Goal: Transaction & Acquisition: Book appointment/travel/reservation

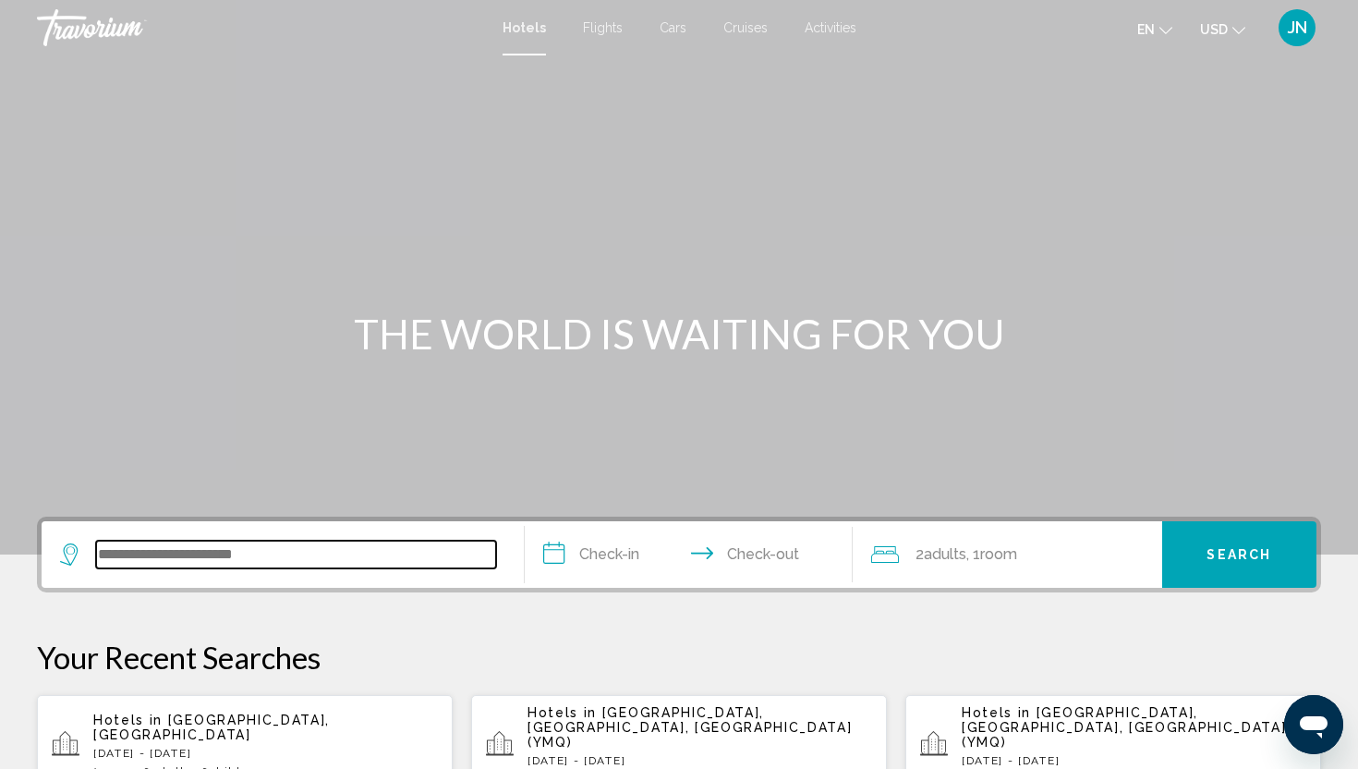
click at [222, 554] on input "Search widget" at bounding box center [296, 554] width 400 height 28
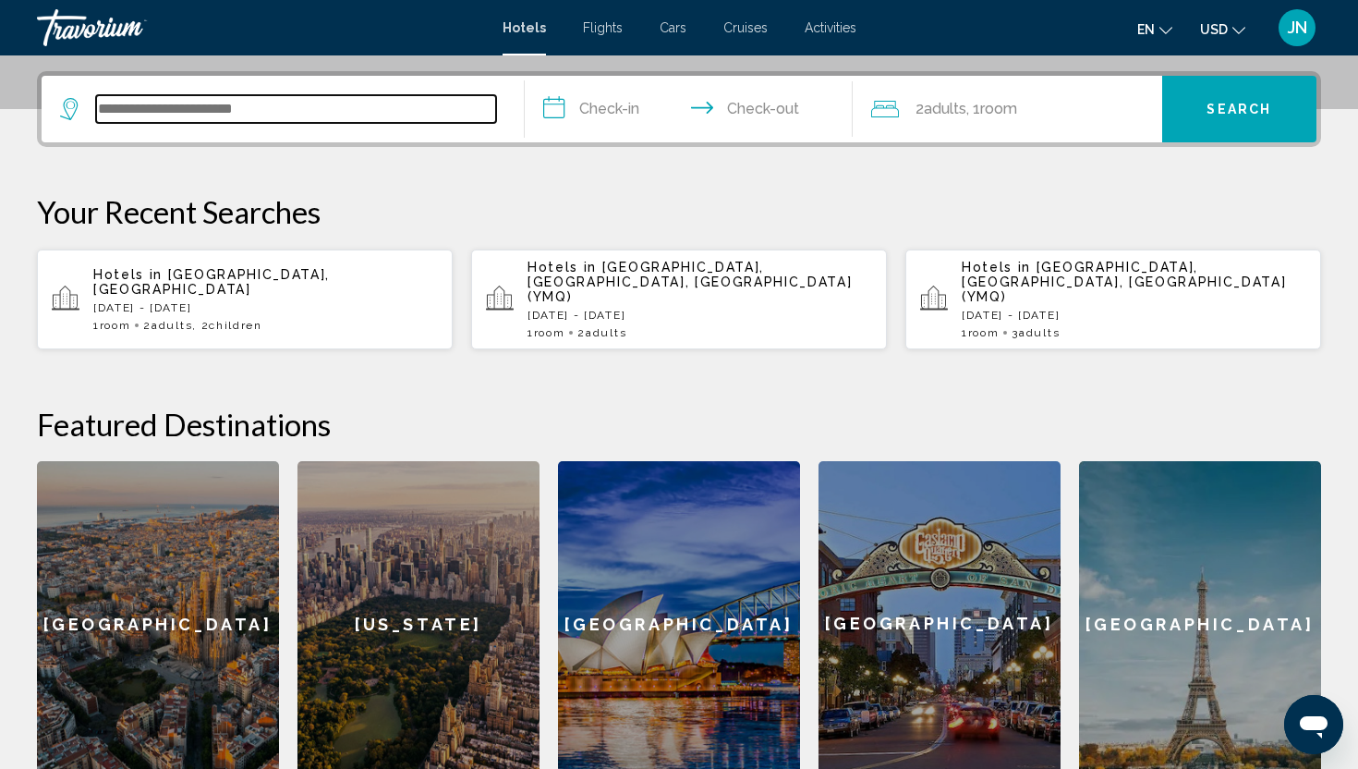
scroll to position [456, 0]
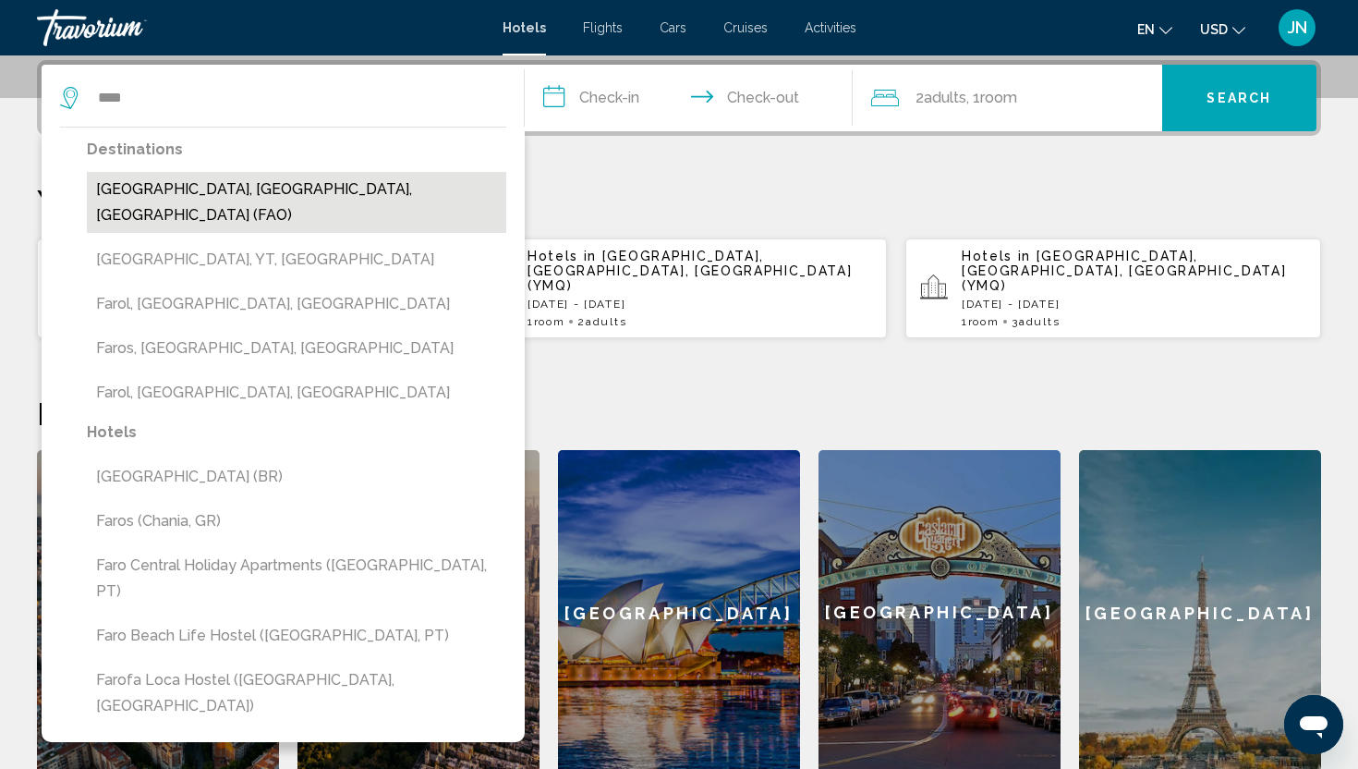
click at [288, 194] on button "[GEOGRAPHIC_DATA], [GEOGRAPHIC_DATA], [GEOGRAPHIC_DATA] (FAO)" at bounding box center [296, 202] width 419 height 61
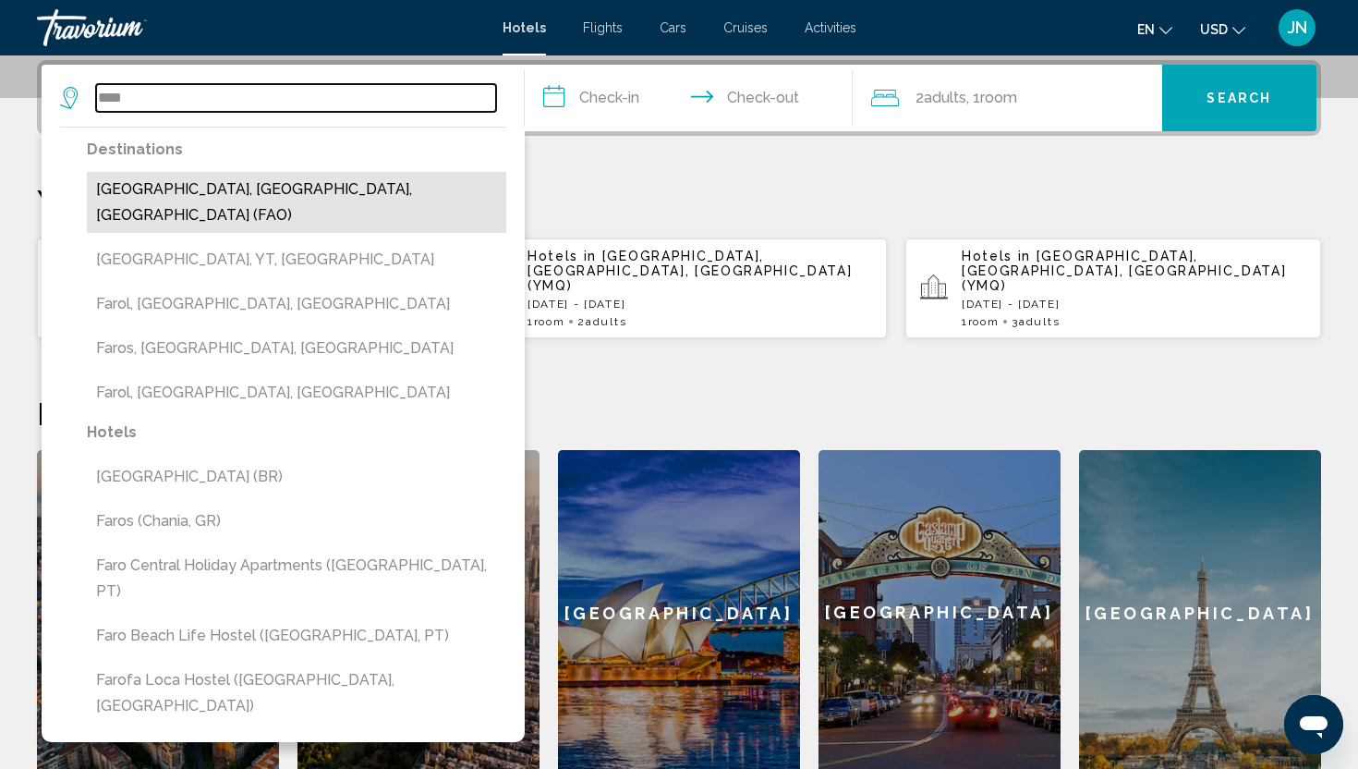
type input "**********"
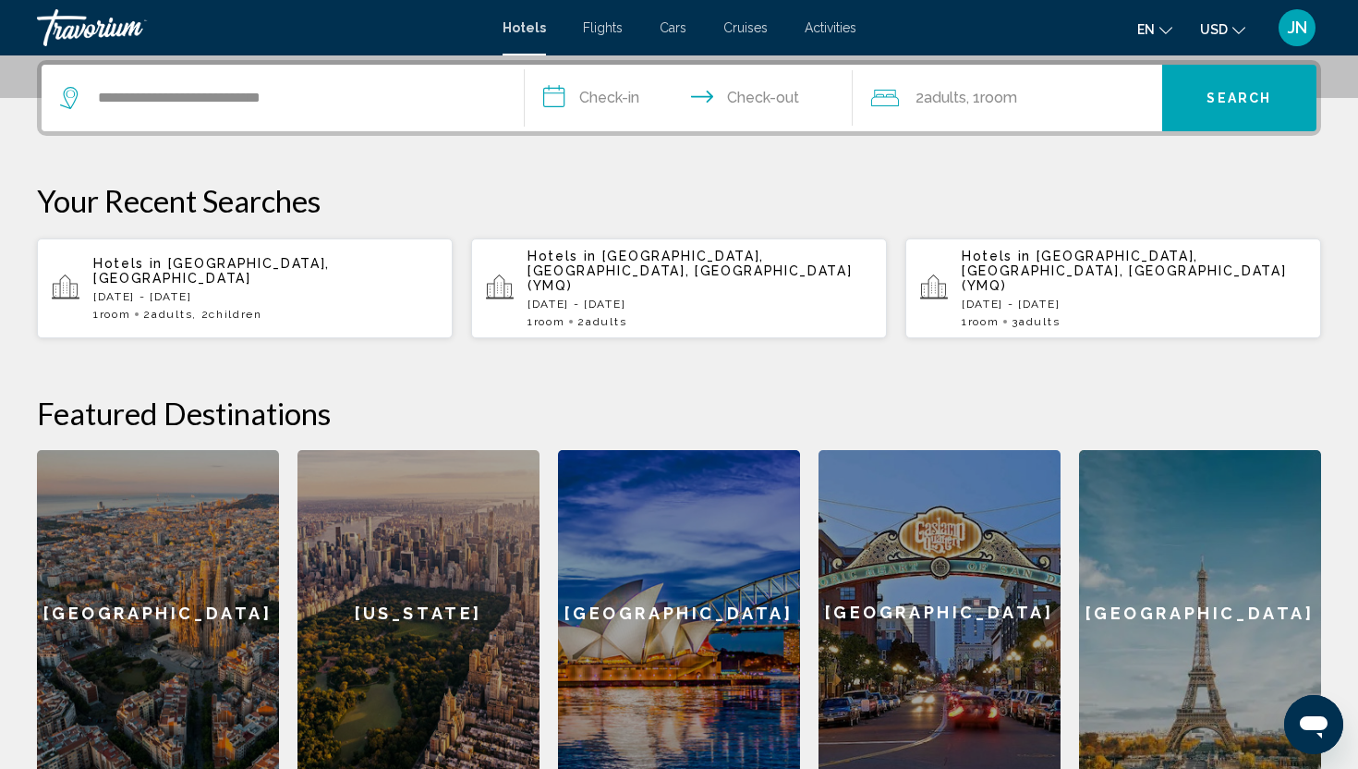
click at [613, 91] on input "**********" at bounding box center [692, 101] width 335 height 72
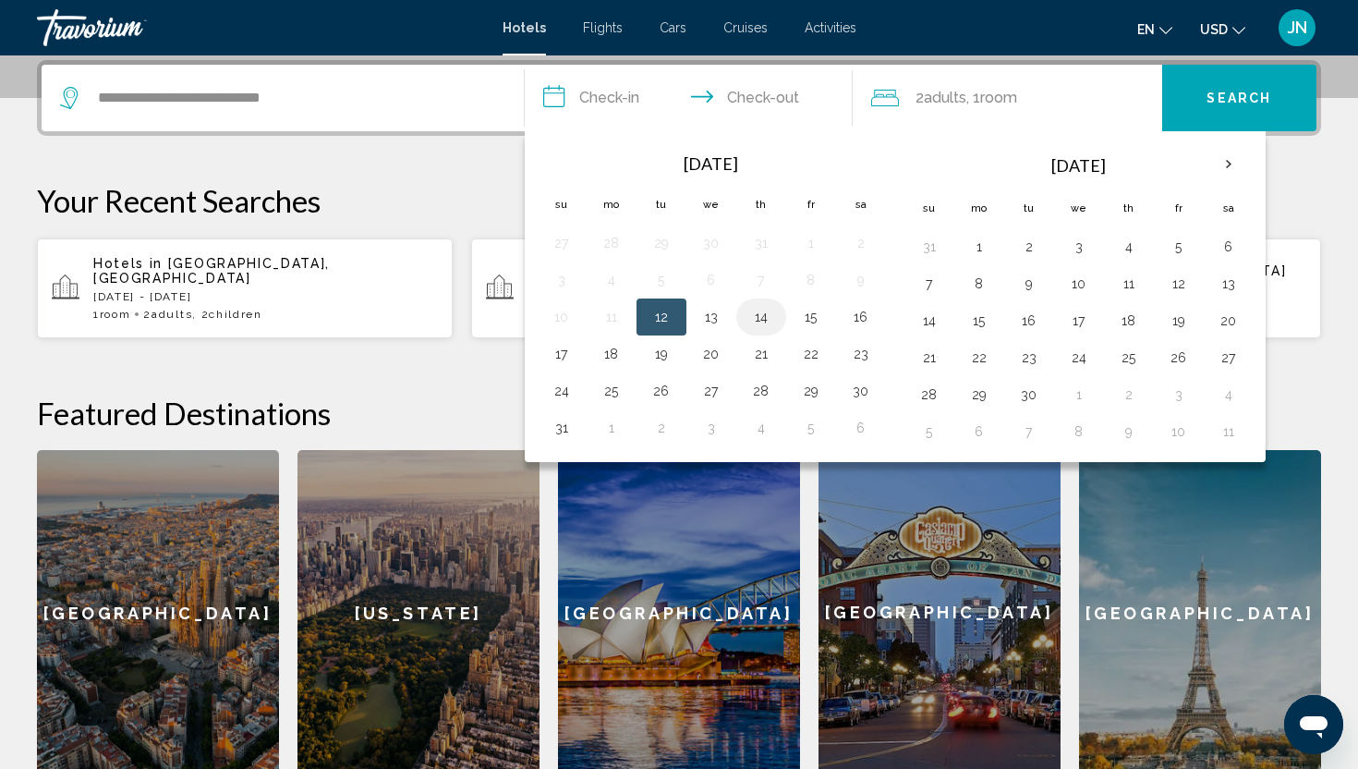
click at [758, 313] on button "14" at bounding box center [761, 317] width 30 height 26
click at [564, 352] on button "17" at bounding box center [562, 354] width 30 height 26
type input "**********"
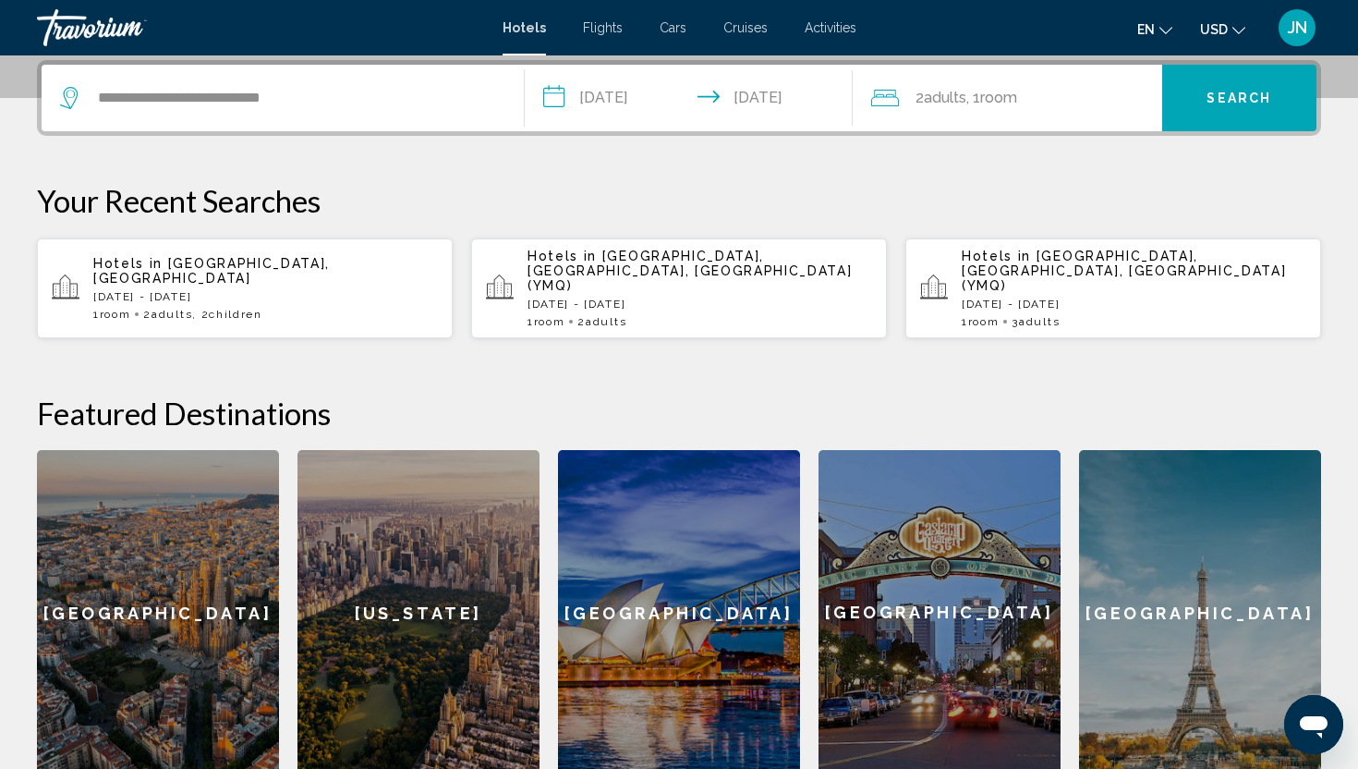
click at [1237, 94] on span "Search" at bounding box center [1238, 98] width 65 height 15
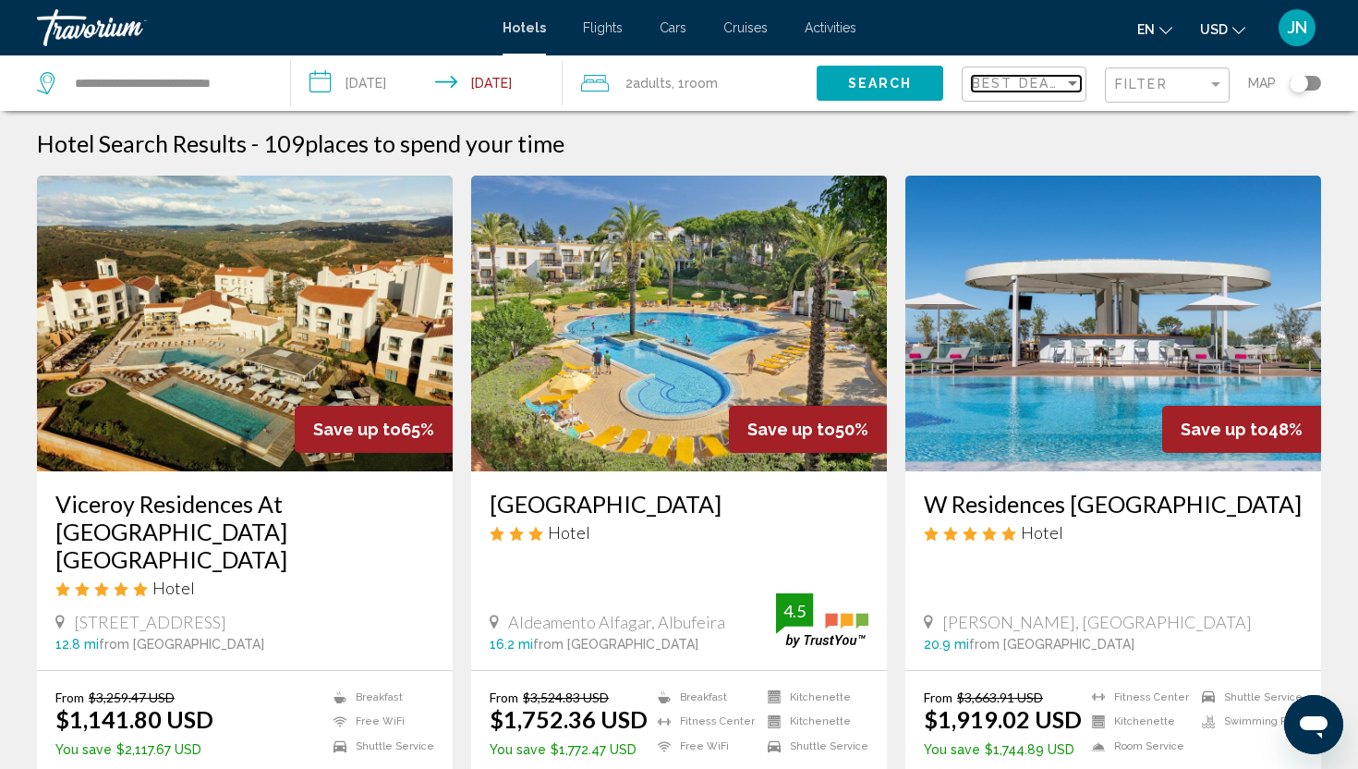
click at [1022, 77] on span "Best Deals" at bounding box center [1020, 83] width 97 height 15
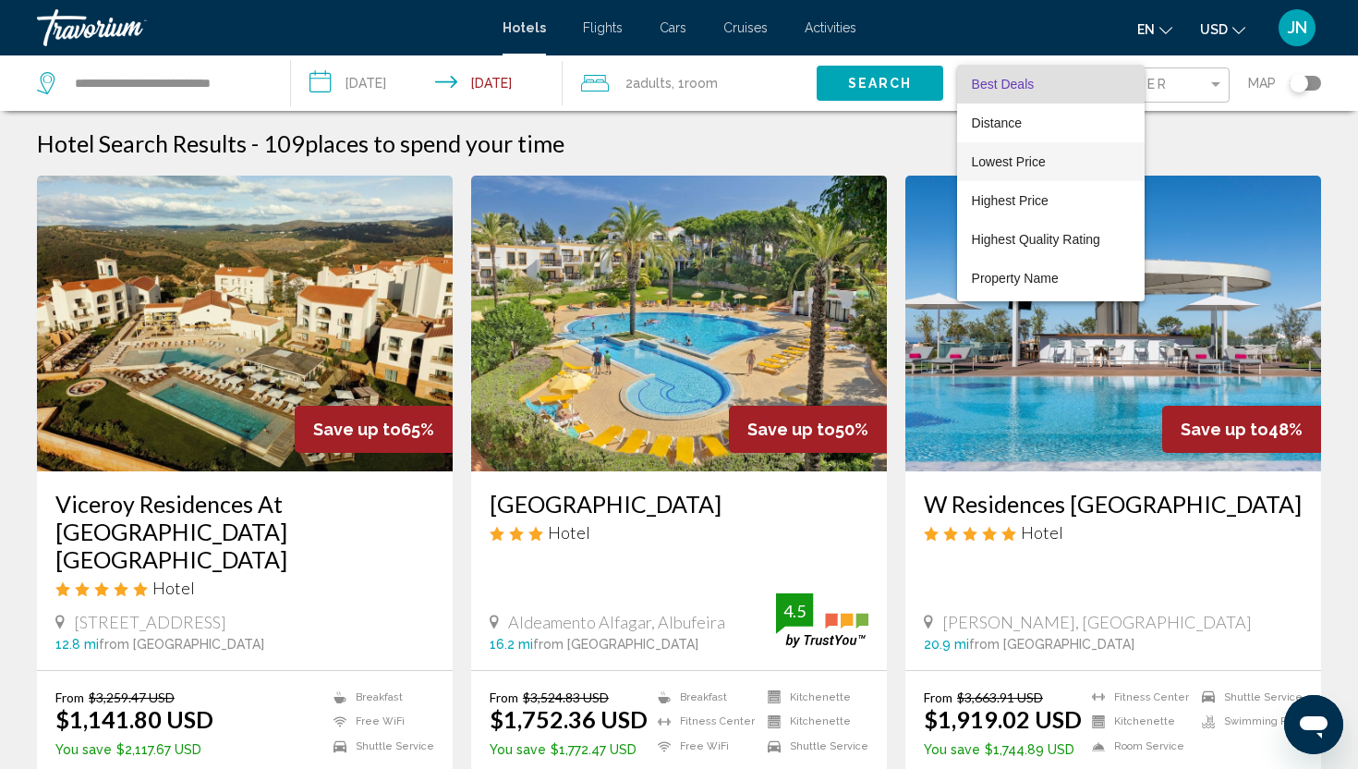
click at [1012, 160] on span "Lowest Price" at bounding box center [1009, 161] width 74 height 15
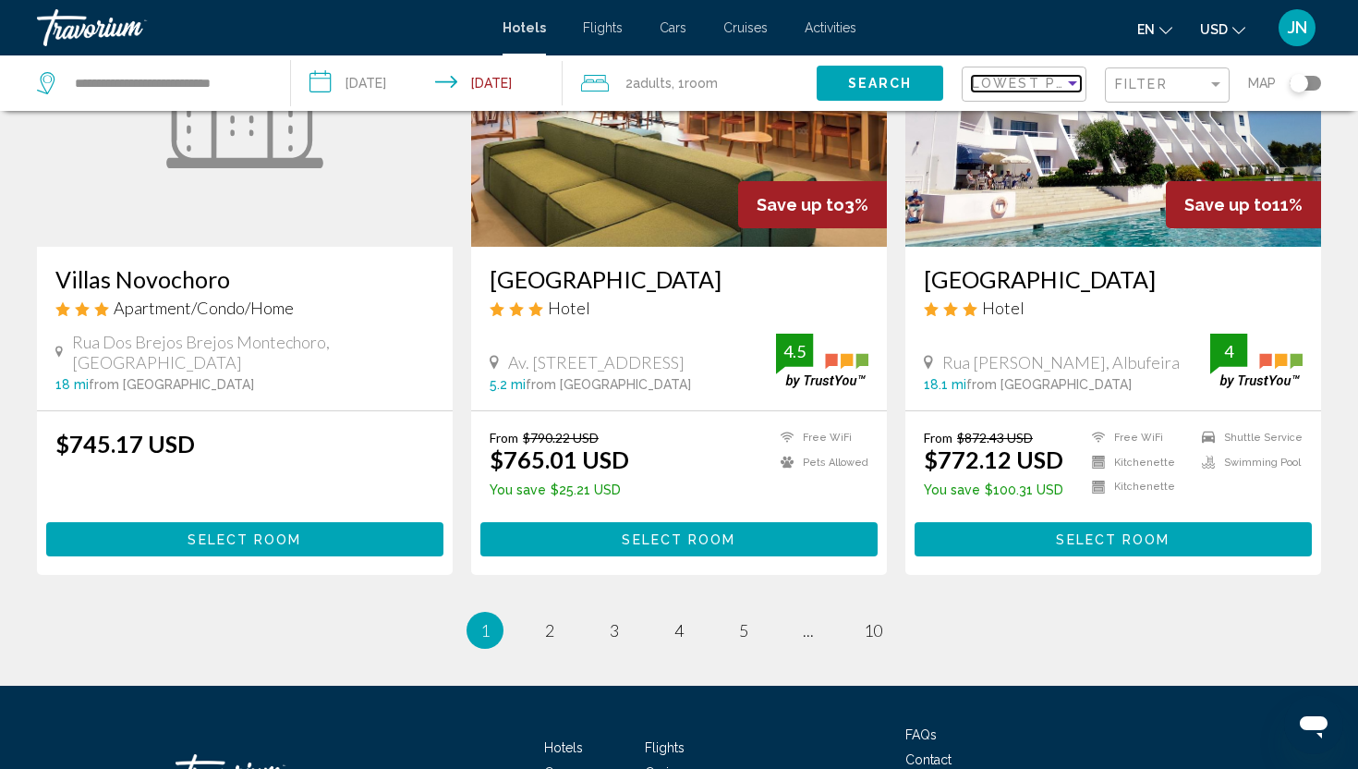
scroll to position [2237, 0]
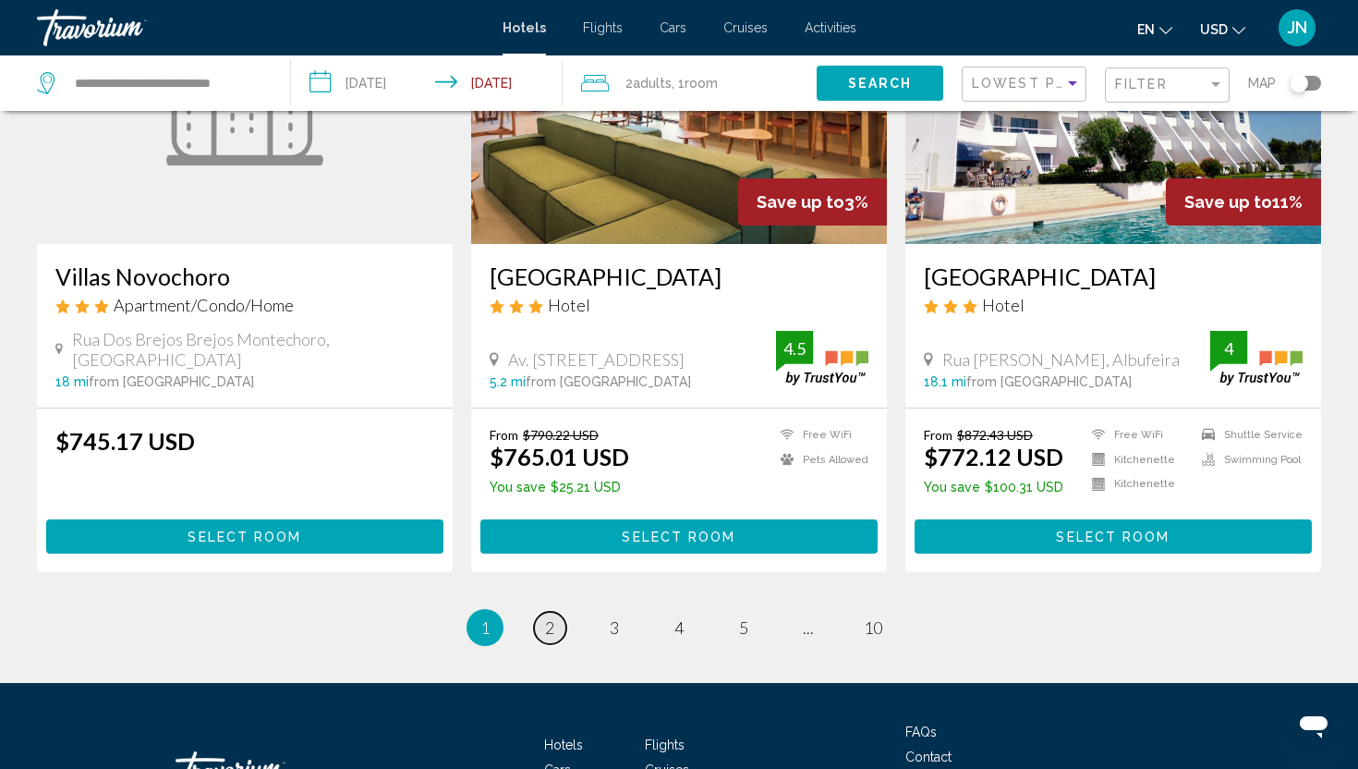
click at [551, 617] on span "2" at bounding box center [549, 627] width 9 height 20
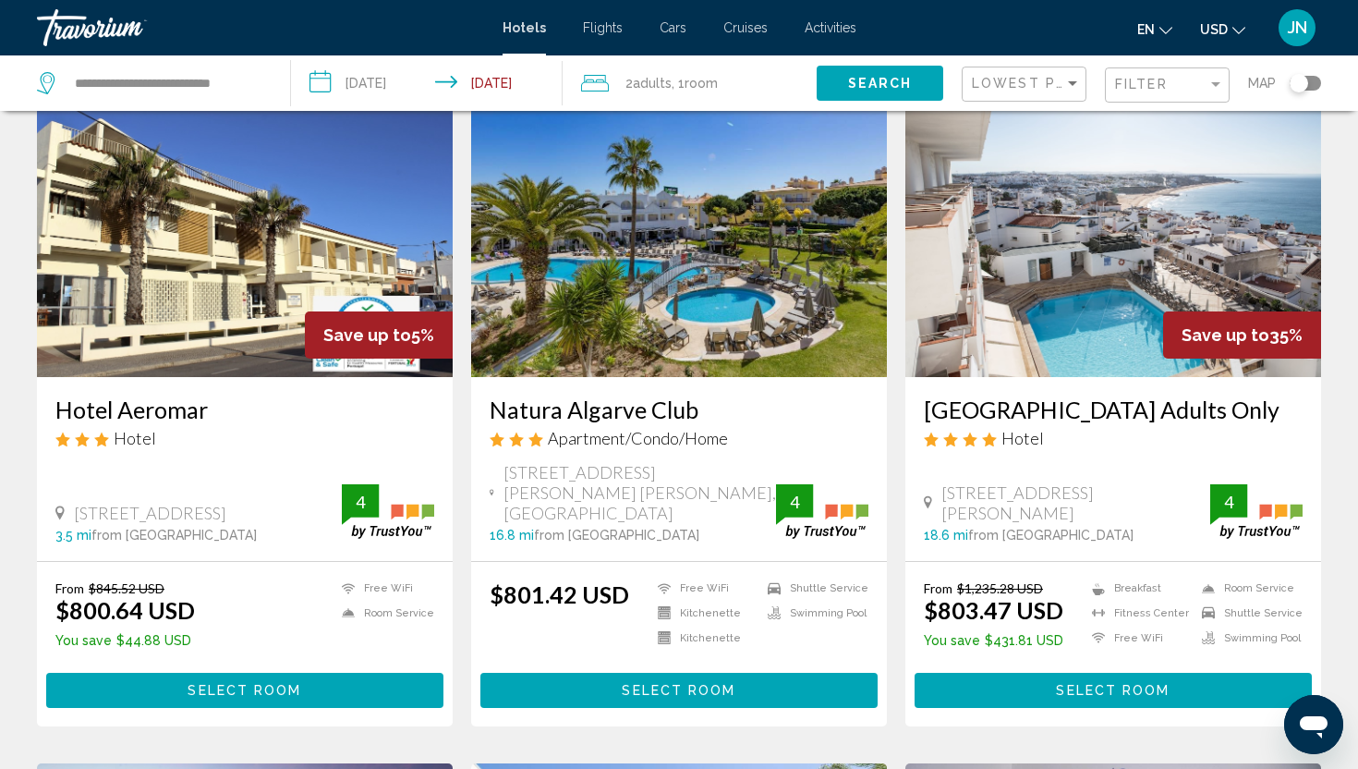
scroll to position [773, 0]
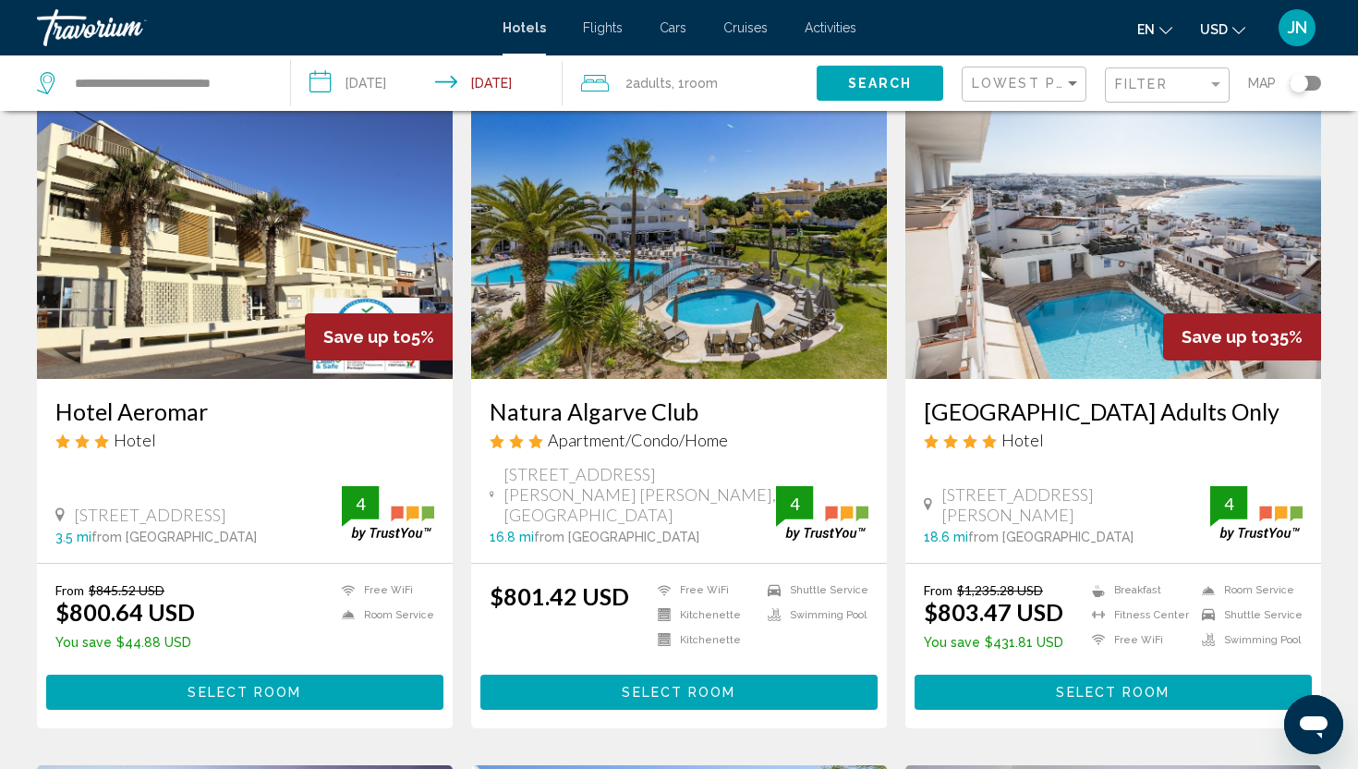
click at [1083, 351] on img "Main content" at bounding box center [1113, 231] width 416 height 296
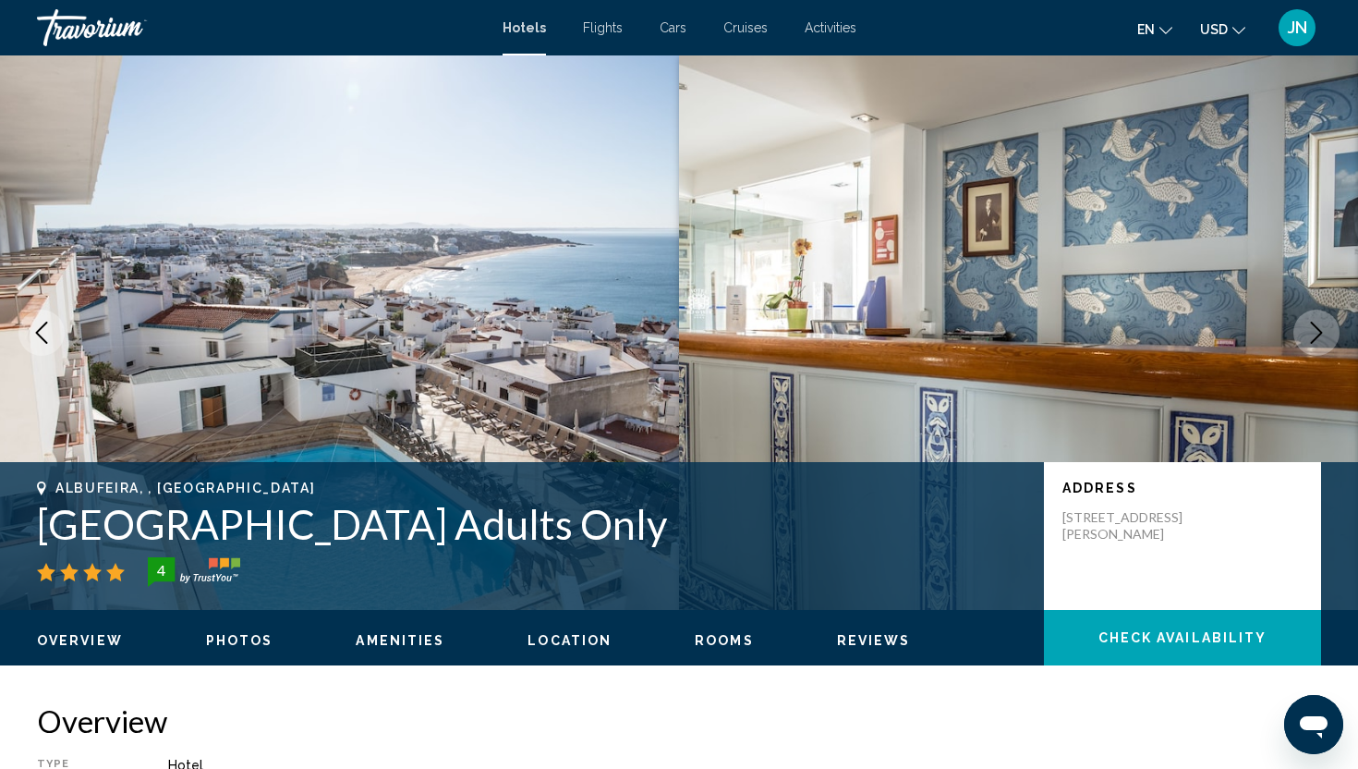
click at [1320, 333] on icon "Next image" at bounding box center [1317, 332] width 12 height 22
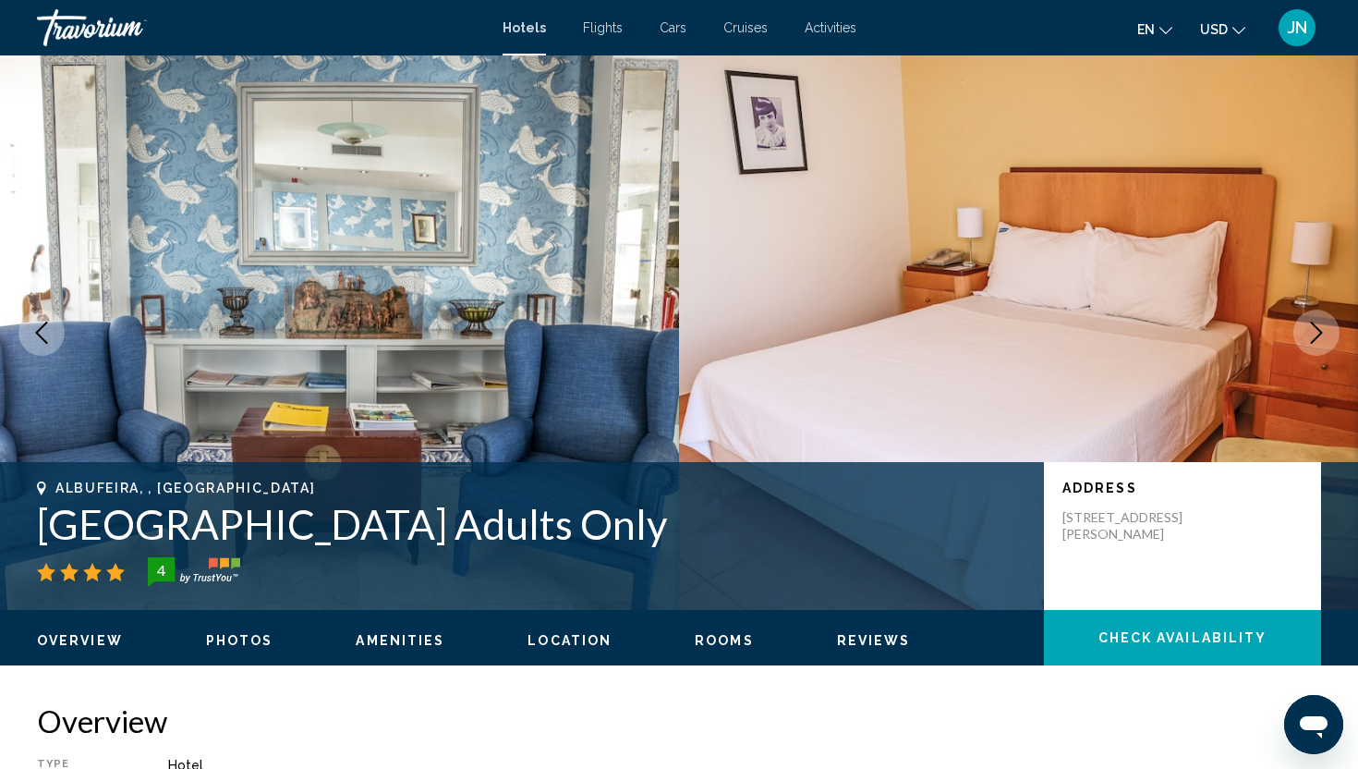
click at [1320, 333] on icon "Next image" at bounding box center [1317, 332] width 12 height 22
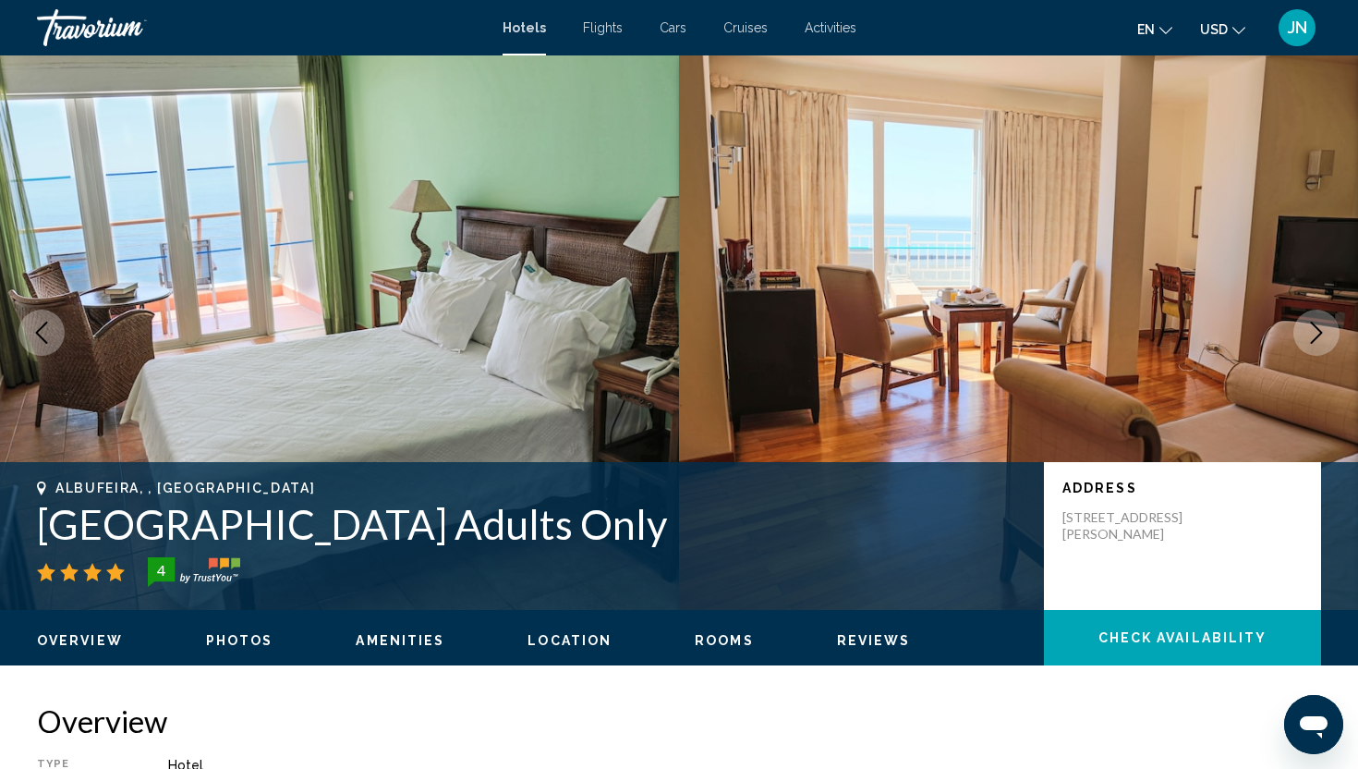
click at [1320, 333] on icon "Next image" at bounding box center [1317, 332] width 12 height 22
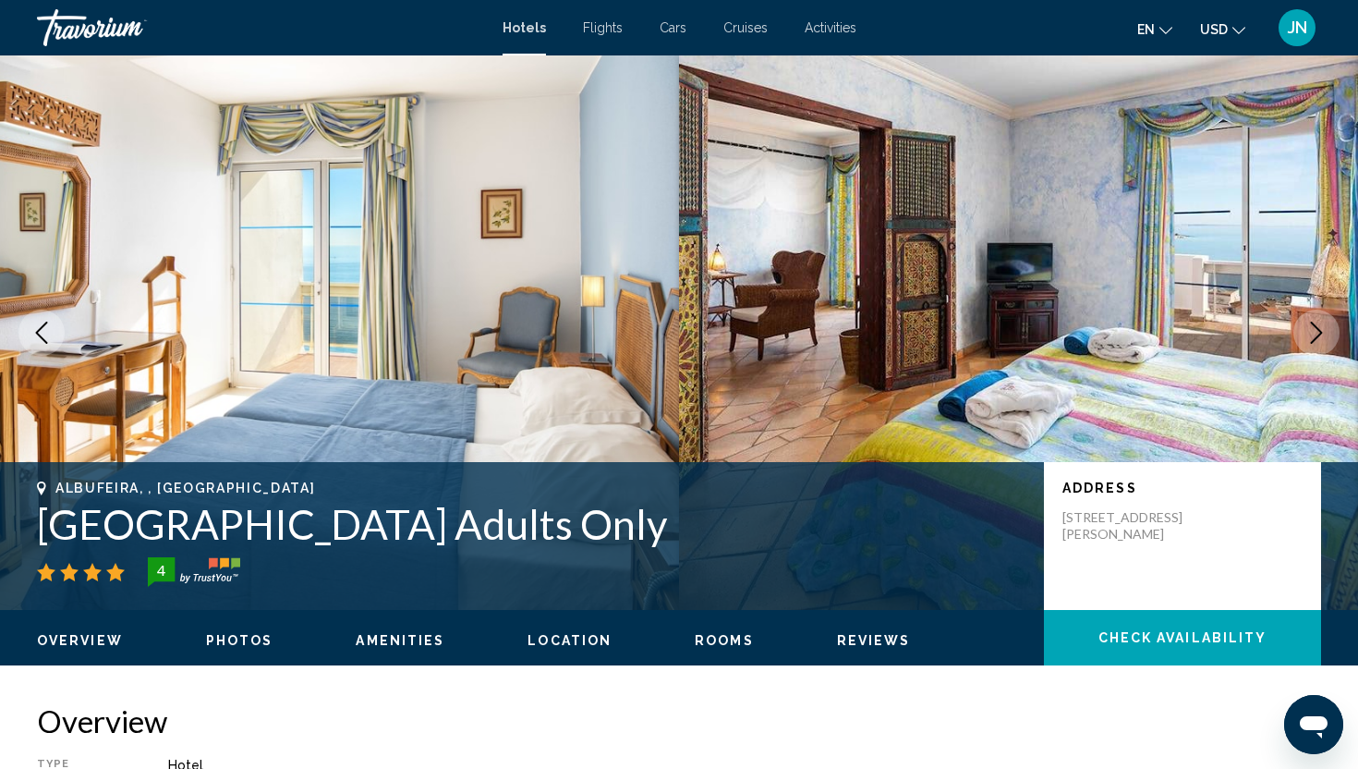
click at [1320, 333] on icon "Next image" at bounding box center [1317, 332] width 12 height 22
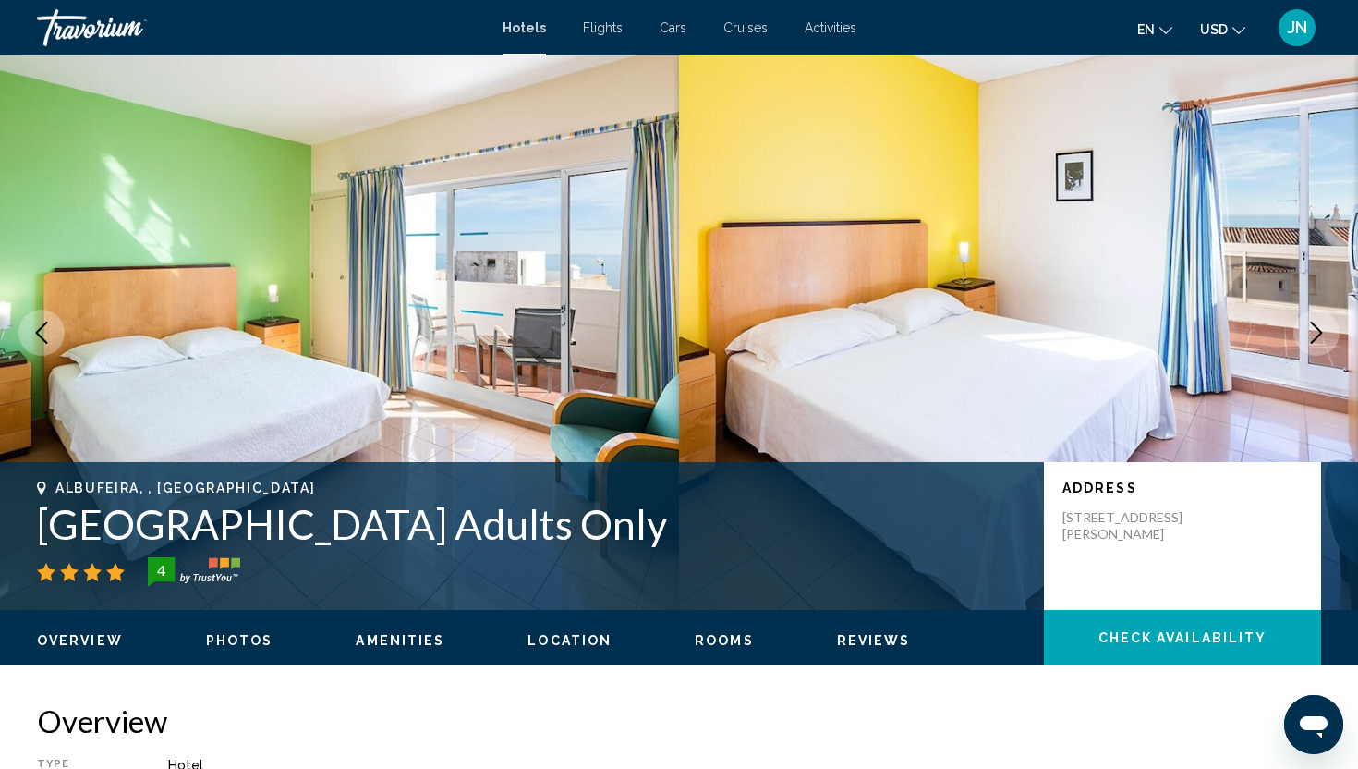
click at [1320, 333] on icon "Next image" at bounding box center [1317, 332] width 12 height 22
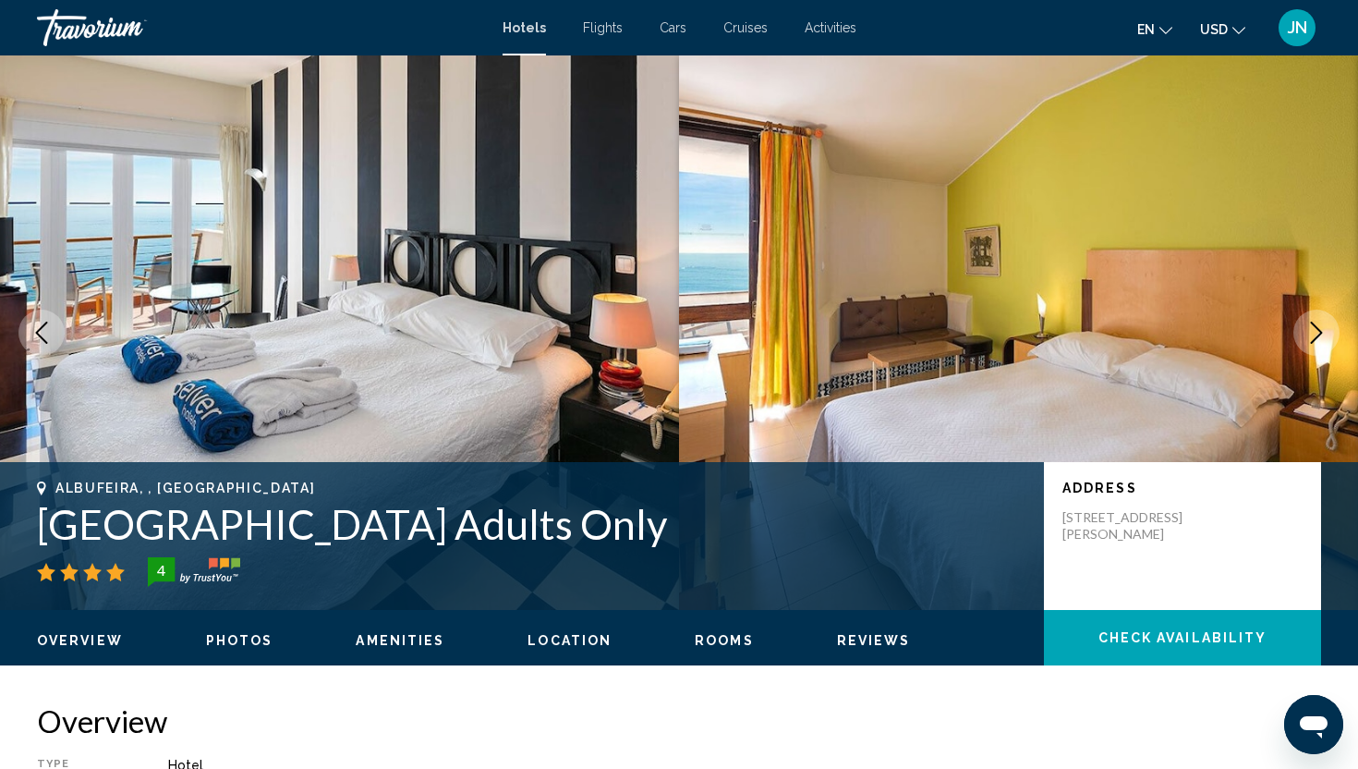
click at [1320, 333] on icon "Next image" at bounding box center [1317, 332] width 12 height 22
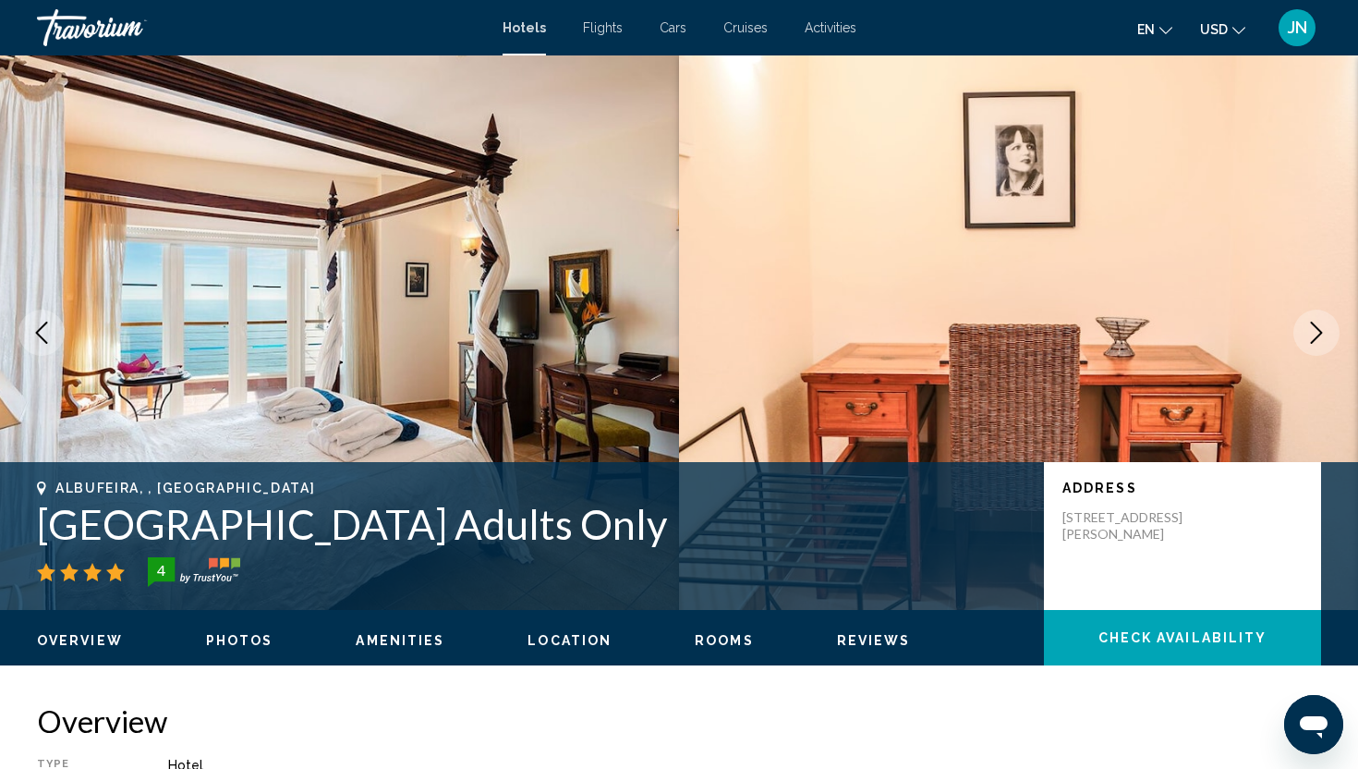
click at [1320, 333] on icon "Next image" at bounding box center [1317, 332] width 12 height 22
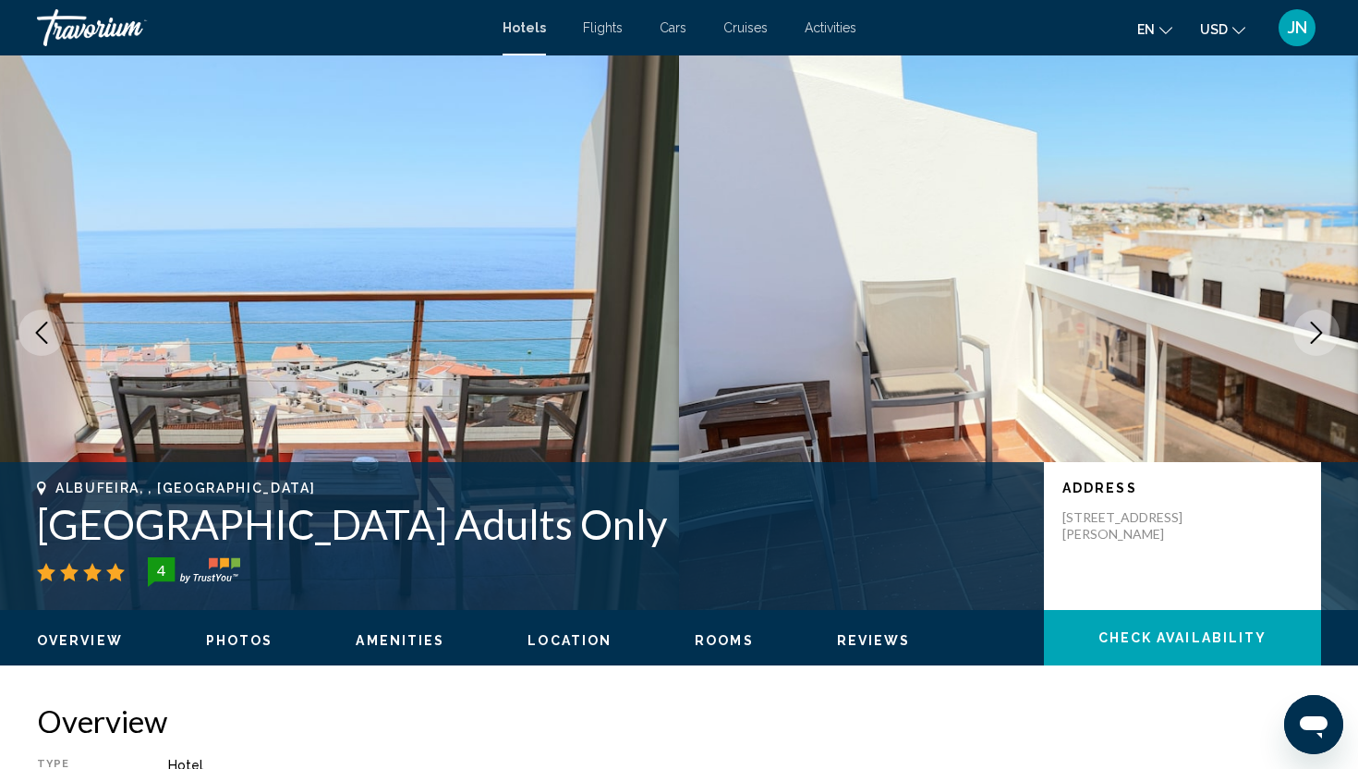
click at [1319, 329] on icon "Next image" at bounding box center [1316, 332] width 22 height 22
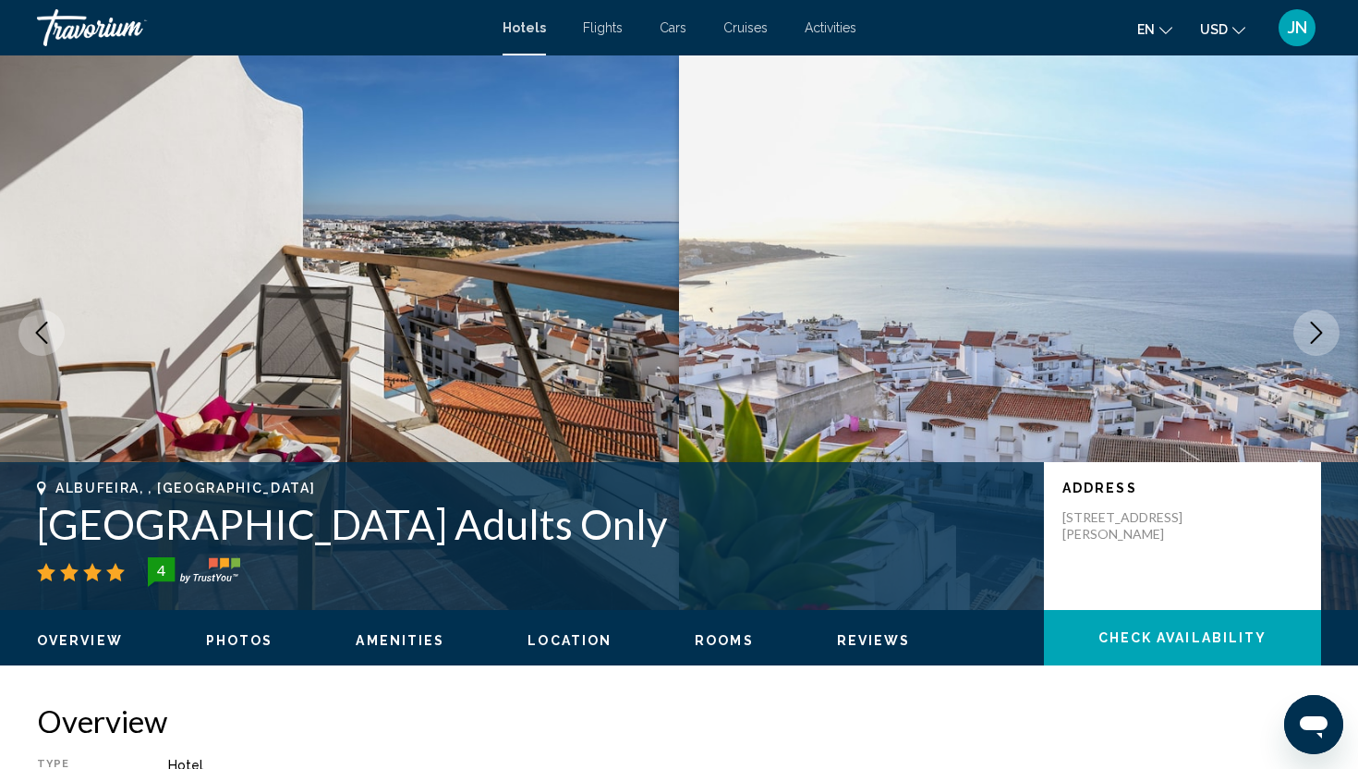
click at [1319, 329] on icon "Next image" at bounding box center [1316, 332] width 22 height 22
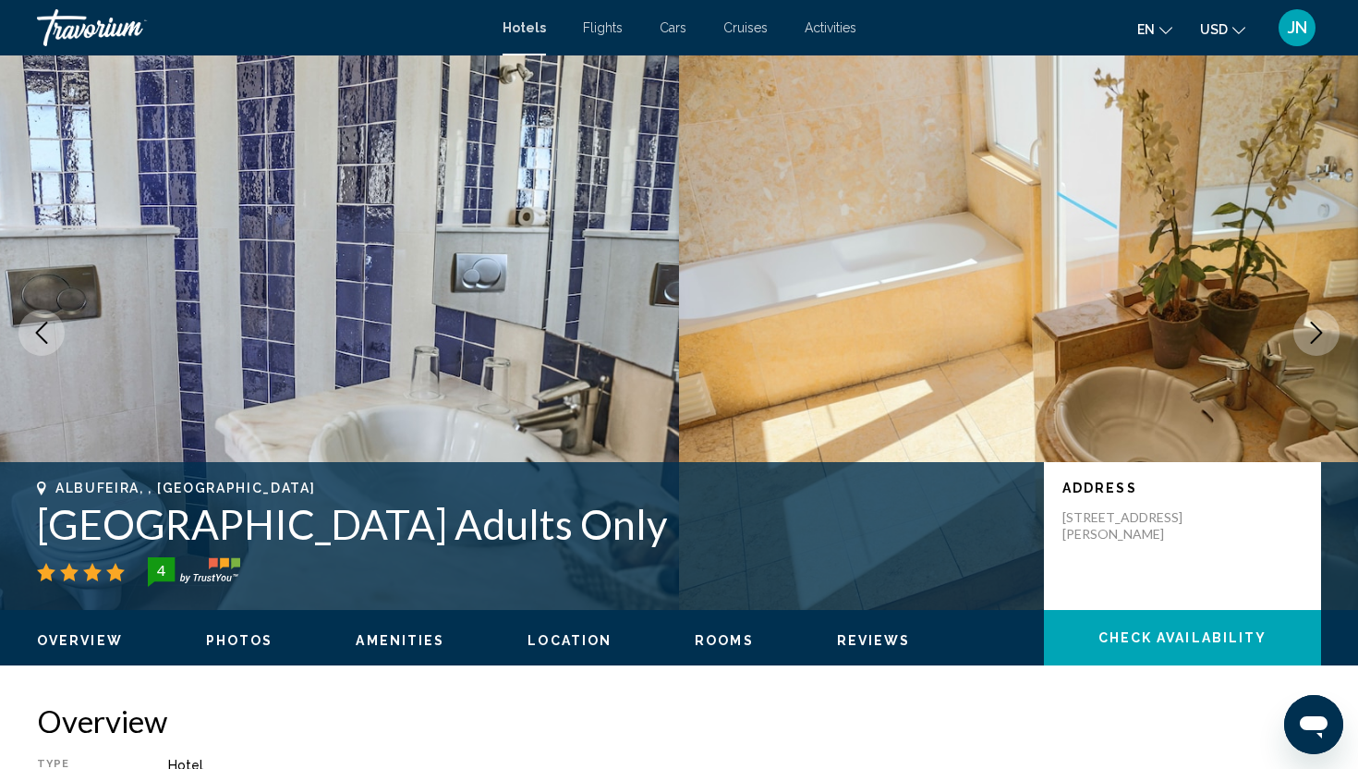
click at [1319, 329] on icon "Next image" at bounding box center [1316, 332] width 22 height 22
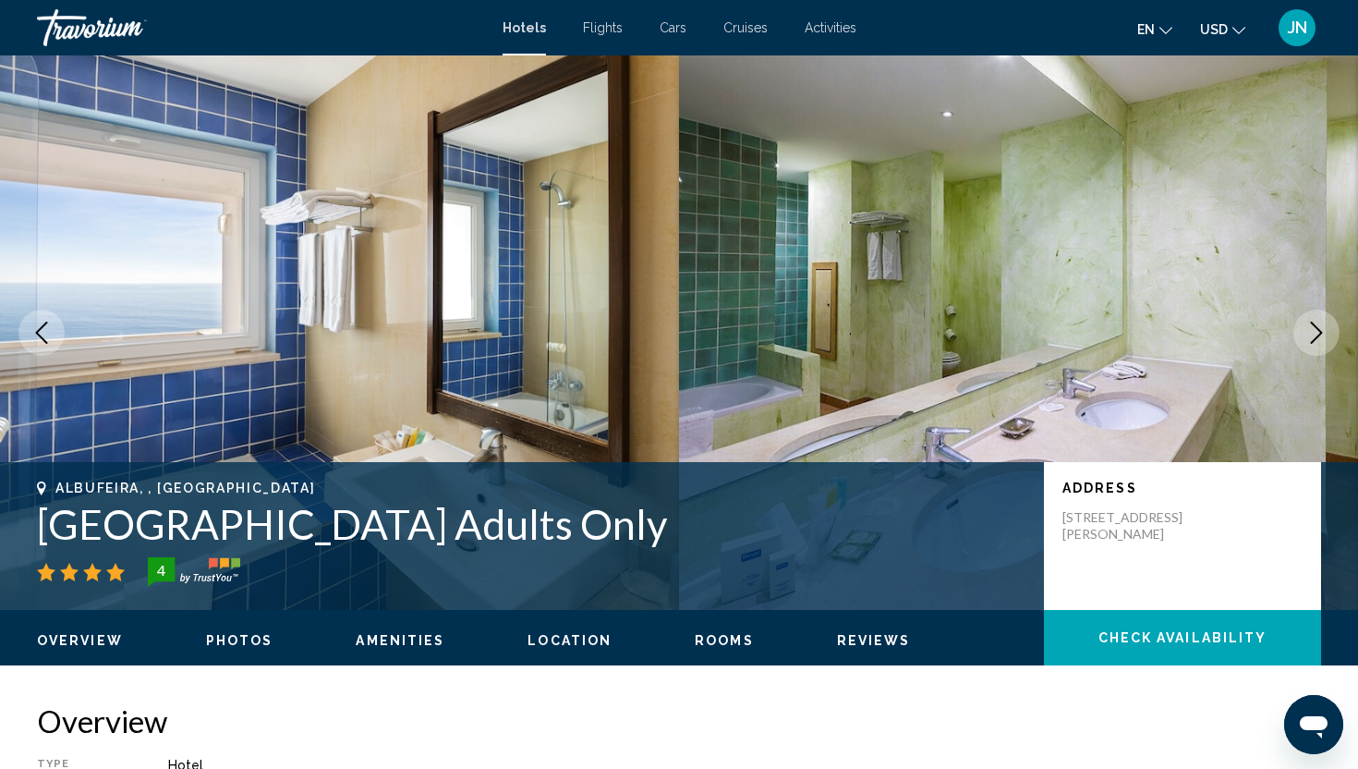
click at [1319, 329] on icon "Next image" at bounding box center [1316, 332] width 22 height 22
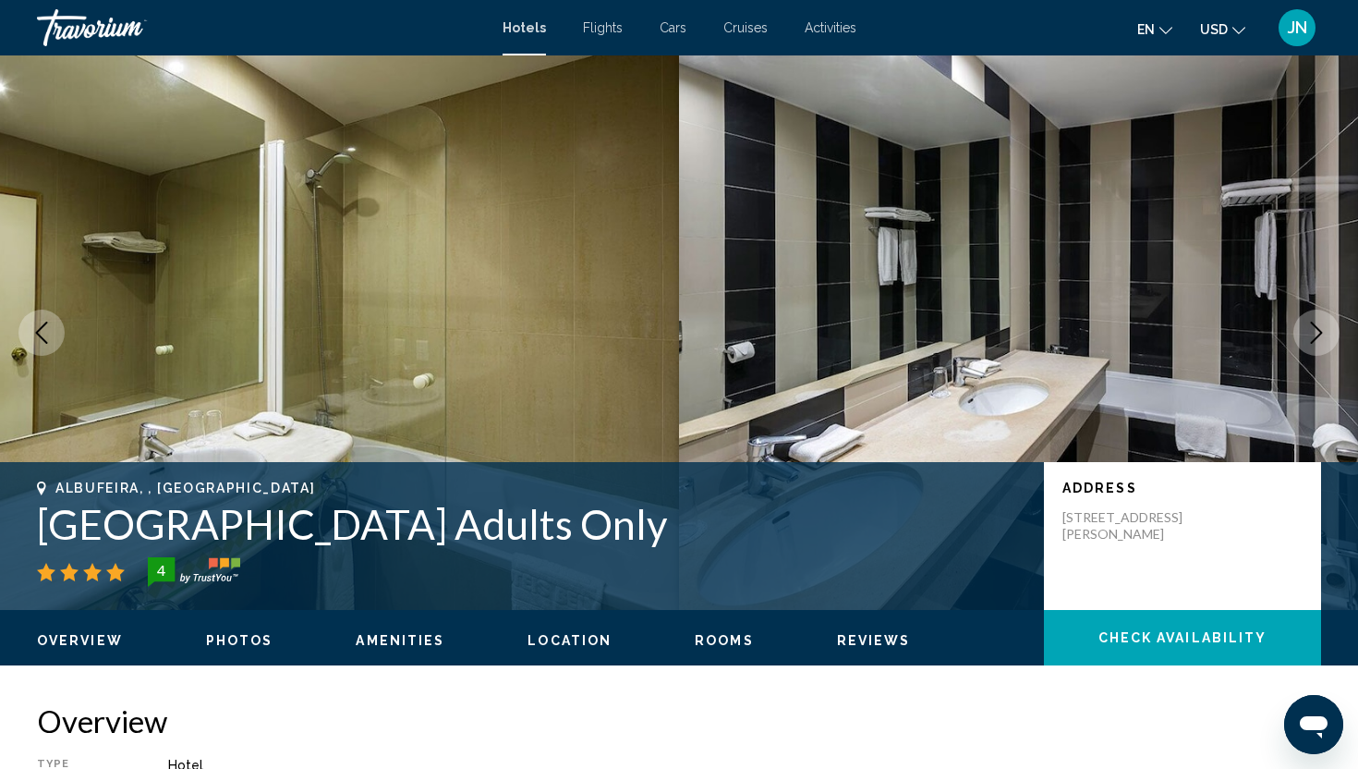
click at [1319, 329] on icon "Next image" at bounding box center [1316, 332] width 22 height 22
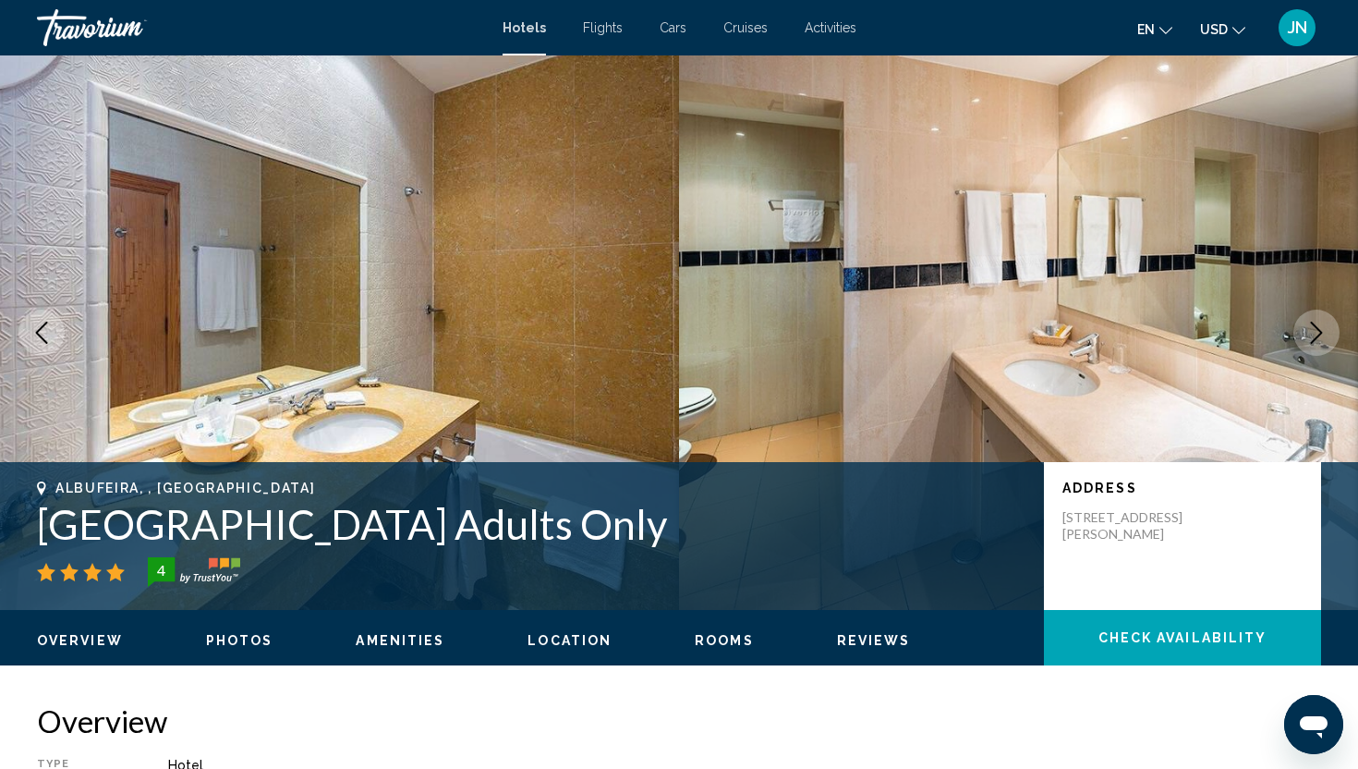
click at [1247, 21] on ul "en English Español Français Italiano Português русский USD USD ($) MXN (Mex$) C…" at bounding box center [1205, 28] width 136 height 30
click at [1232, 29] on icon "Change currency" at bounding box center [1238, 30] width 13 height 13
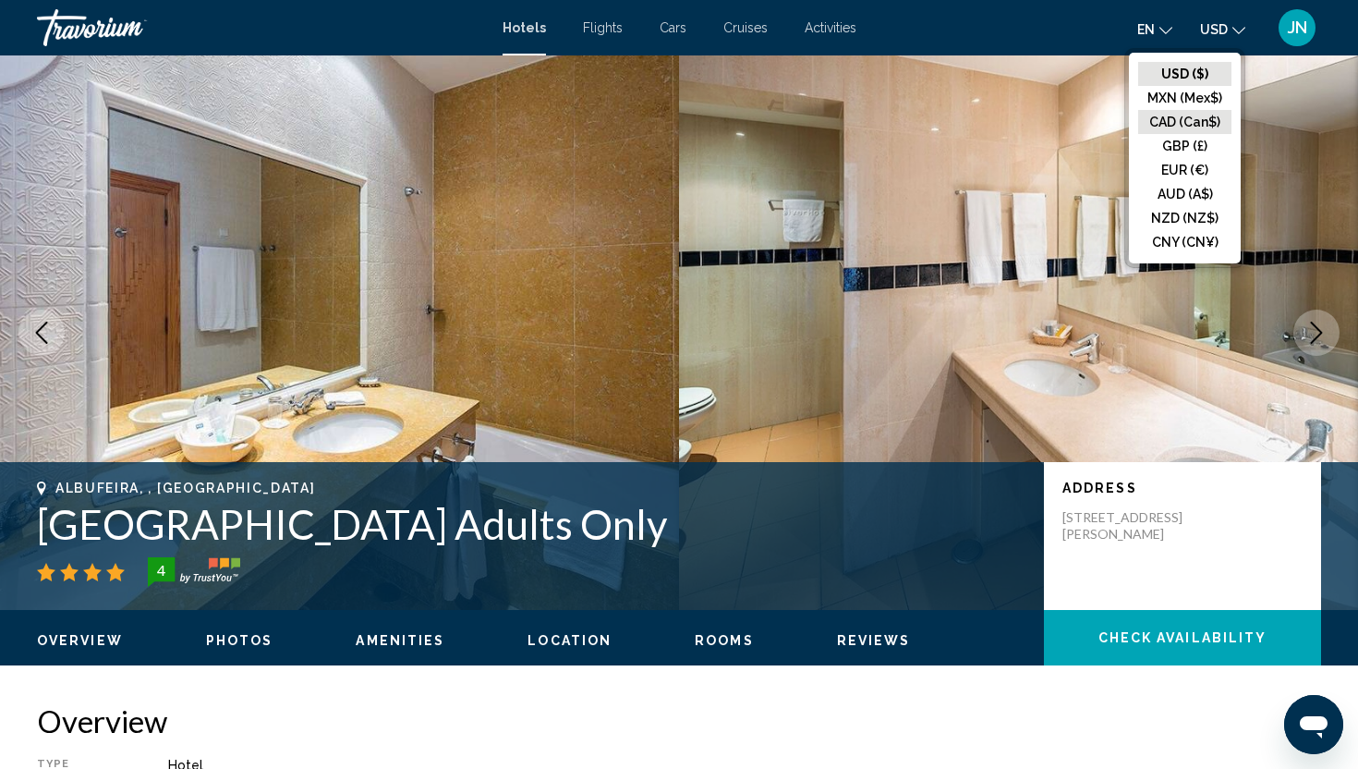
click at [1198, 120] on button "CAD (Can$)" at bounding box center [1184, 122] width 93 height 24
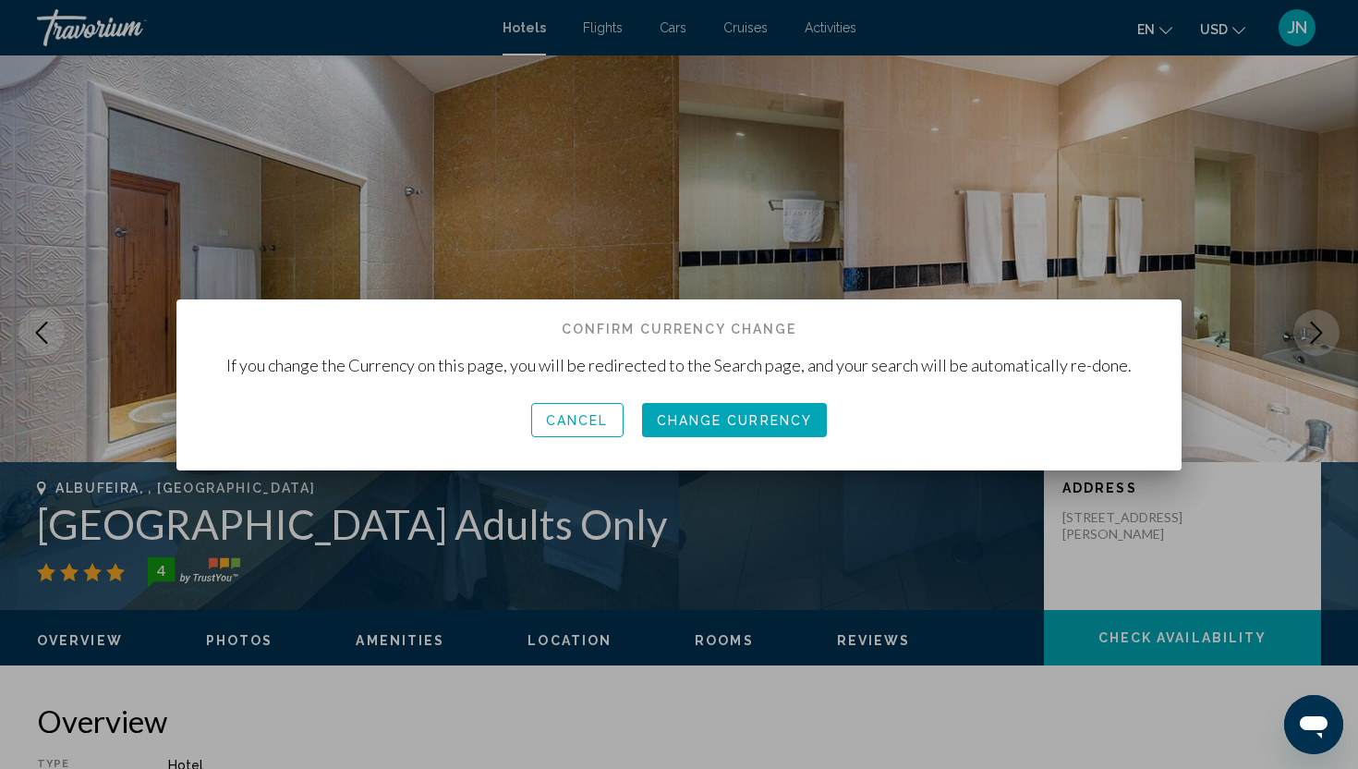
click at [675, 415] on span "Change Currency" at bounding box center [735, 420] width 156 height 15
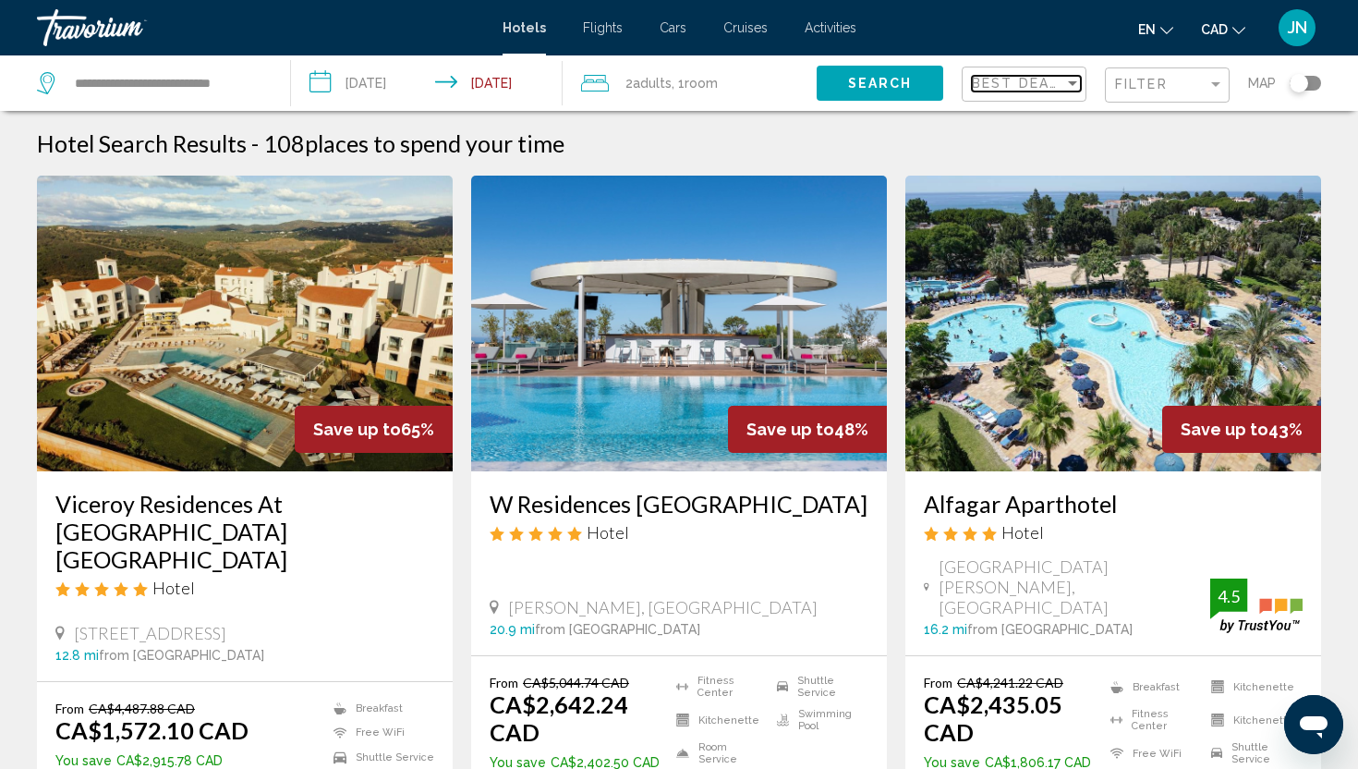
click at [997, 84] on span "Best Deals" at bounding box center [1020, 83] width 97 height 15
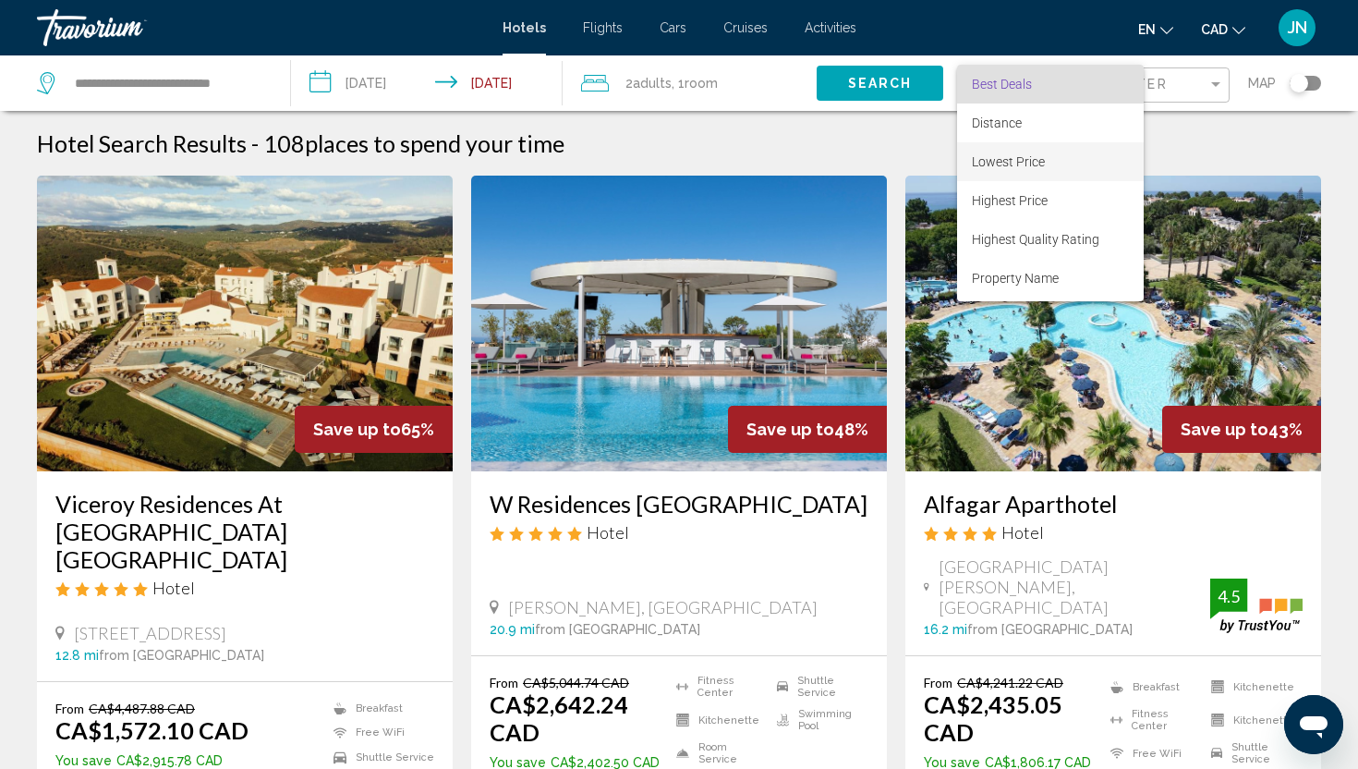
click at [993, 164] on span "Lowest Price" at bounding box center [1008, 161] width 73 height 15
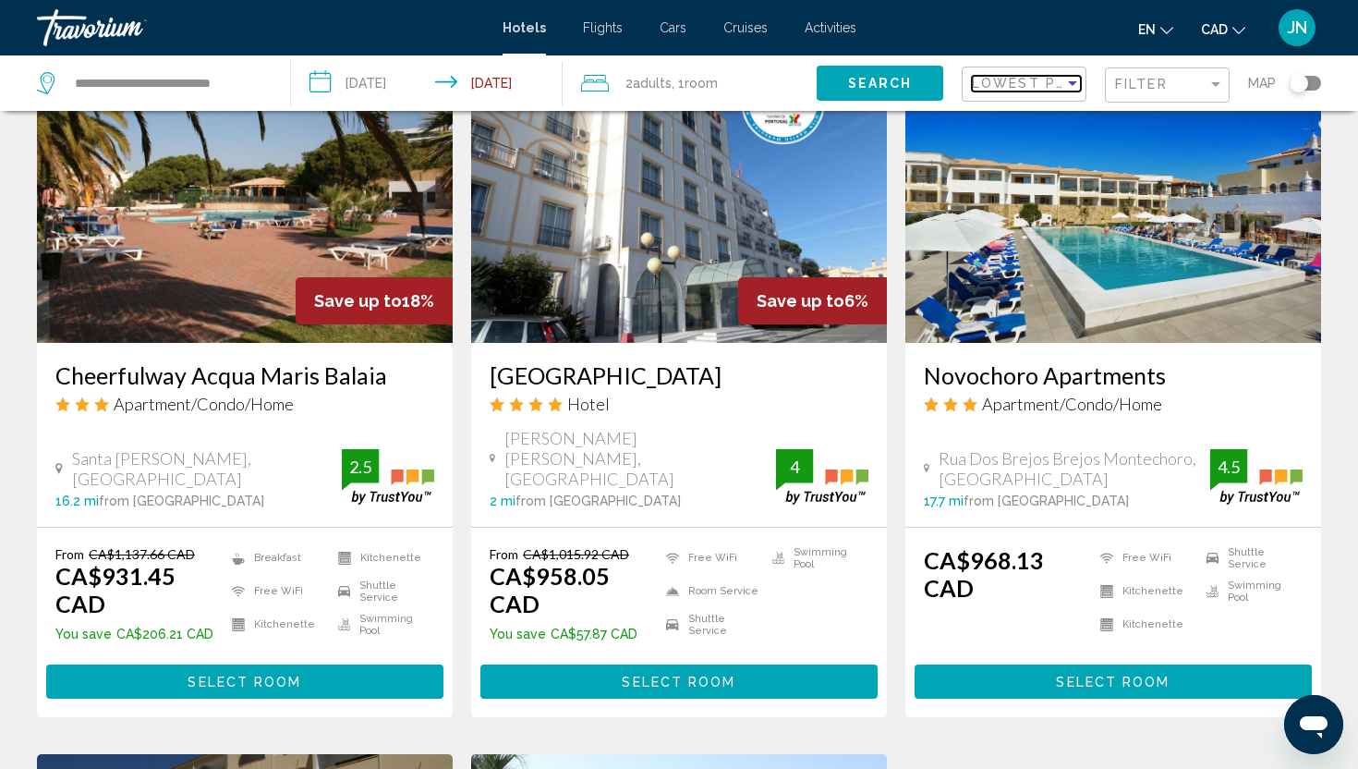
scroll to position [818, 0]
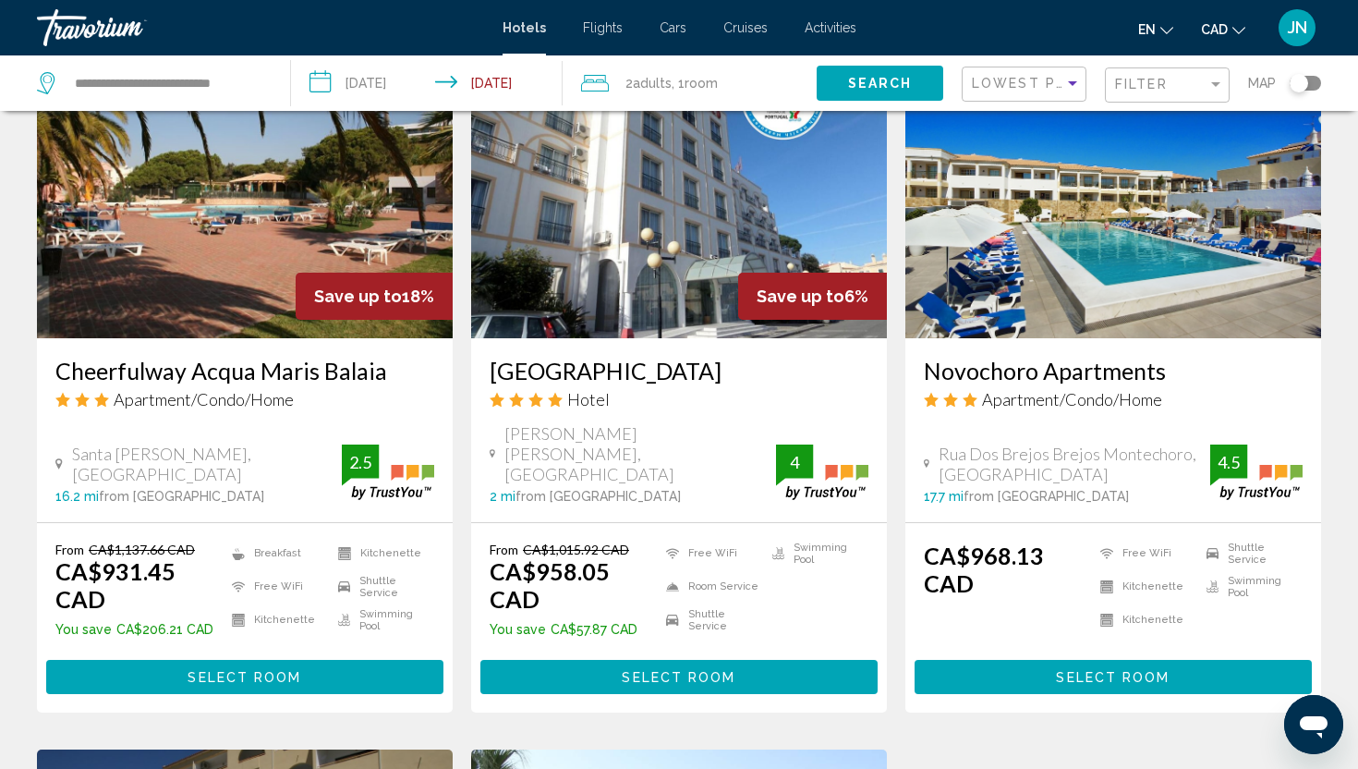
click at [193, 197] on img "Main content" at bounding box center [245, 190] width 416 height 296
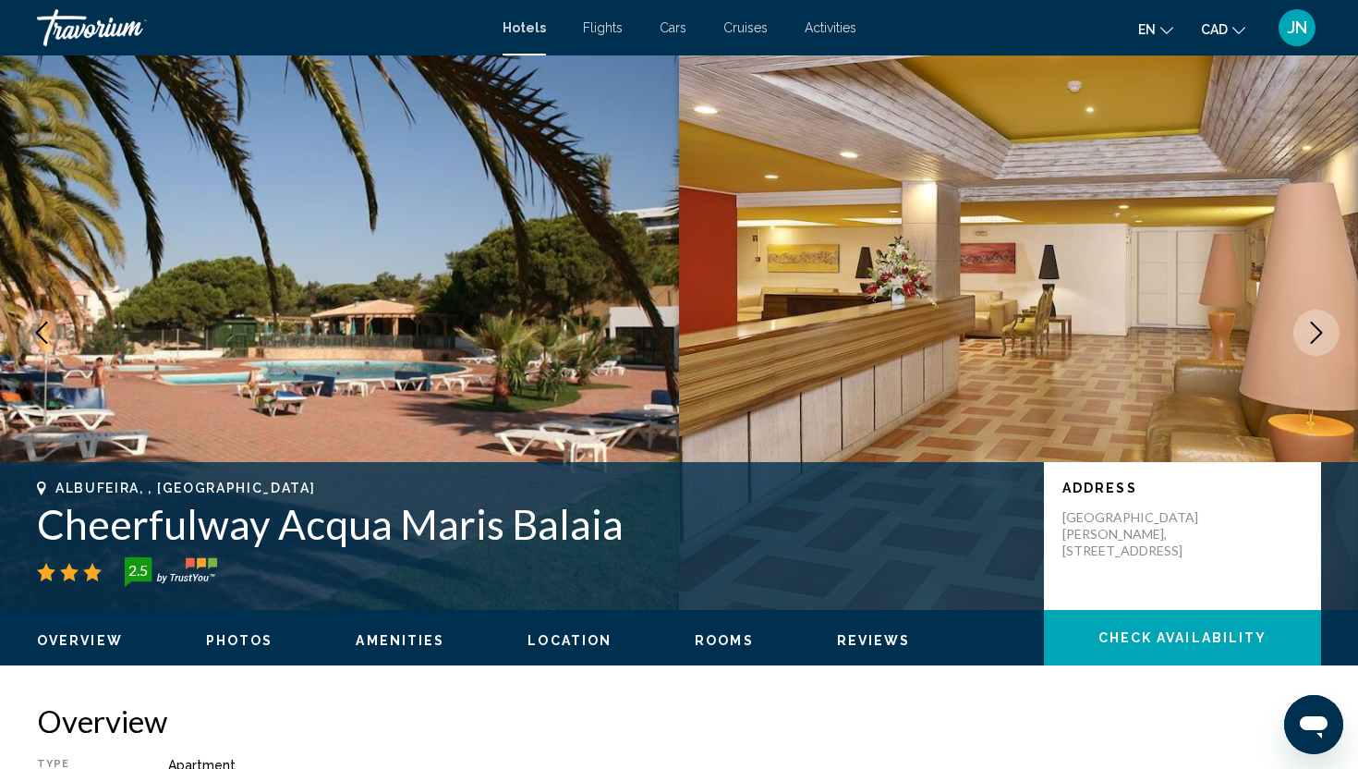
click at [1316, 333] on icon "Next image" at bounding box center [1316, 332] width 22 height 22
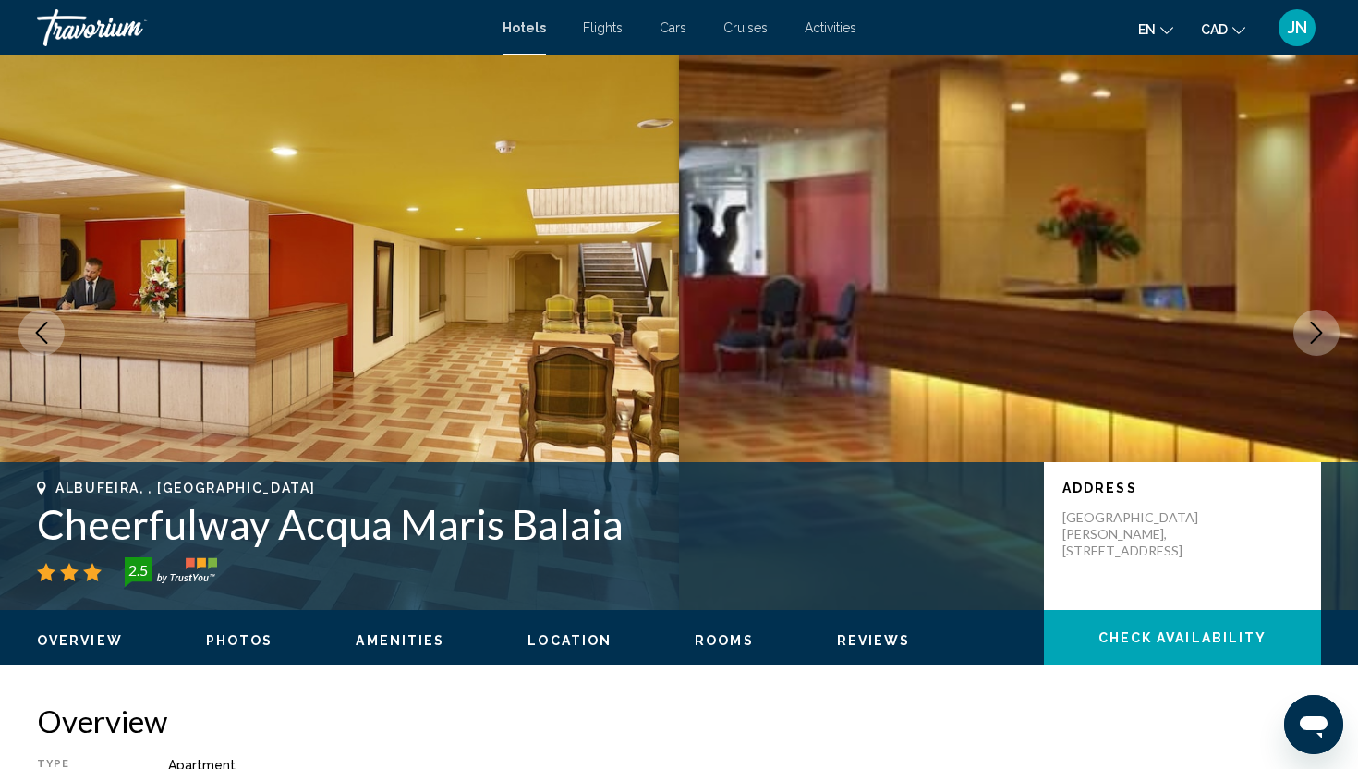
click at [1316, 333] on icon "Next image" at bounding box center [1316, 332] width 22 height 22
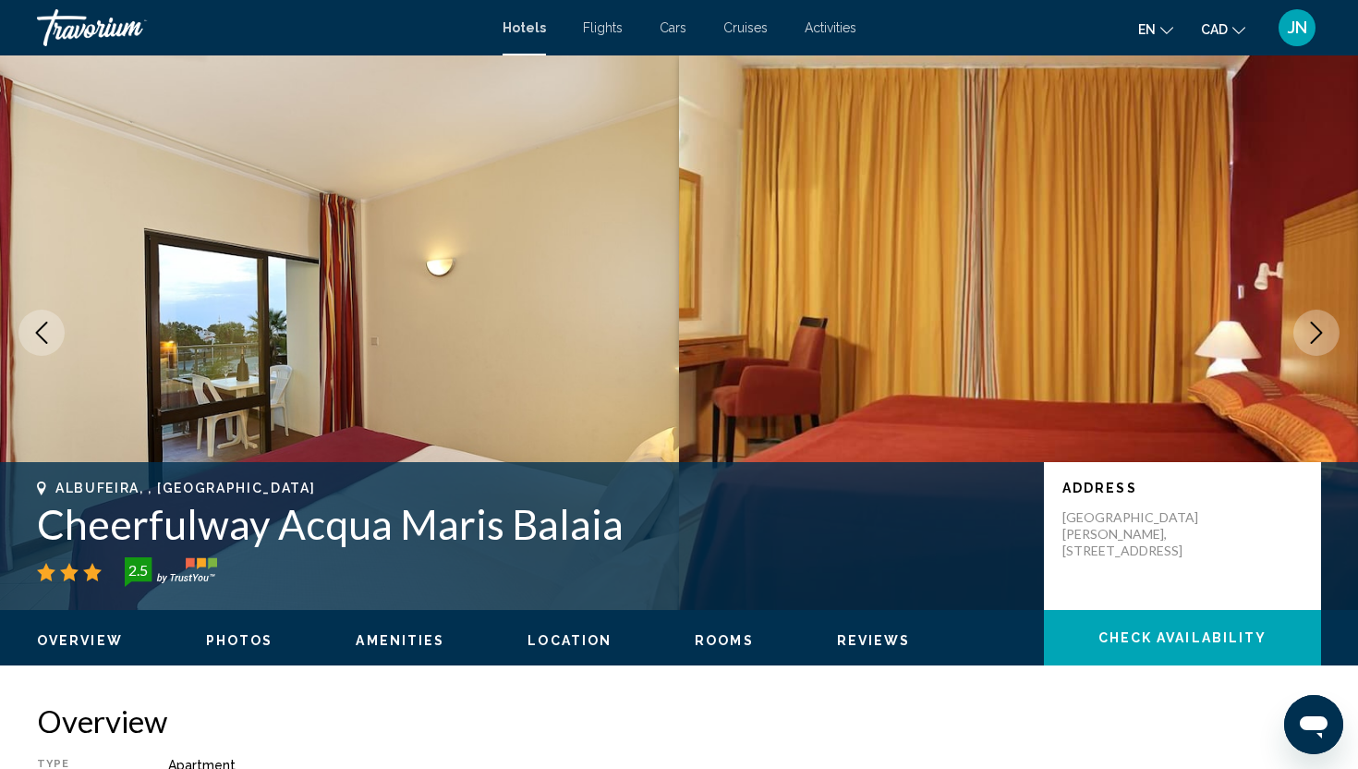
click at [1316, 333] on icon "Next image" at bounding box center [1316, 332] width 22 height 22
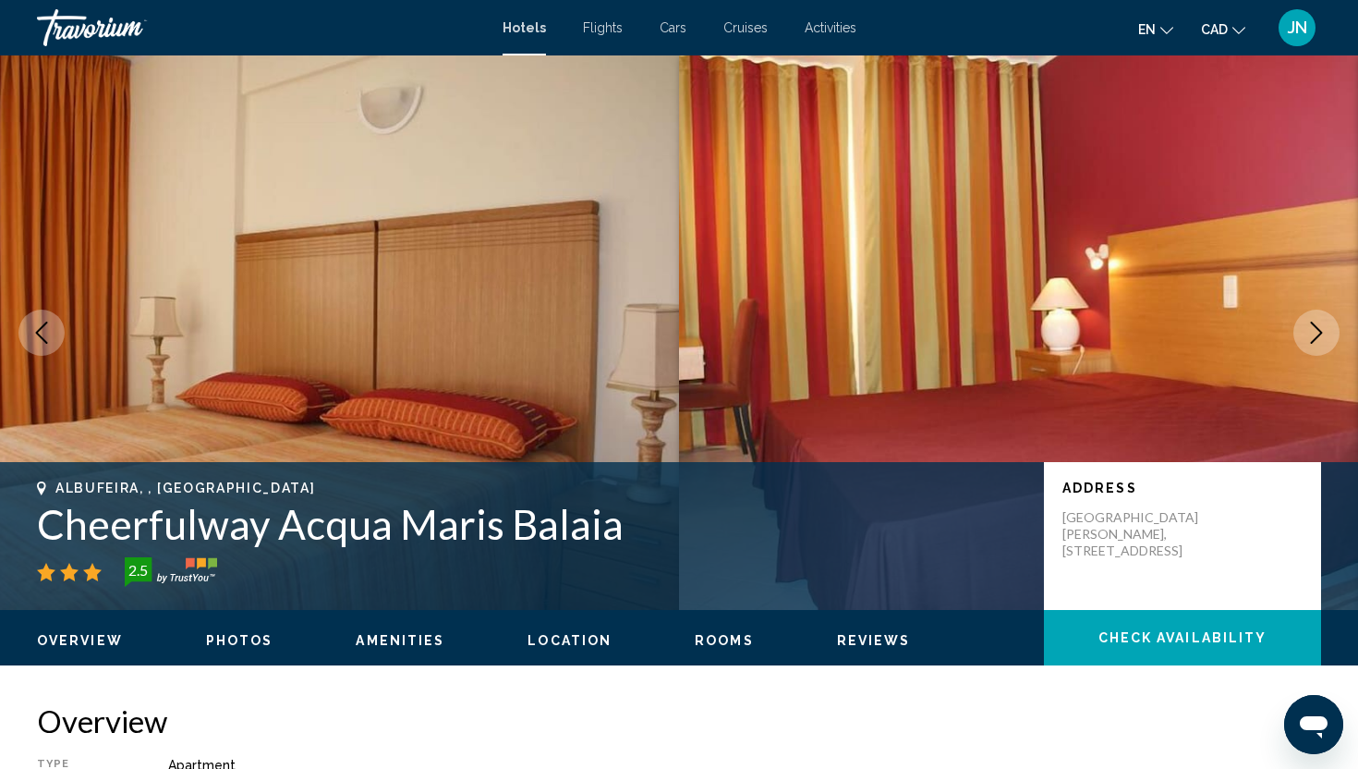
click at [1316, 333] on icon "Next image" at bounding box center [1316, 332] width 22 height 22
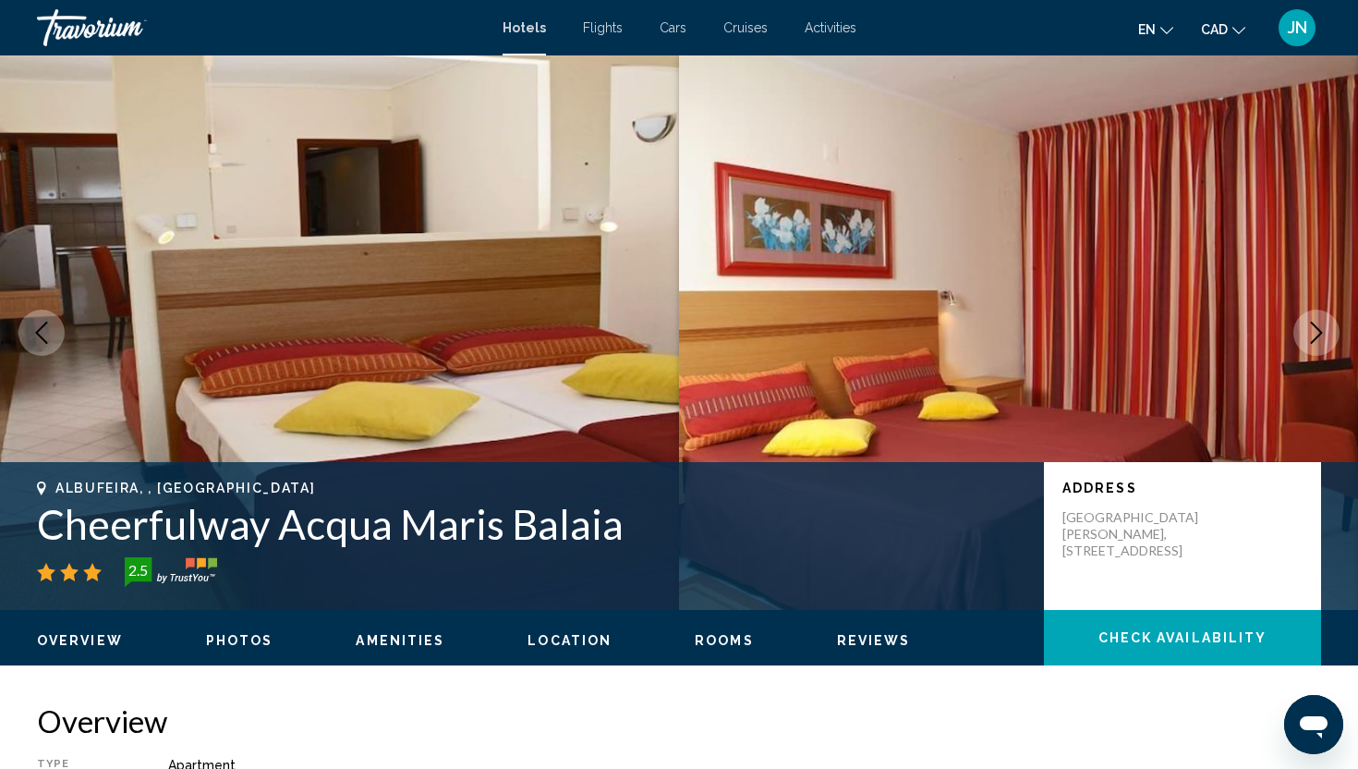
click at [1316, 333] on icon "Next image" at bounding box center [1316, 332] width 22 height 22
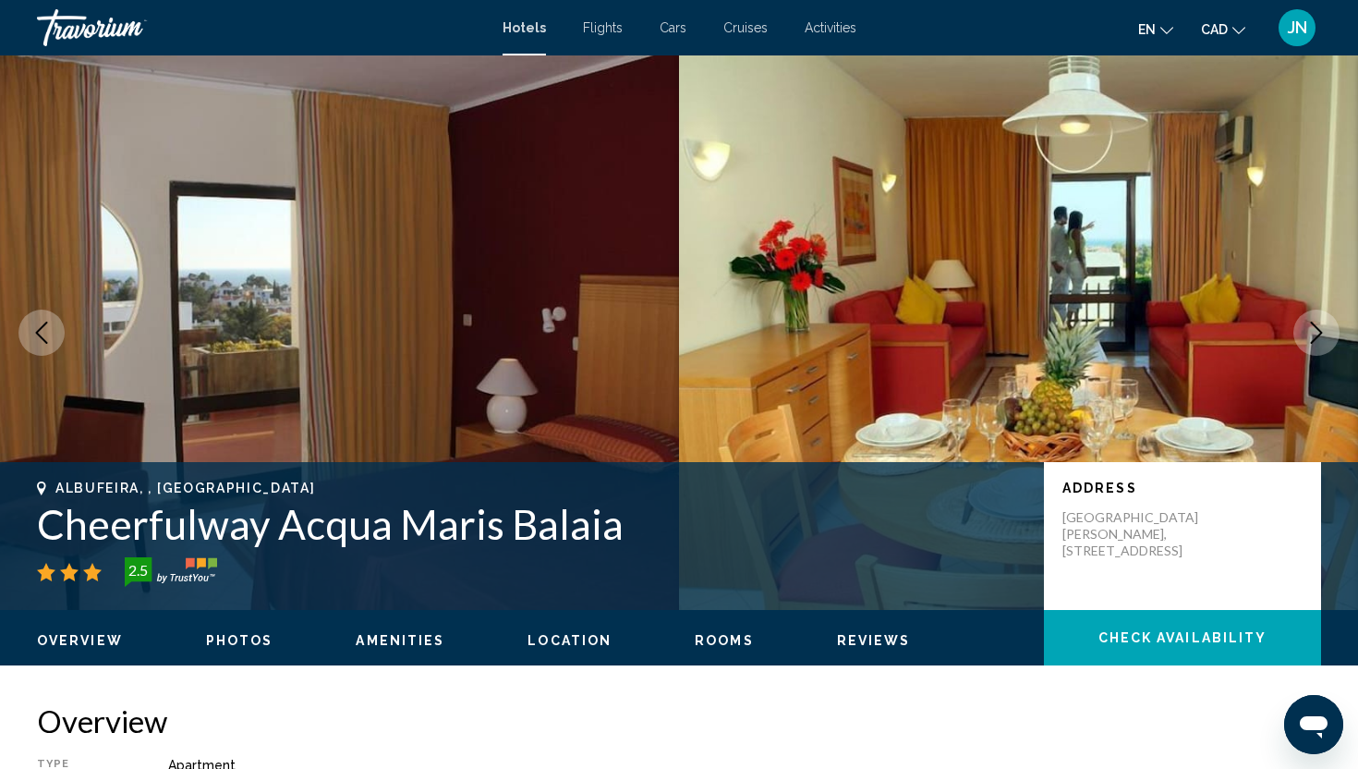
click at [1316, 333] on icon "Next image" at bounding box center [1316, 332] width 22 height 22
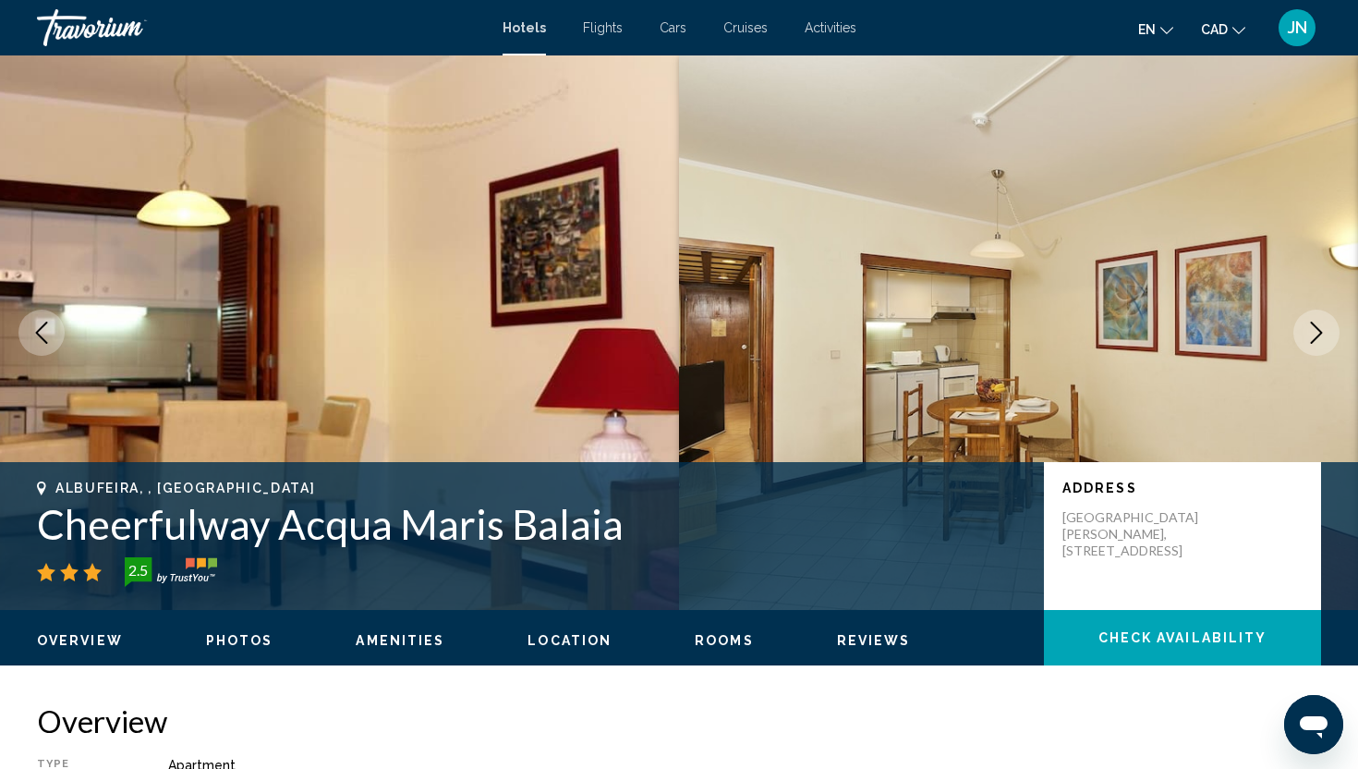
click at [1316, 333] on icon "Next image" at bounding box center [1316, 332] width 22 height 22
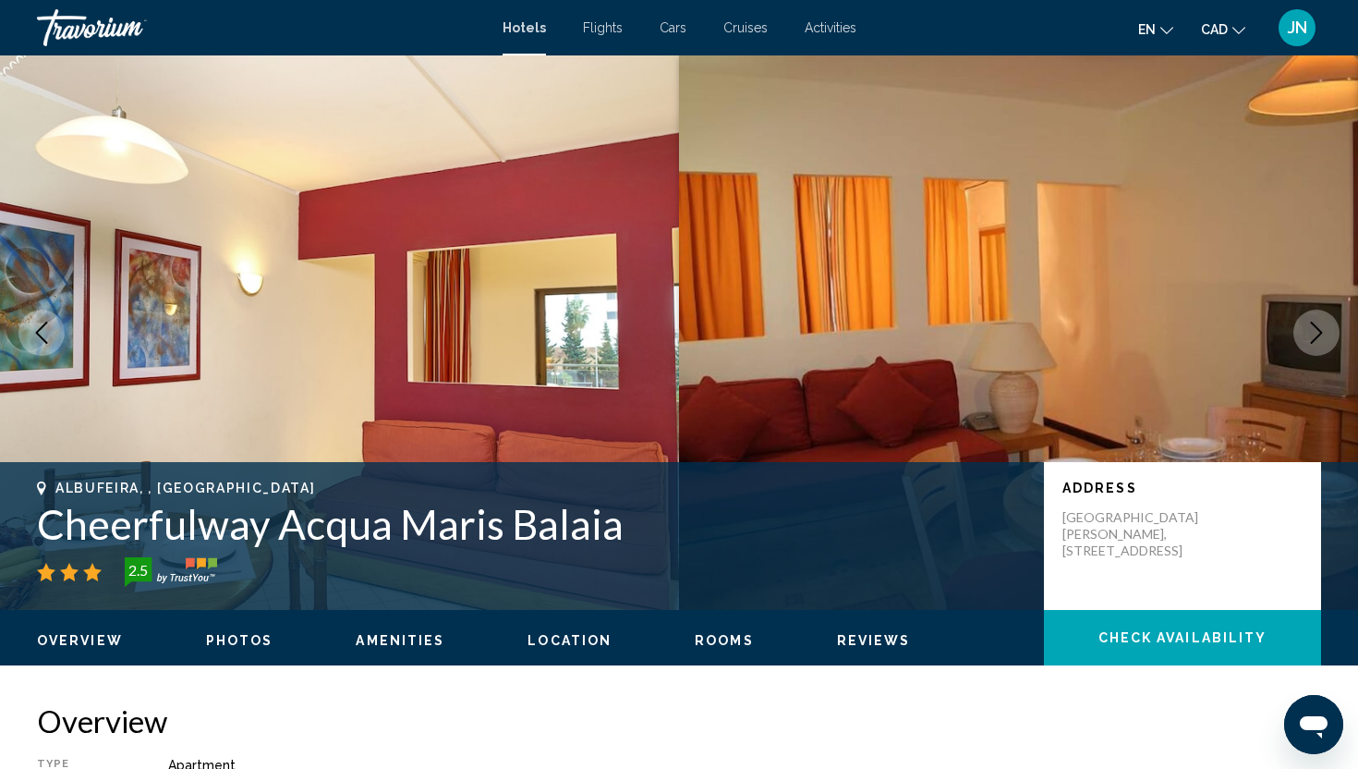
click at [1316, 333] on icon "Next image" at bounding box center [1316, 332] width 22 height 22
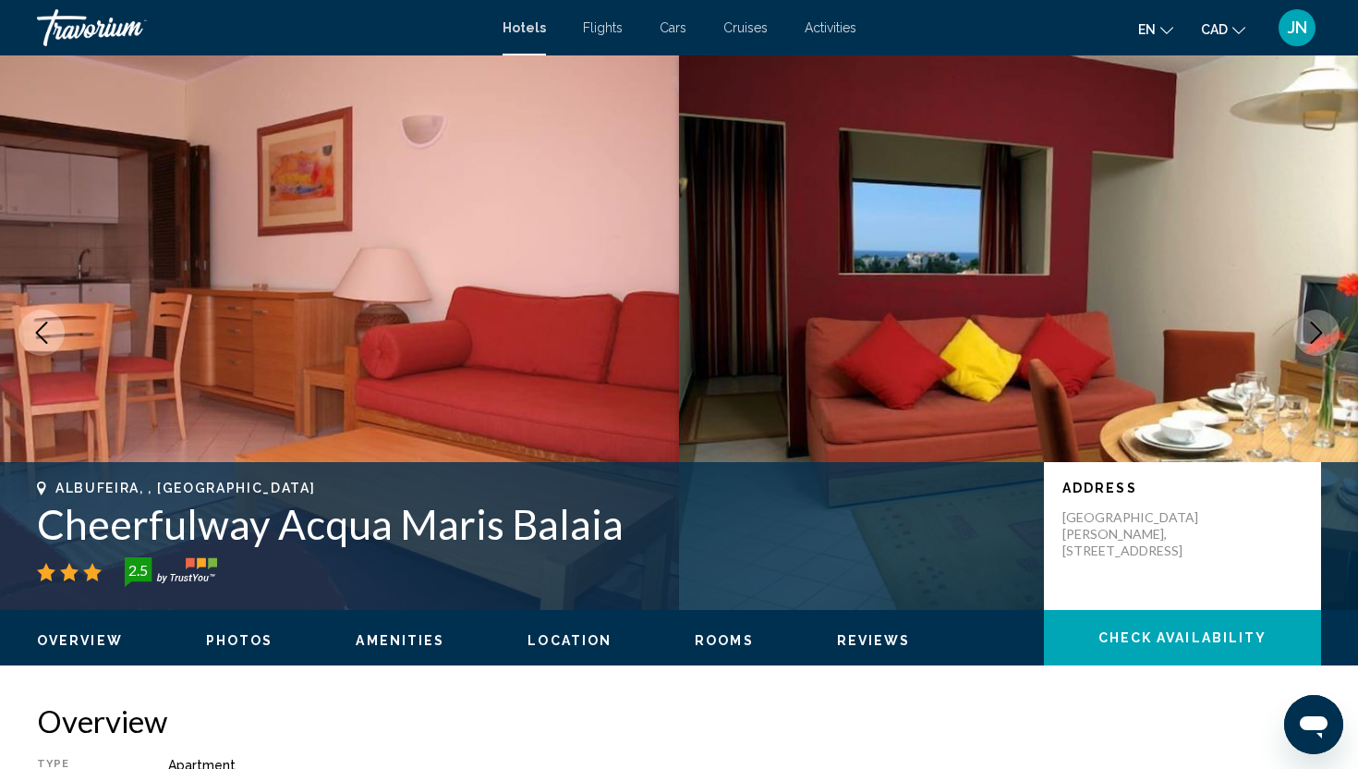
click at [1316, 333] on icon "Next image" at bounding box center [1316, 332] width 22 height 22
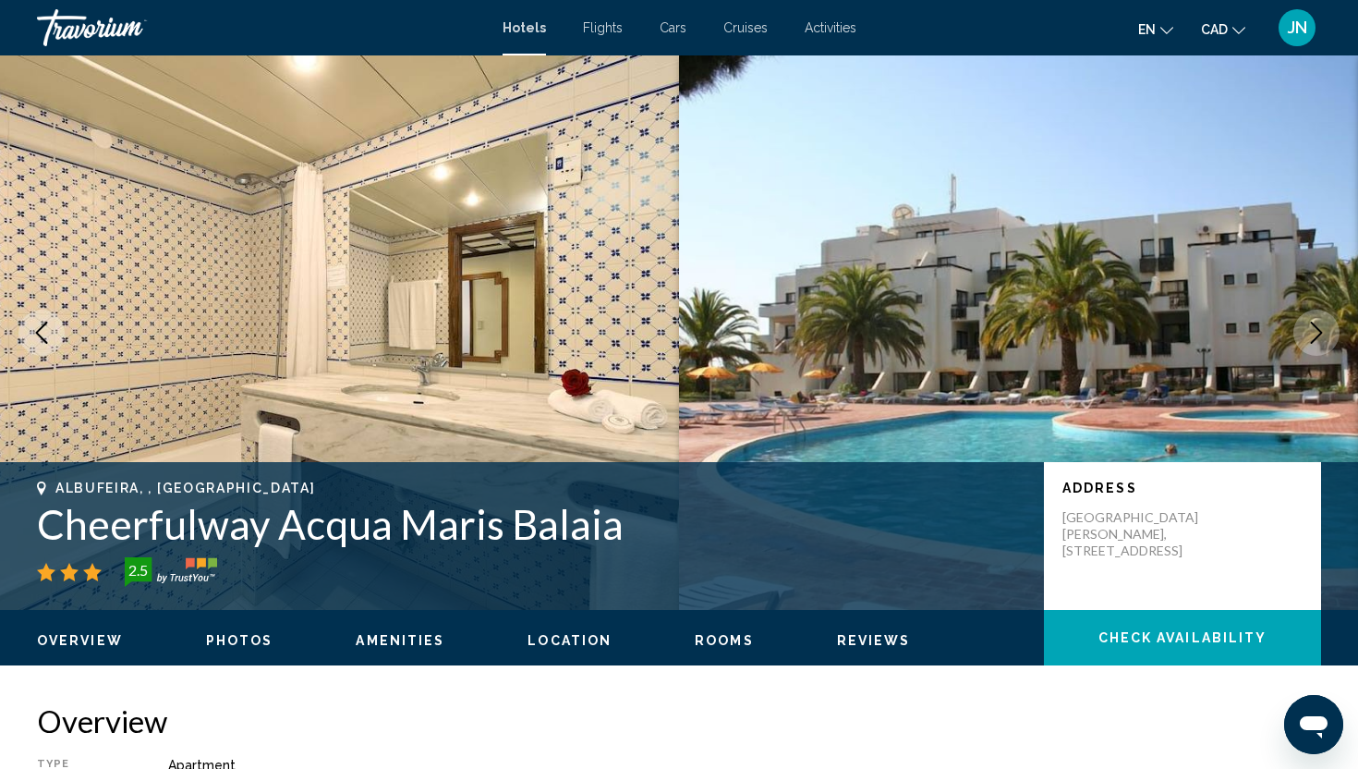
click at [1316, 333] on icon "Next image" at bounding box center [1316, 332] width 22 height 22
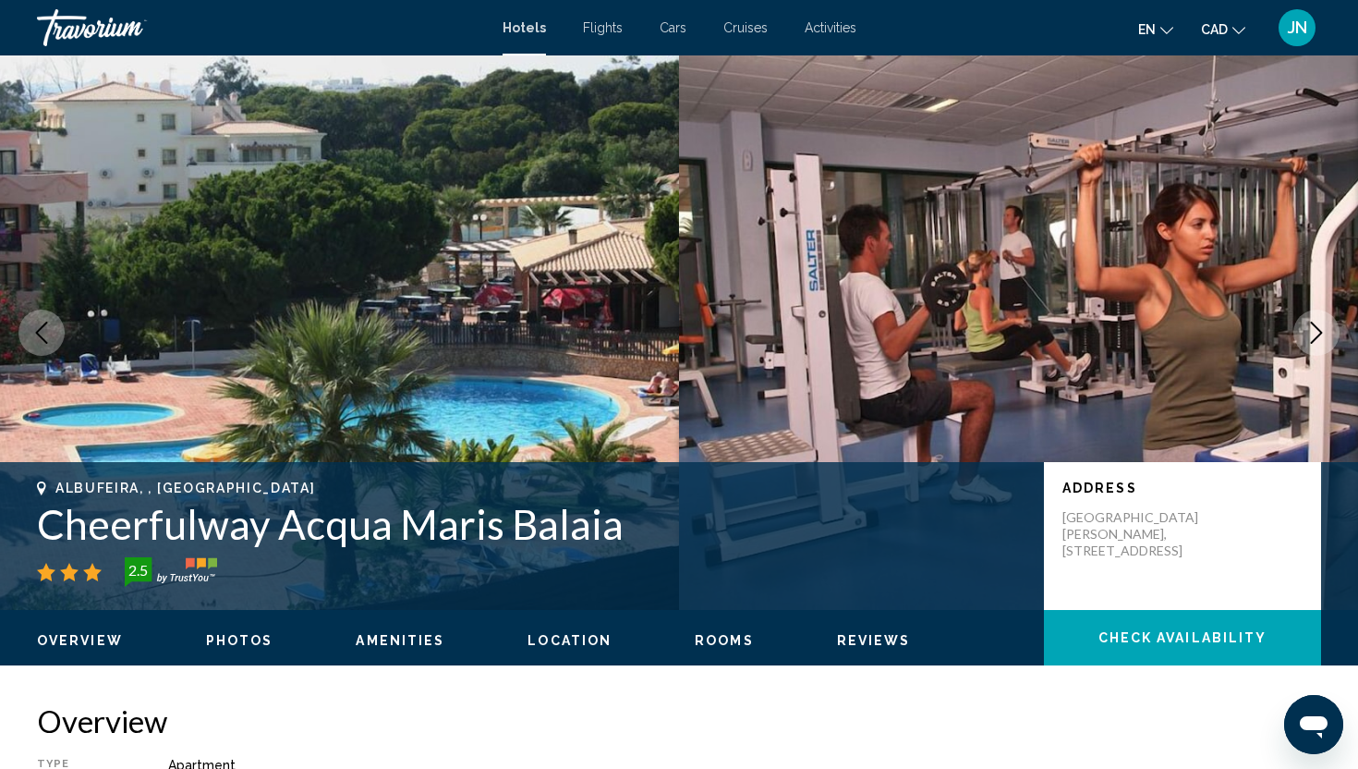
click at [1316, 333] on icon "Next image" at bounding box center [1316, 332] width 22 height 22
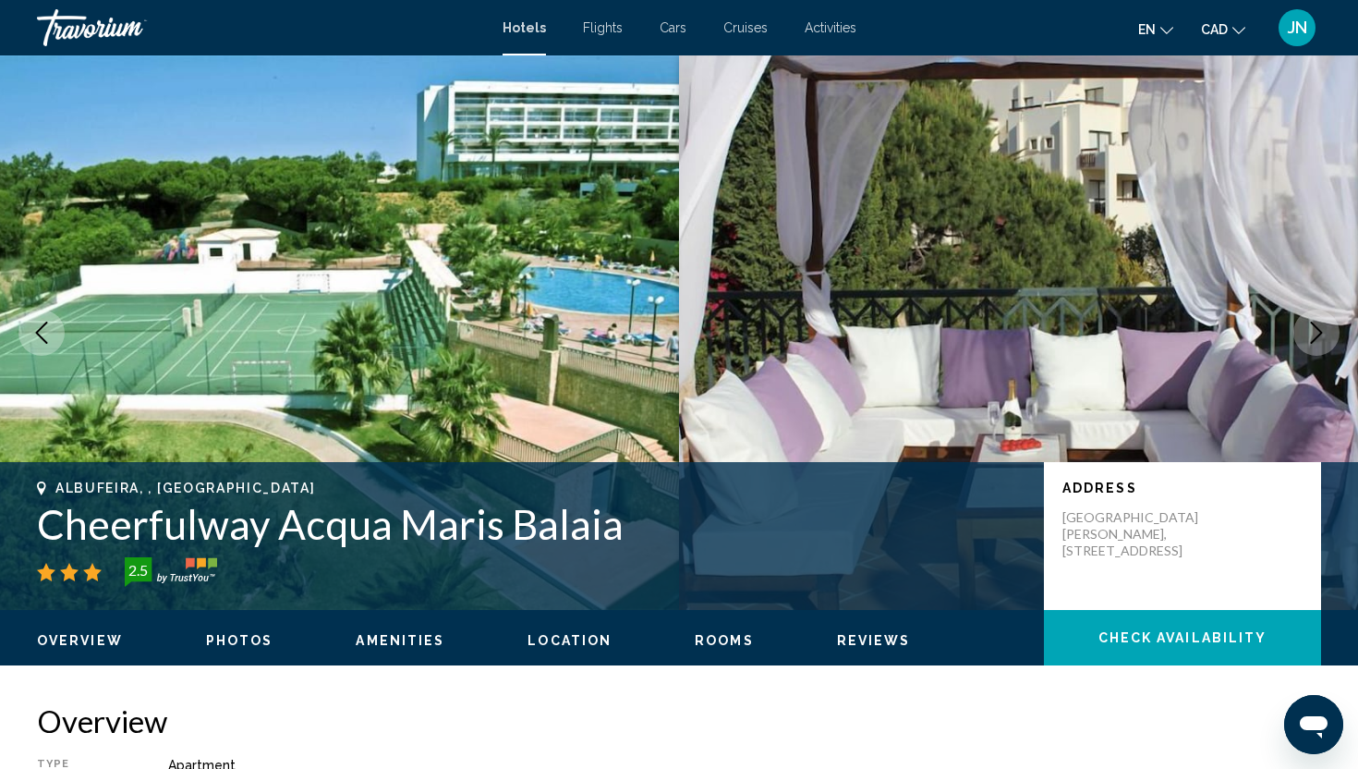
click at [1316, 333] on icon "Next image" at bounding box center [1316, 332] width 22 height 22
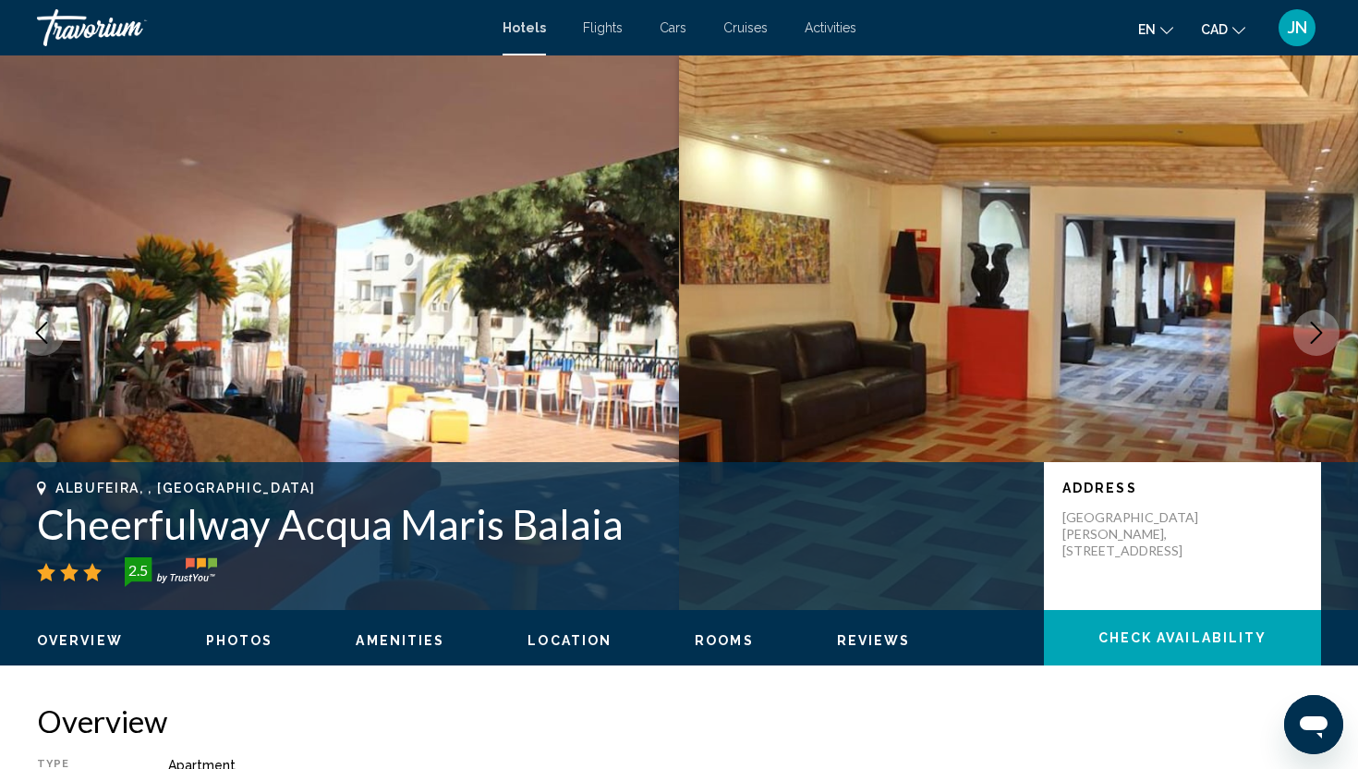
click at [1316, 333] on icon "Next image" at bounding box center [1316, 332] width 22 height 22
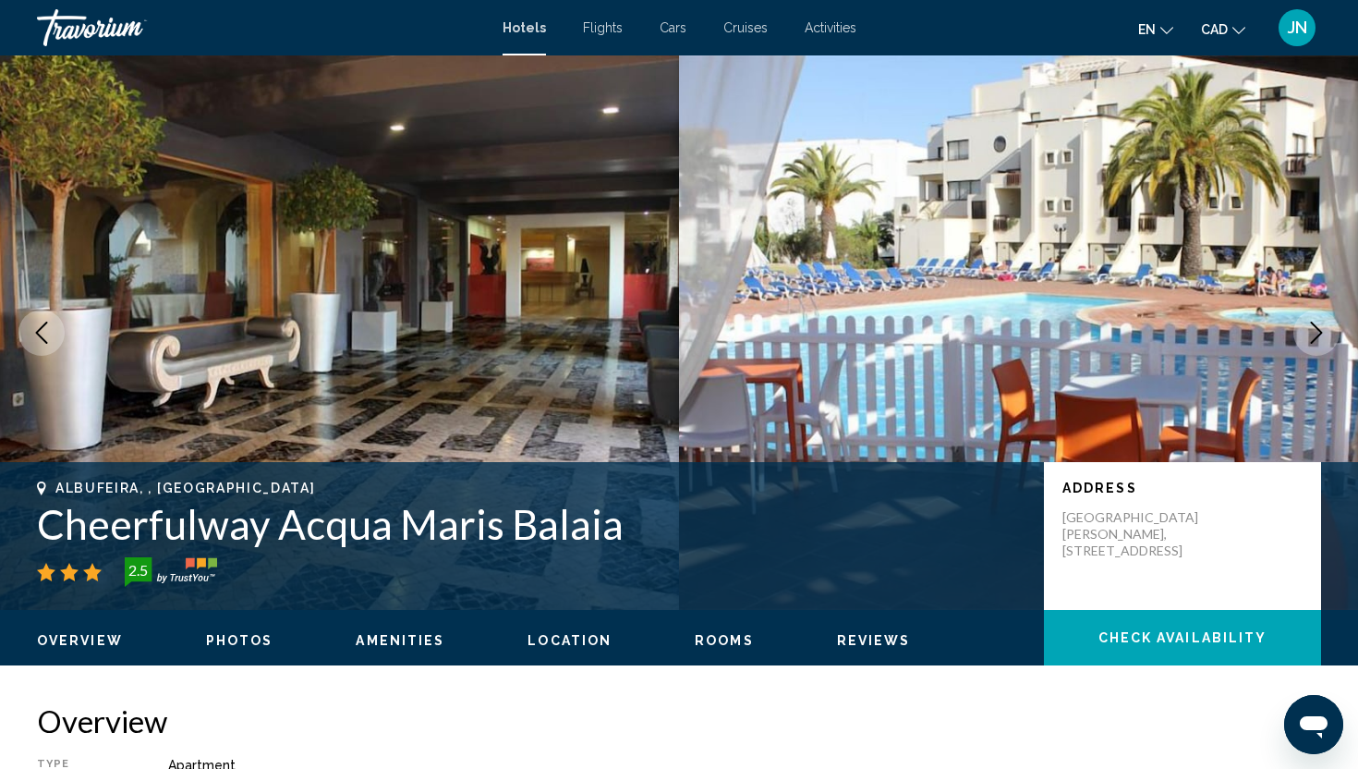
click at [1316, 333] on icon "Next image" at bounding box center [1316, 332] width 22 height 22
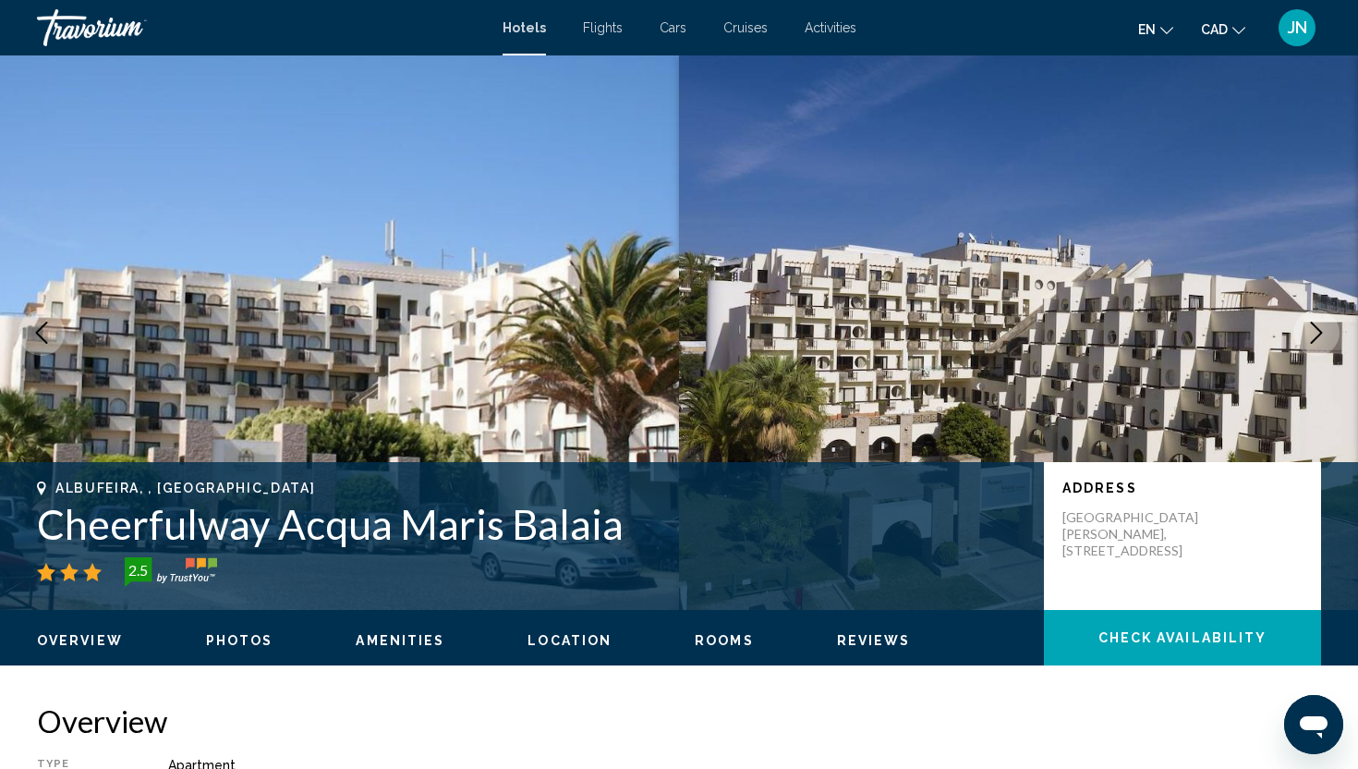
click at [1316, 333] on icon "Next image" at bounding box center [1316, 332] width 22 height 22
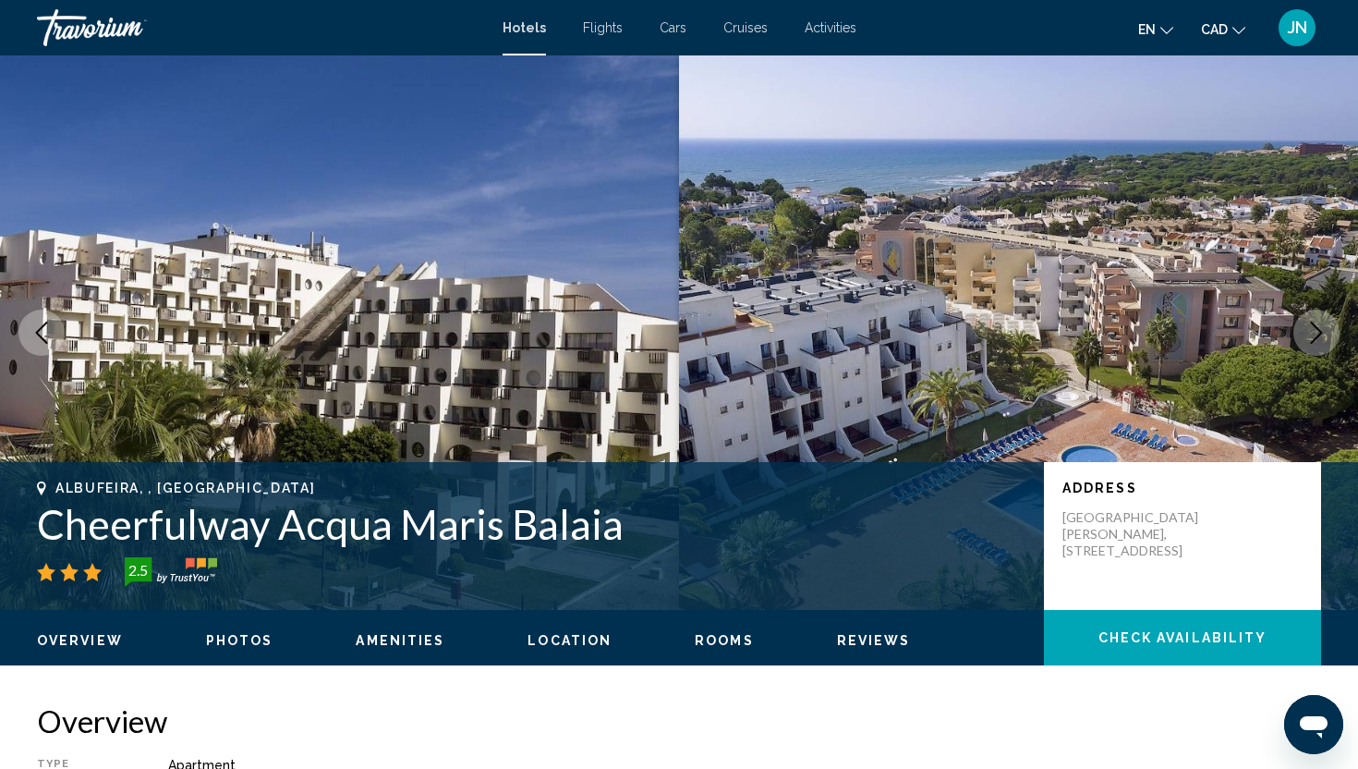
click at [1316, 333] on icon "Next image" at bounding box center [1316, 332] width 22 height 22
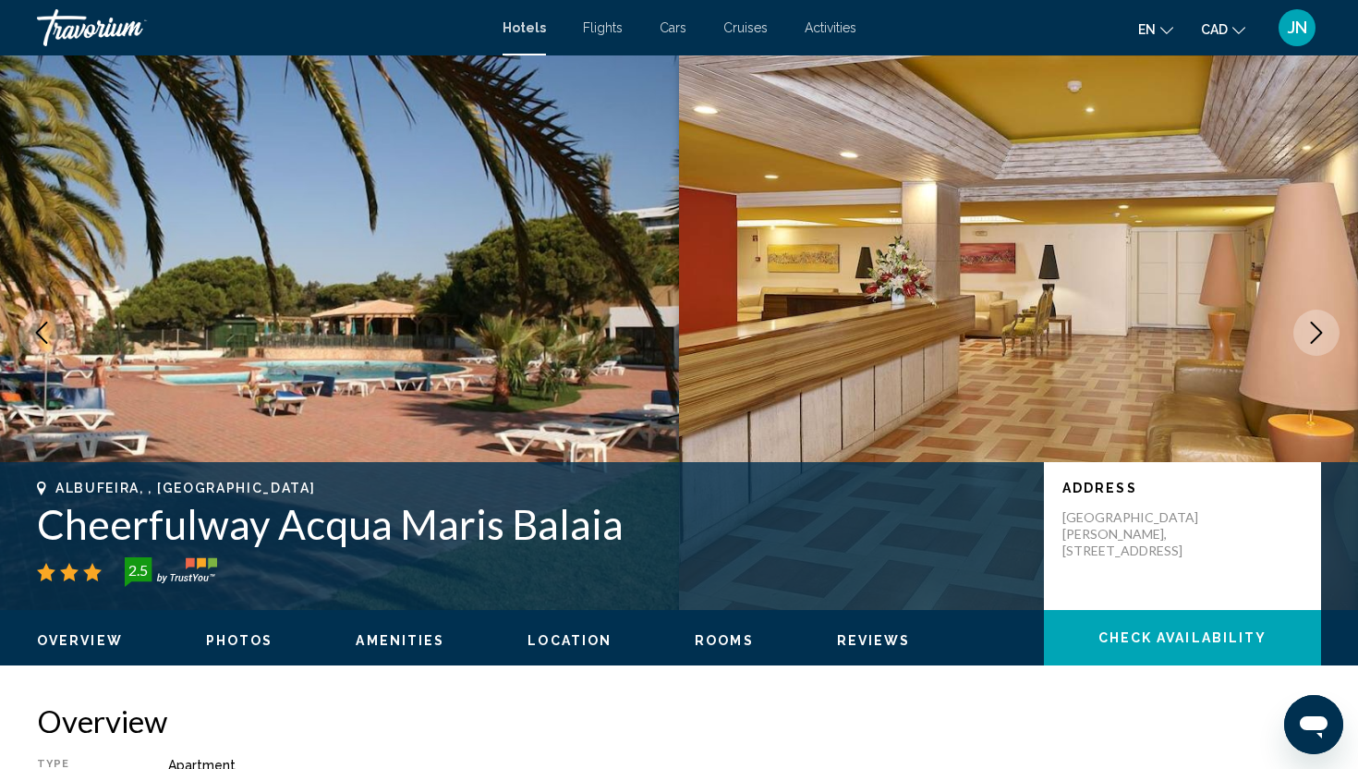
click at [1316, 333] on icon "Next image" at bounding box center [1316, 332] width 22 height 22
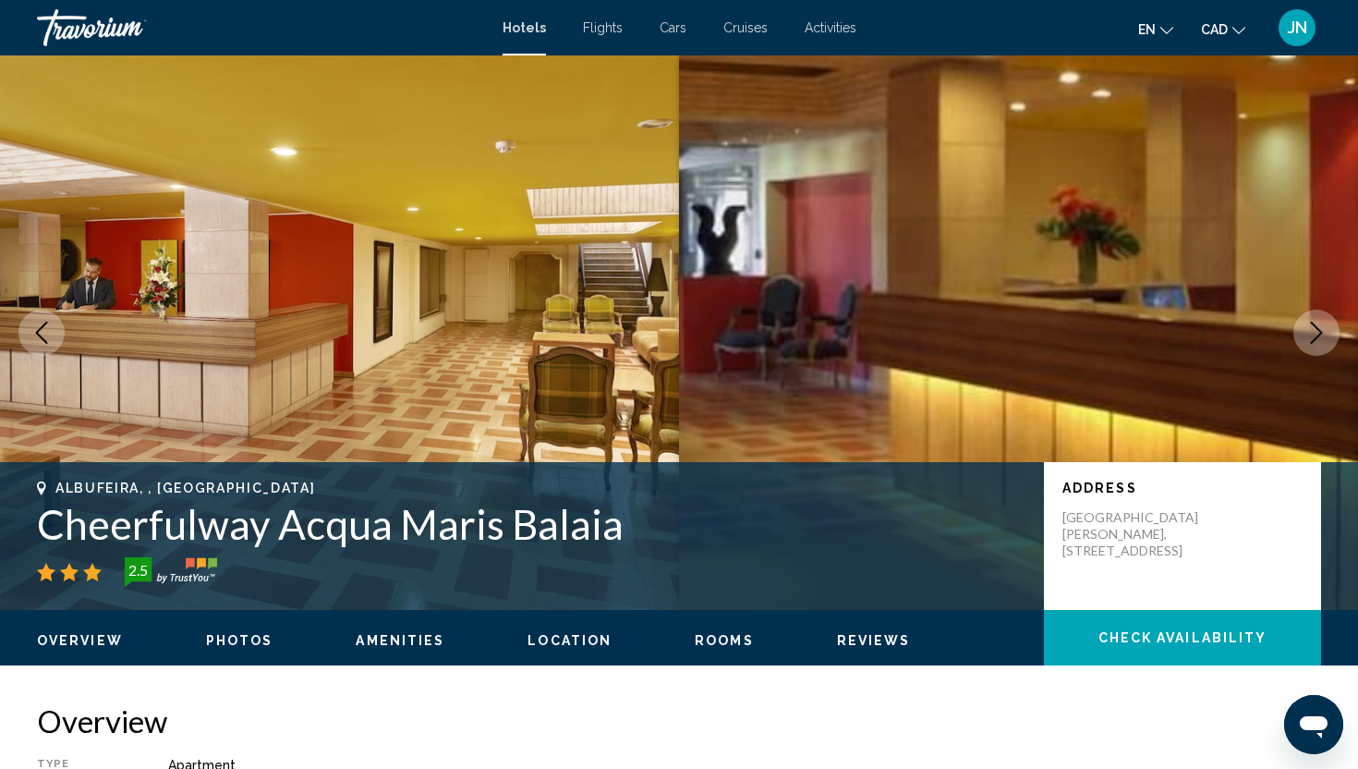
click at [1316, 333] on icon "Next image" at bounding box center [1316, 332] width 22 height 22
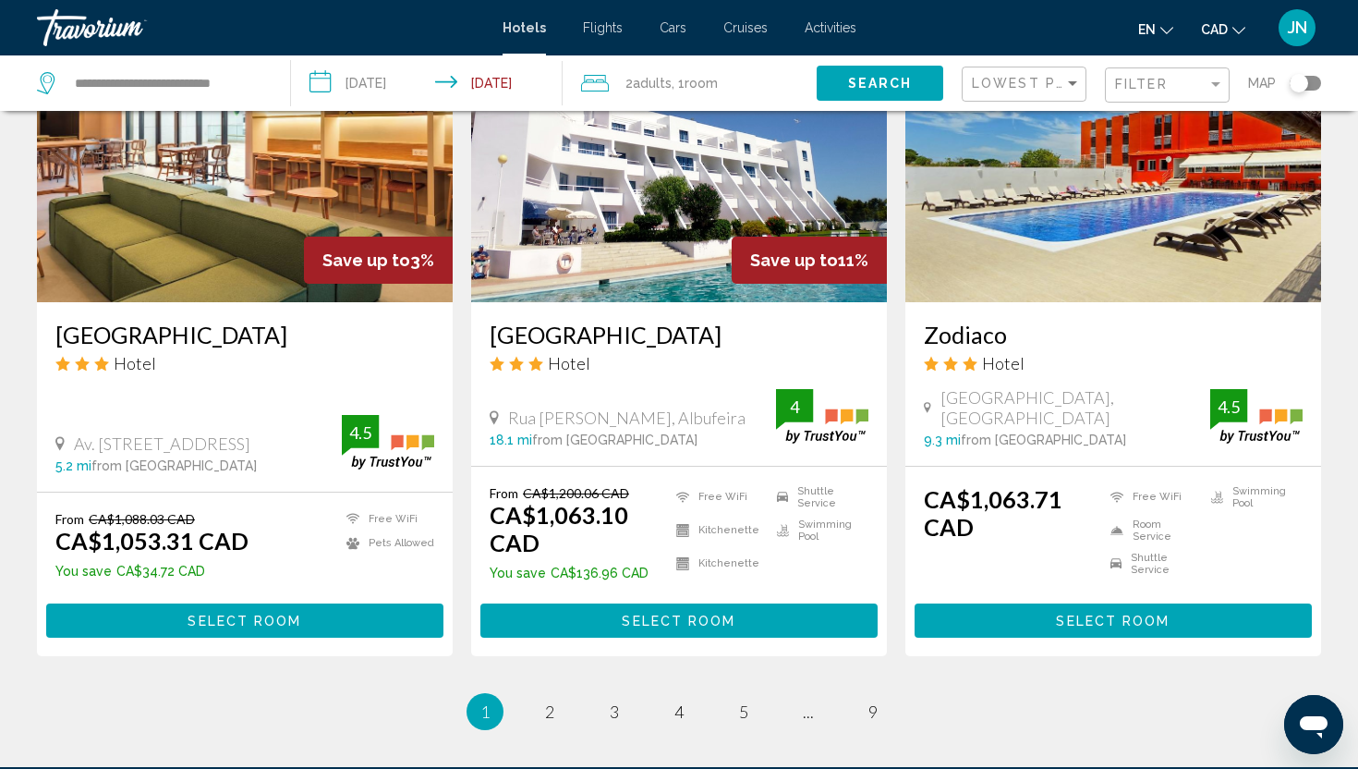
scroll to position [2244, 0]
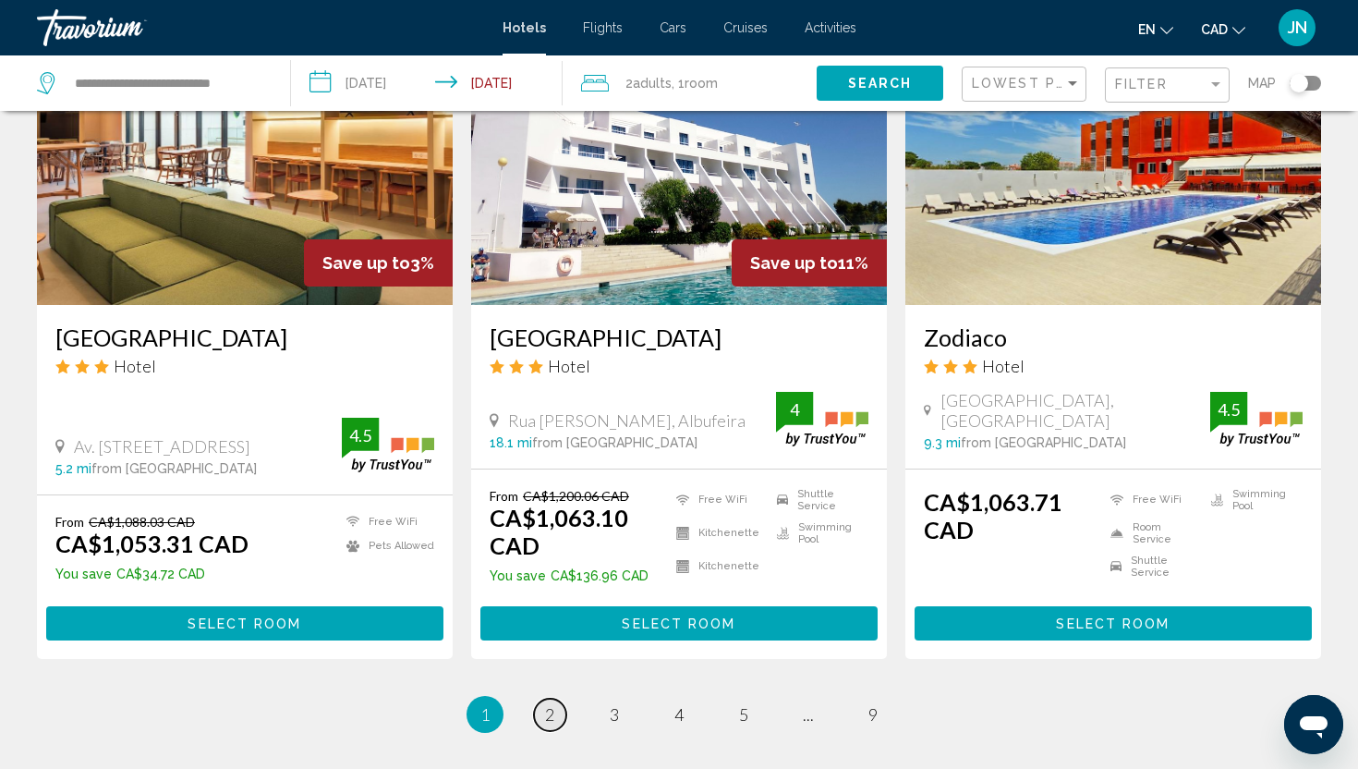
click at [539, 698] on link "page 2" at bounding box center [550, 714] width 32 height 32
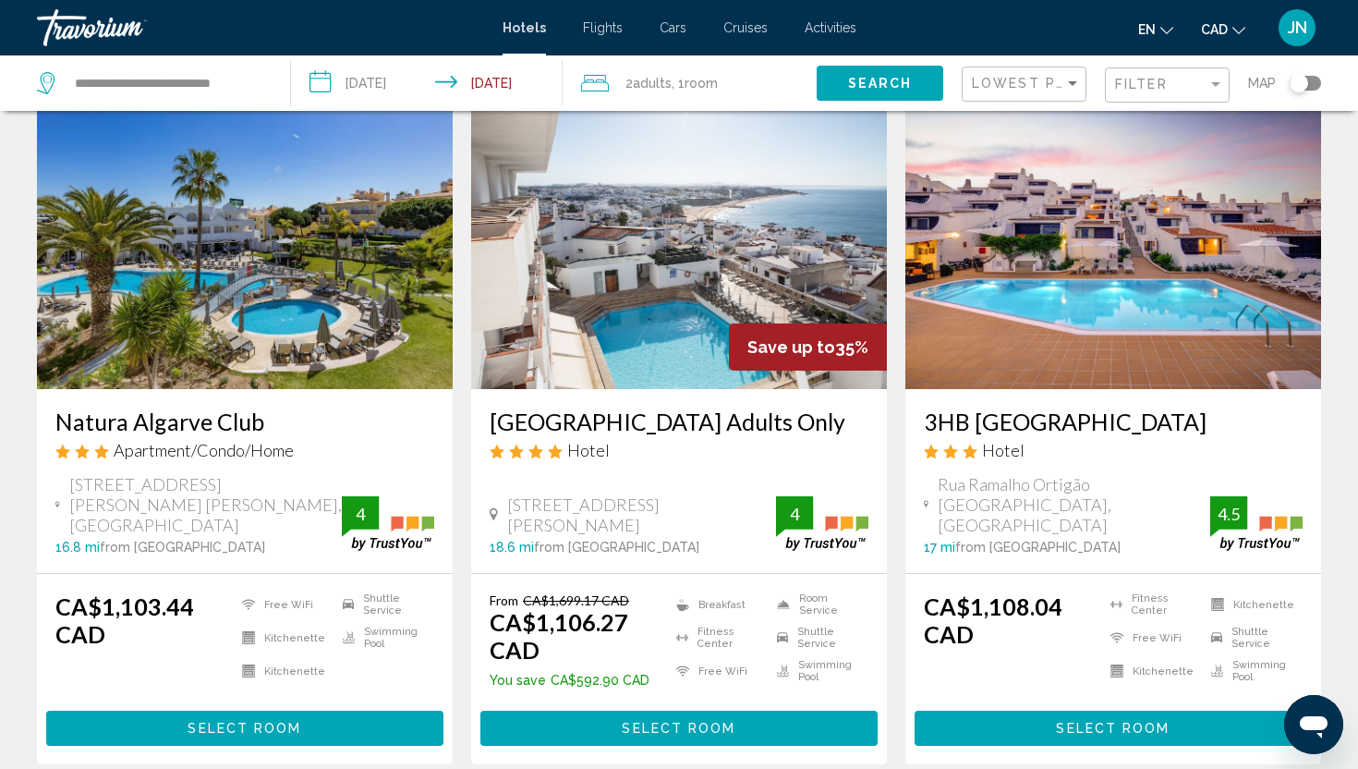
scroll to position [778, 0]
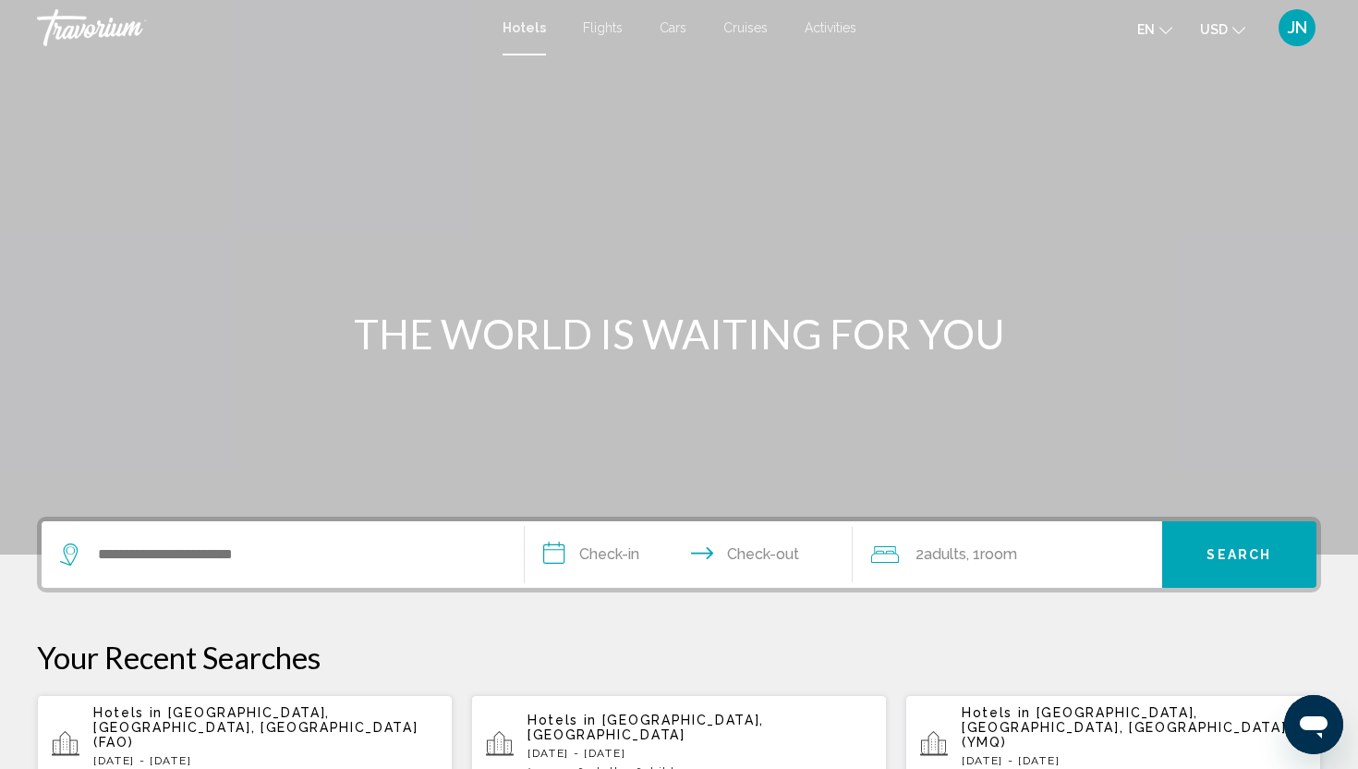
click at [299, 571] on div "Search widget" at bounding box center [282, 554] width 445 height 67
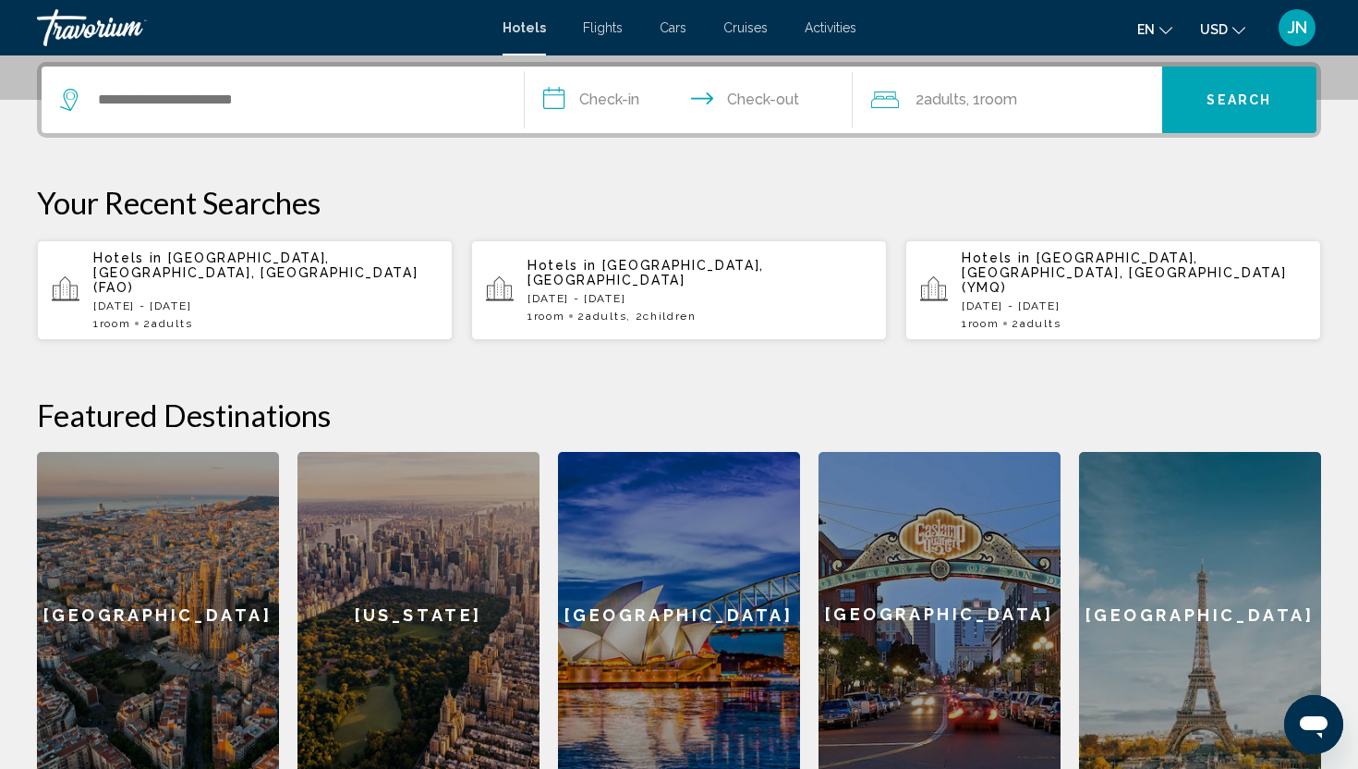
scroll to position [456, 0]
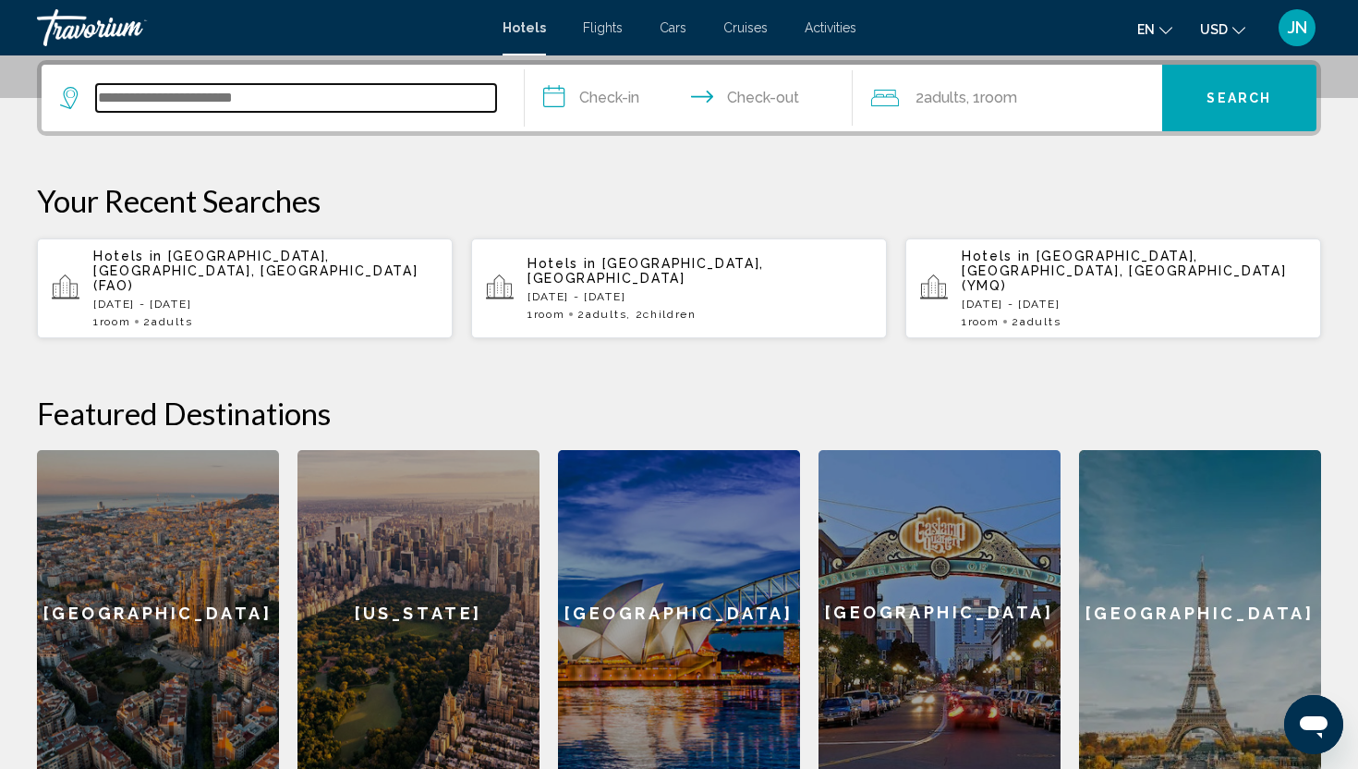
click at [279, 89] on input "Search widget" at bounding box center [296, 98] width 400 height 28
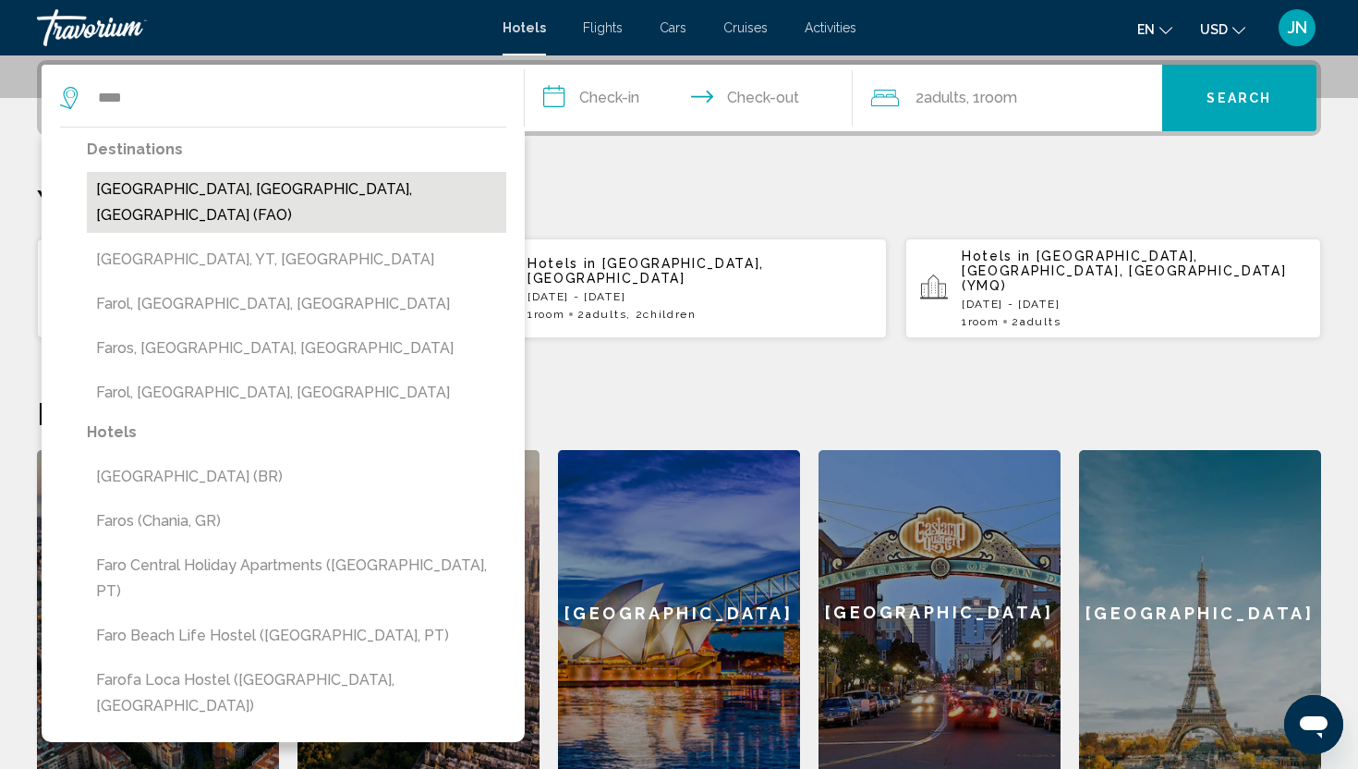
click at [143, 192] on button "[GEOGRAPHIC_DATA], [GEOGRAPHIC_DATA], [GEOGRAPHIC_DATA] (FAO)" at bounding box center [296, 202] width 419 height 61
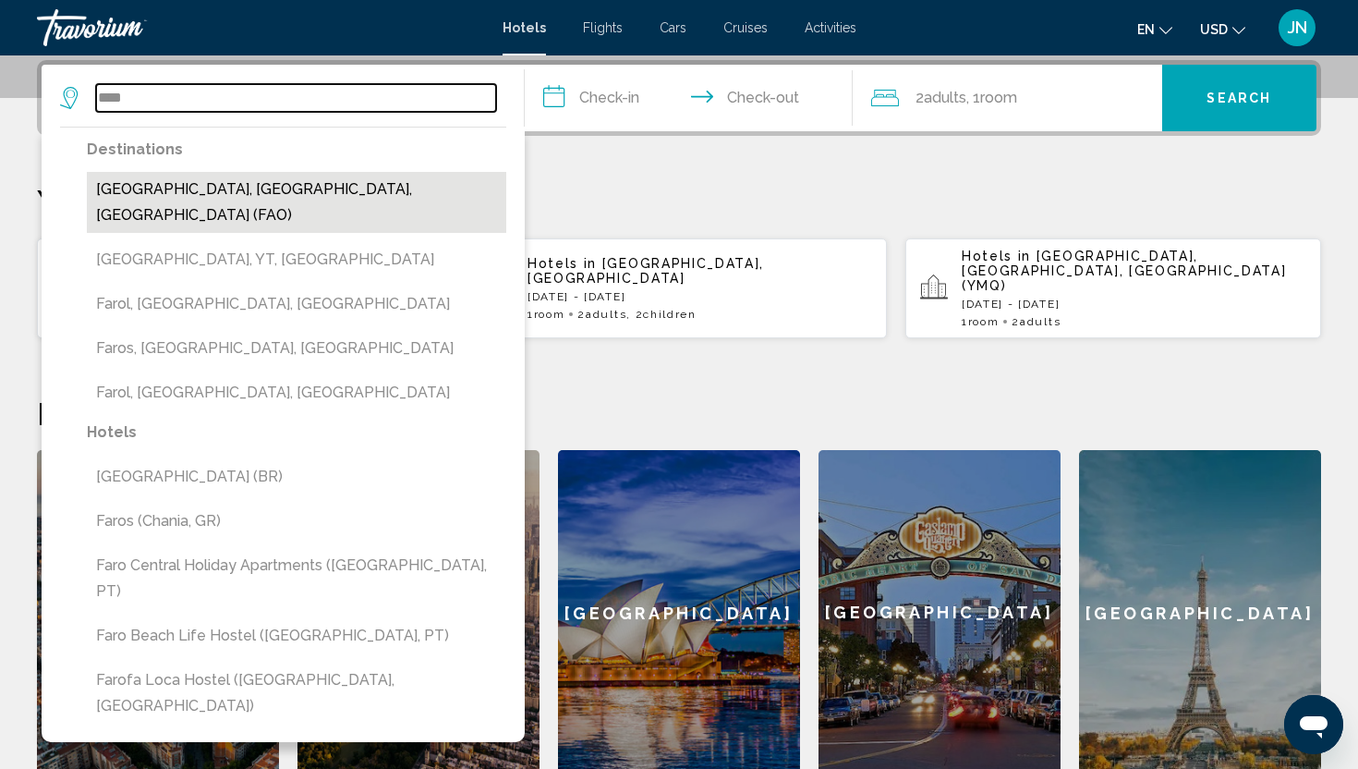
type input "**********"
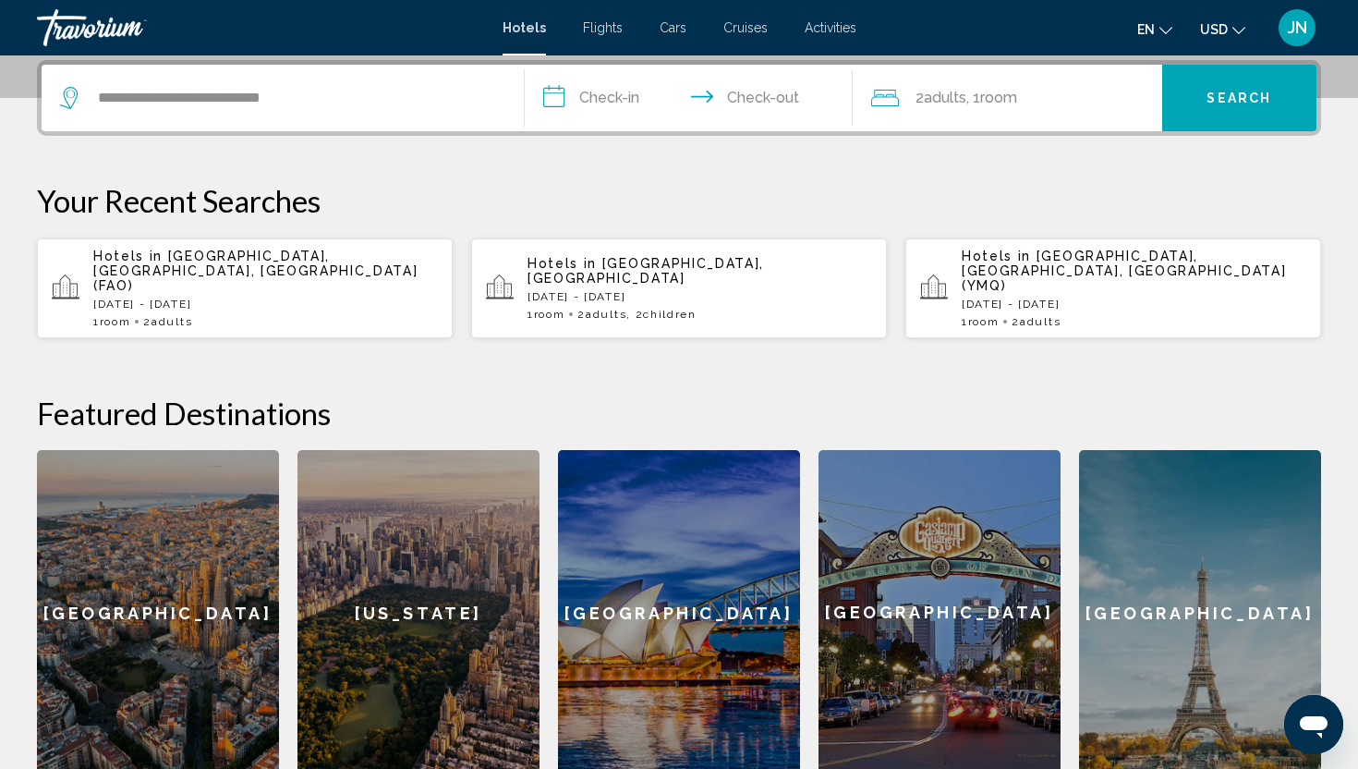
click at [616, 97] on input "**********" at bounding box center [692, 101] width 335 height 72
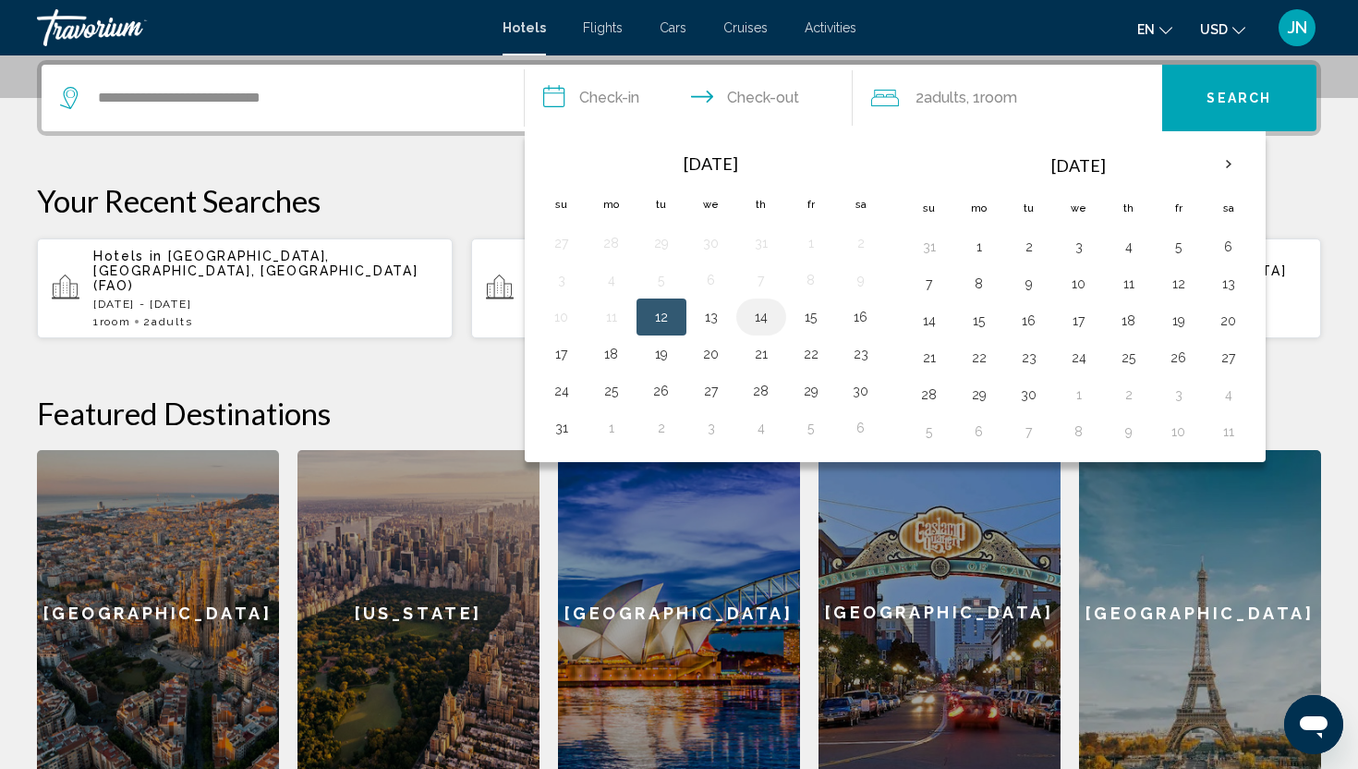
click at [766, 309] on button "14" at bounding box center [761, 317] width 30 height 26
click at [563, 350] on button "17" at bounding box center [562, 354] width 30 height 26
type input "**********"
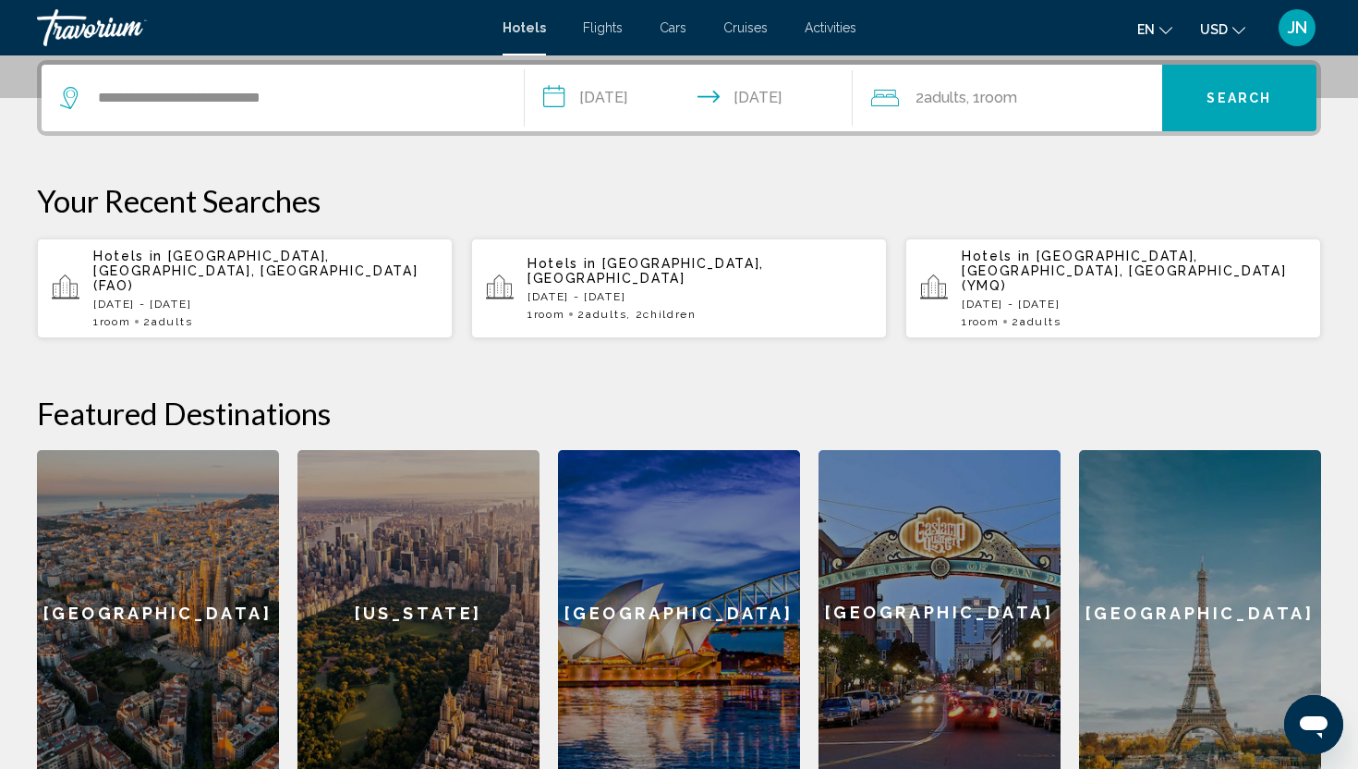
click at [1211, 80] on button "Search" at bounding box center [1239, 98] width 155 height 67
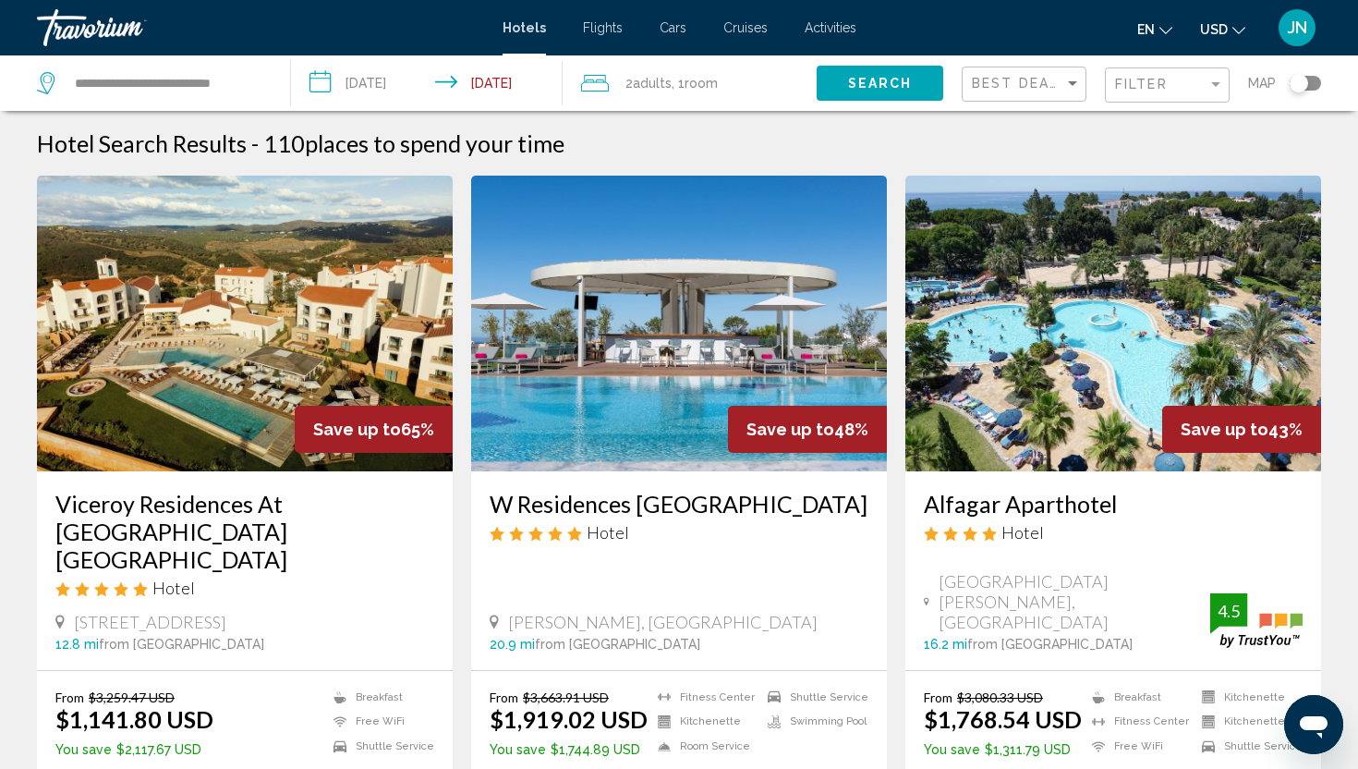
click at [1231, 41] on button "USD USD ($) MXN (Mex$) CAD (Can$) GBP (£) EUR (€) AUD (A$) NZD (NZ$) CNY (CN¥)" at bounding box center [1222, 29] width 45 height 27
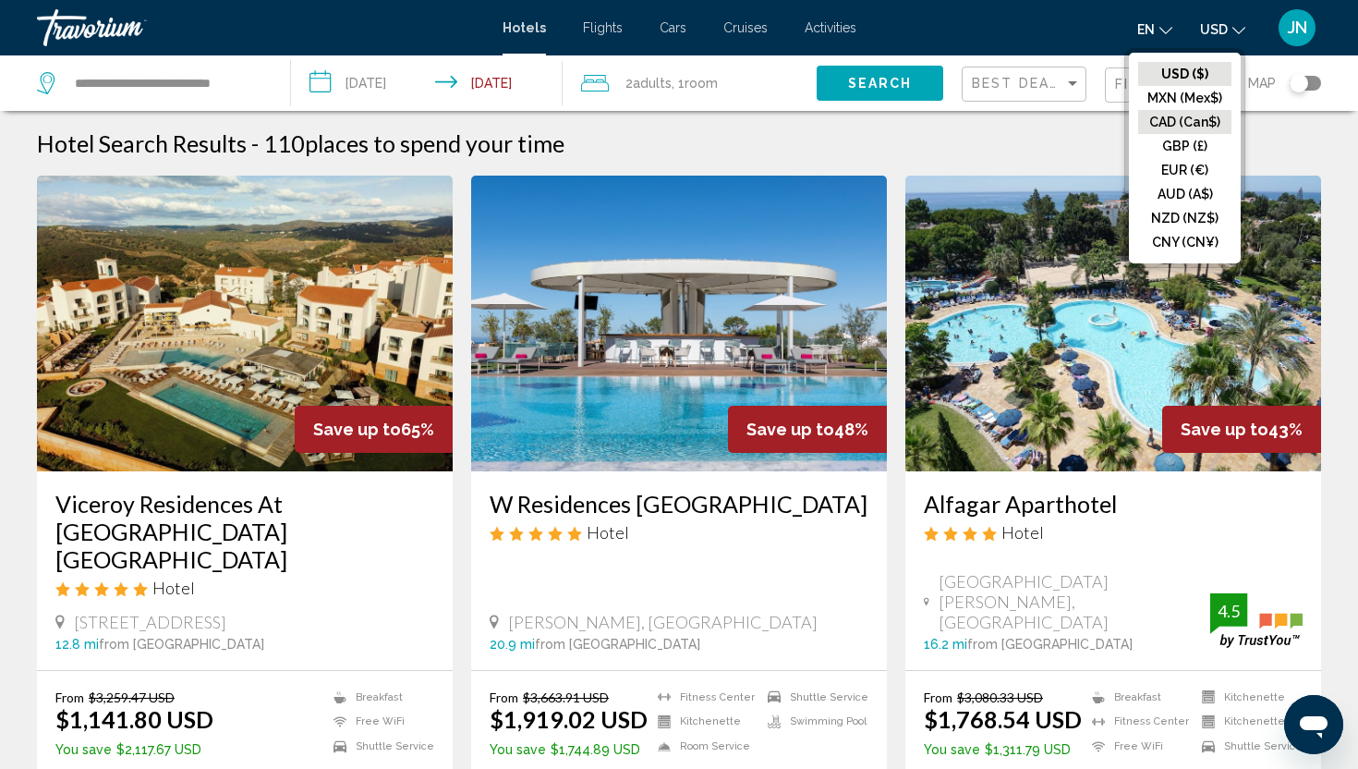
click at [1196, 121] on button "CAD (Can$)" at bounding box center [1184, 122] width 93 height 24
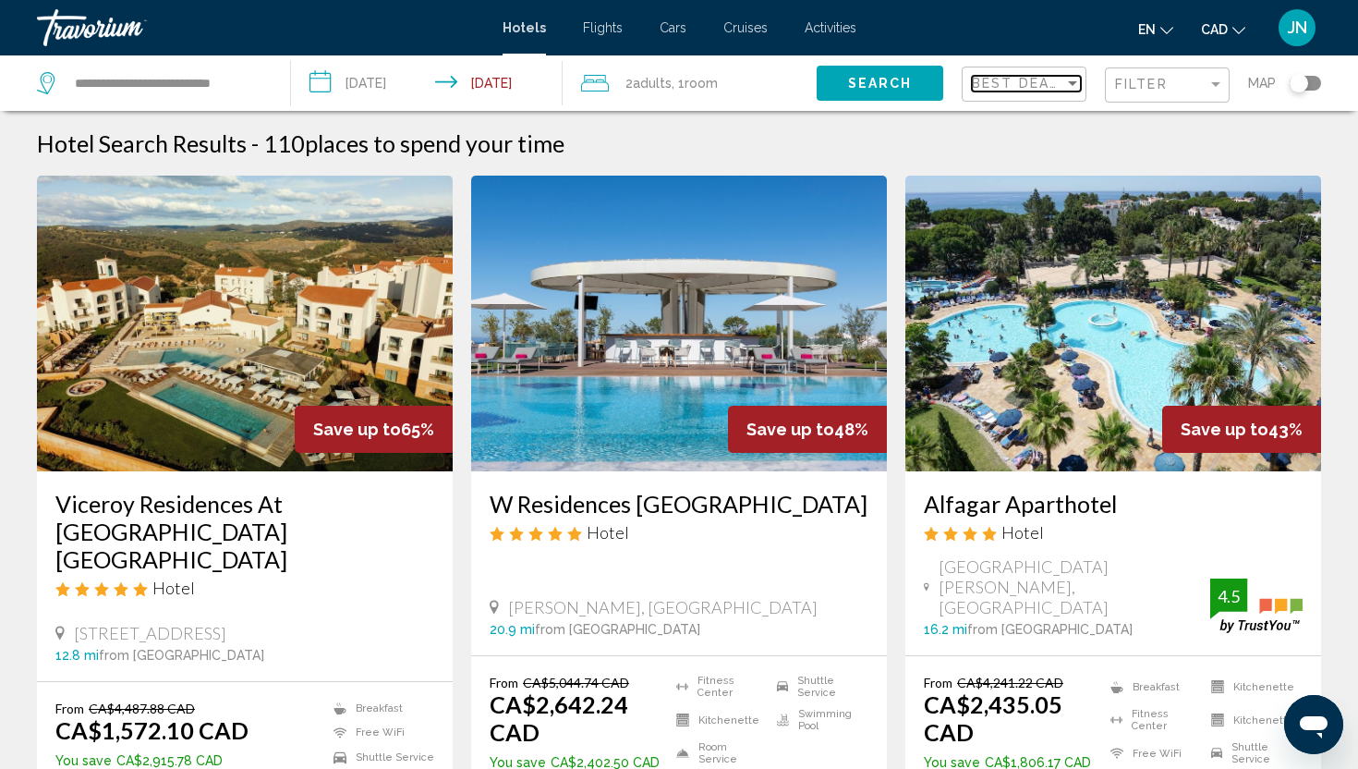
click at [1033, 90] on span "Best Deals" at bounding box center [1020, 83] width 97 height 15
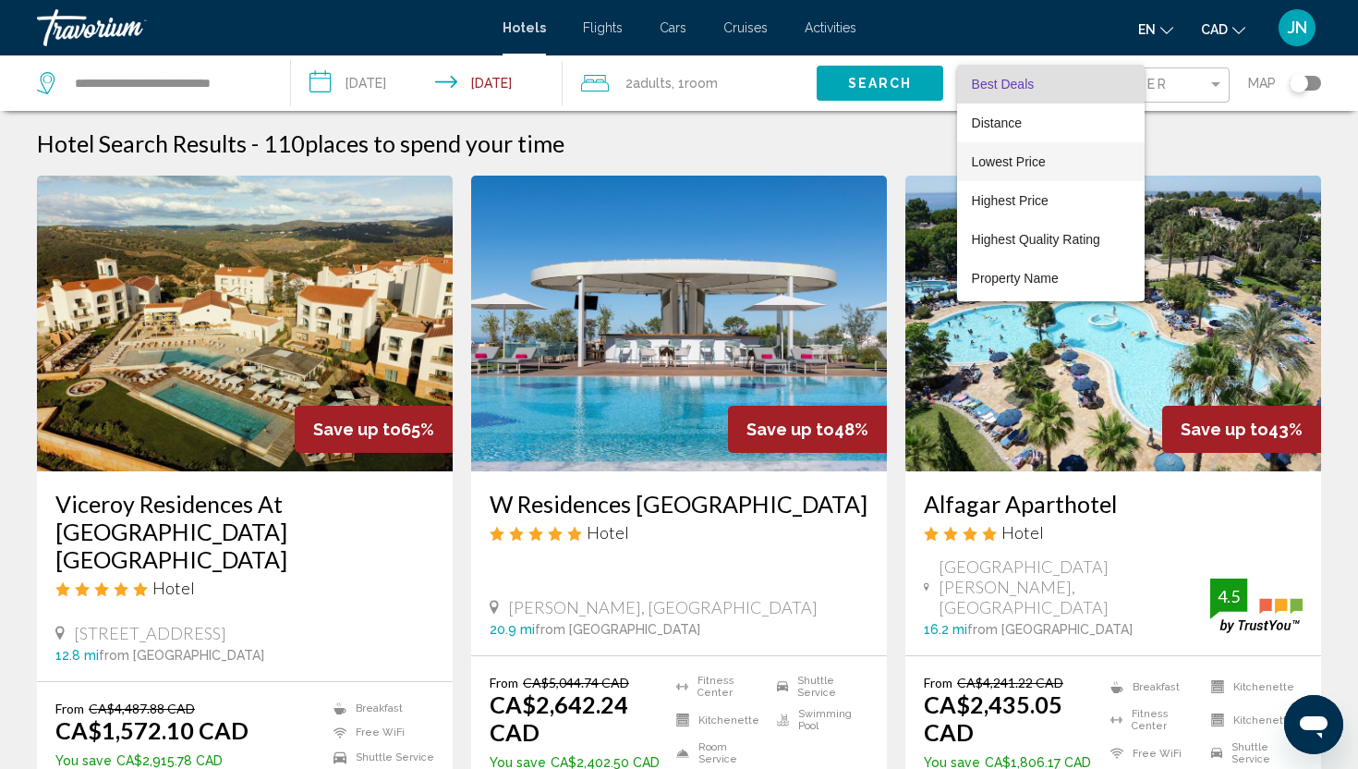
click at [988, 166] on span "Lowest Price" at bounding box center [1009, 161] width 74 height 15
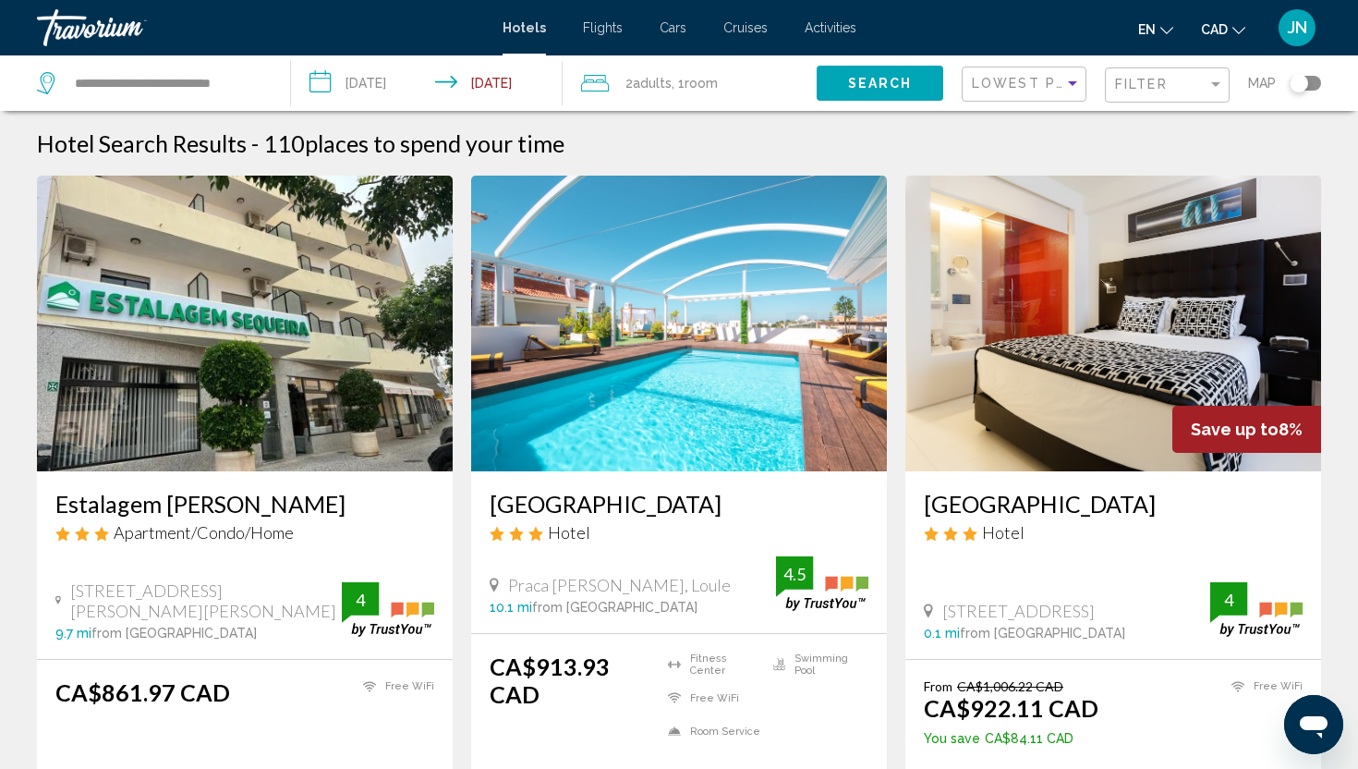
click at [1119, 313] on img "Main content" at bounding box center [1113, 324] width 416 height 296
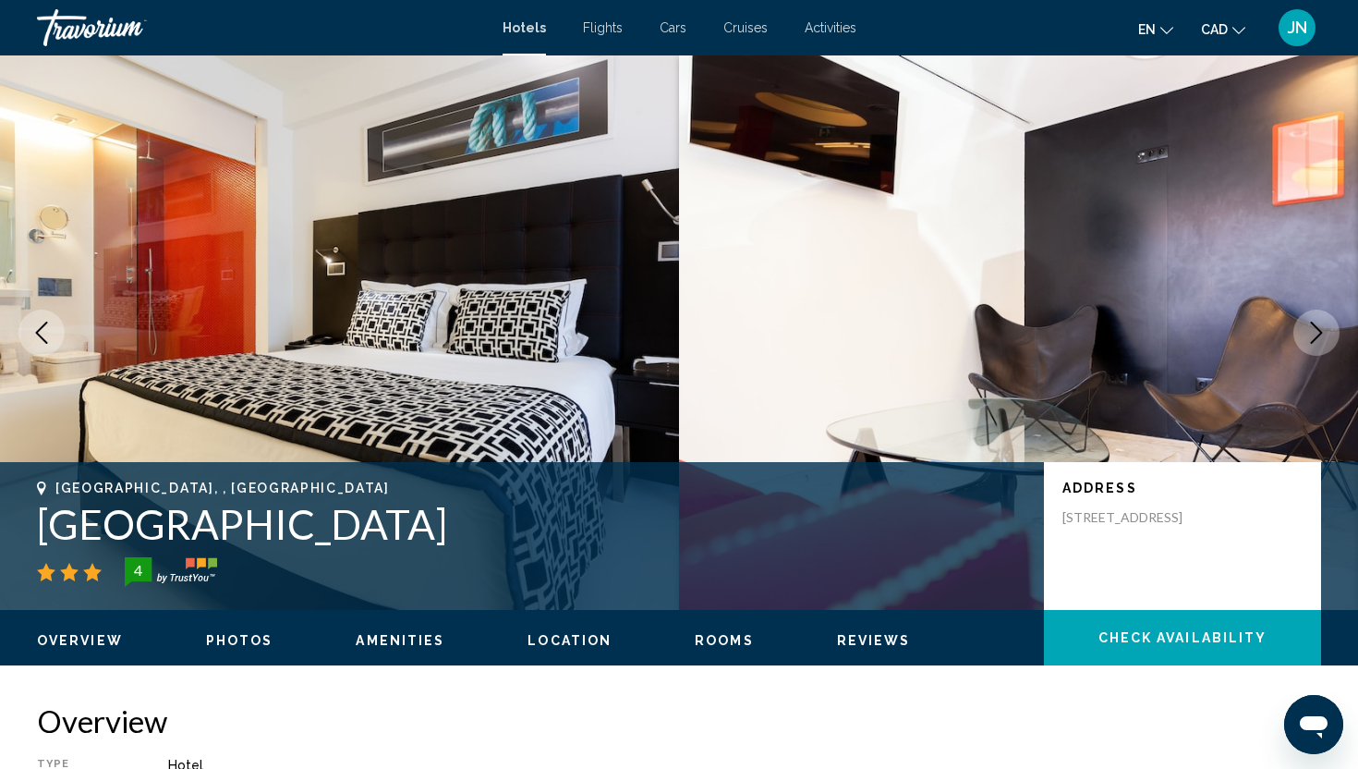
click at [1312, 330] on icon "Next image" at bounding box center [1316, 332] width 22 height 22
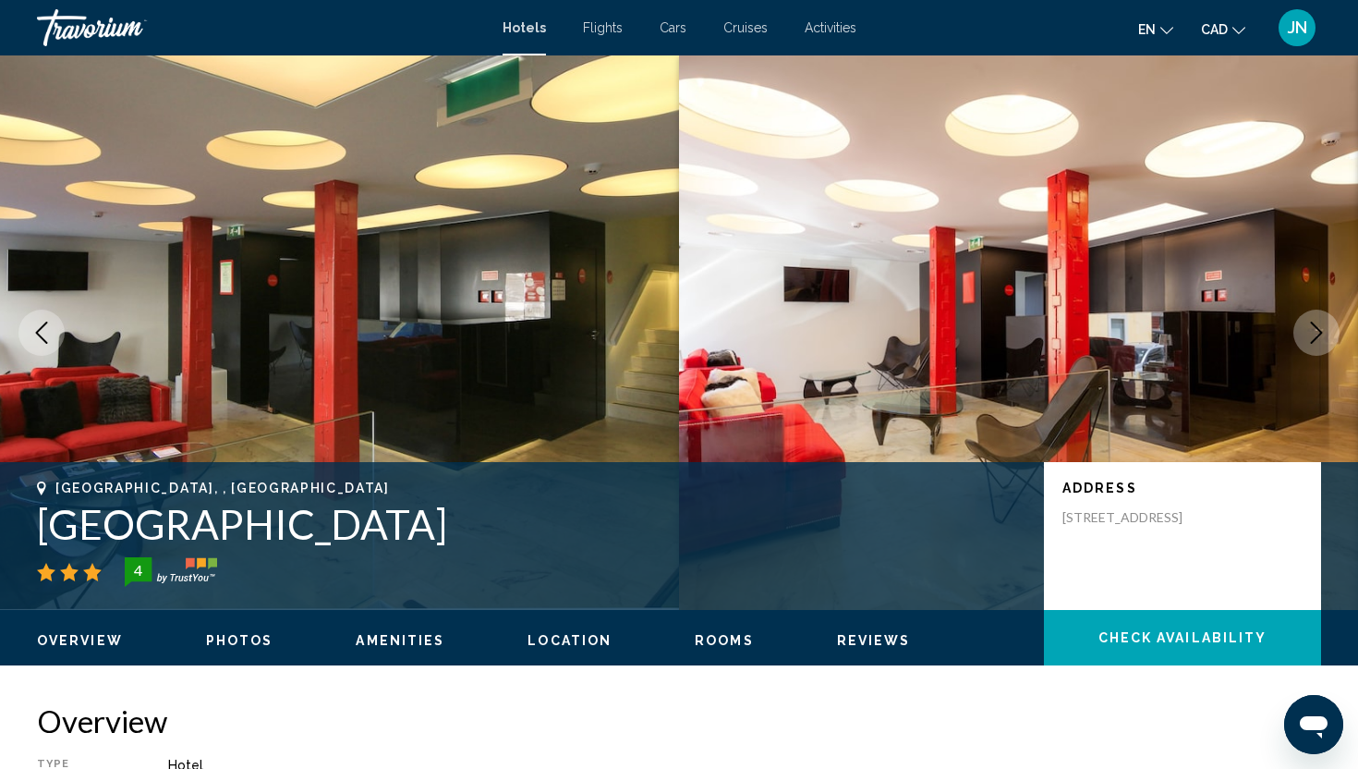
click at [1312, 330] on icon "Next image" at bounding box center [1316, 332] width 22 height 22
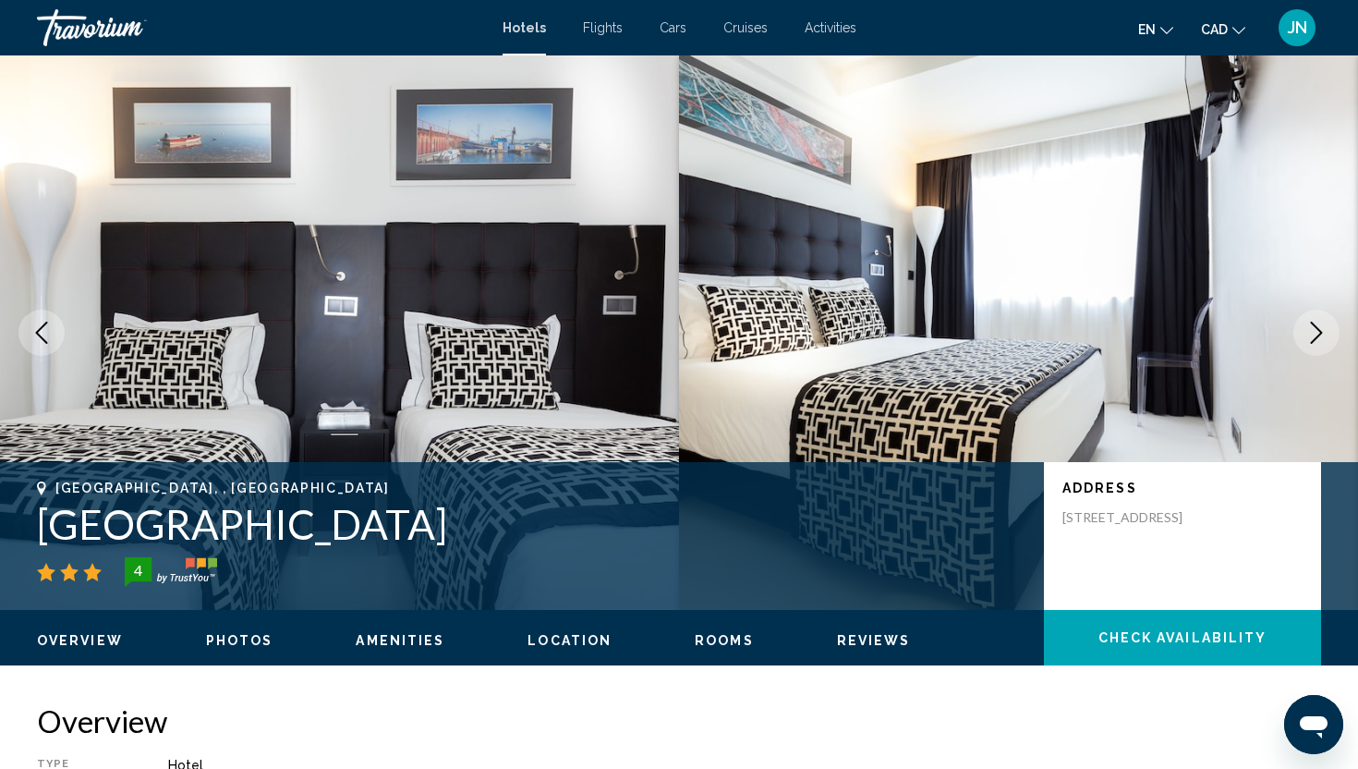
click at [1312, 330] on icon "Next image" at bounding box center [1316, 332] width 22 height 22
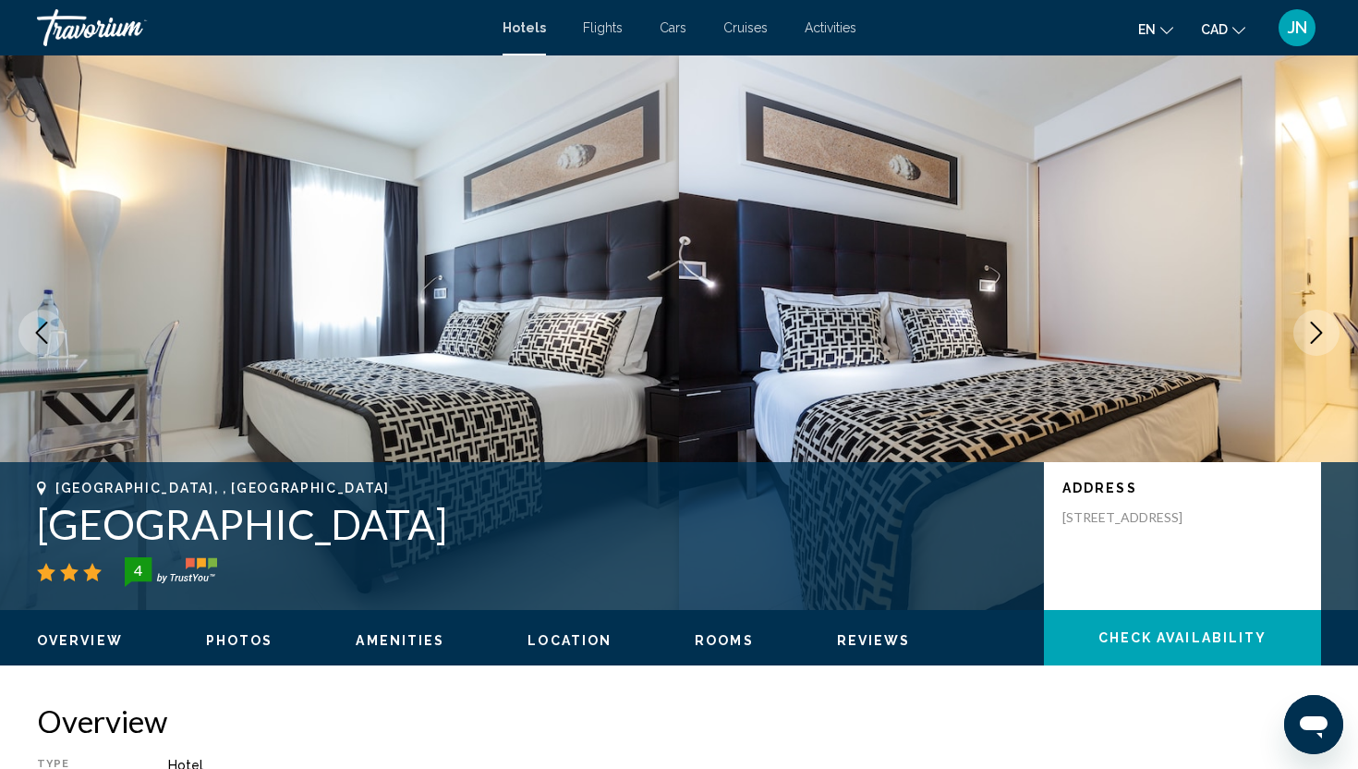
click at [1312, 330] on icon "Next image" at bounding box center [1316, 332] width 22 height 22
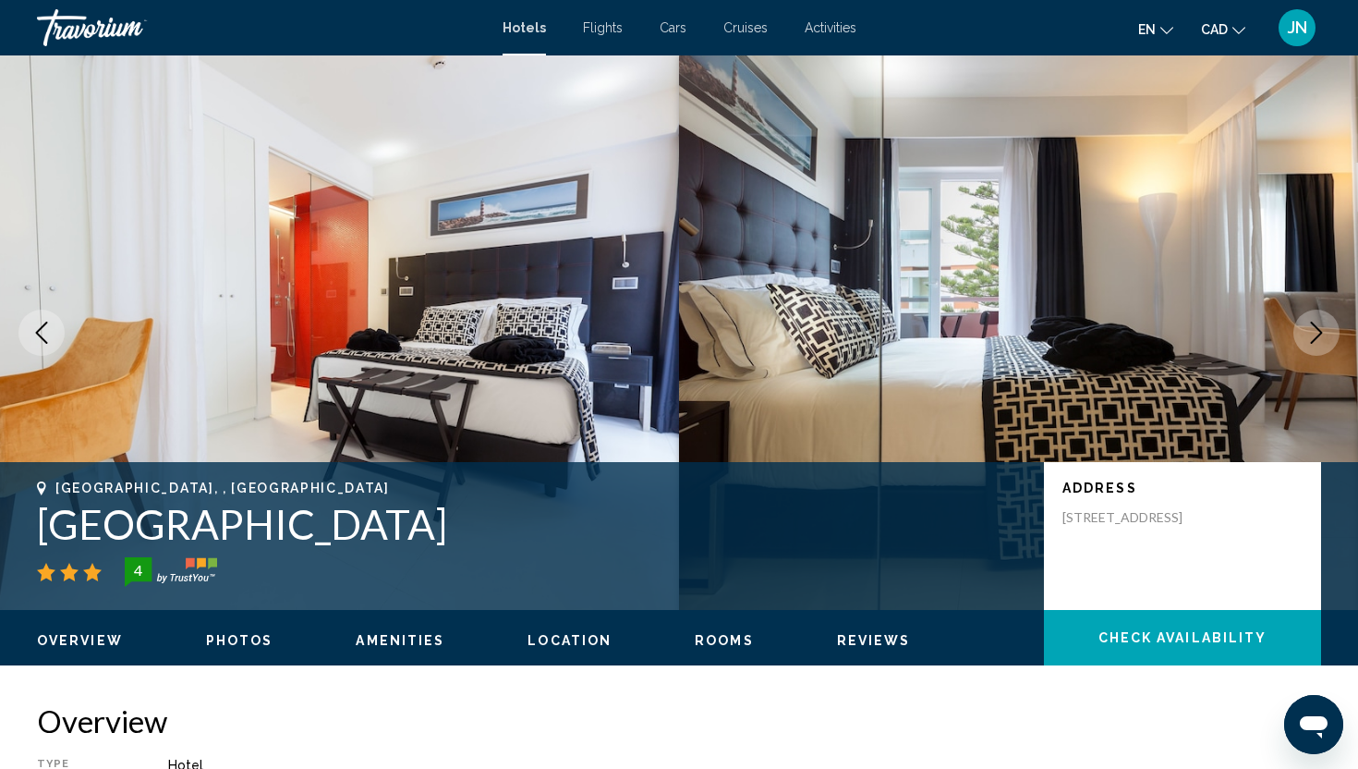
click at [1312, 330] on icon "Next image" at bounding box center [1316, 332] width 22 height 22
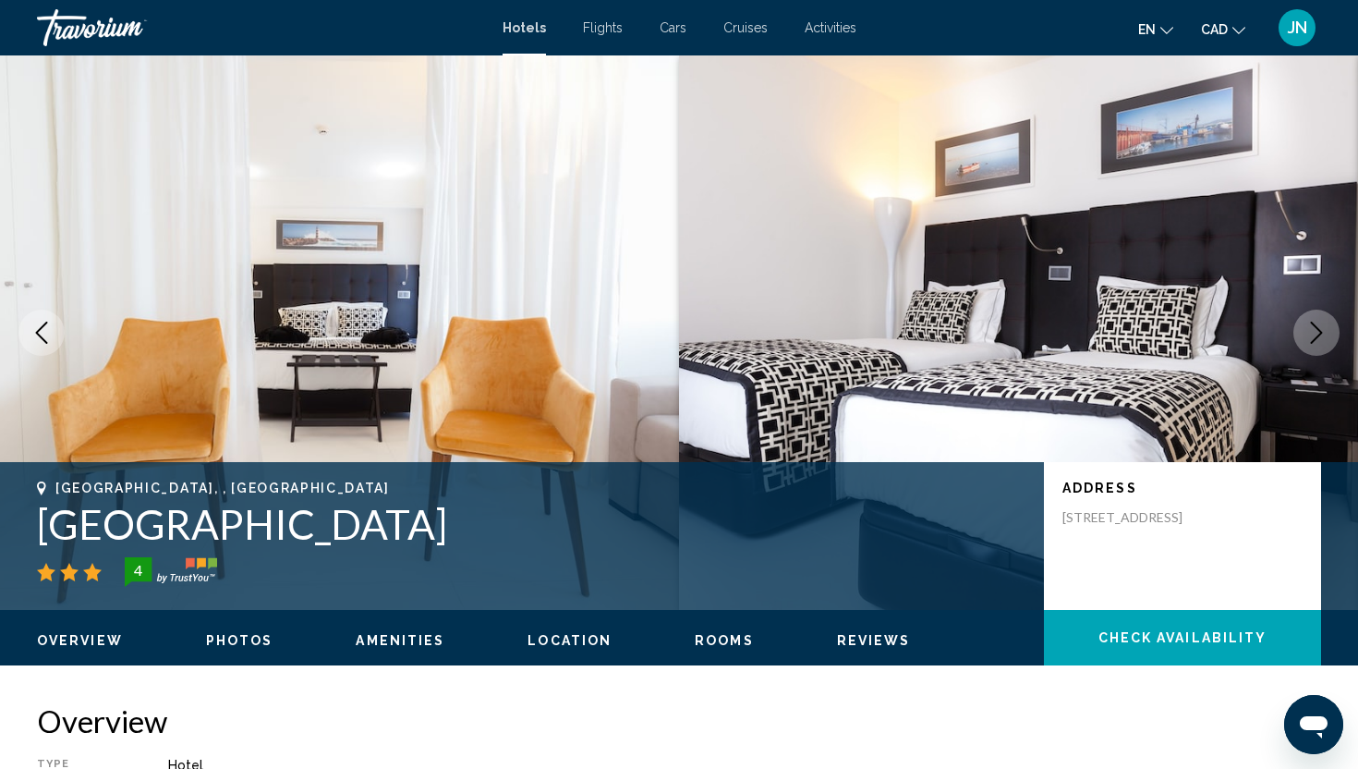
click at [1312, 330] on icon "Next image" at bounding box center [1316, 332] width 22 height 22
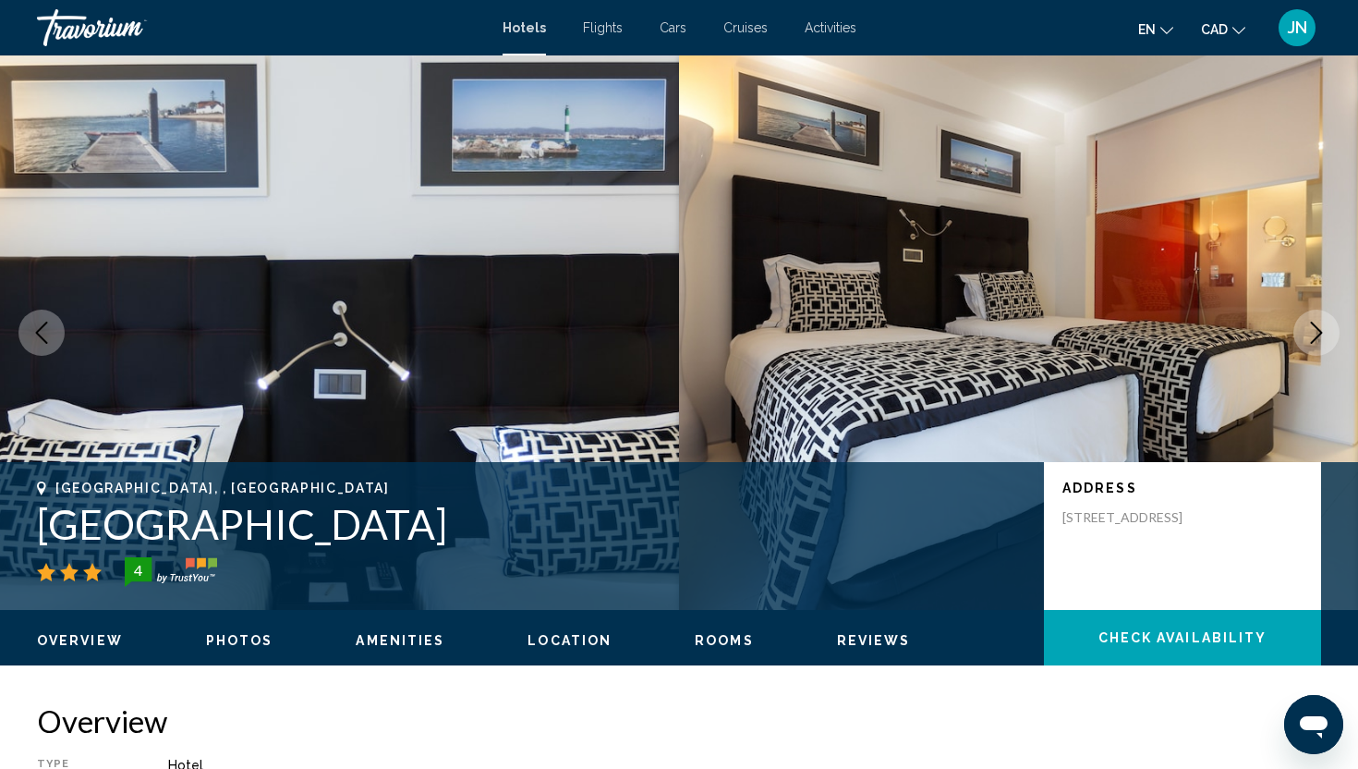
click at [1312, 330] on icon "Next image" at bounding box center [1316, 332] width 22 height 22
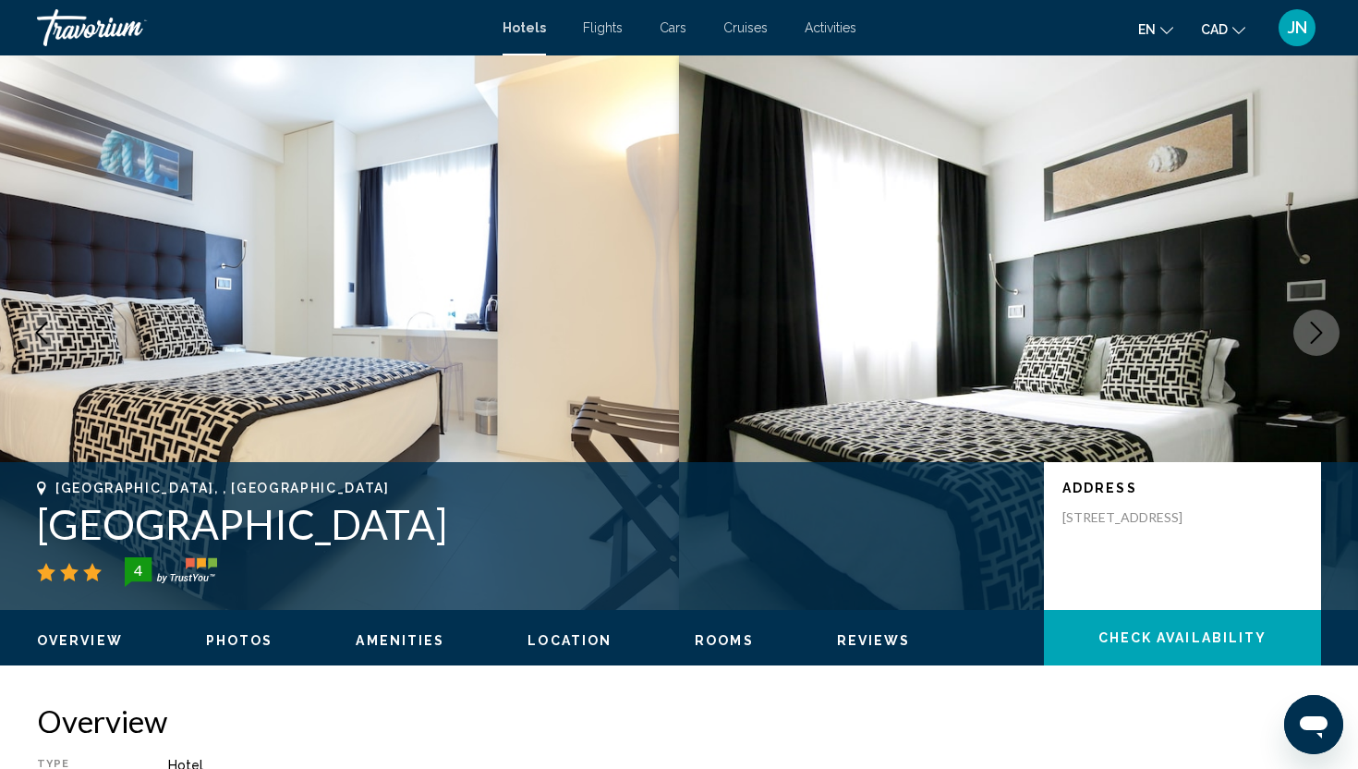
click at [1312, 330] on icon "Next image" at bounding box center [1316, 332] width 22 height 22
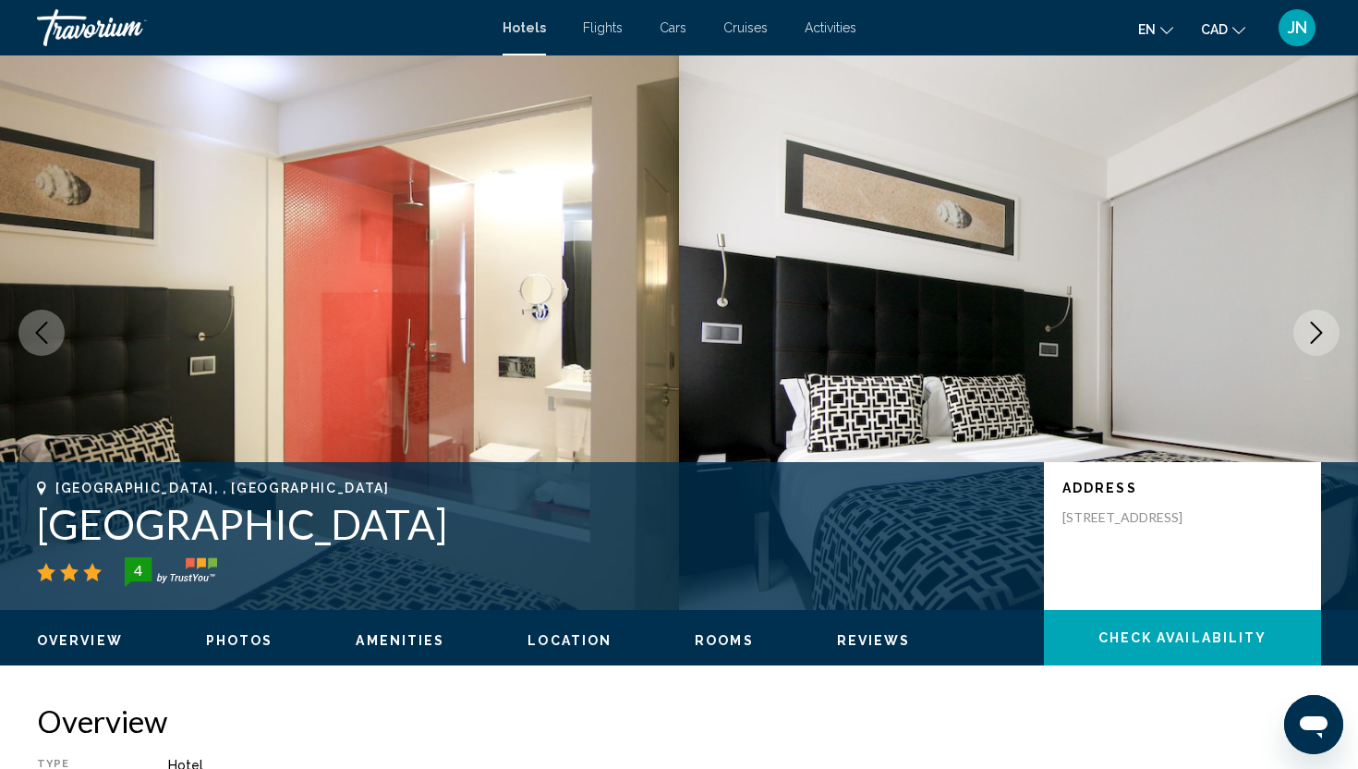
click at [1312, 330] on icon "Next image" at bounding box center [1316, 332] width 22 height 22
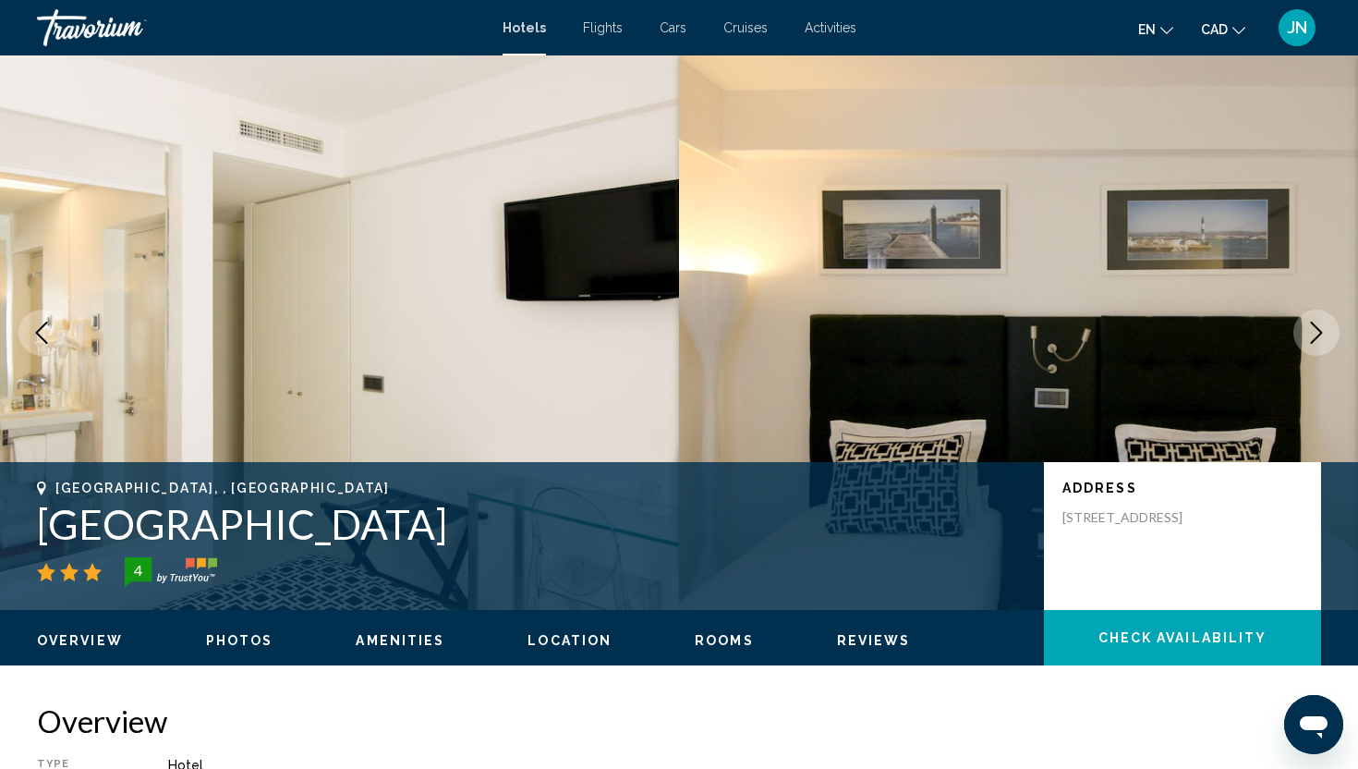
click at [1312, 330] on icon "Next image" at bounding box center [1316, 332] width 22 height 22
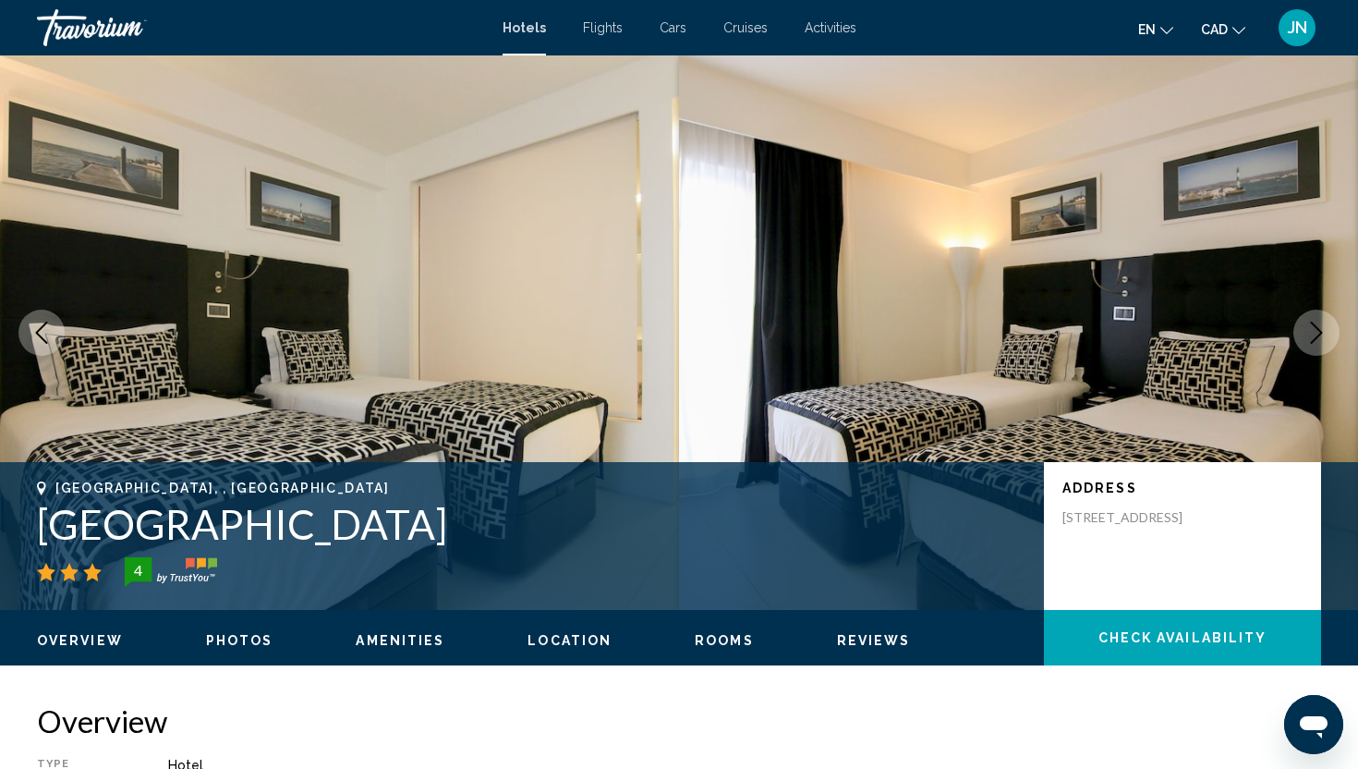
click at [1312, 330] on icon "Next image" at bounding box center [1316, 332] width 22 height 22
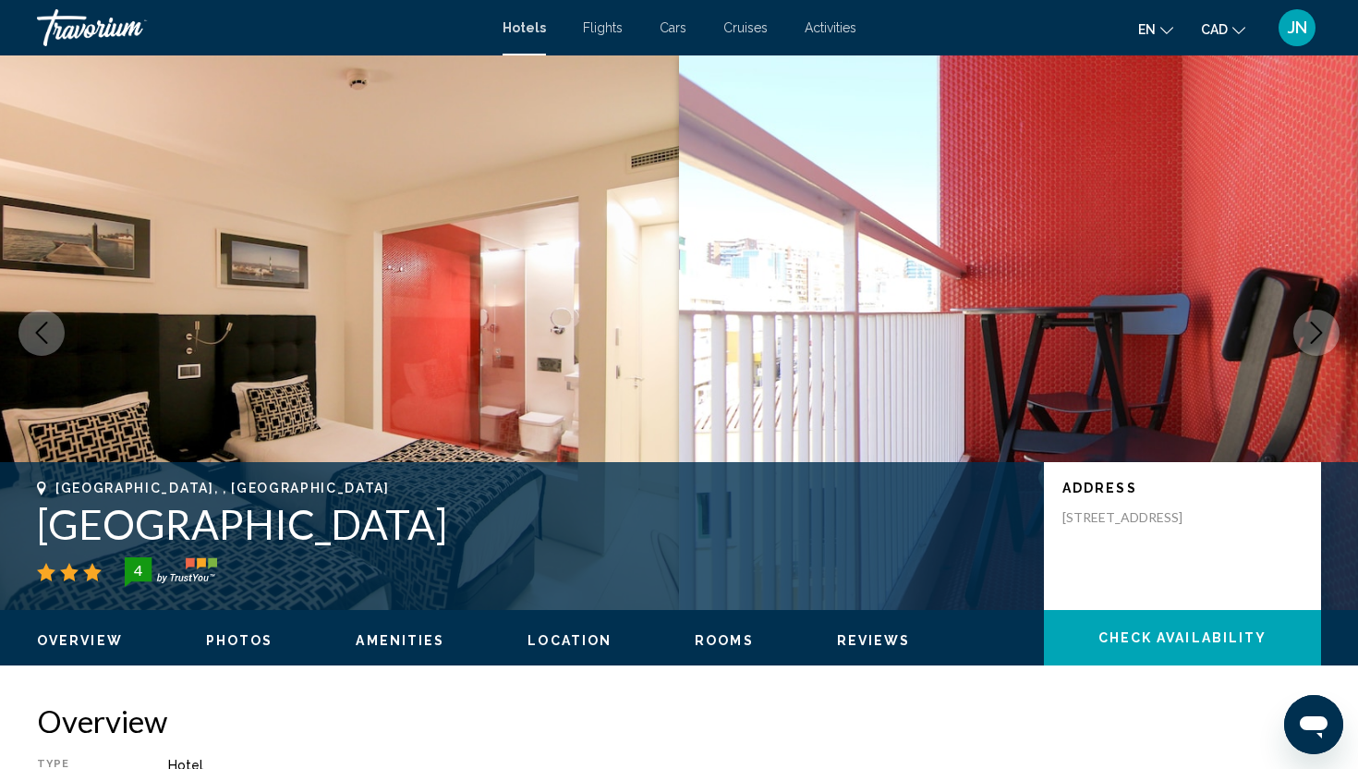
click at [1312, 330] on icon "Next image" at bounding box center [1316, 332] width 22 height 22
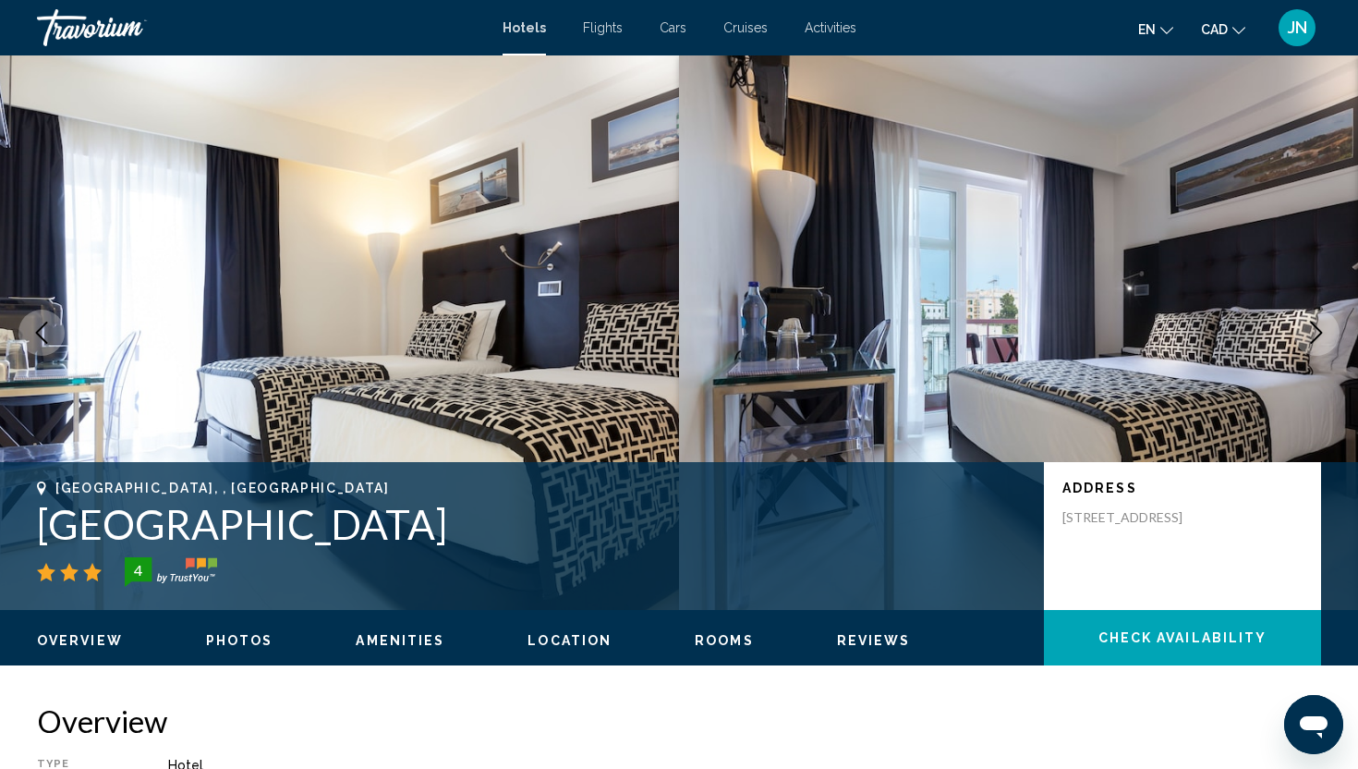
click at [1312, 330] on icon "Next image" at bounding box center [1316, 332] width 22 height 22
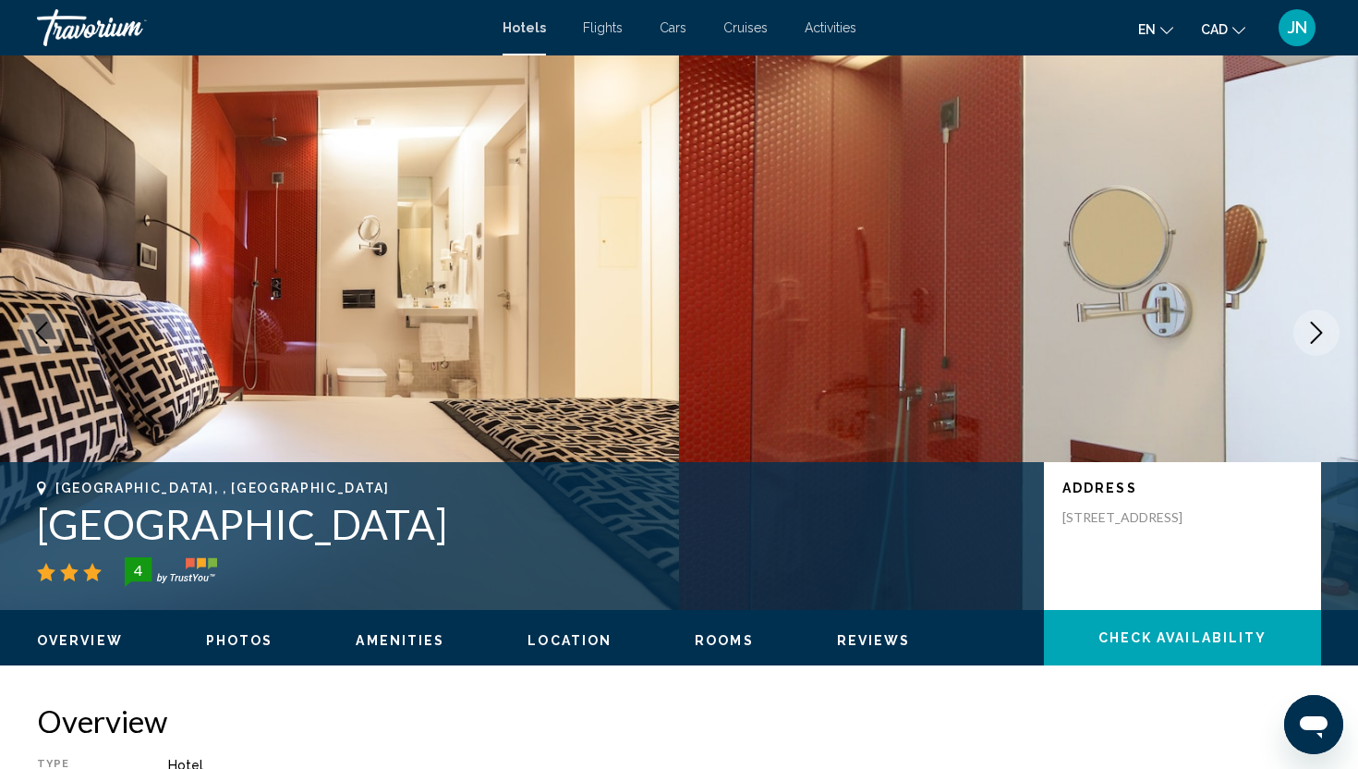
click at [1312, 330] on icon "Next image" at bounding box center [1316, 332] width 22 height 22
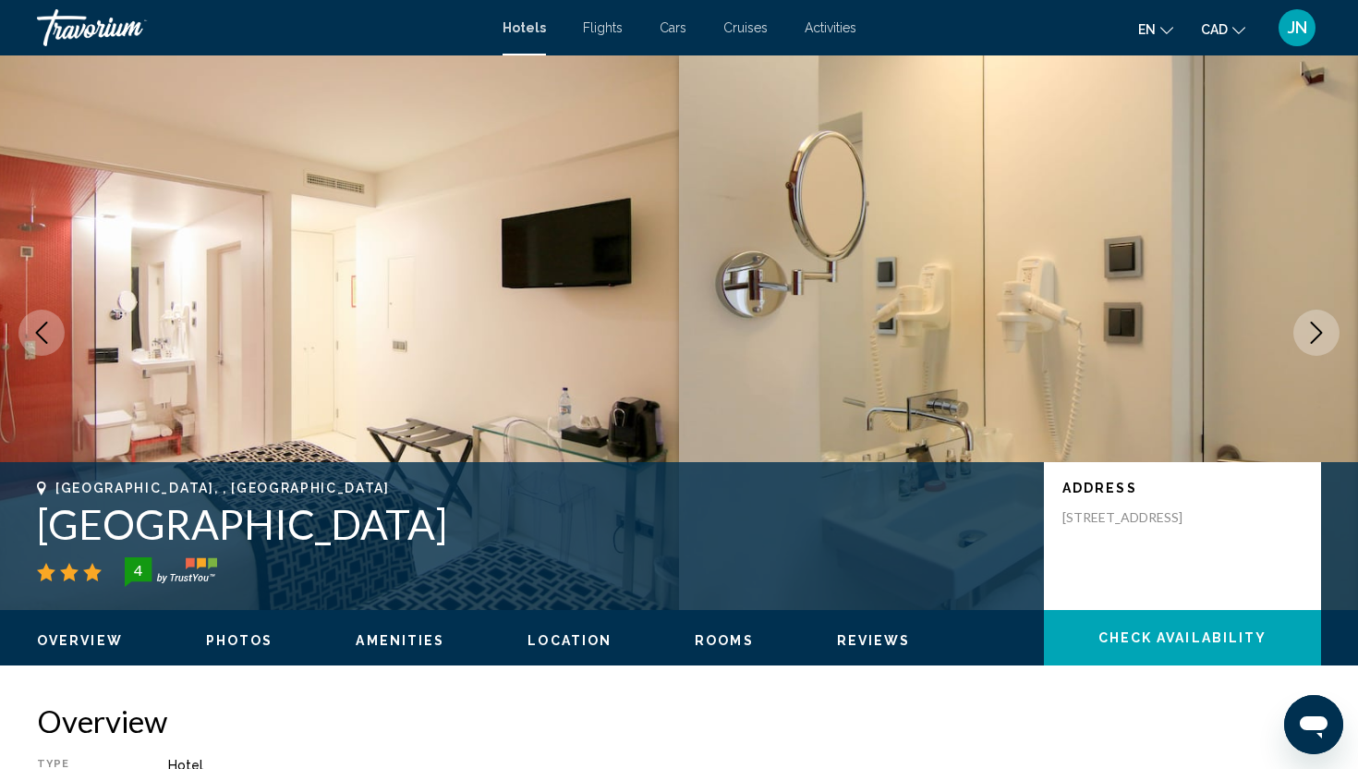
click at [1312, 330] on icon "Next image" at bounding box center [1316, 332] width 22 height 22
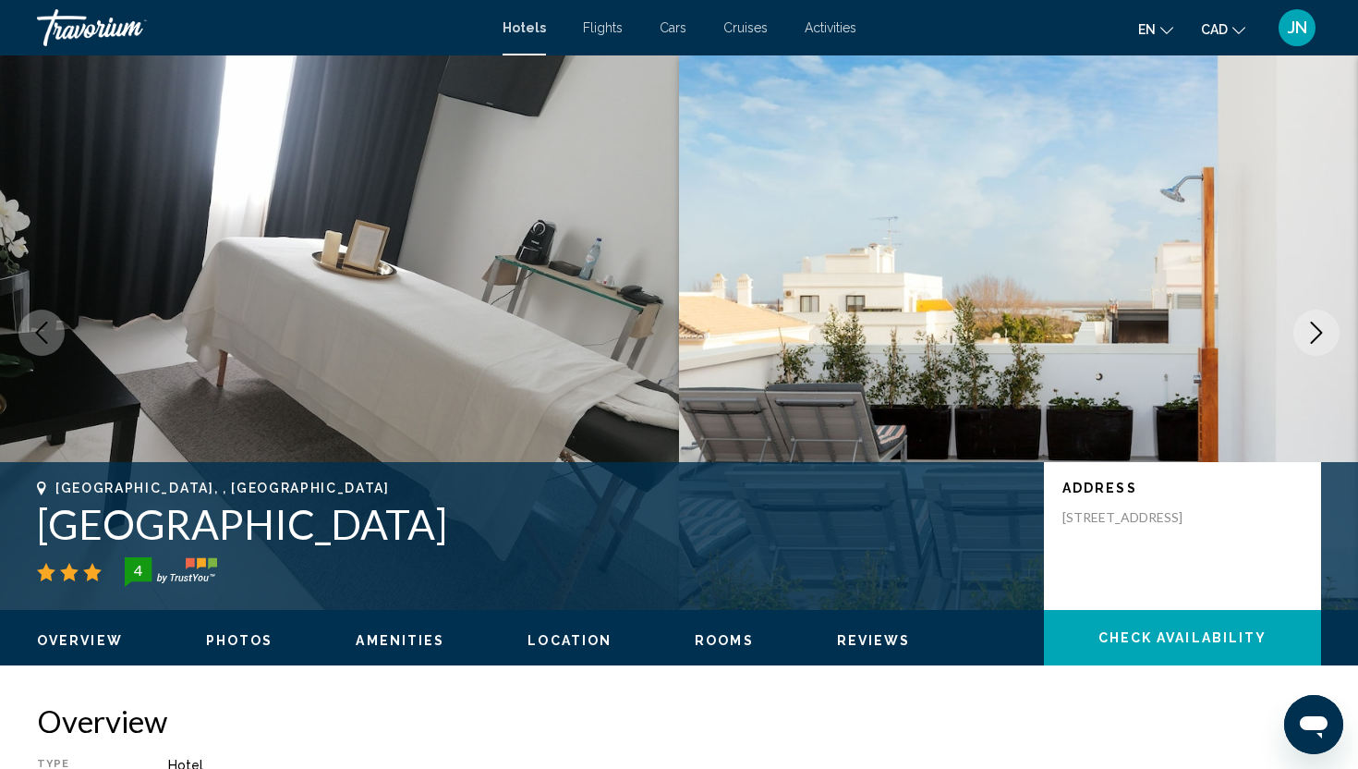
click at [1312, 330] on icon "Next image" at bounding box center [1316, 332] width 22 height 22
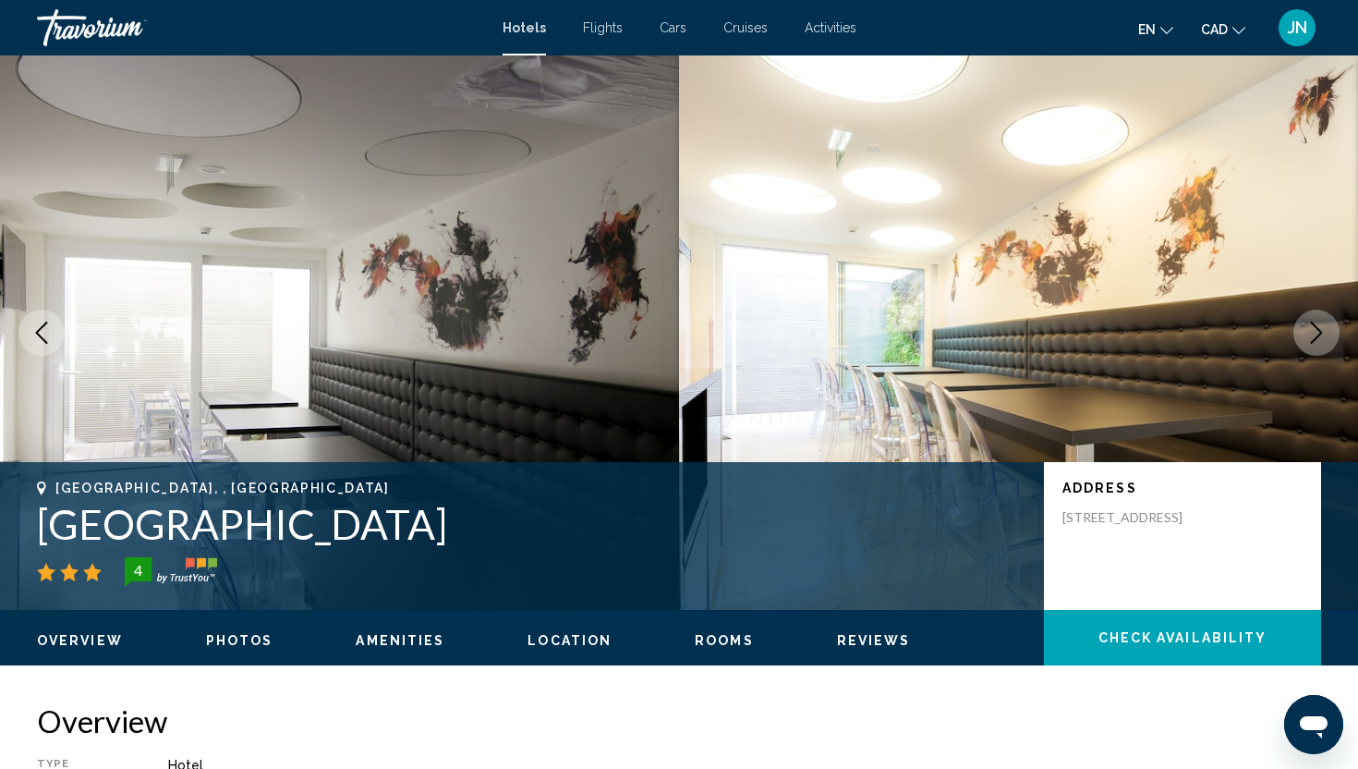
click at [1312, 330] on icon "Next image" at bounding box center [1316, 332] width 22 height 22
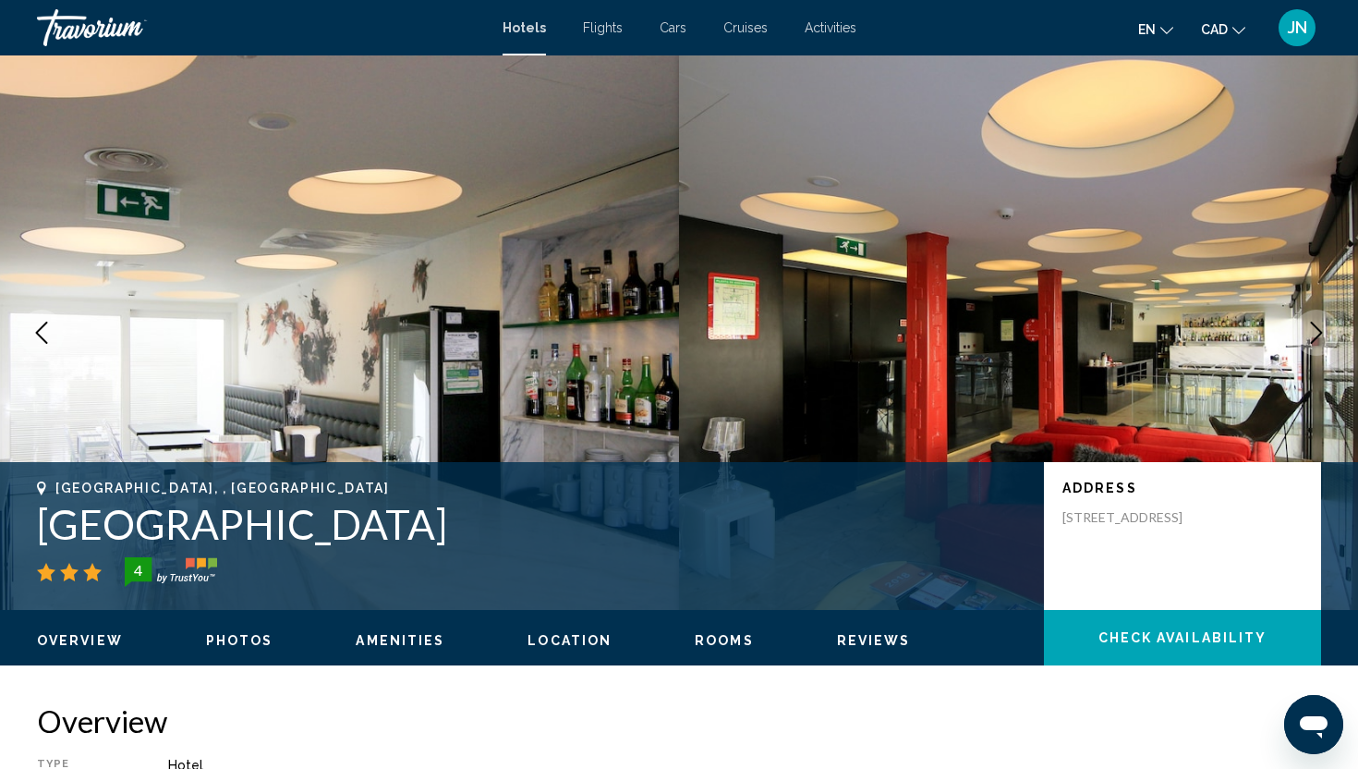
click at [1312, 330] on icon "Next image" at bounding box center [1316, 332] width 22 height 22
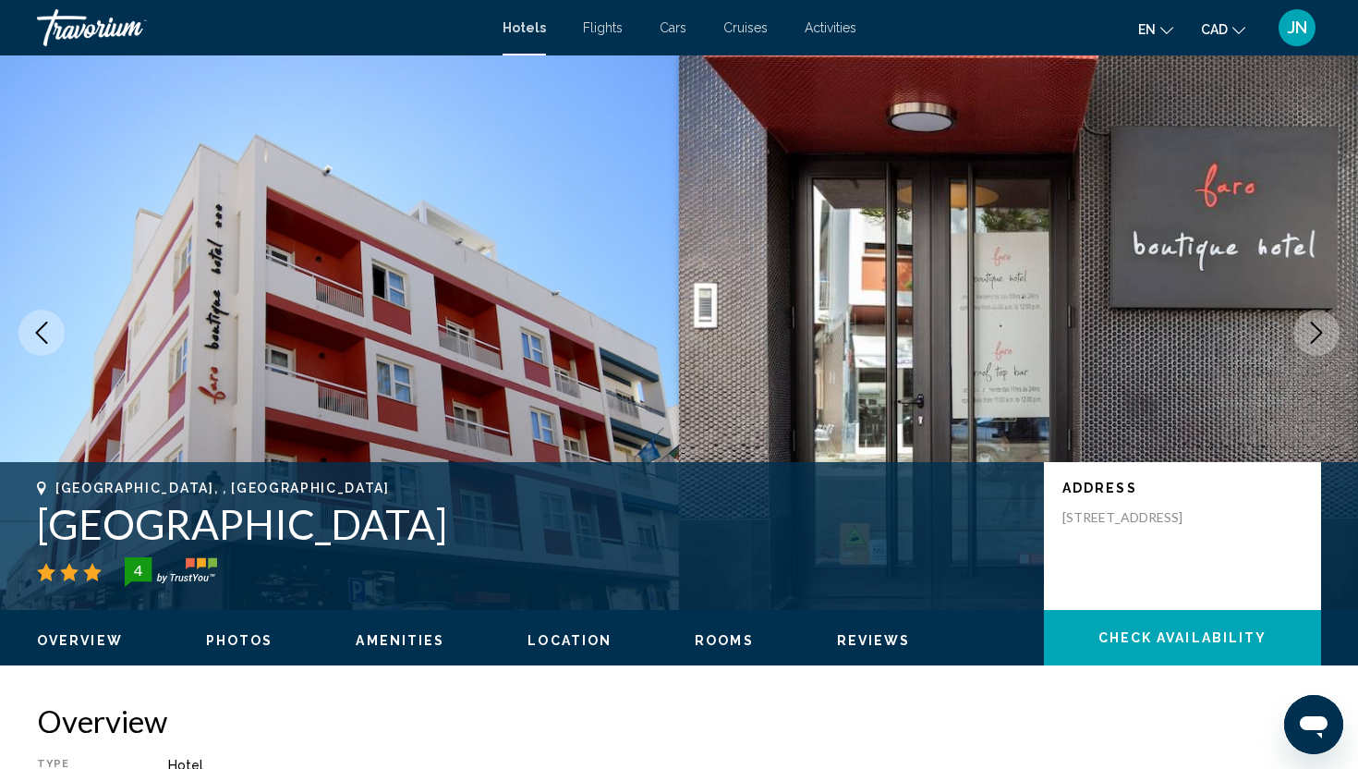
click at [1312, 330] on icon "Next image" at bounding box center [1316, 332] width 22 height 22
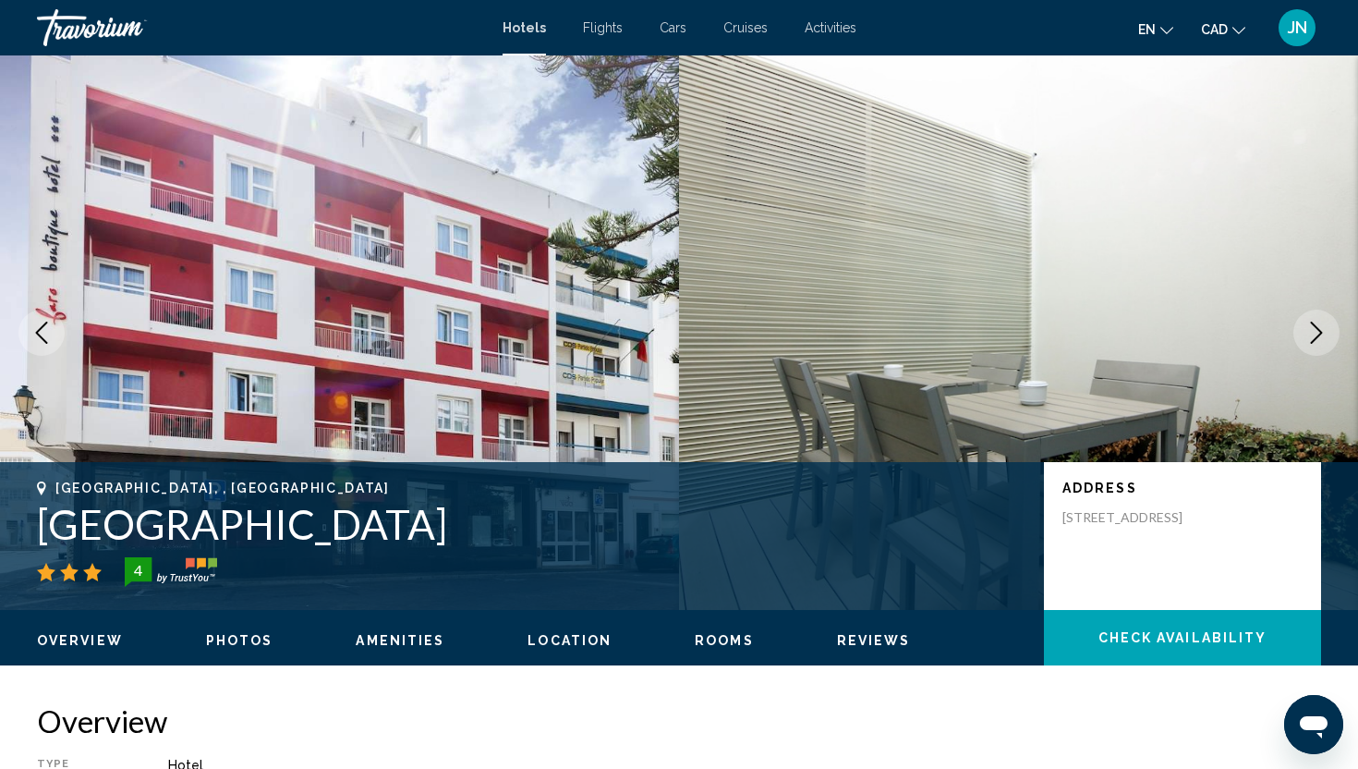
click at [1312, 330] on icon "Next image" at bounding box center [1316, 332] width 22 height 22
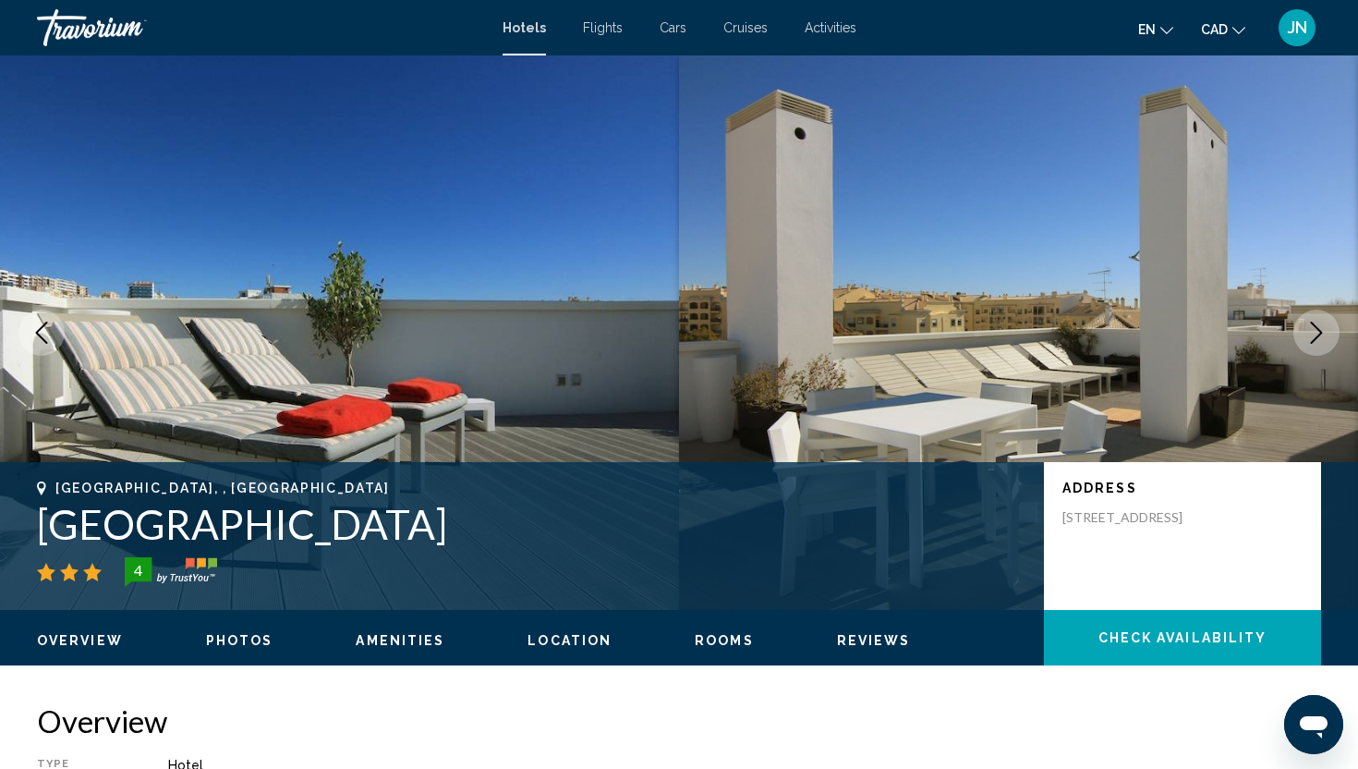
click at [1312, 330] on icon "Next image" at bounding box center [1316, 332] width 22 height 22
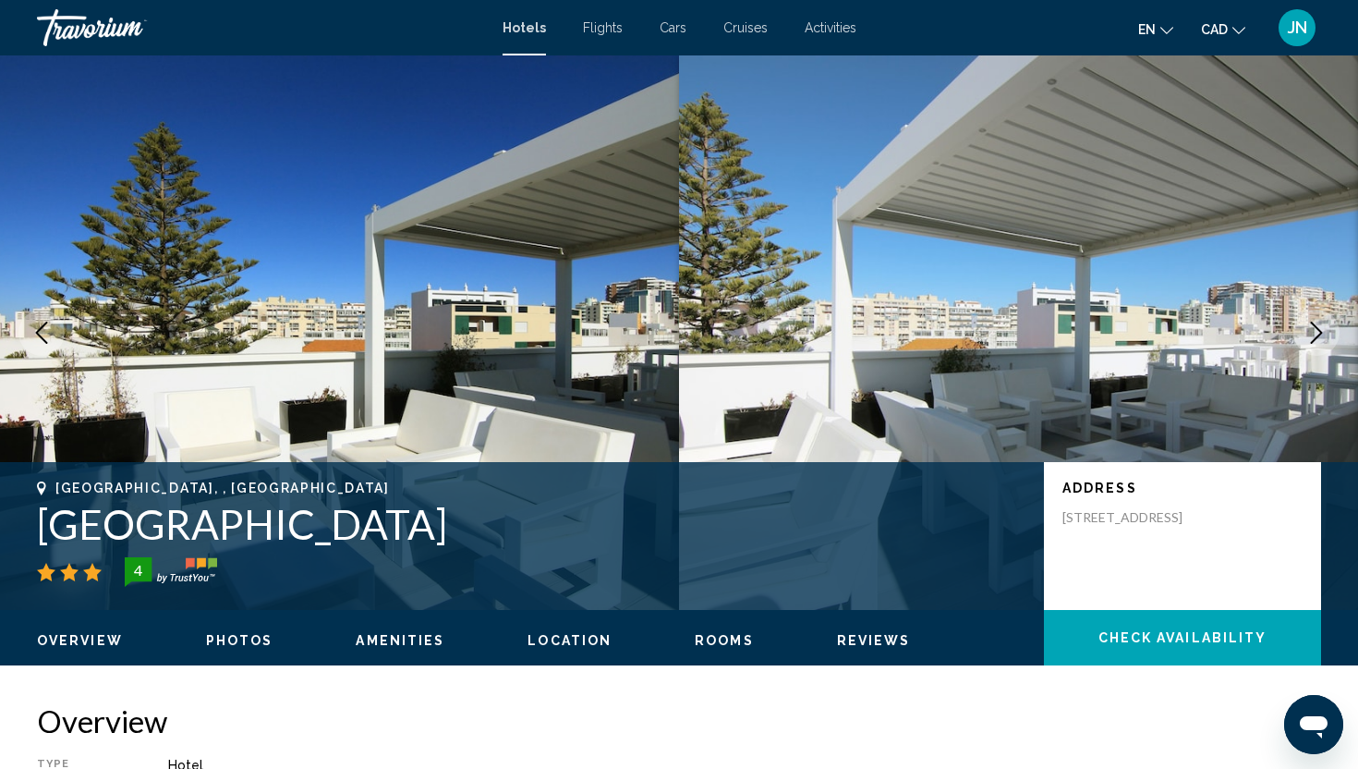
click at [1312, 330] on icon "Next image" at bounding box center [1316, 332] width 22 height 22
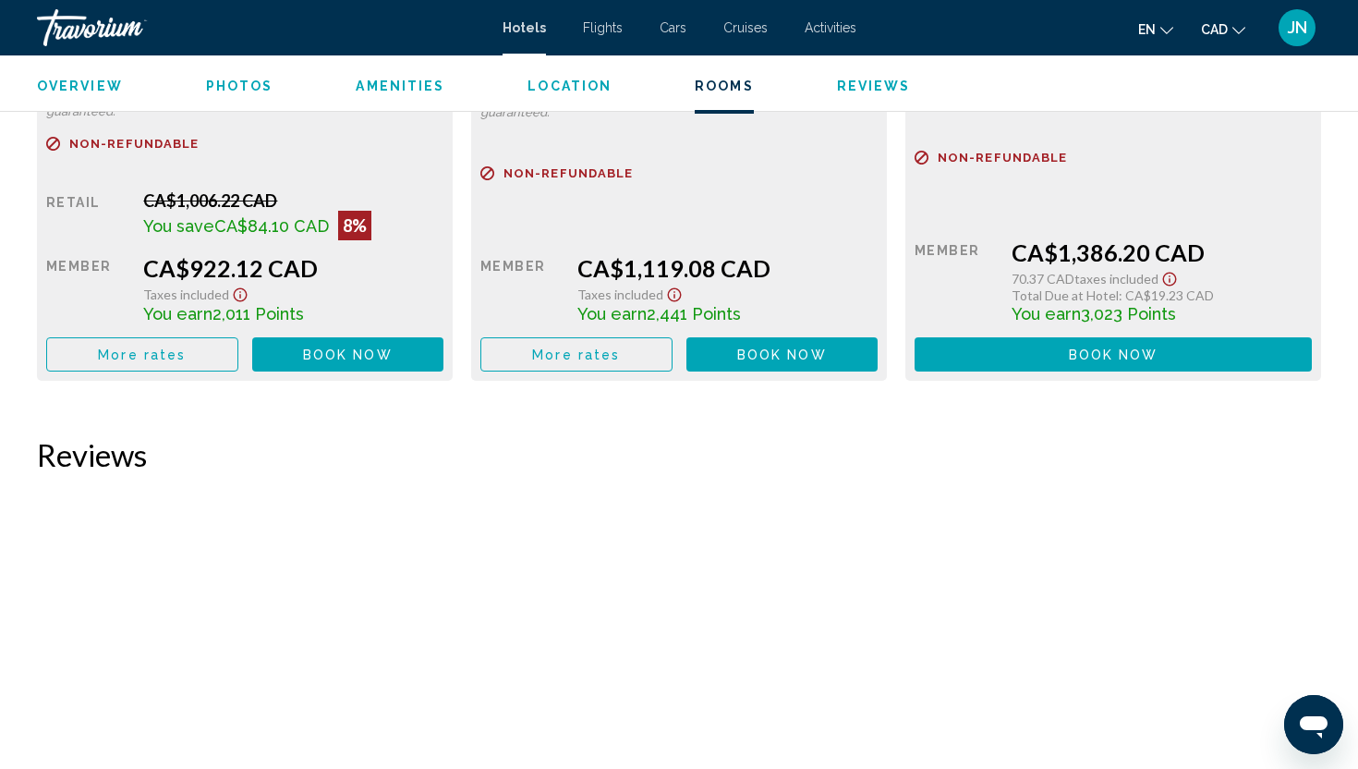
scroll to position [2880, 0]
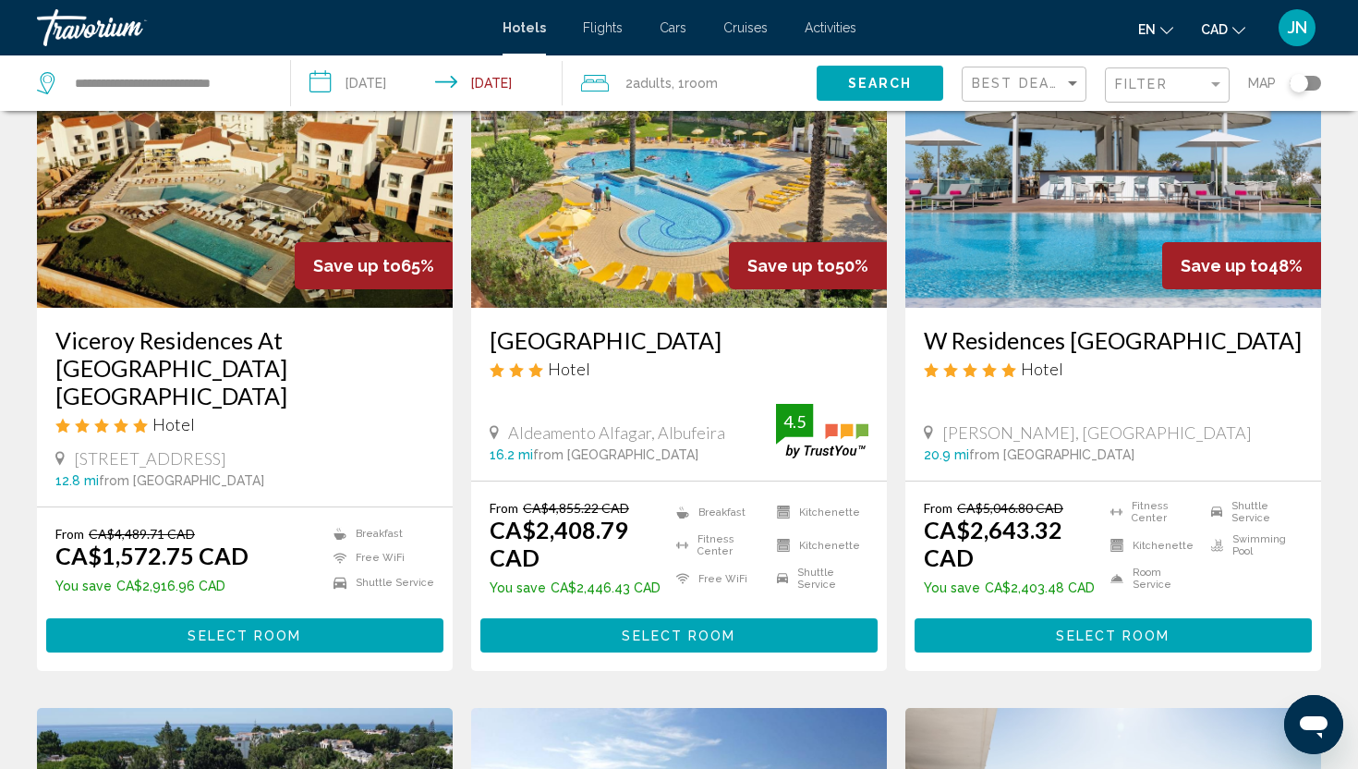
scroll to position [151, 0]
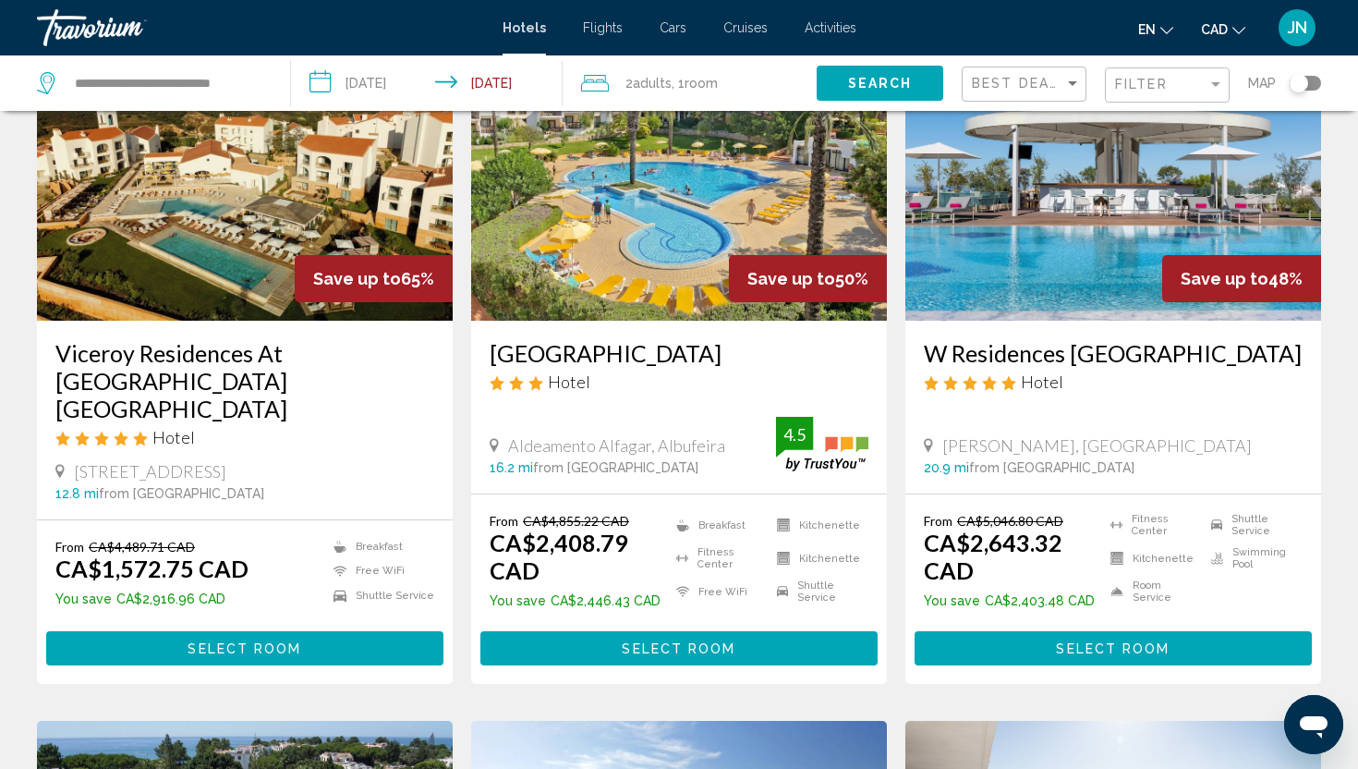
click at [272, 186] on img "Main content" at bounding box center [245, 173] width 416 height 296
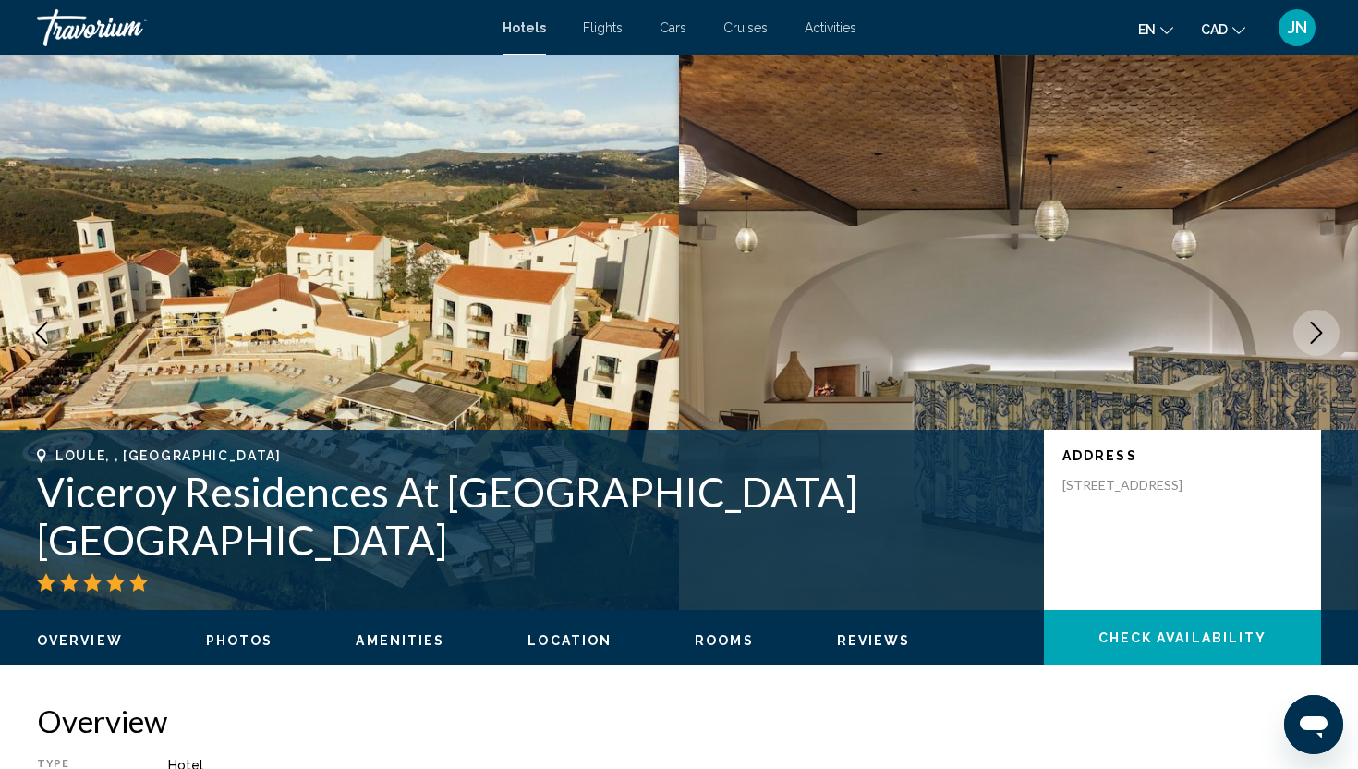
click at [1303, 339] on button "Next image" at bounding box center [1316, 332] width 46 height 46
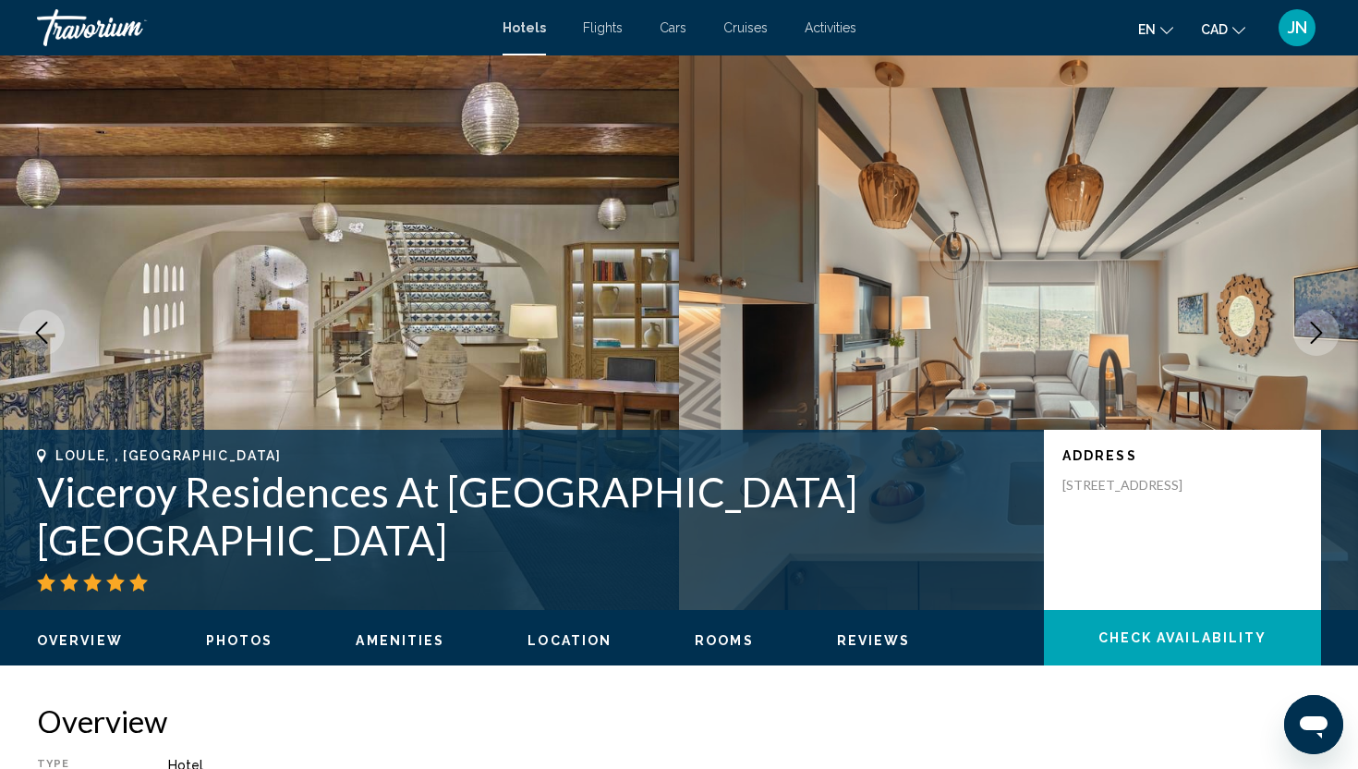
click at [1303, 339] on button "Next image" at bounding box center [1316, 332] width 46 height 46
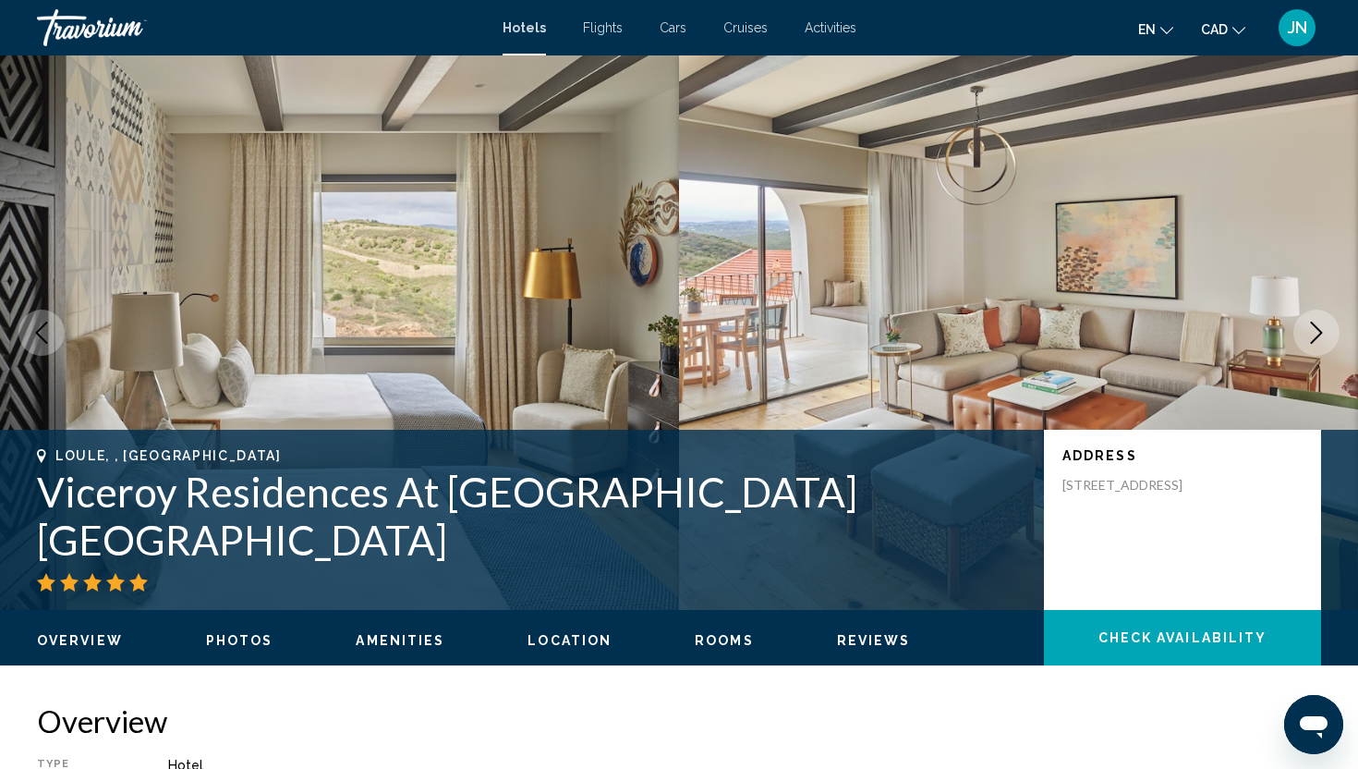
click at [1303, 339] on button "Next image" at bounding box center [1316, 332] width 46 height 46
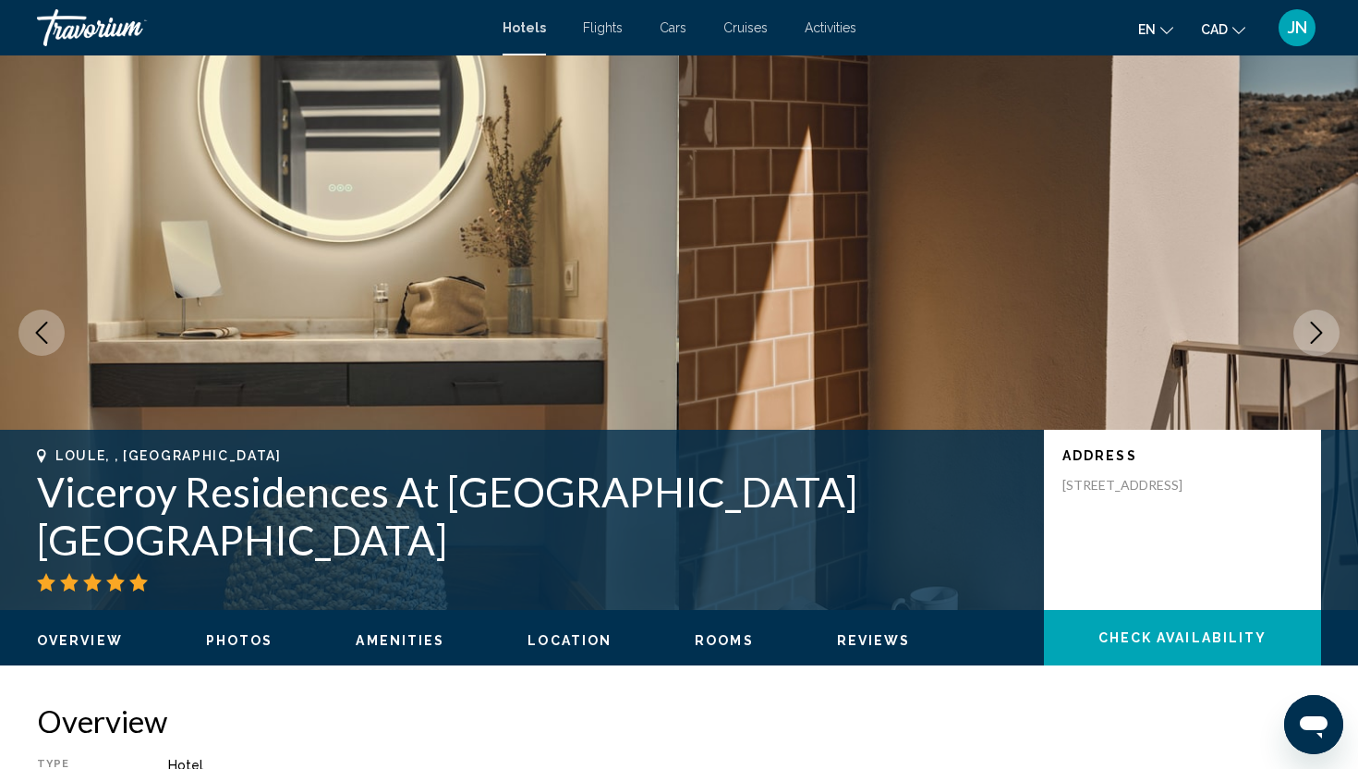
click at [1303, 339] on button "Next image" at bounding box center [1316, 332] width 46 height 46
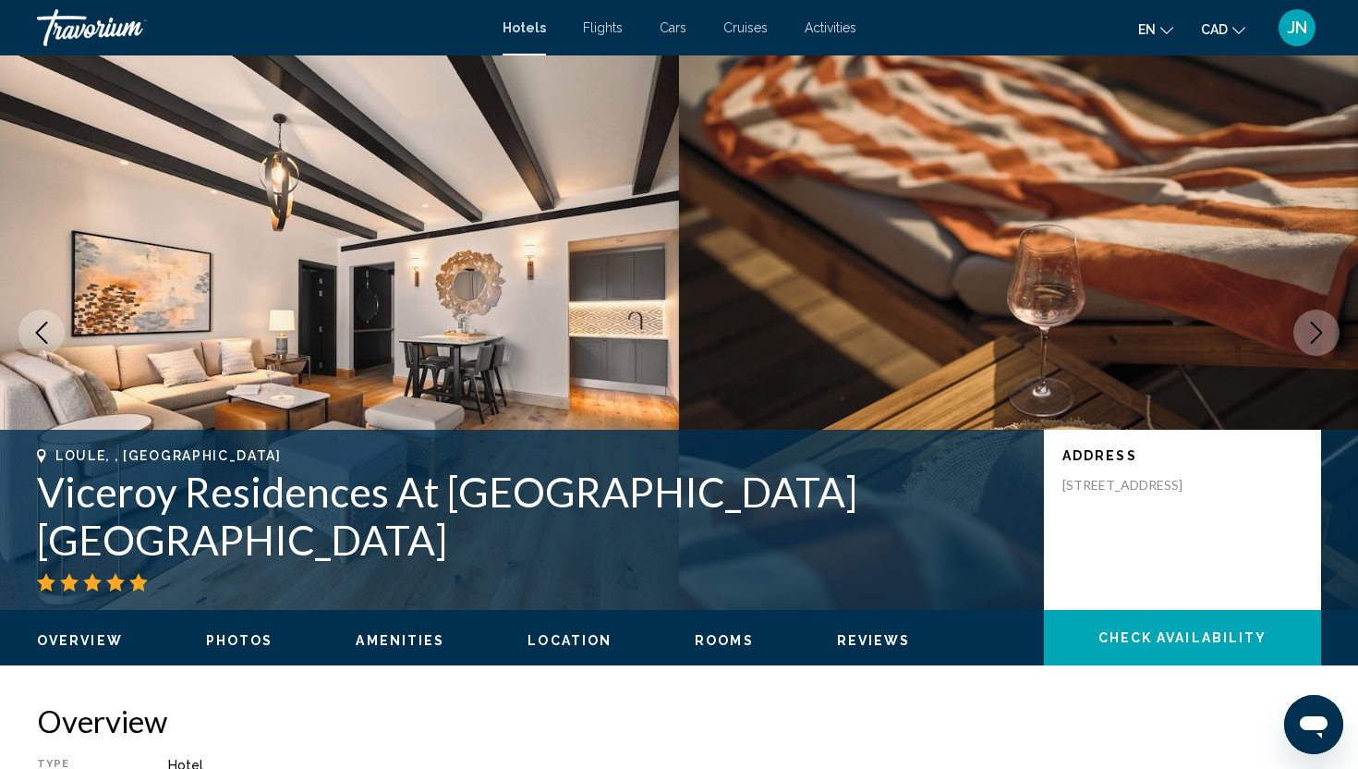
click at [1303, 339] on button "Next image" at bounding box center [1316, 332] width 46 height 46
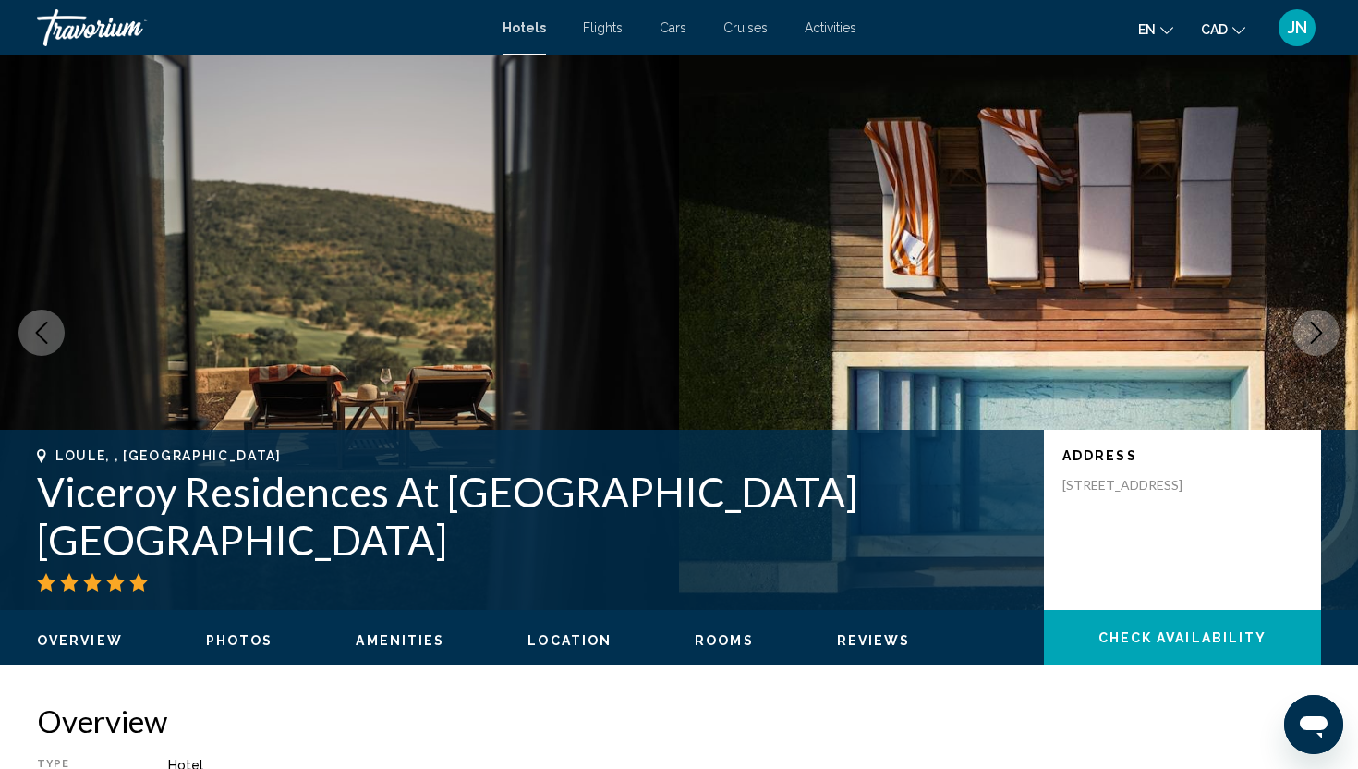
click at [1303, 339] on button "Next image" at bounding box center [1316, 332] width 46 height 46
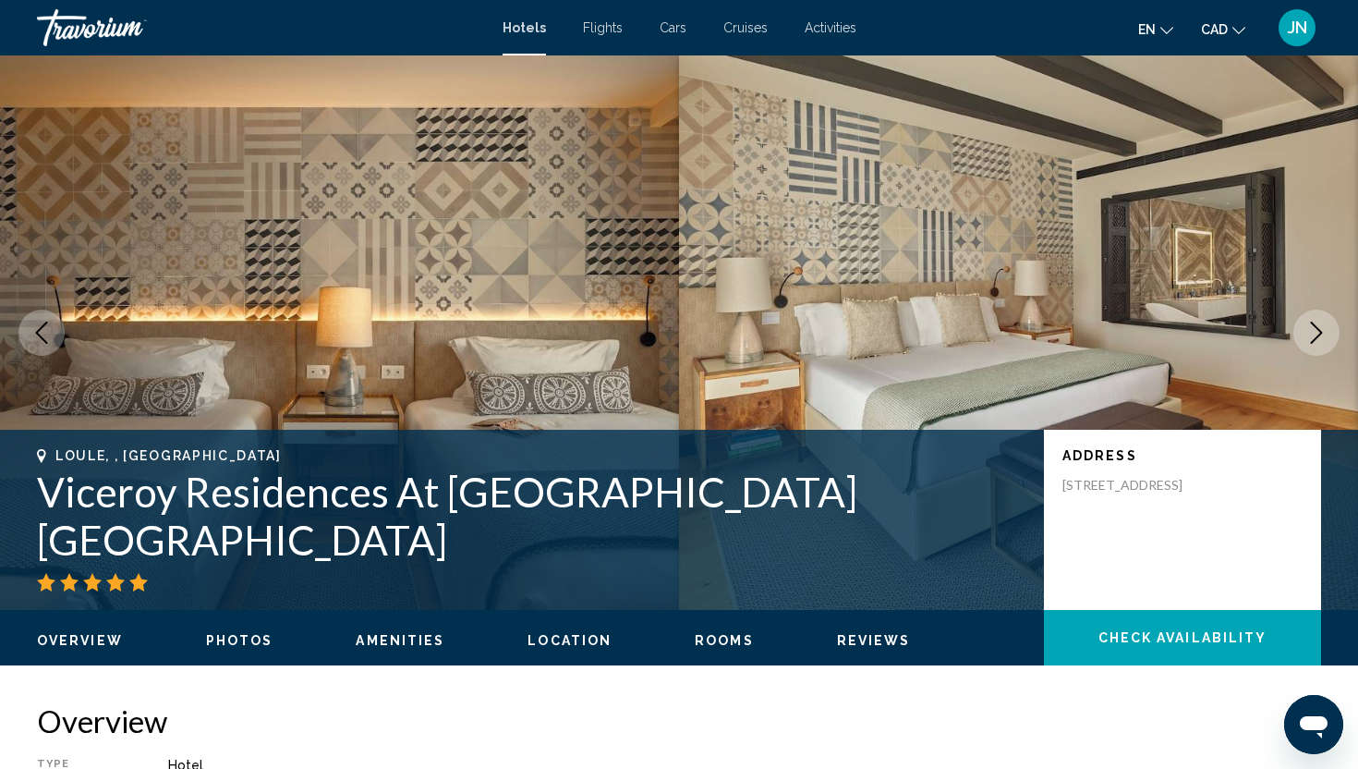
click at [1303, 339] on button "Next image" at bounding box center [1316, 332] width 46 height 46
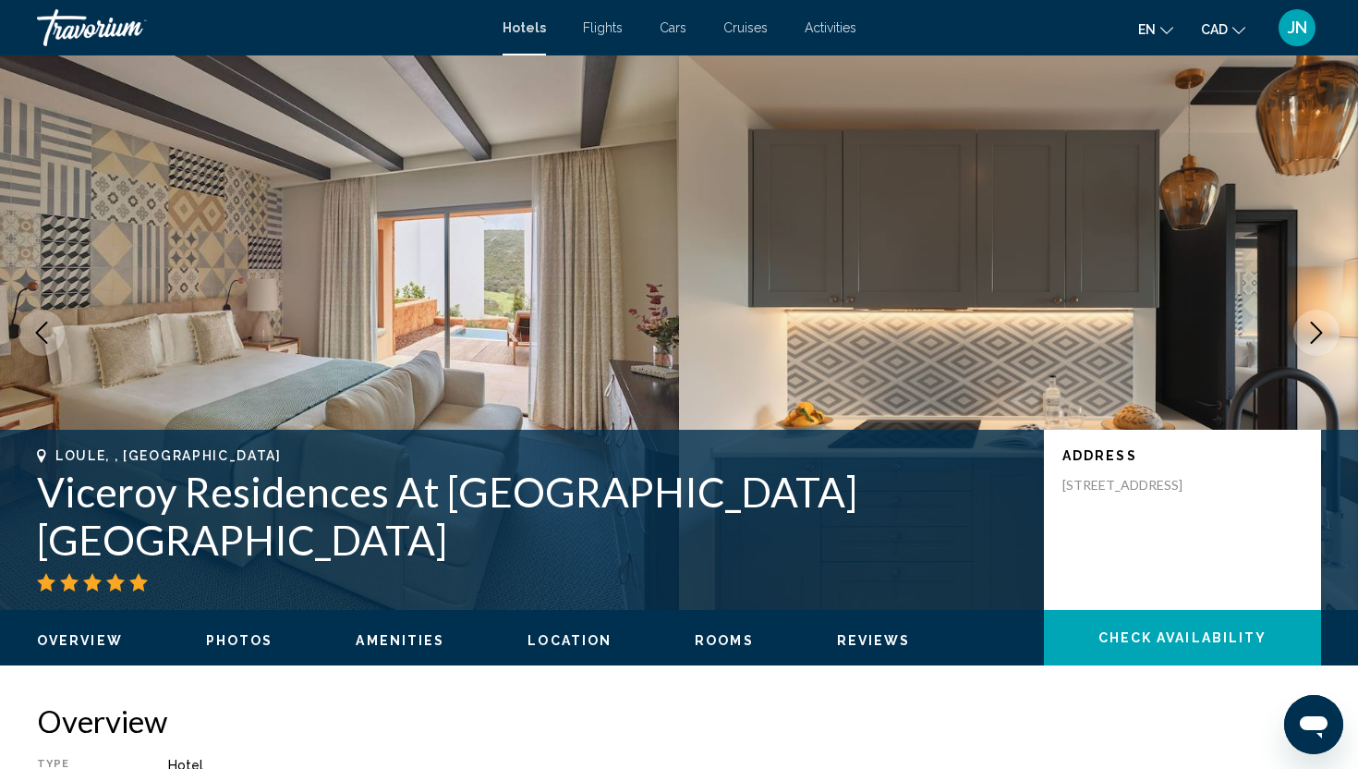
click at [1303, 339] on button "Next image" at bounding box center [1316, 332] width 46 height 46
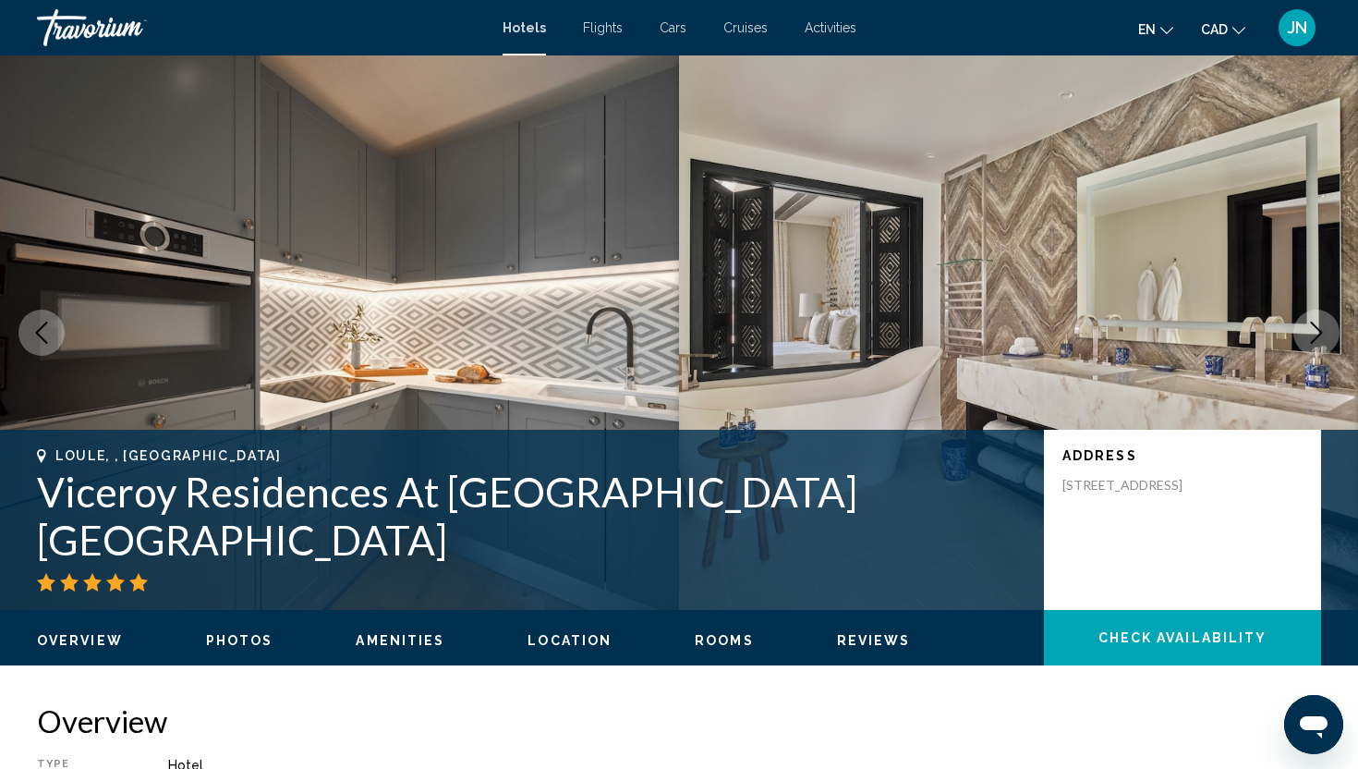
click at [1303, 339] on button "Next image" at bounding box center [1316, 332] width 46 height 46
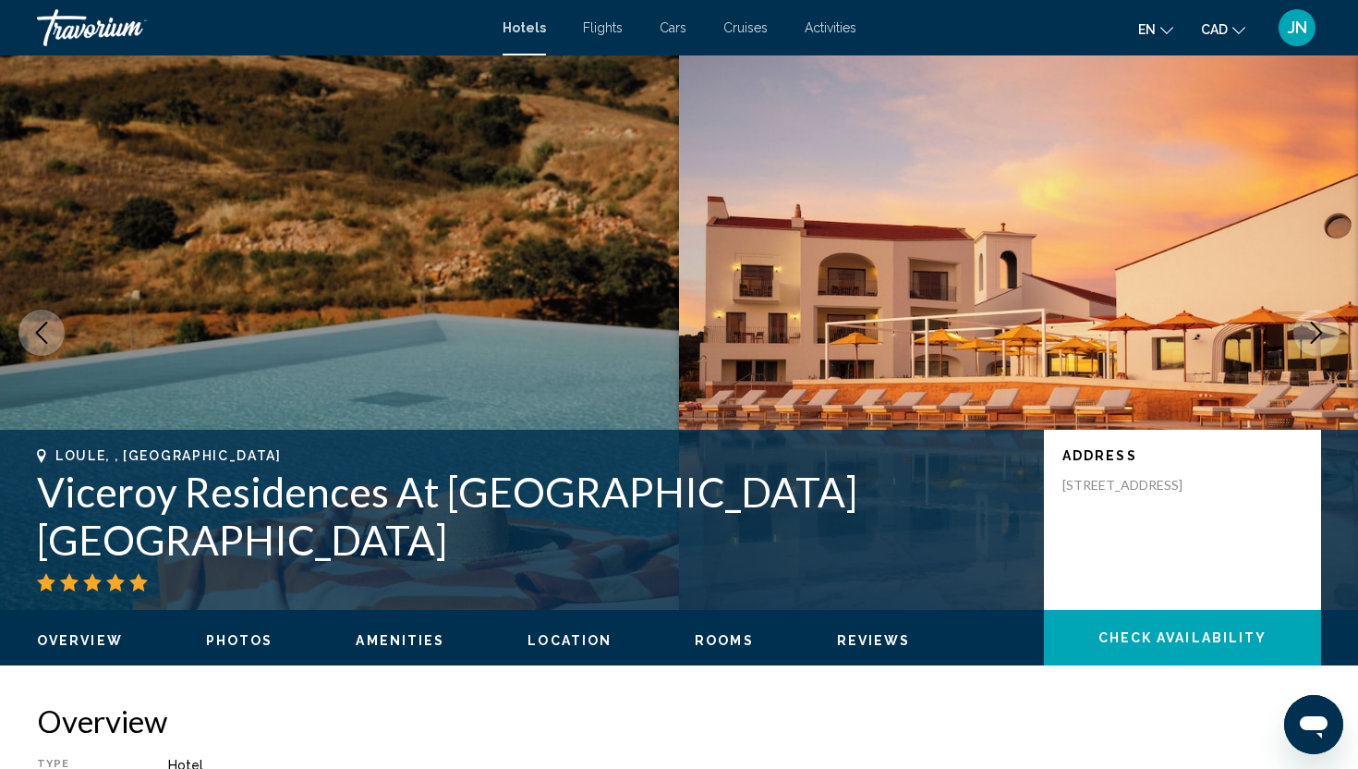
click at [1303, 339] on button "Next image" at bounding box center [1316, 332] width 46 height 46
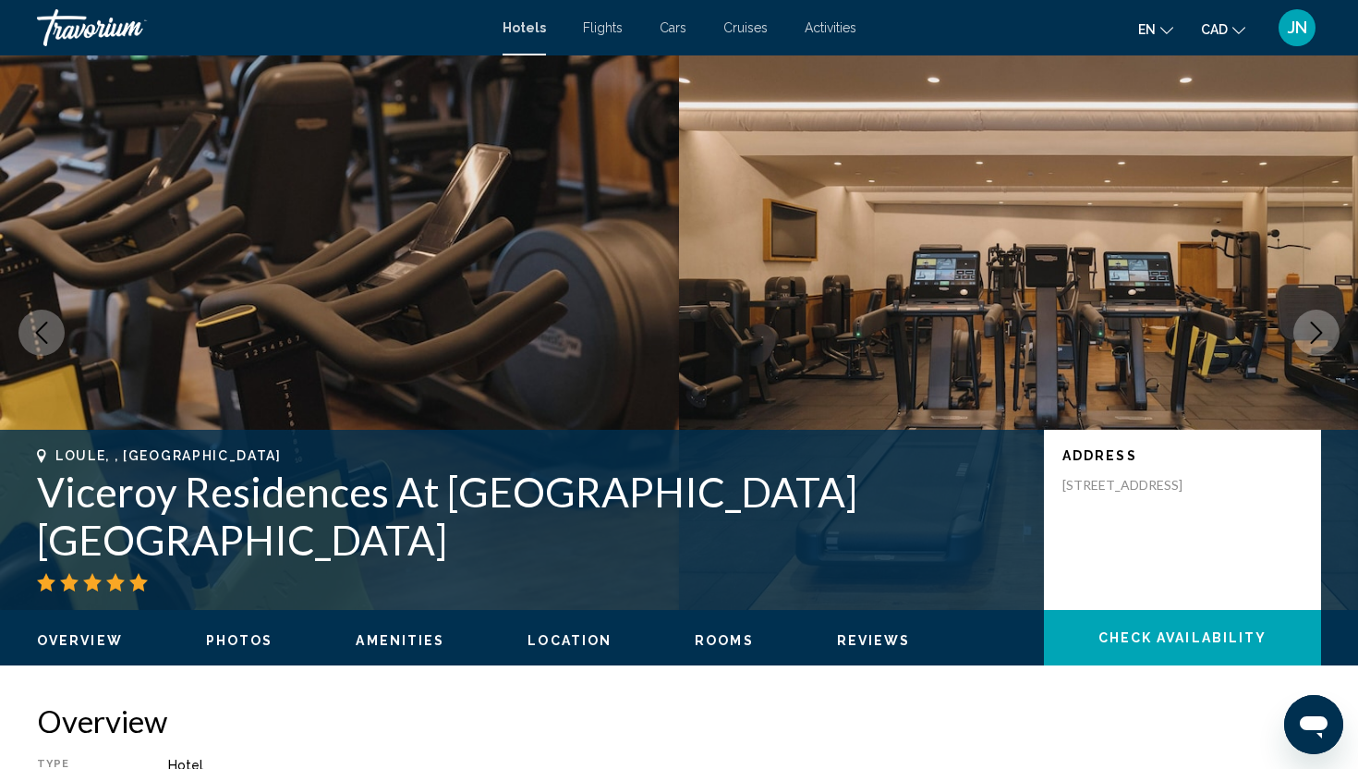
click at [1303, 339] on button "Next image" at bounding box center [1316, 332] width 46 height 46
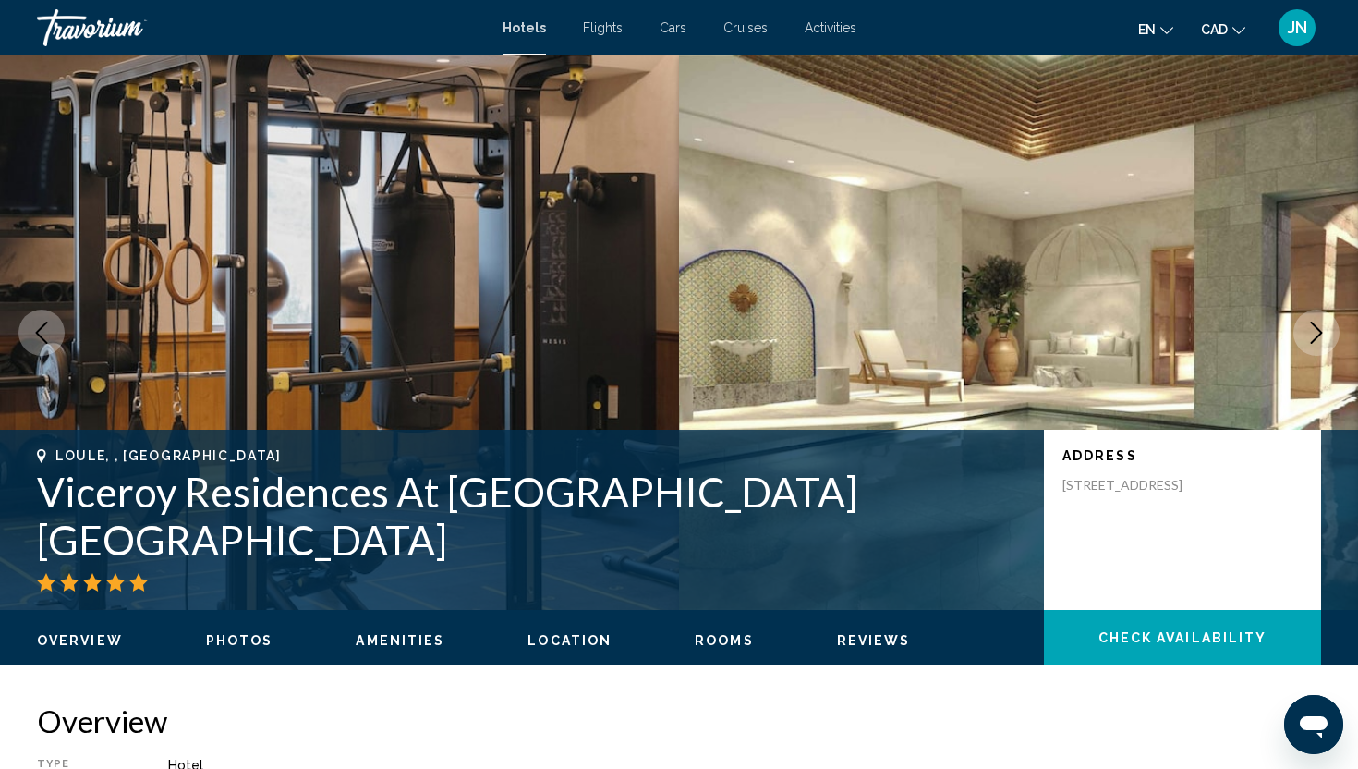
click at [1303, 339] on button "Next image" at bounding box center [1316, 332] width 46 height 46
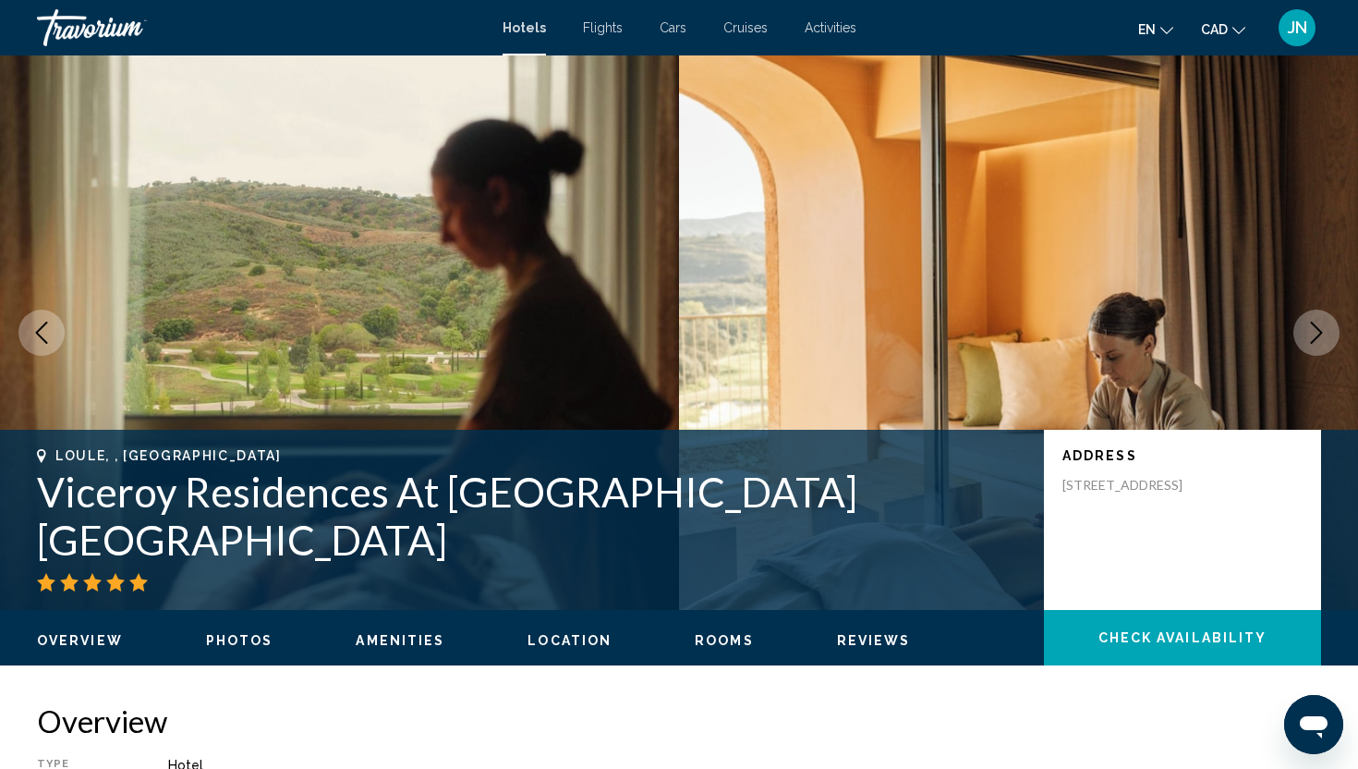
click at [1303, 339] on button "Next image" at bounding box center [1316, 332] width 46 height 46
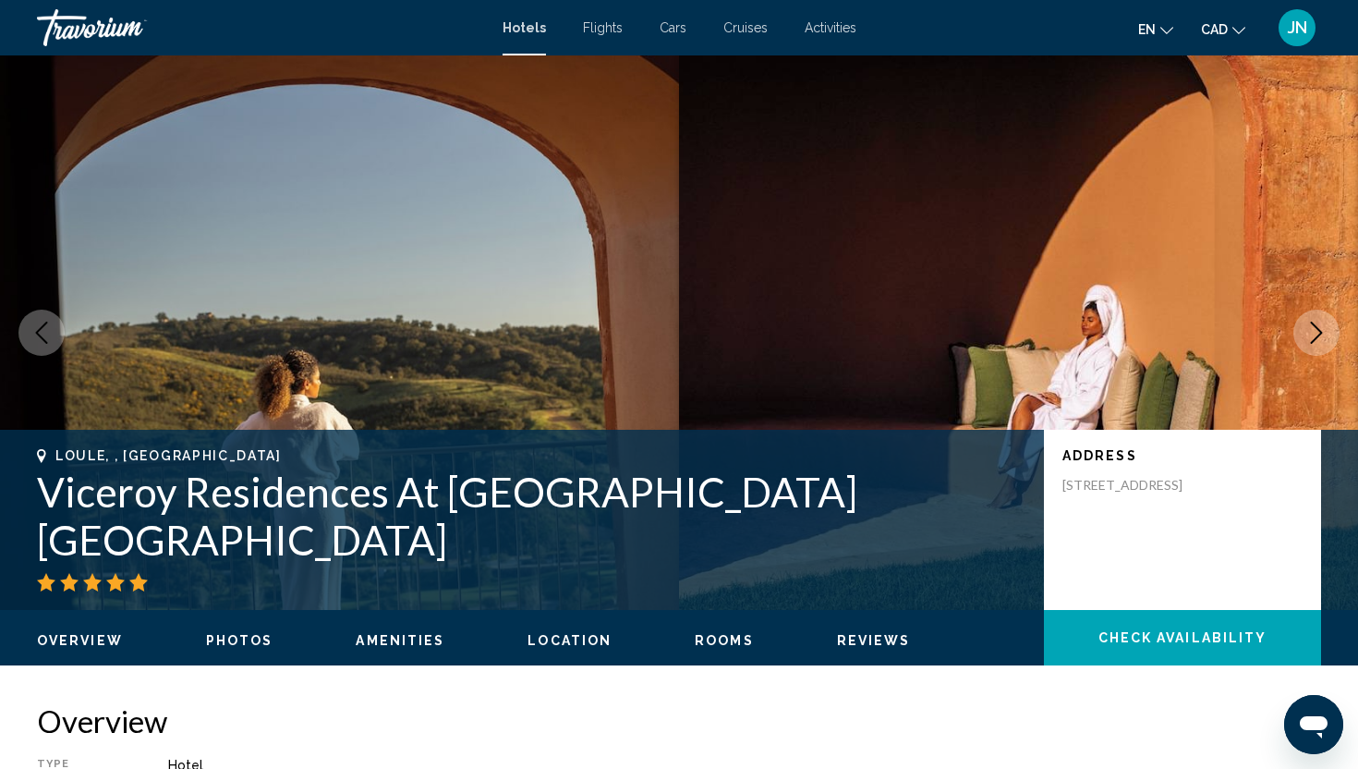
click at [1303, 339] on button "Next image" at bounding box center [1316, 332] width 46 height 46
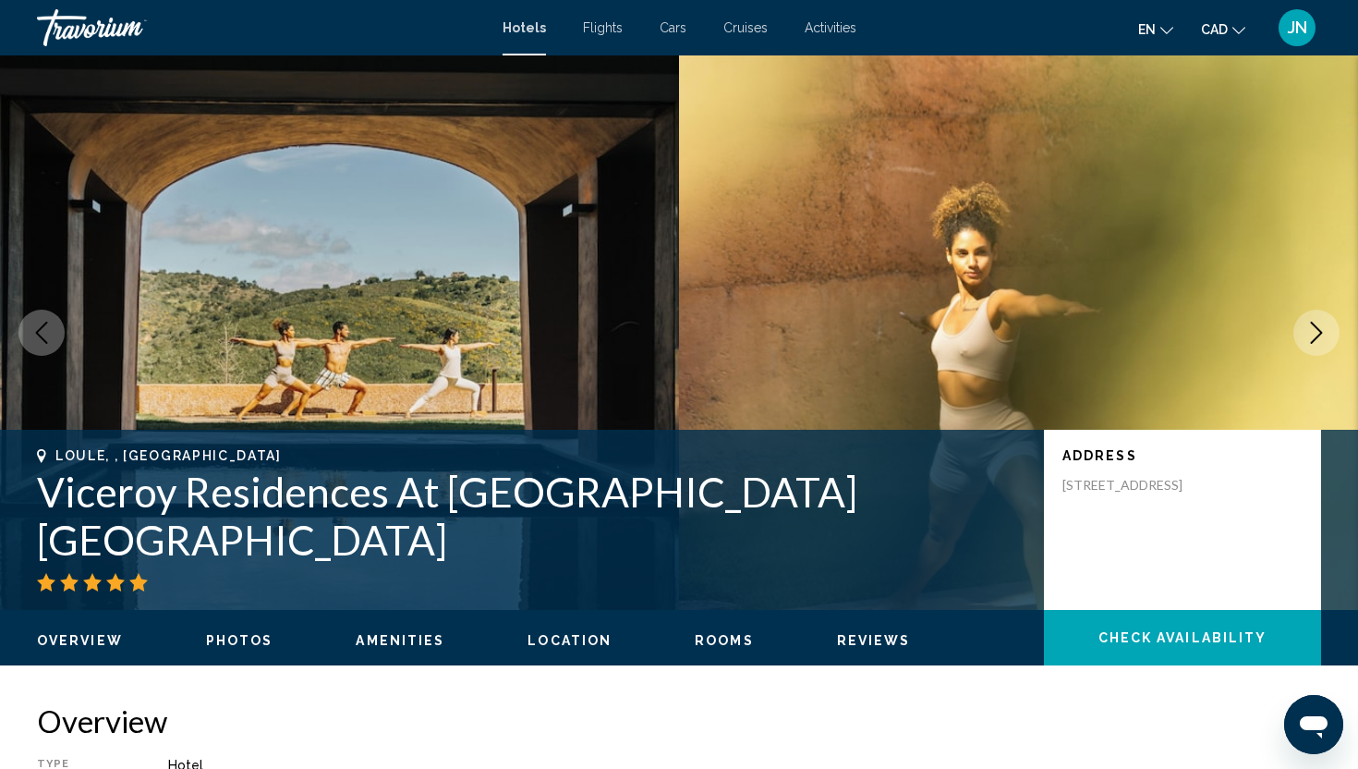
click at [1303, 339] on button "Next image" at bounding box center [1316, 332] width 46 height 46
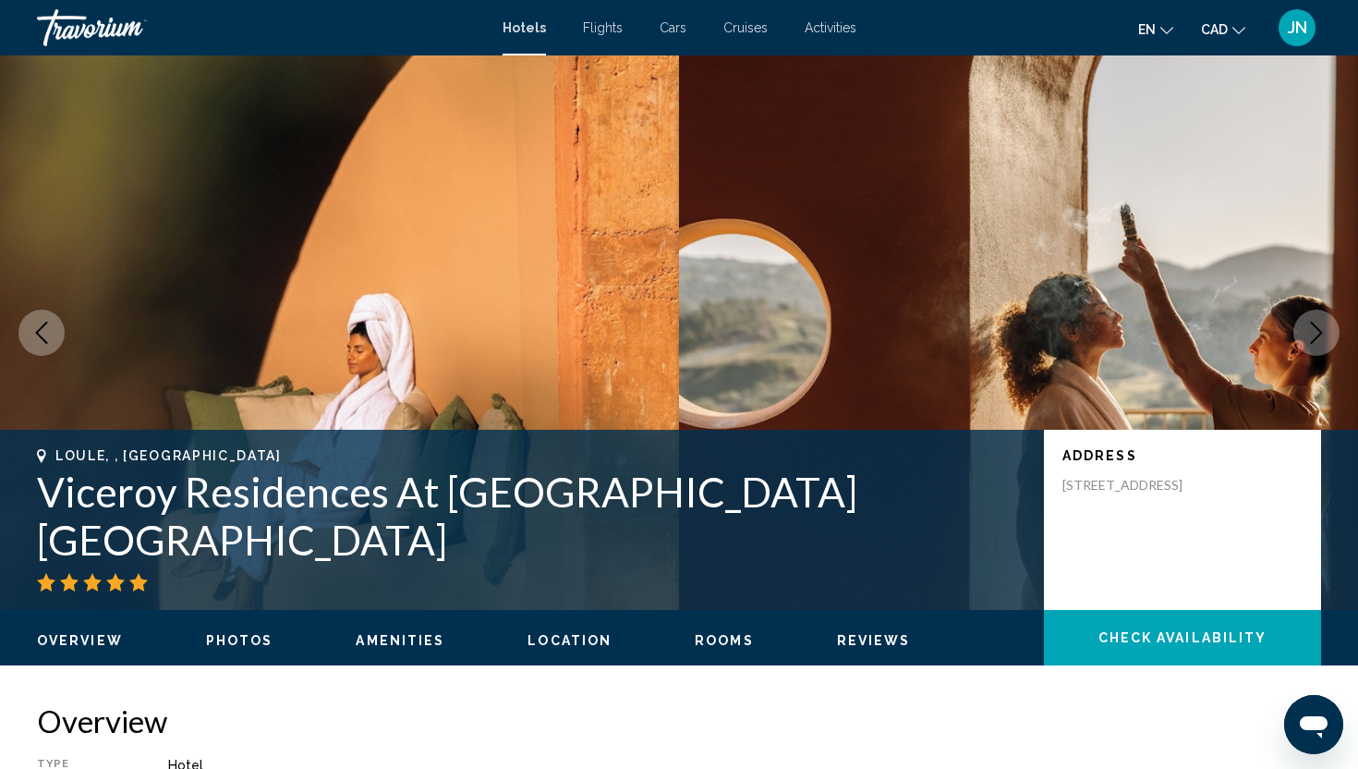
click at [1303, 339] on button "Next image" at bounding box center [1316, 332] width 46 height 46
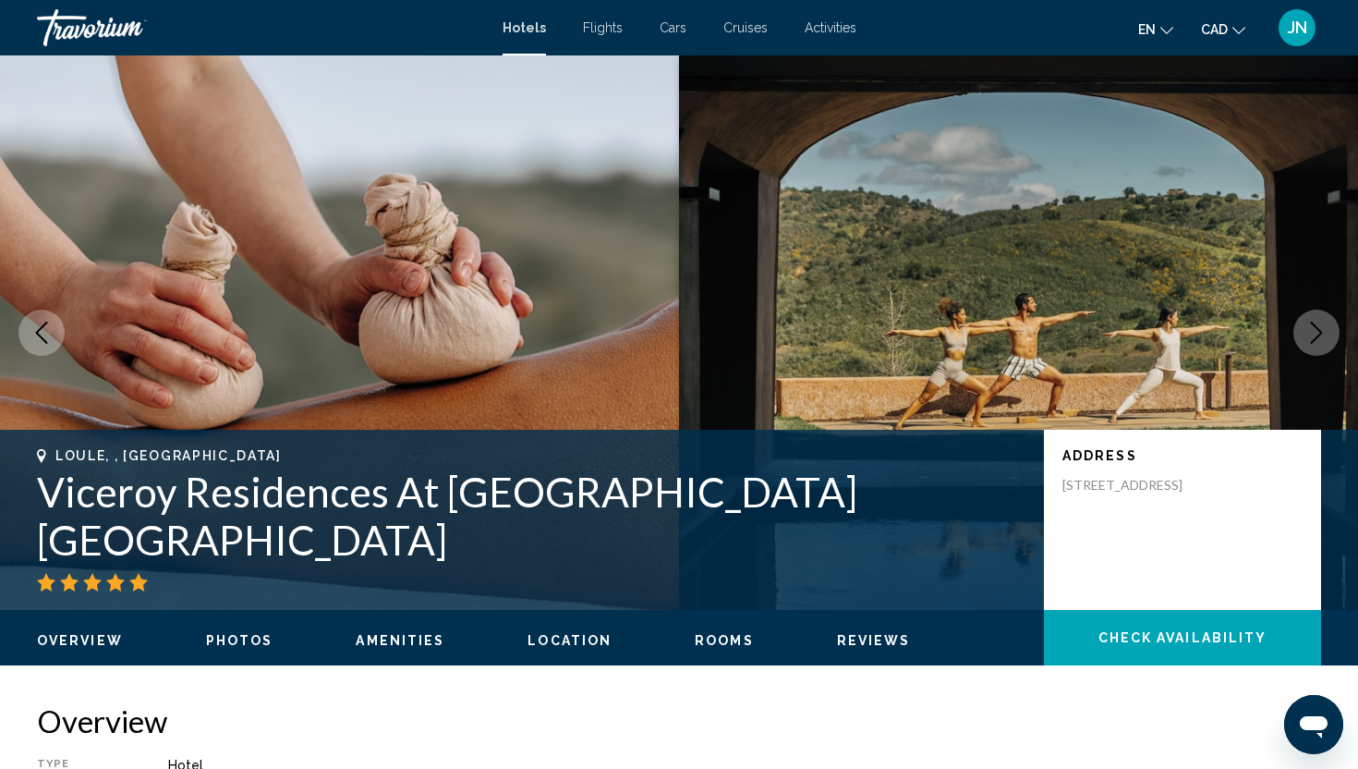
click at [1303, 339] on button "Next image" at bounding box center [1316, 332] width 46 height 46
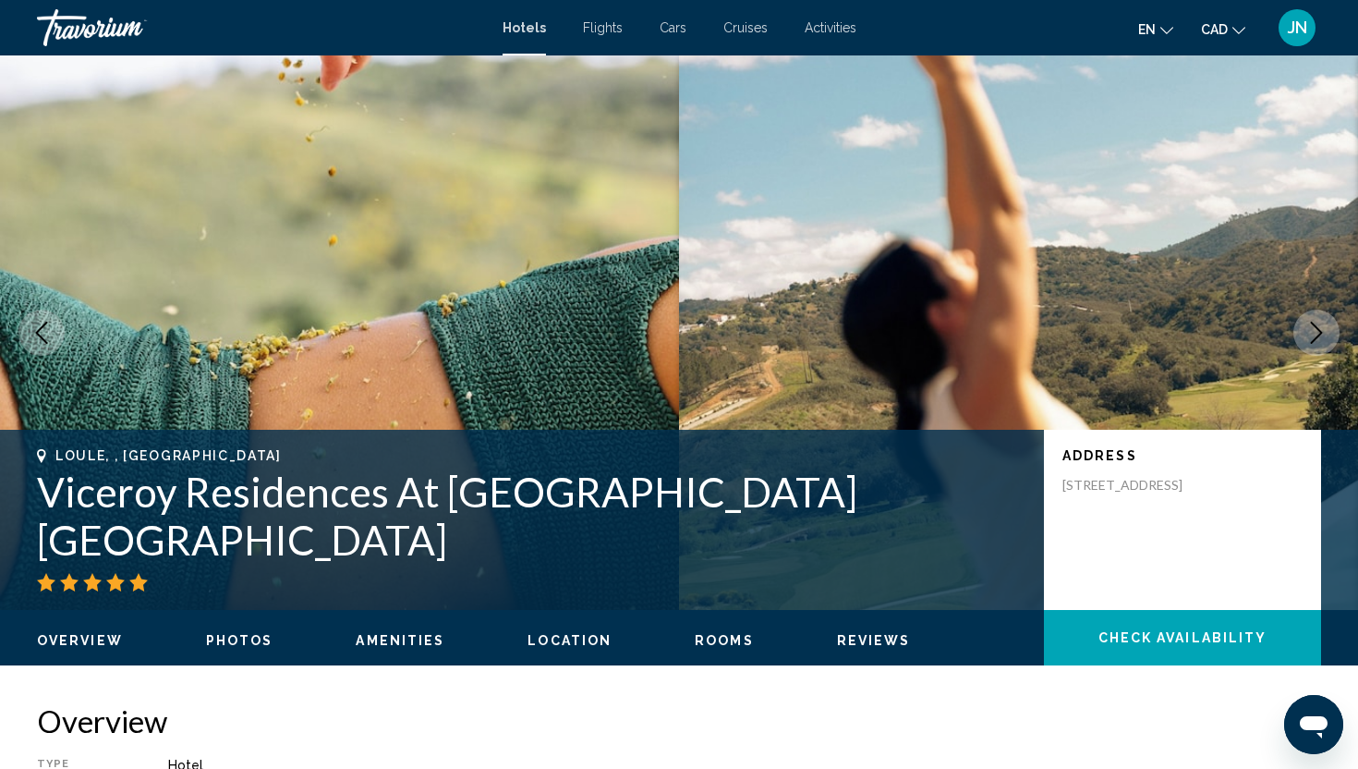
click at [1303, 339] on button "Next image" at bounding box center [1316, 332] width 46 height 46
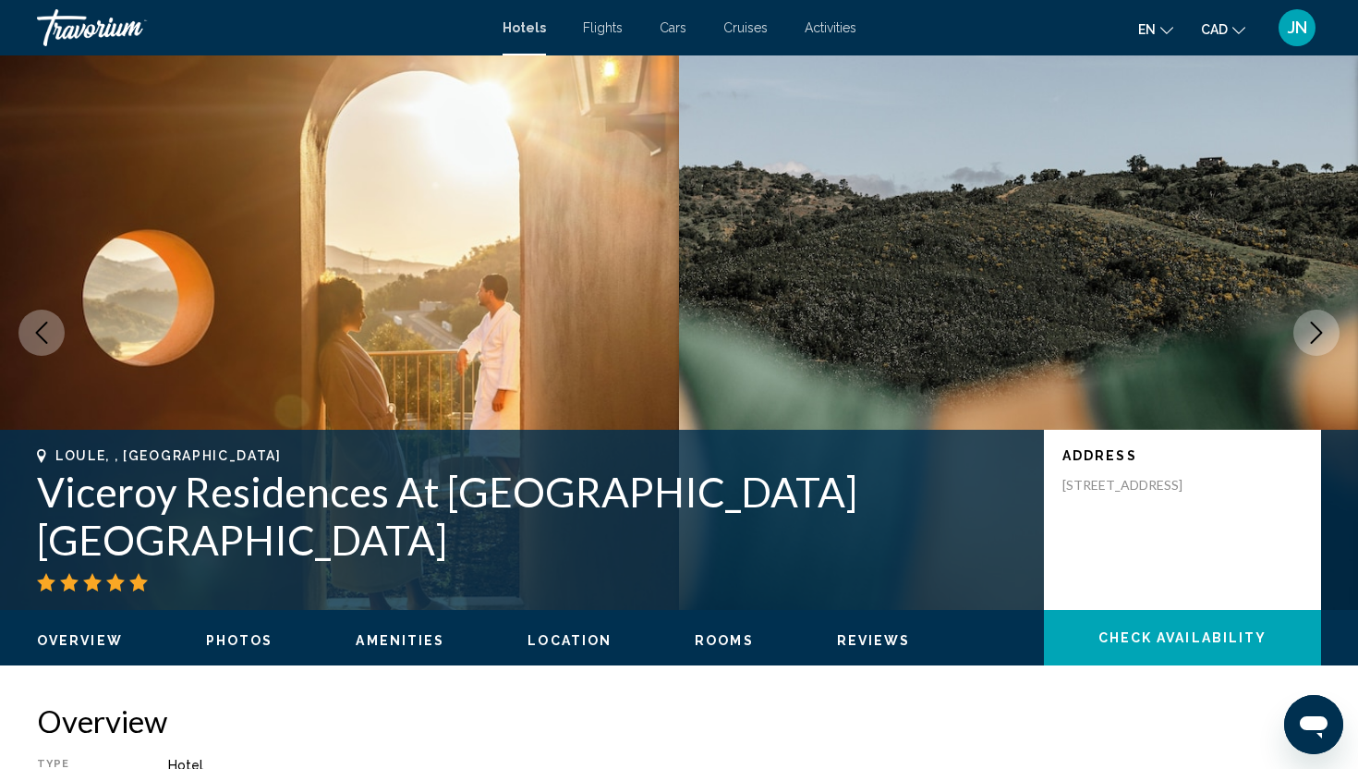
click at [1303, 339] on button "Next image" at bounding box center [1316, 332] width 46 height 46
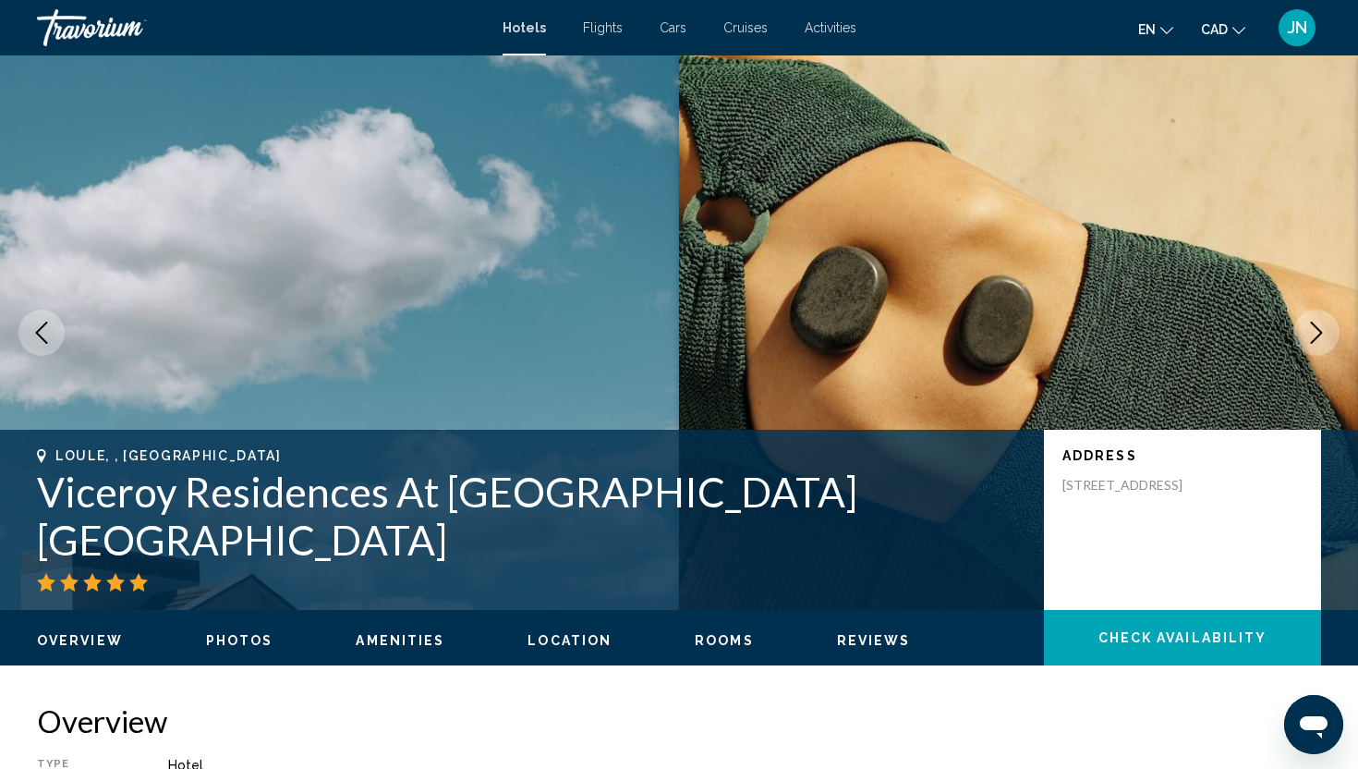
click at [1303, 339] on button "Next image" at bounding box center [1316, 332] width 46 height 46
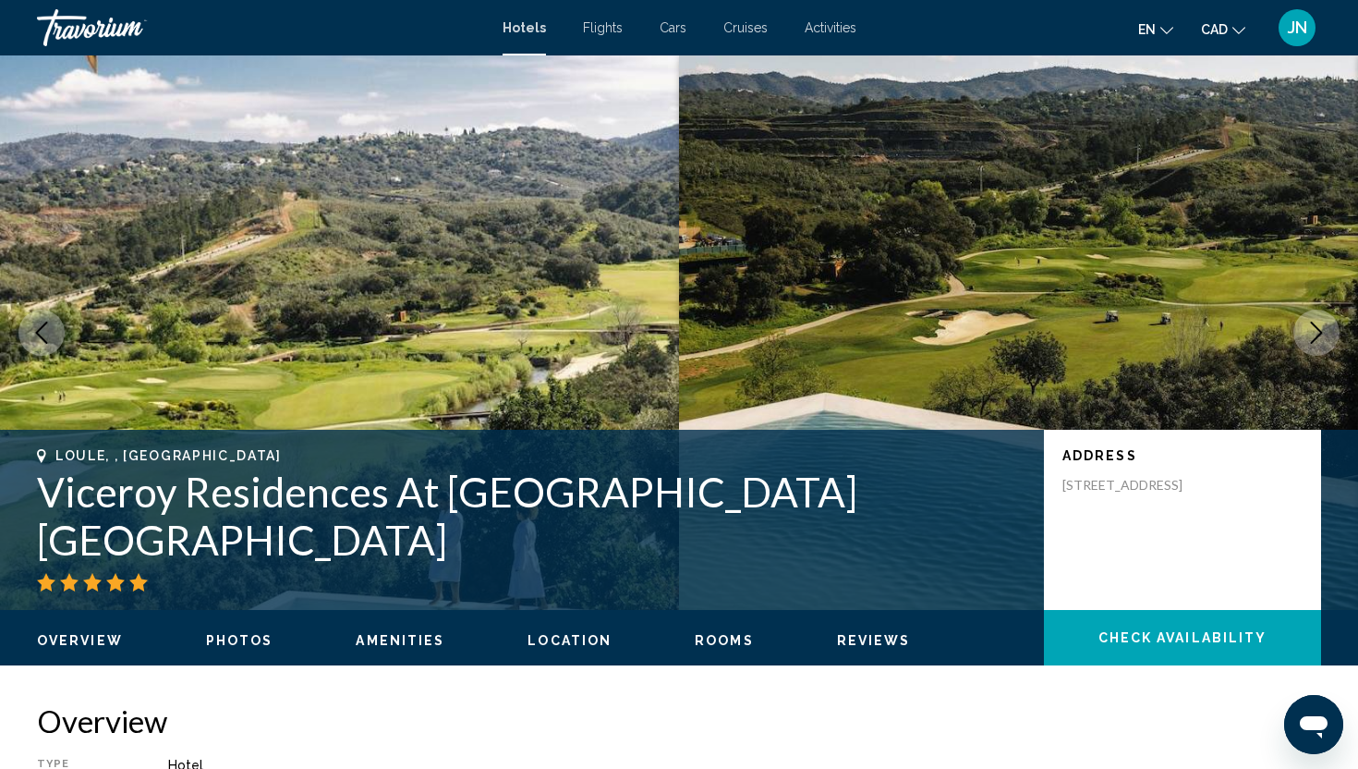
click at [1303, 339] on button "Next image" at bounding box center [1316, 332] width 46 height 46
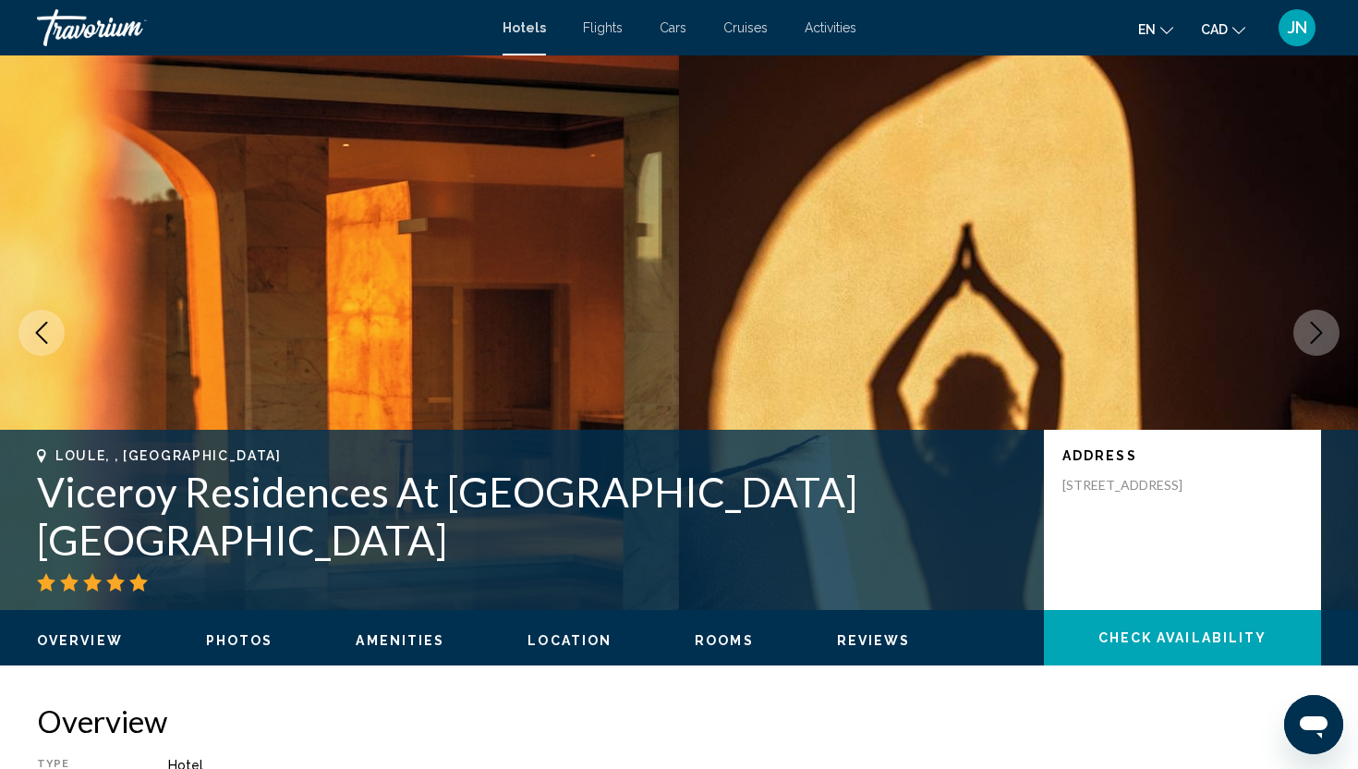
click at [1303, 339] on button "Next image" at bounding box center [1316, 332] width 46 height 46
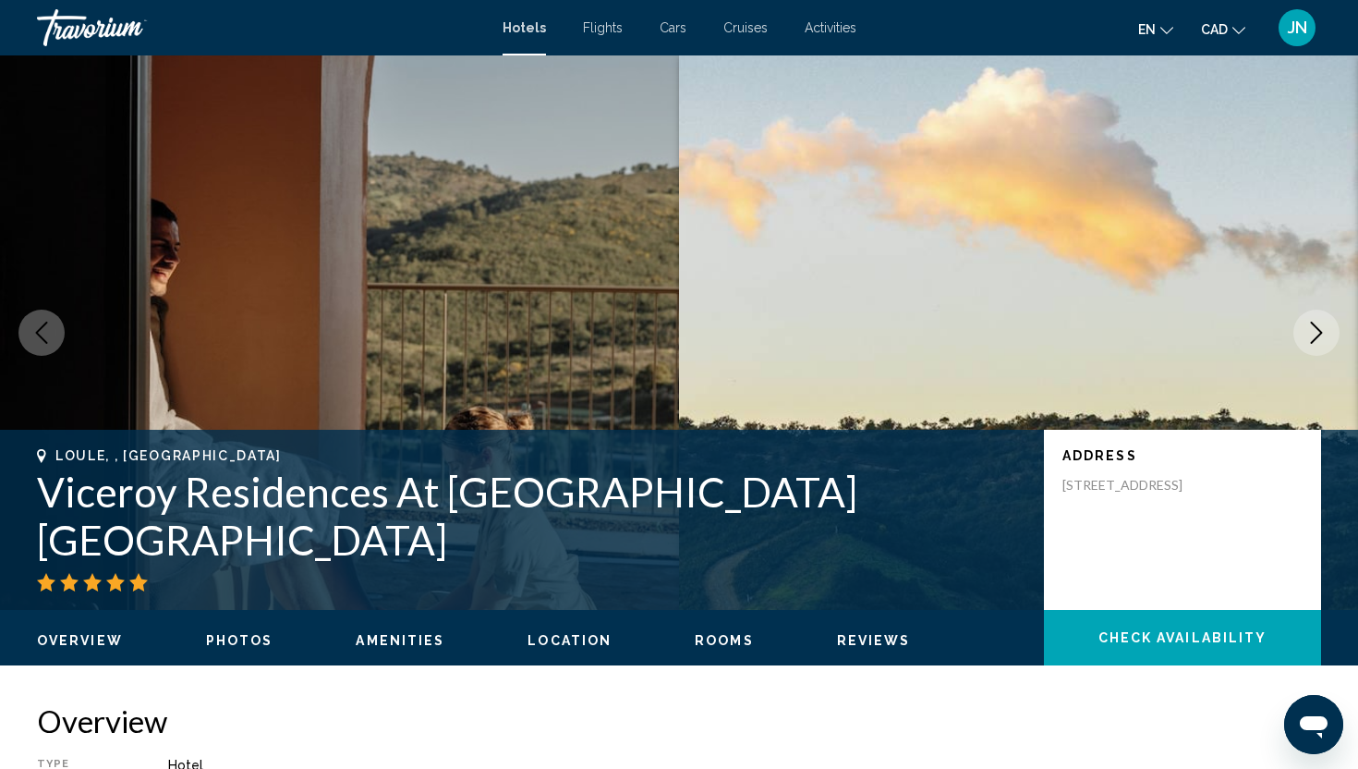
click at [1303, 339] on button "Next image" at bounding box center [1316, 332] width 46 height 46
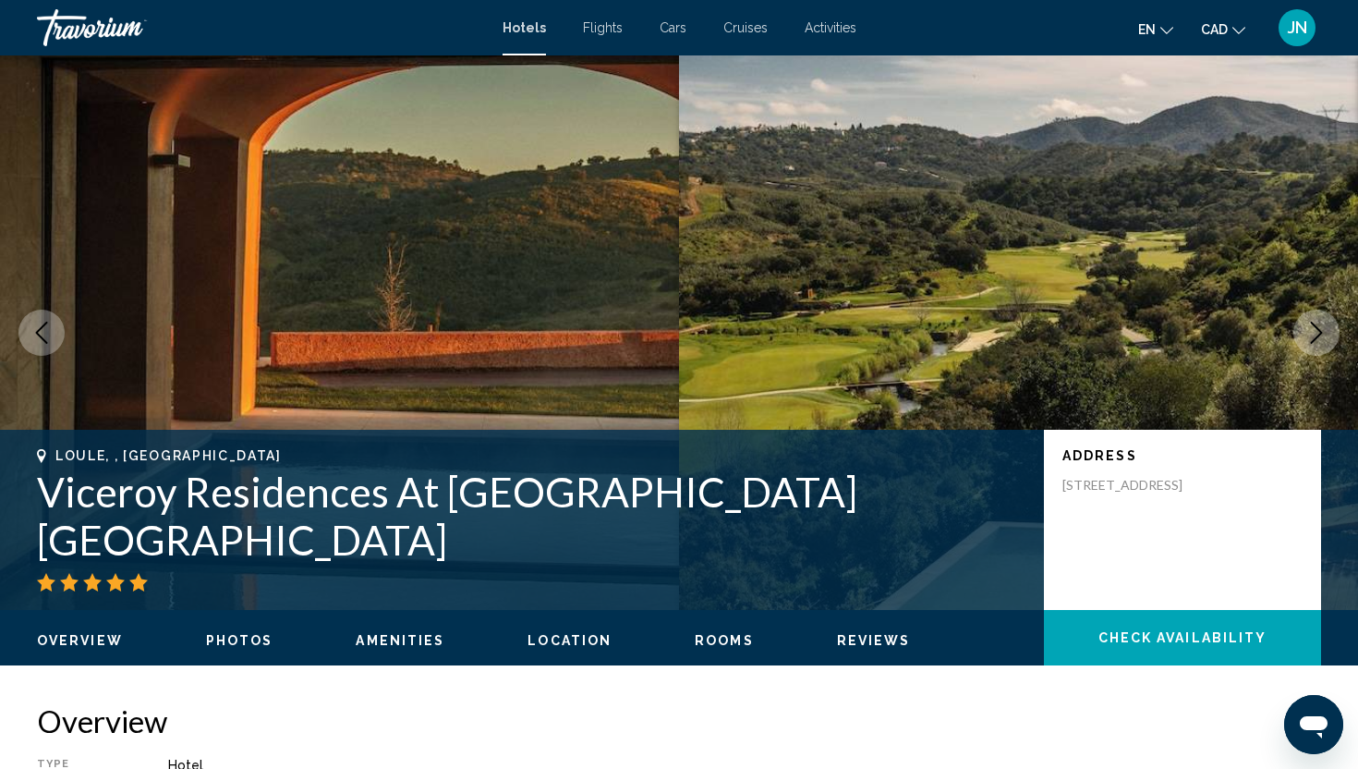
click at [1303, 339] on button "Next image" at bounding box center [1316, 332] width 46 height 46
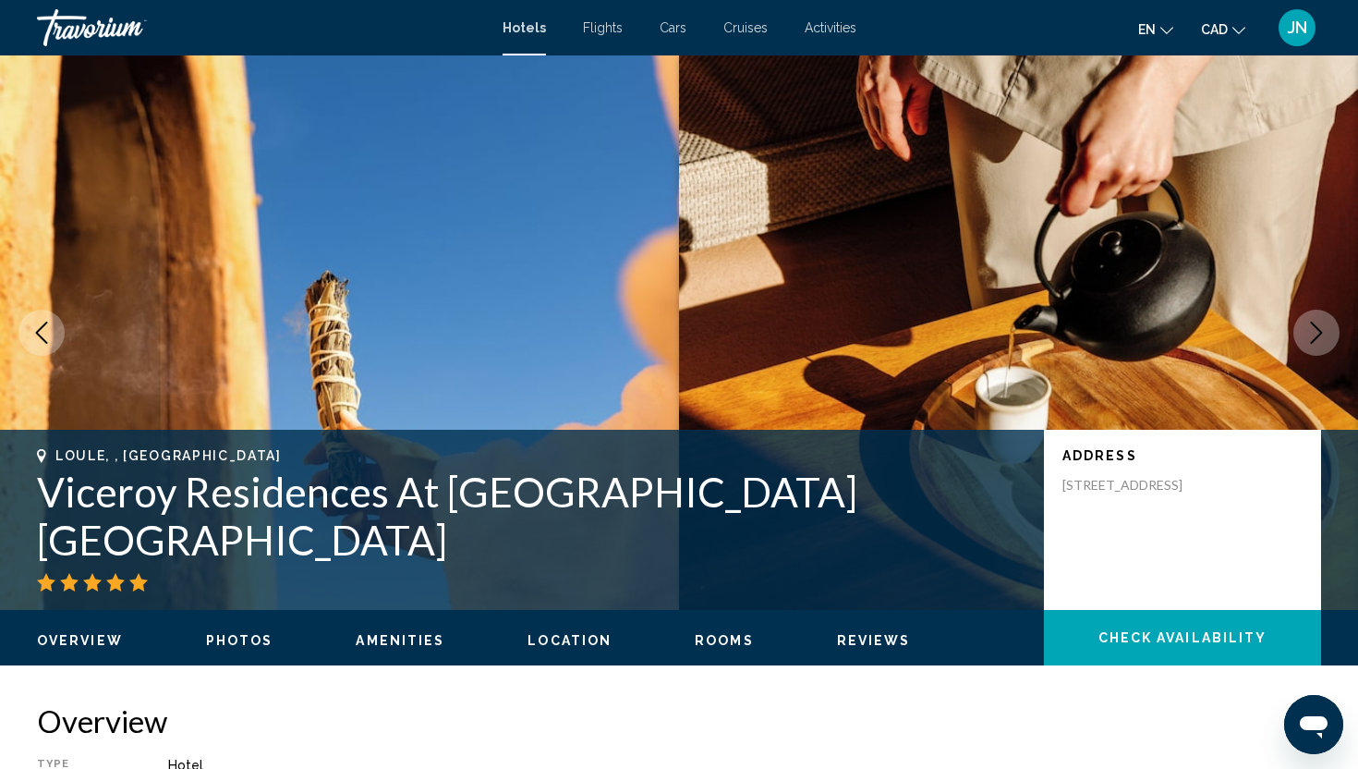
click at [1303, 339] on button "Next image" at bounding box center [1316, 332] width 46 height 46
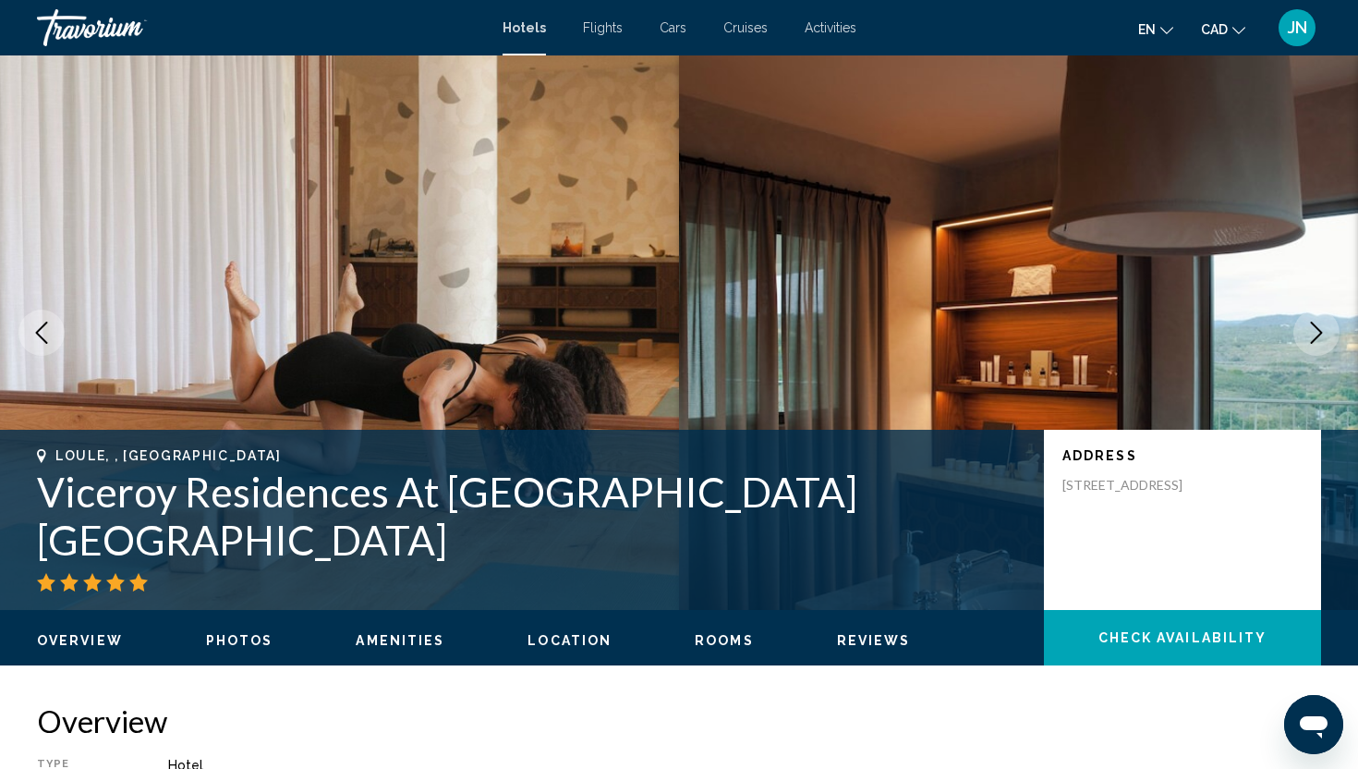
click at [1303, 339] on button "Next image" at bounding box center [1316, 332] width 46 height 46
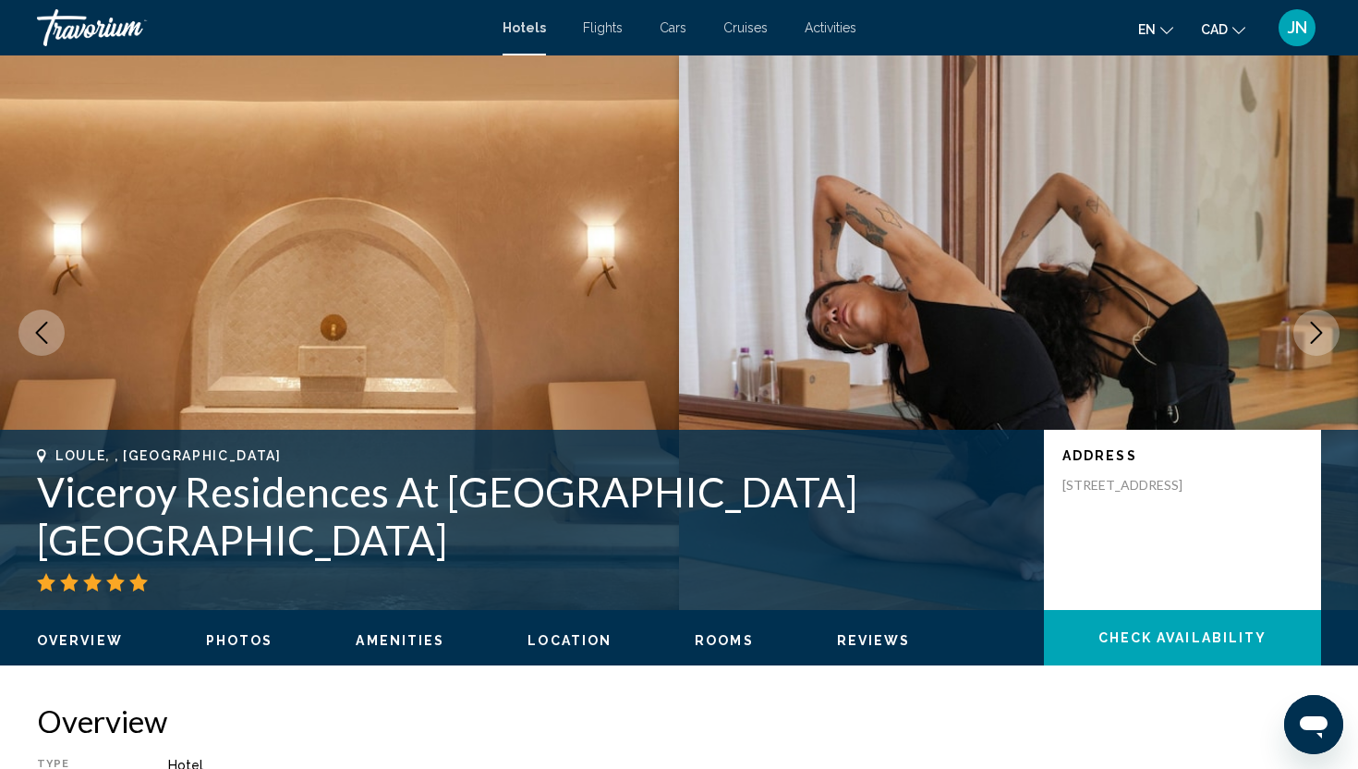
click at [1303, 339] on button "Next image" at bounding box center [1316, 332] width 46 height 46
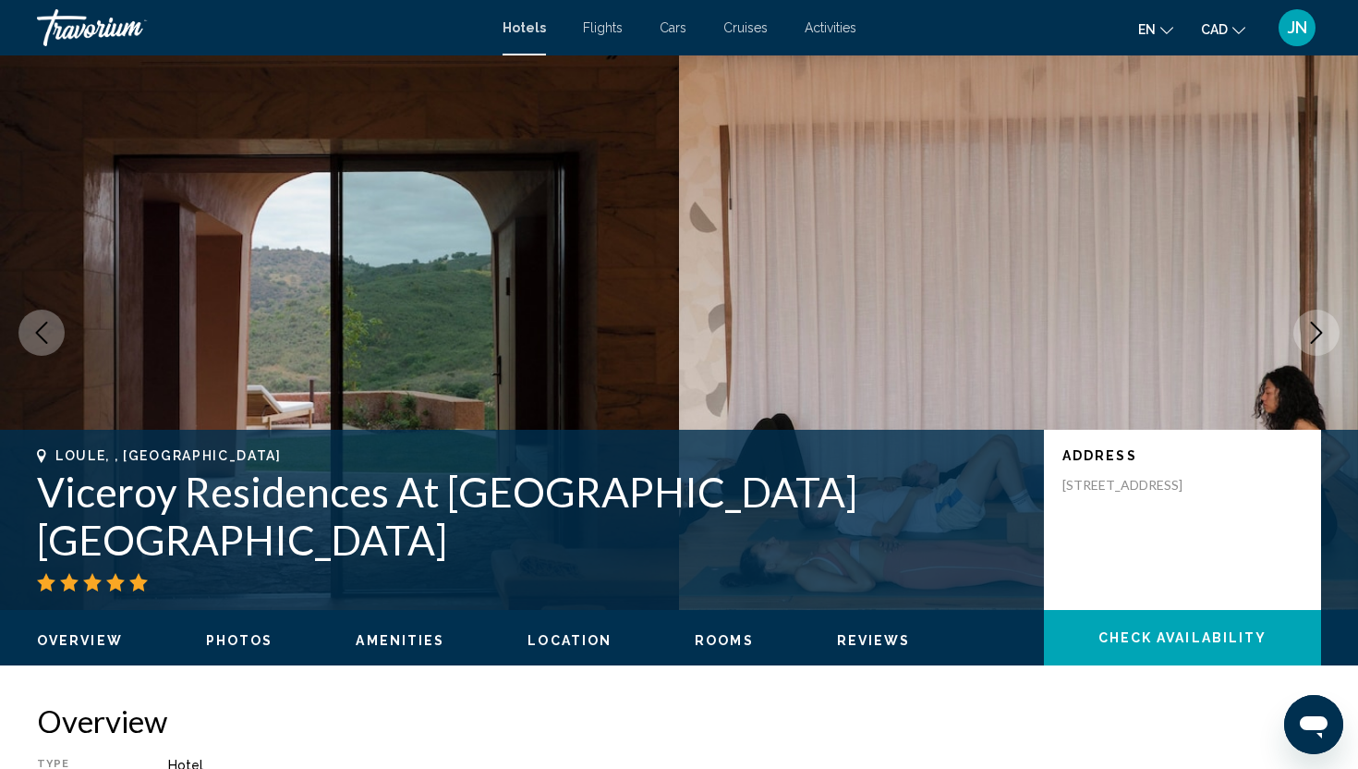
click at [1303, 339] on button "Next image" at bounding box center [1316, 332] width 46 height 46
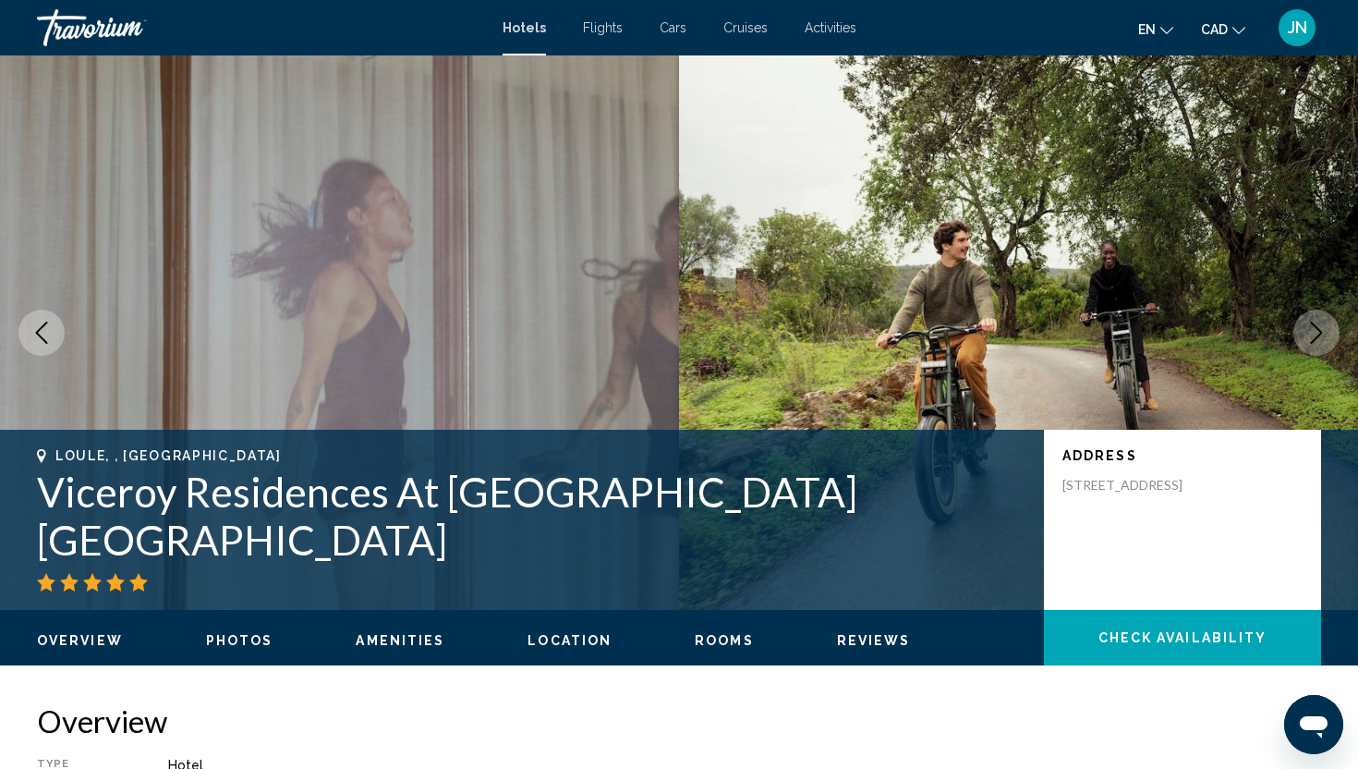
click at [1303, 339] on button "Next image" at bounding box center [1316, 332] width 46 height 46
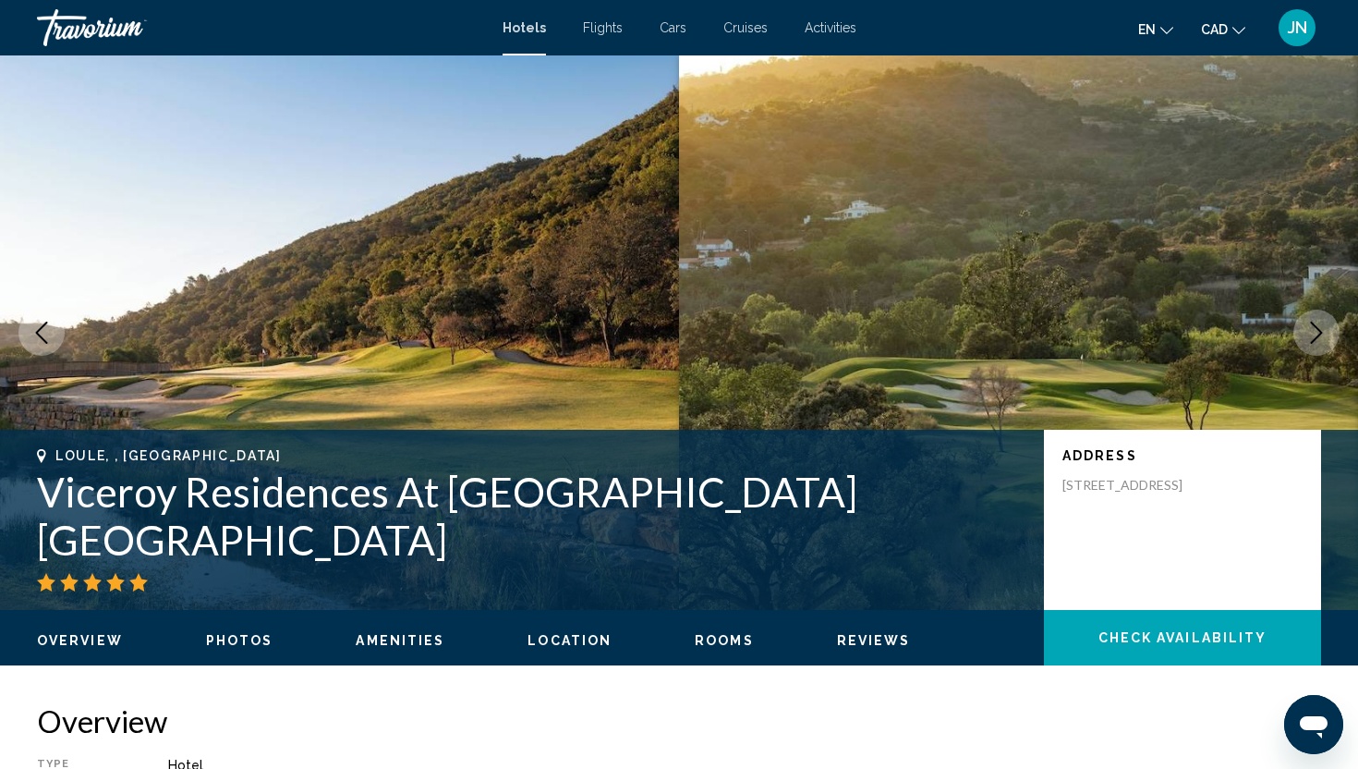
click at [1303, 339] on button "Next image" at bounding box center [1316, 332] width 46 height 46
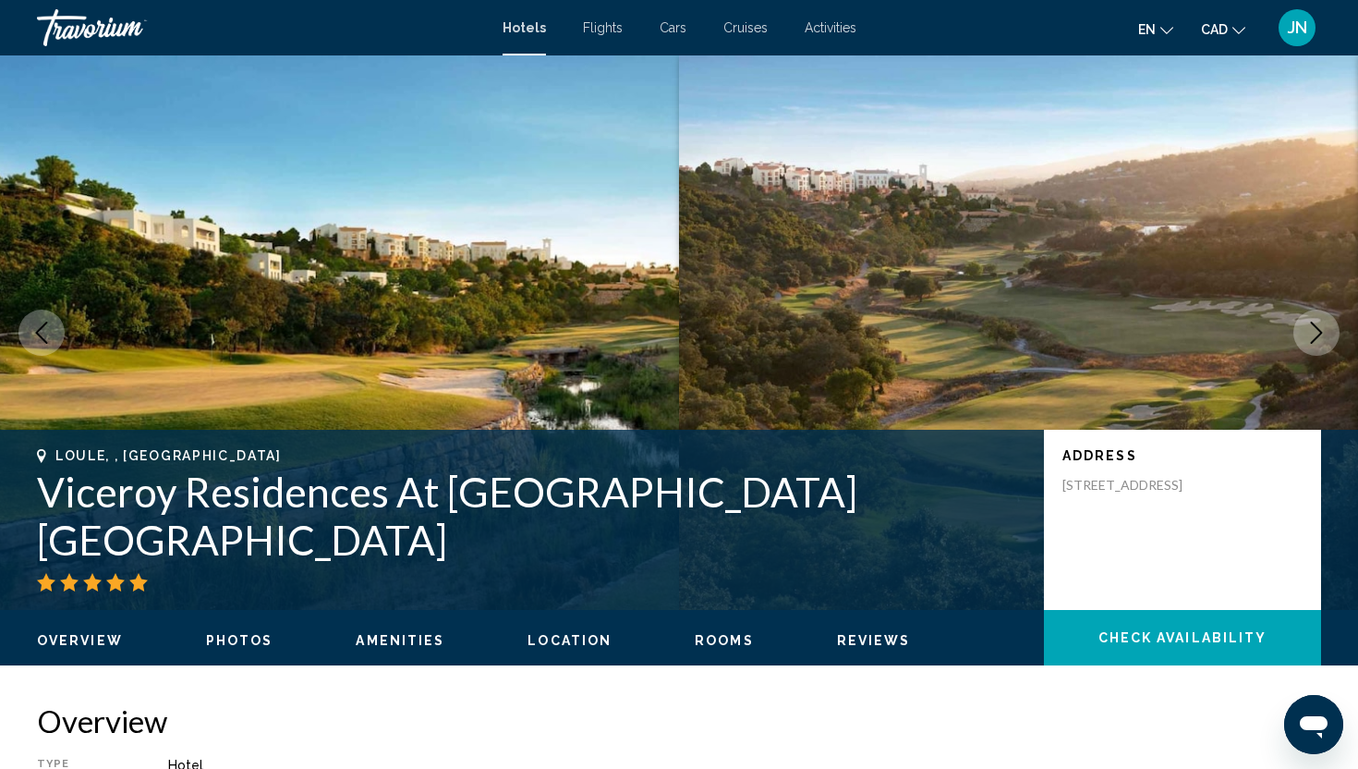
click at [1303, 339] on button "Next image" at bounding box center [1316, 332] width 46 height 46
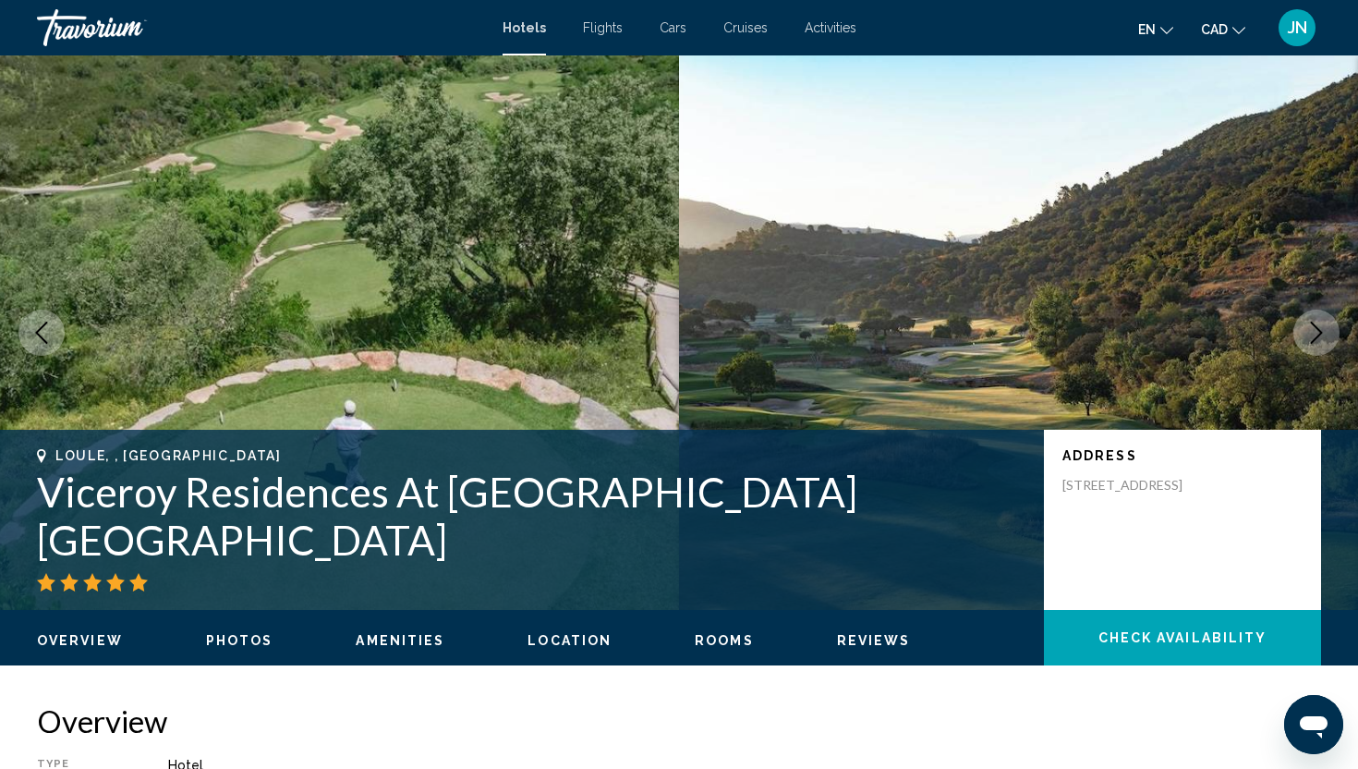
click at [42, 343] on icon "Previous image" at bounding box center [41, 332] width 22 height 22
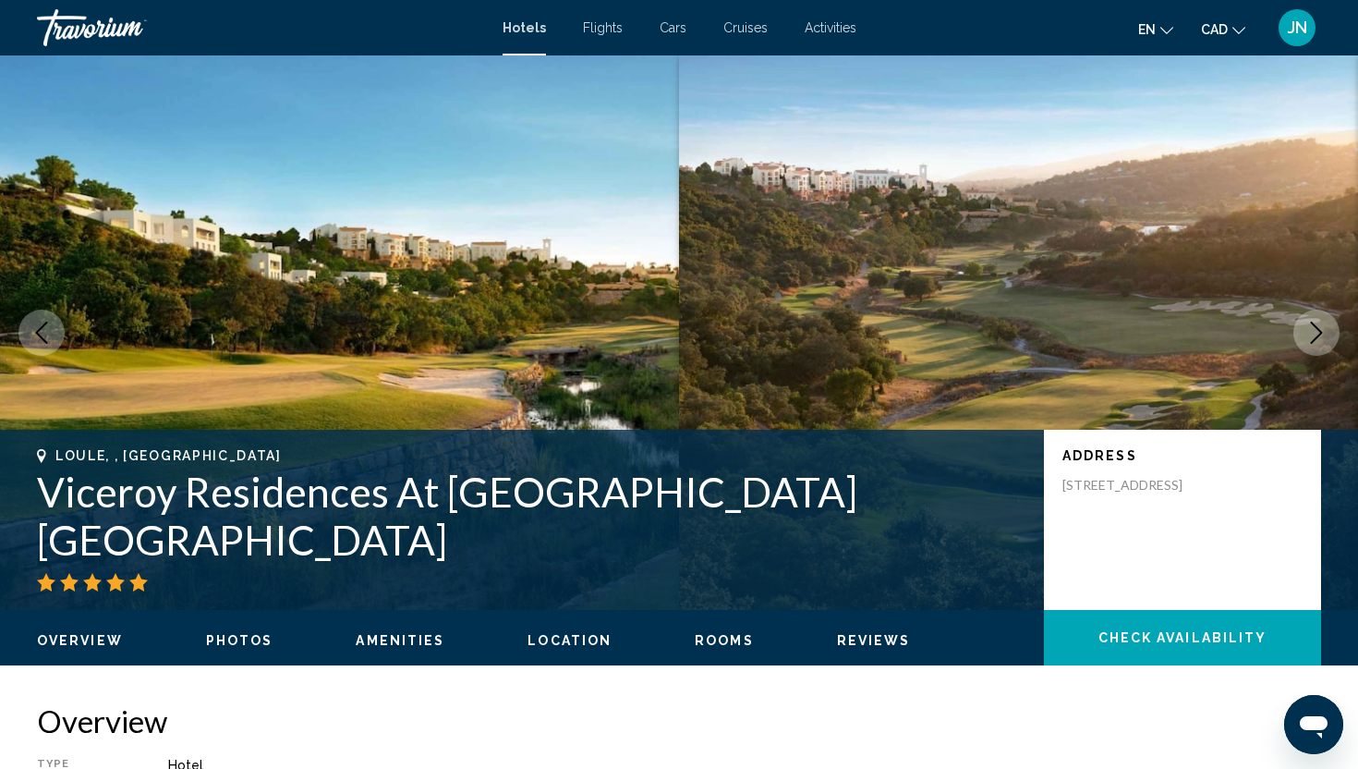
click at [1328, 332] on button "Next image" at bounding box center [1316, 332] width 46 height 46
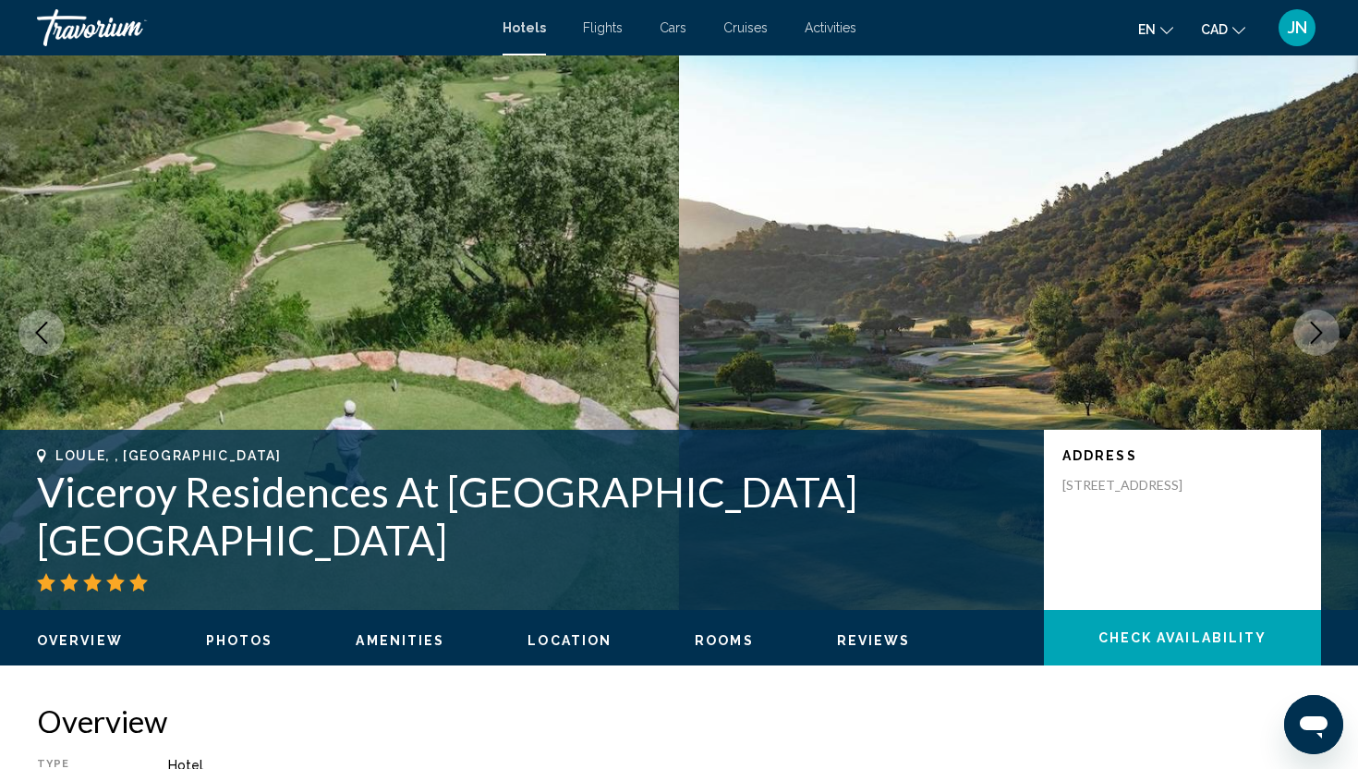
click at [1328, 332] on button "Next image" at bounding box center [1316, 332] width 46 height 46
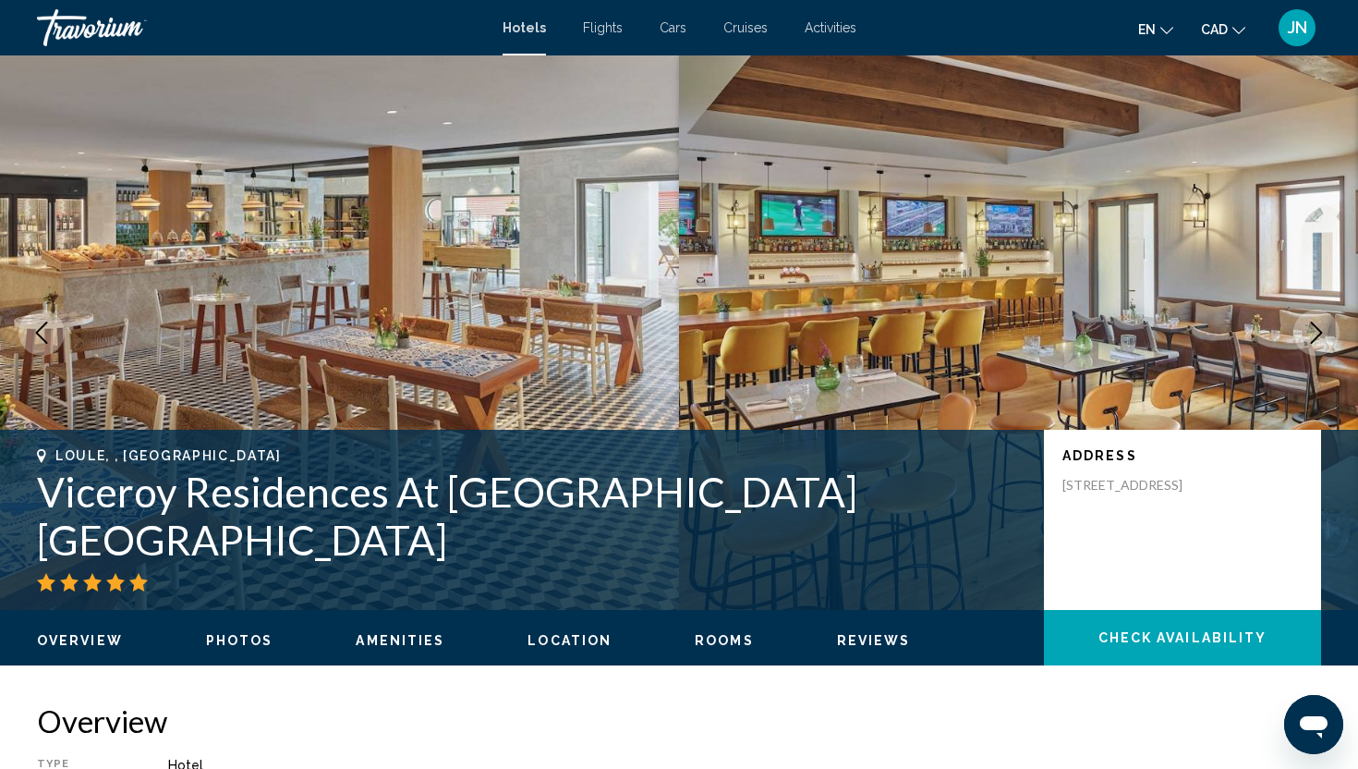
click at [1328, 332] on button "Next image" at bounding box center [1316, 332] width 46 height 46
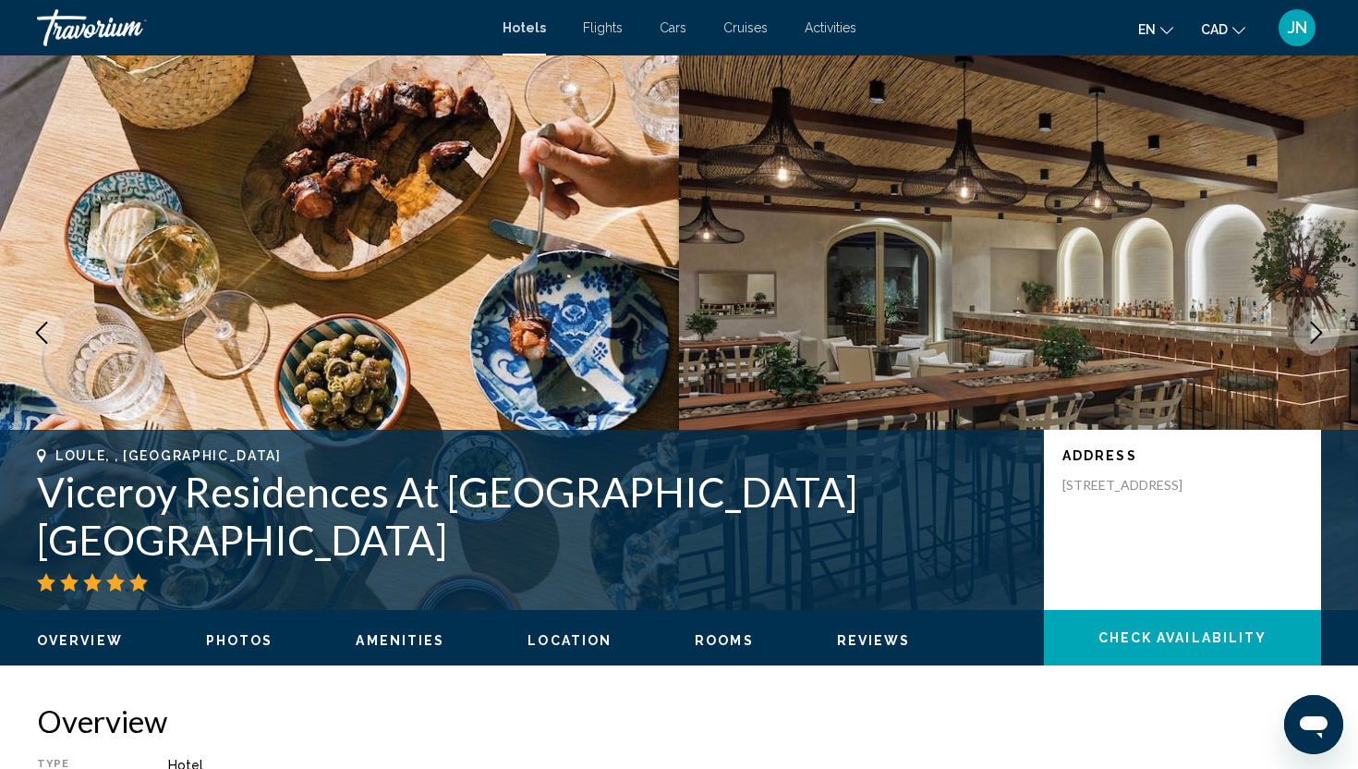
click at [1328, 332] on button "Next image" at bounding box center [1316, 332] width 46 height 46
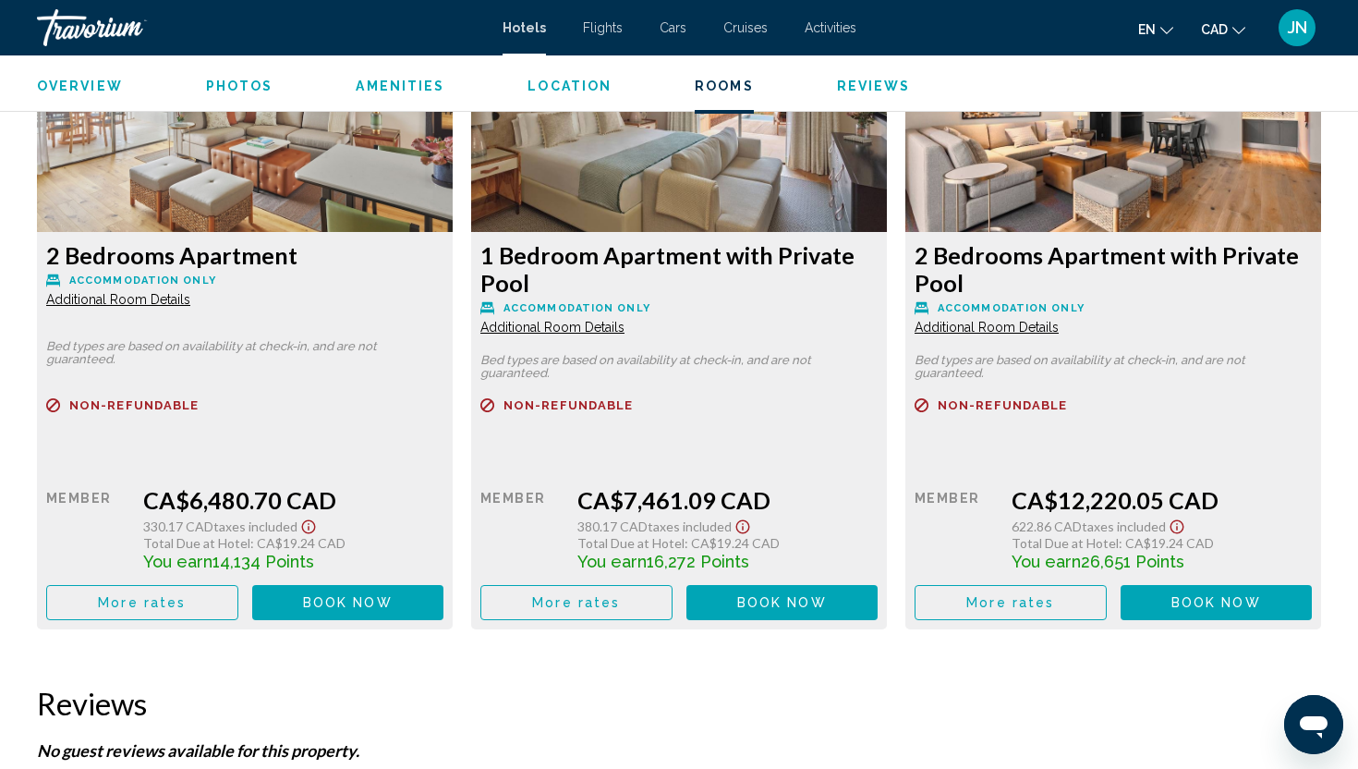
scroll to position [5427, 0]
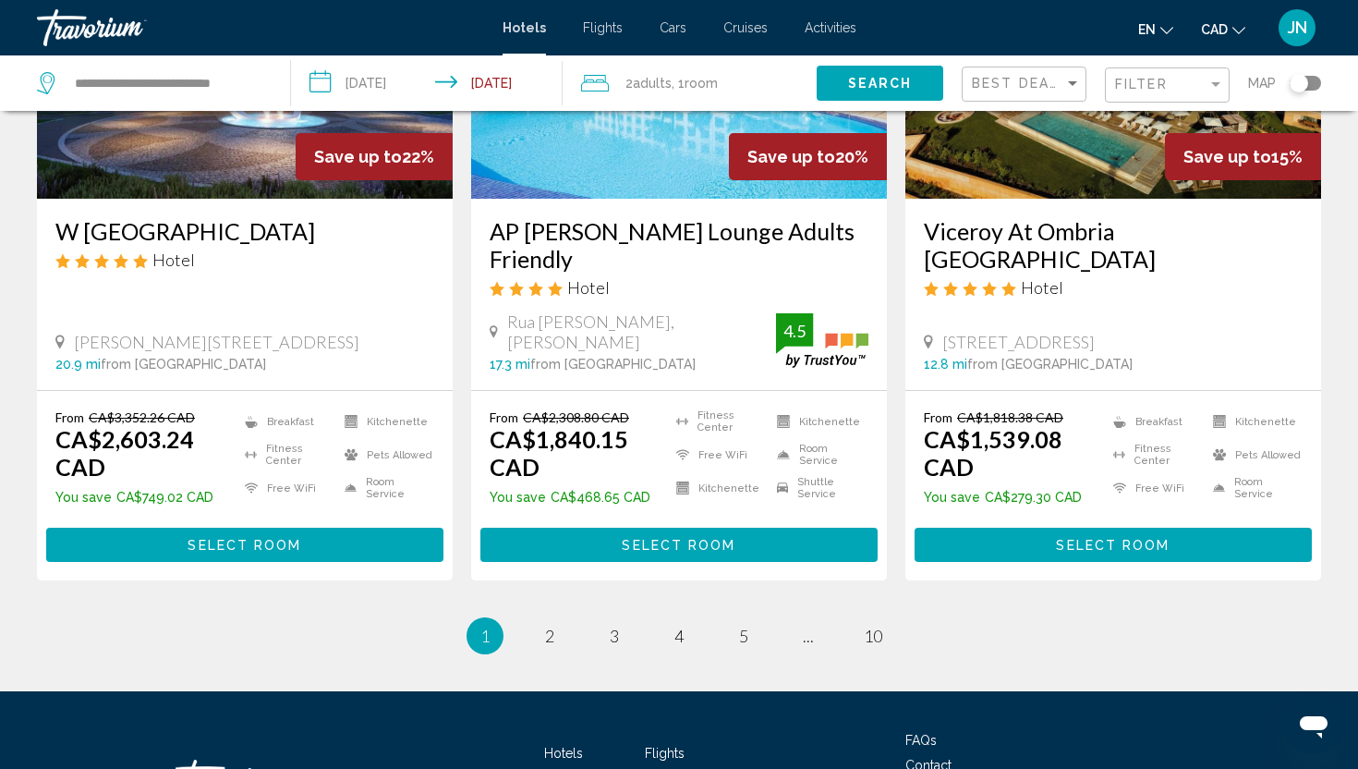
scroll to position [2476, 0]
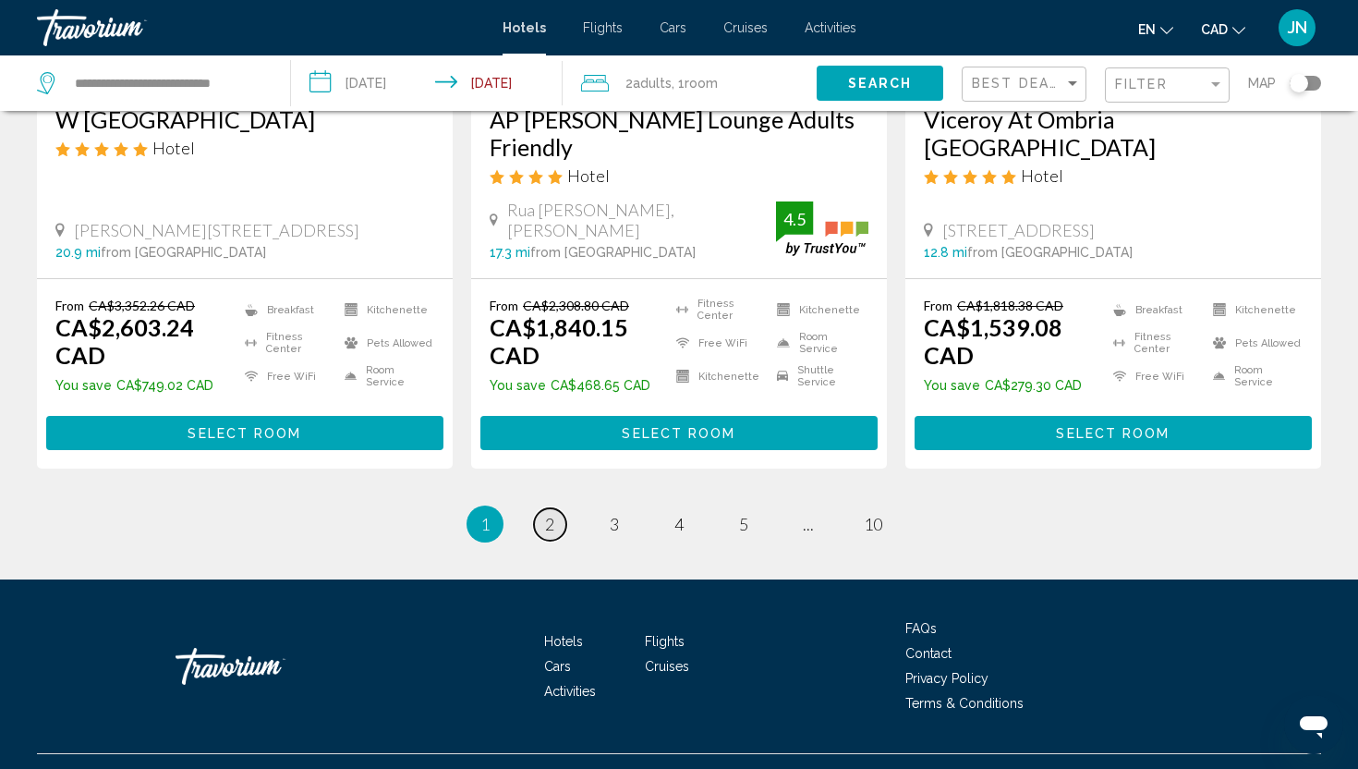
click at [551, 514] on span "2" at bounding box center [549, 524] width 9 height 20
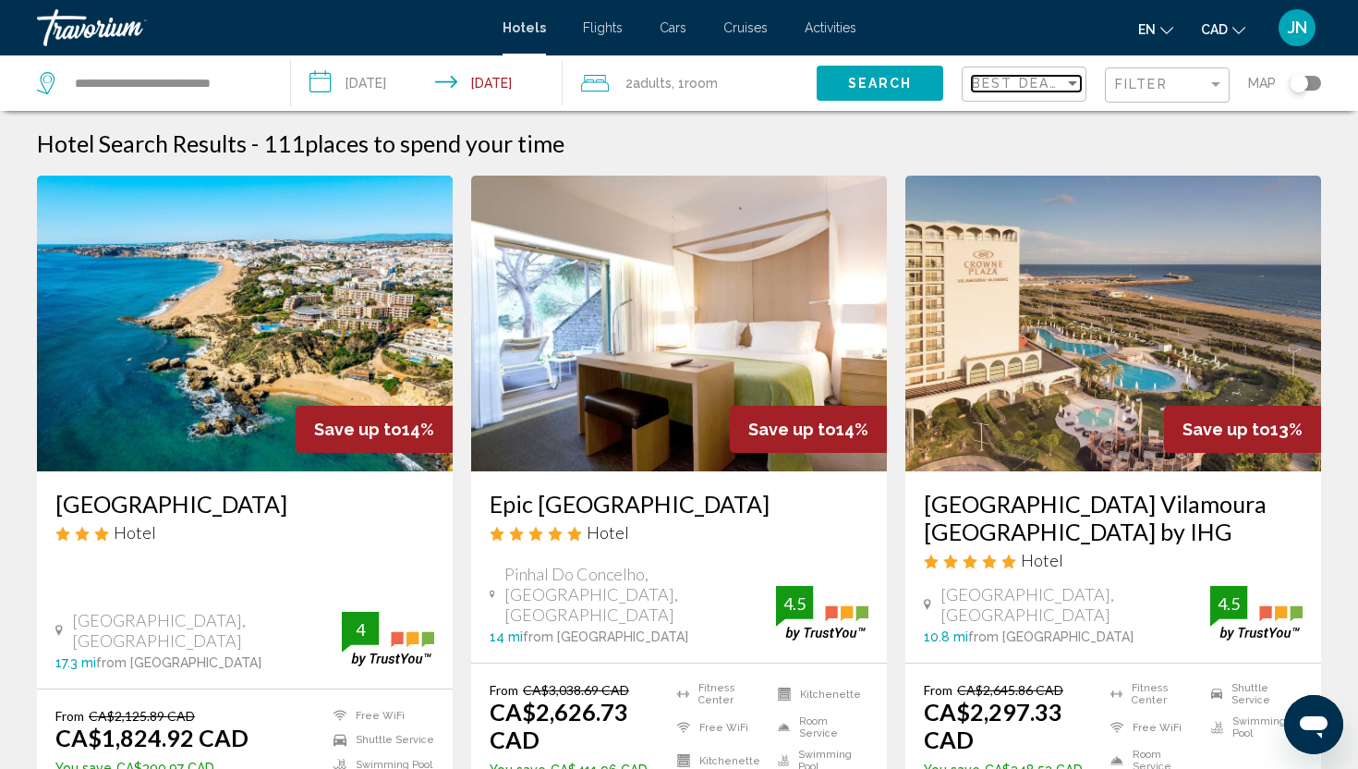
click at [1038, 80] on span "Best Deals" at bounding box center [1020, 83] width 97 height 15
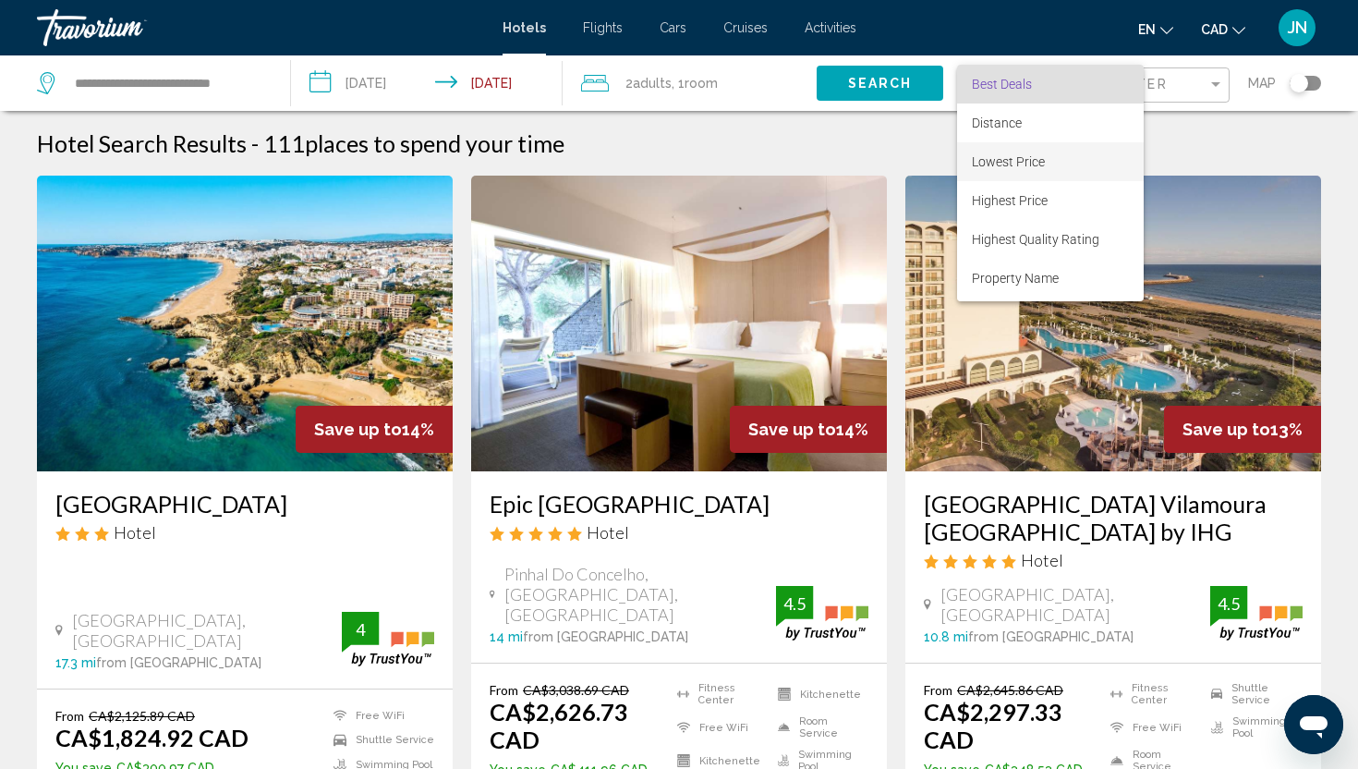
click at [1007, 170] on span "Lowest Price" at bounding box center [1050, 161] width 157 height 39
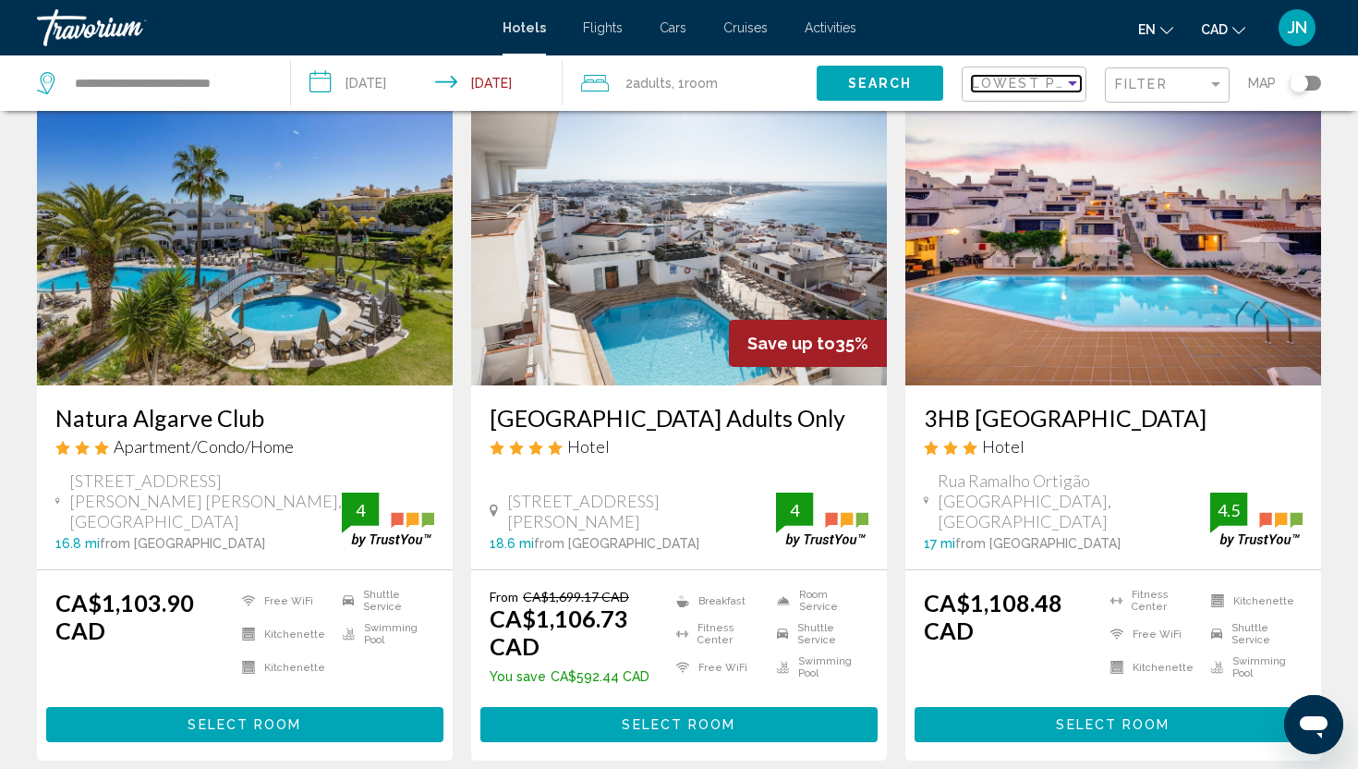
scroll to position [766, 0]
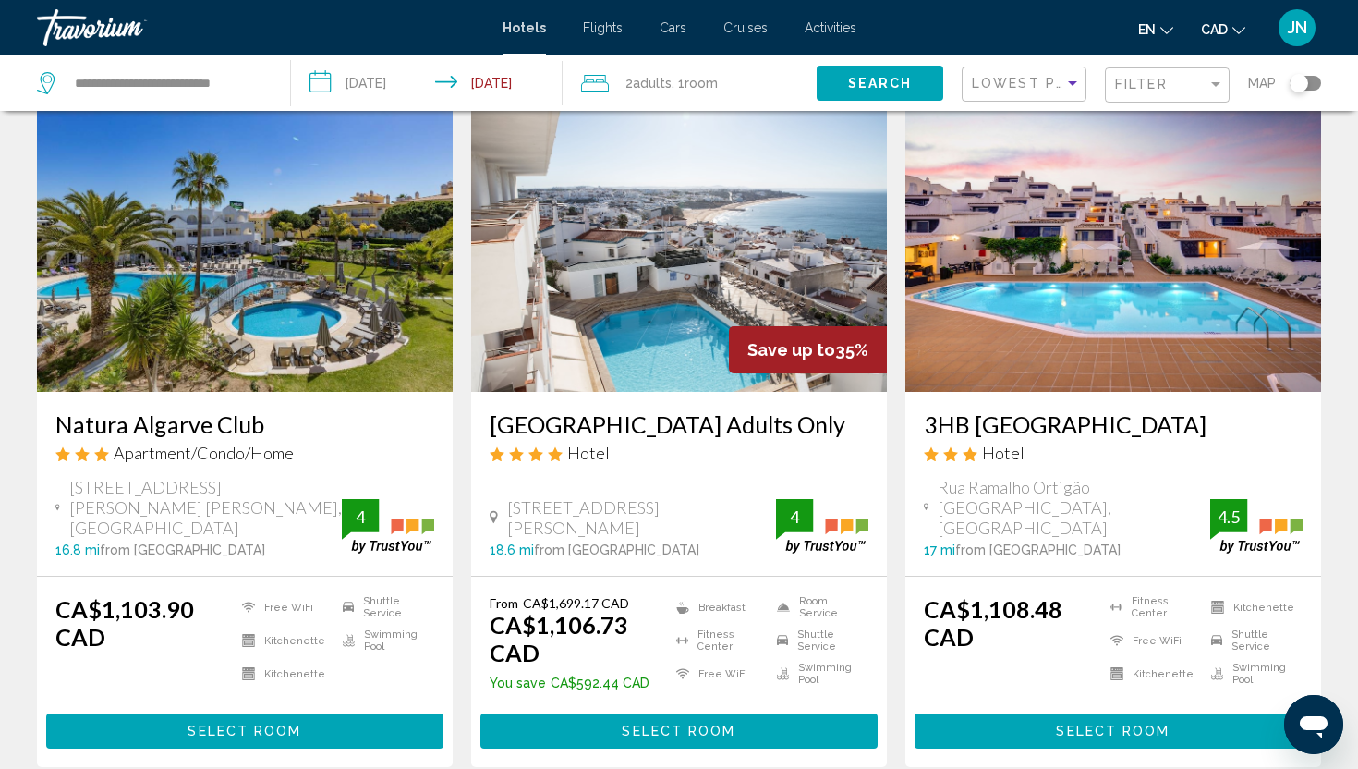
click at [698, 188] on img "Main content" at bounding box center [679, 244] width 416 height 296
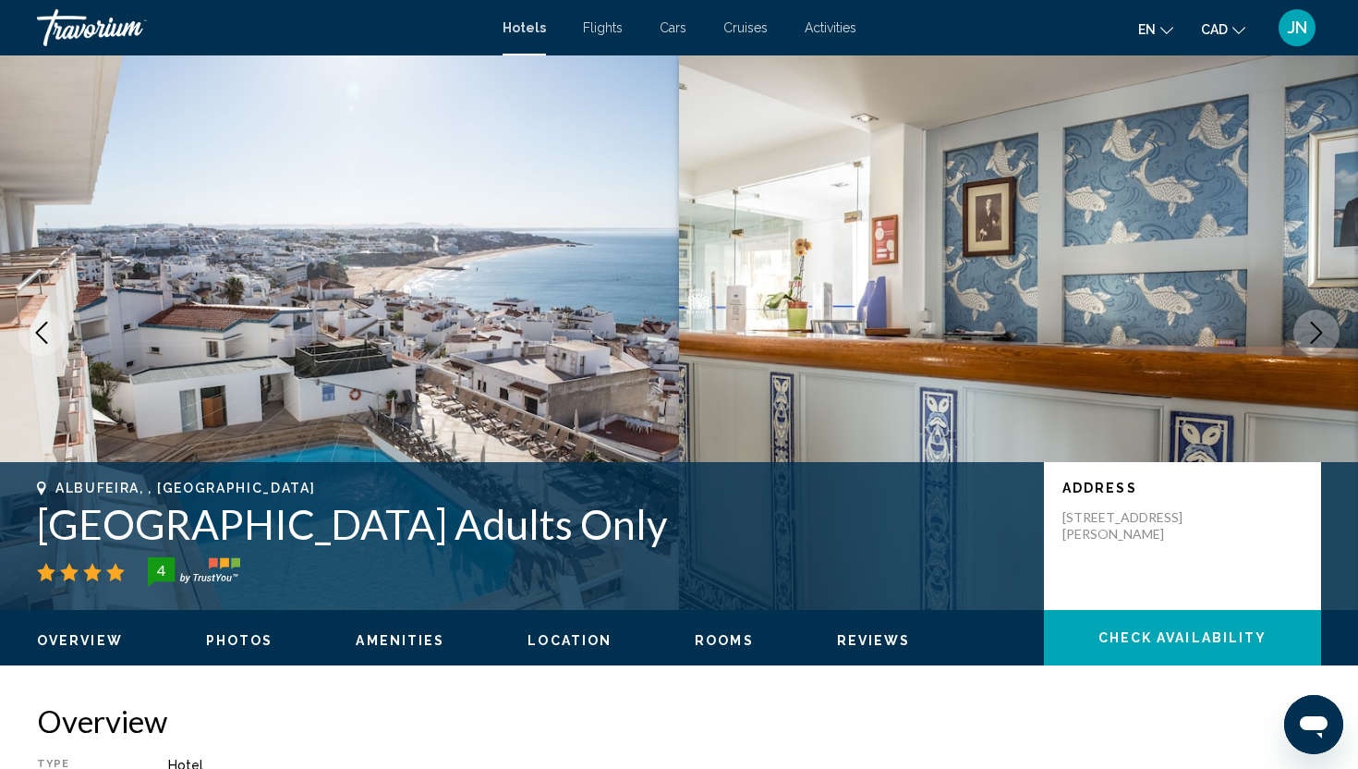
click at [1319, 331] on icon "Next image" at bounding box center [1317, 332] width 12 height 22
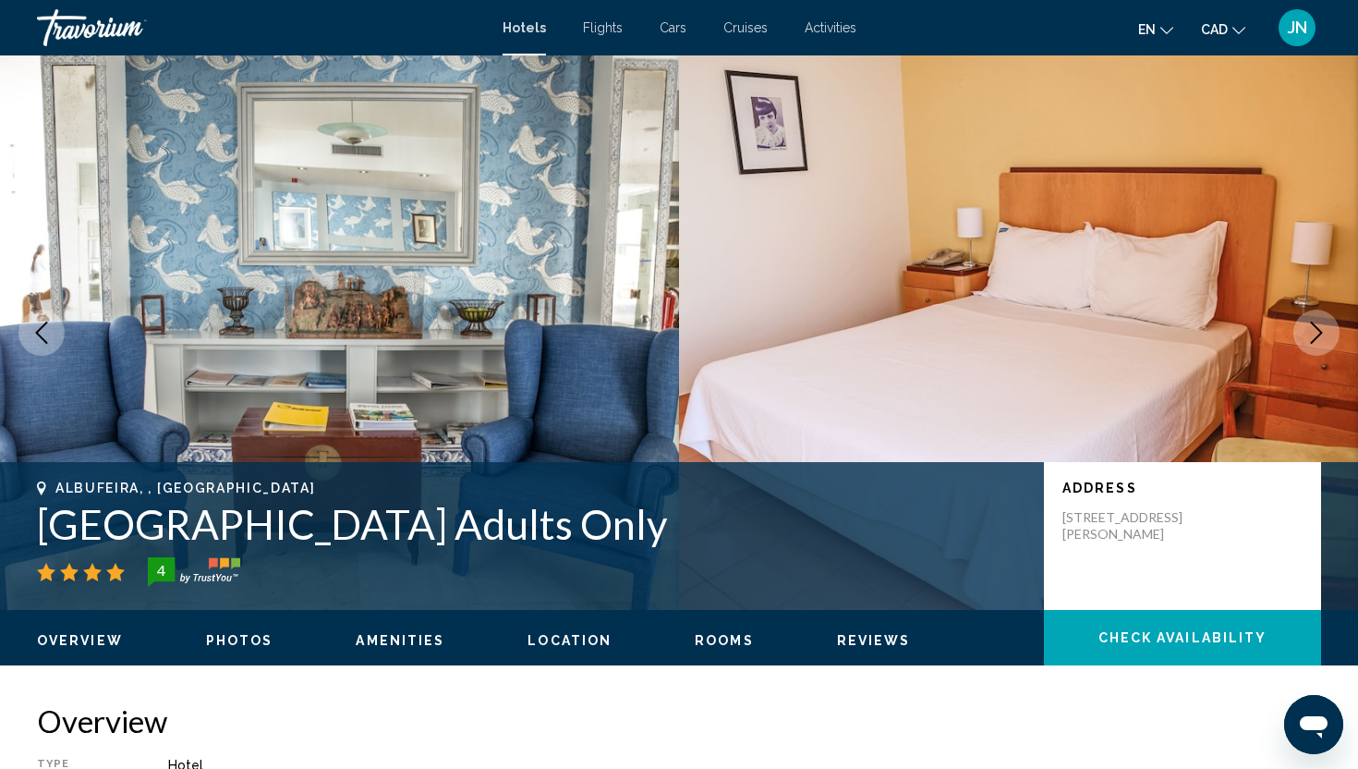
click at [1319, 331] on icon "Next image" at bounding box center [1317, 332] width 12 height 22
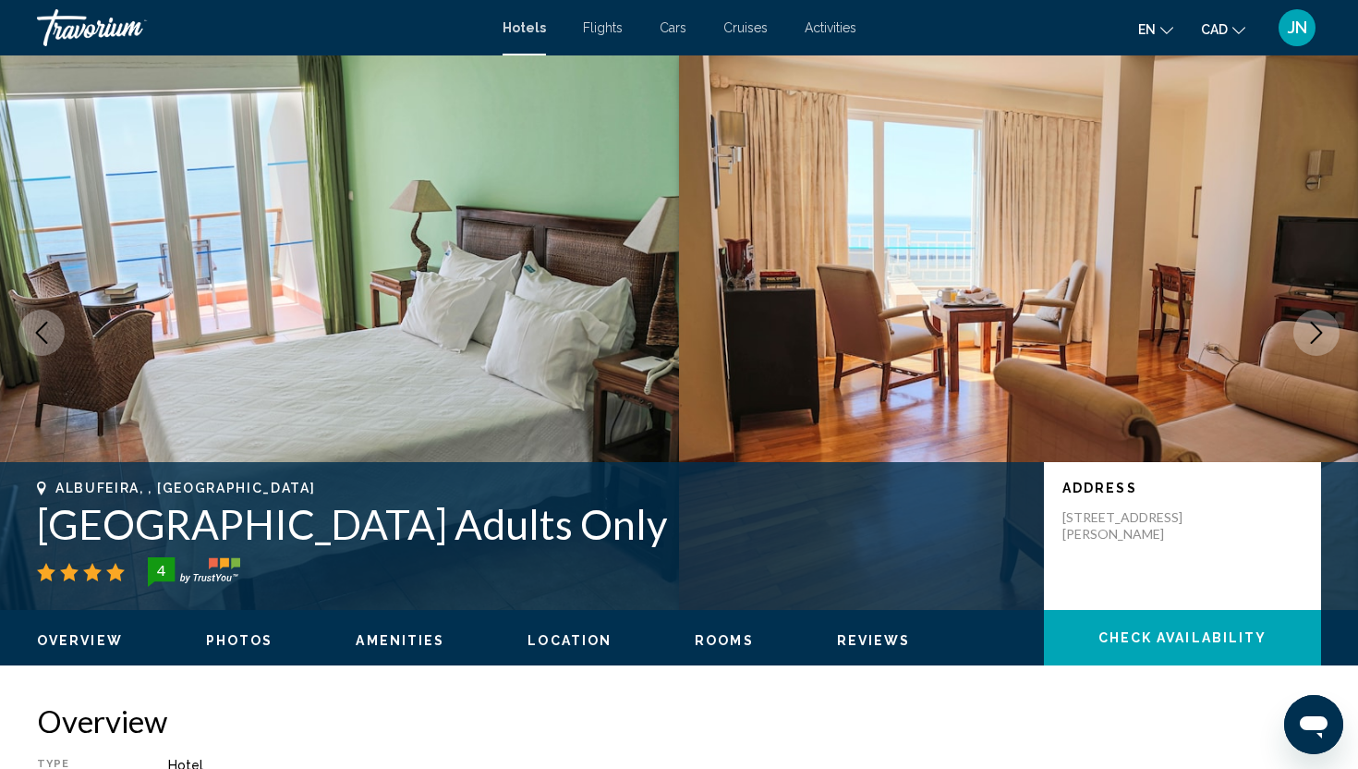
click at [1319, 331] on icon "Next image" at bounding box center [1317, 332] width 12 height 22
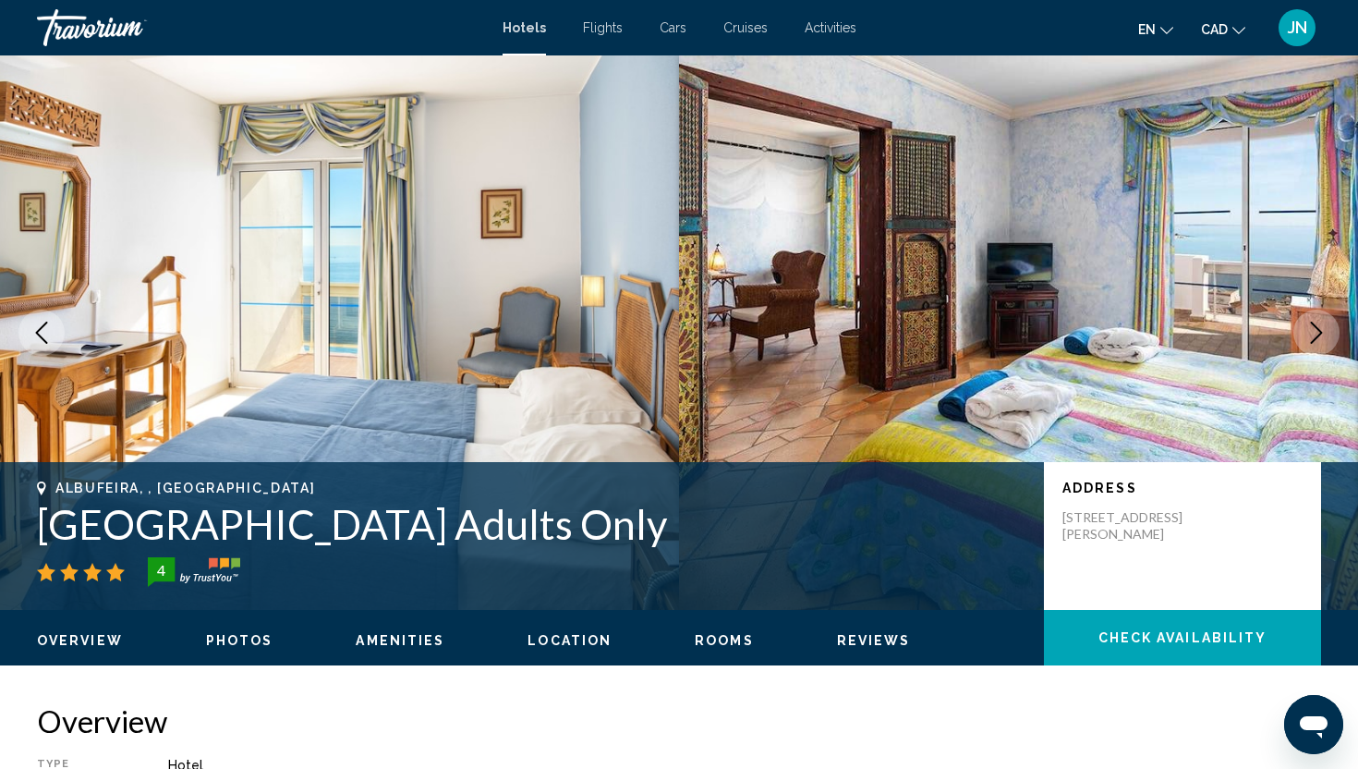
click at [1319, 331] on icon "Next image" at bounding box center [1317, 332] width 12 height 22
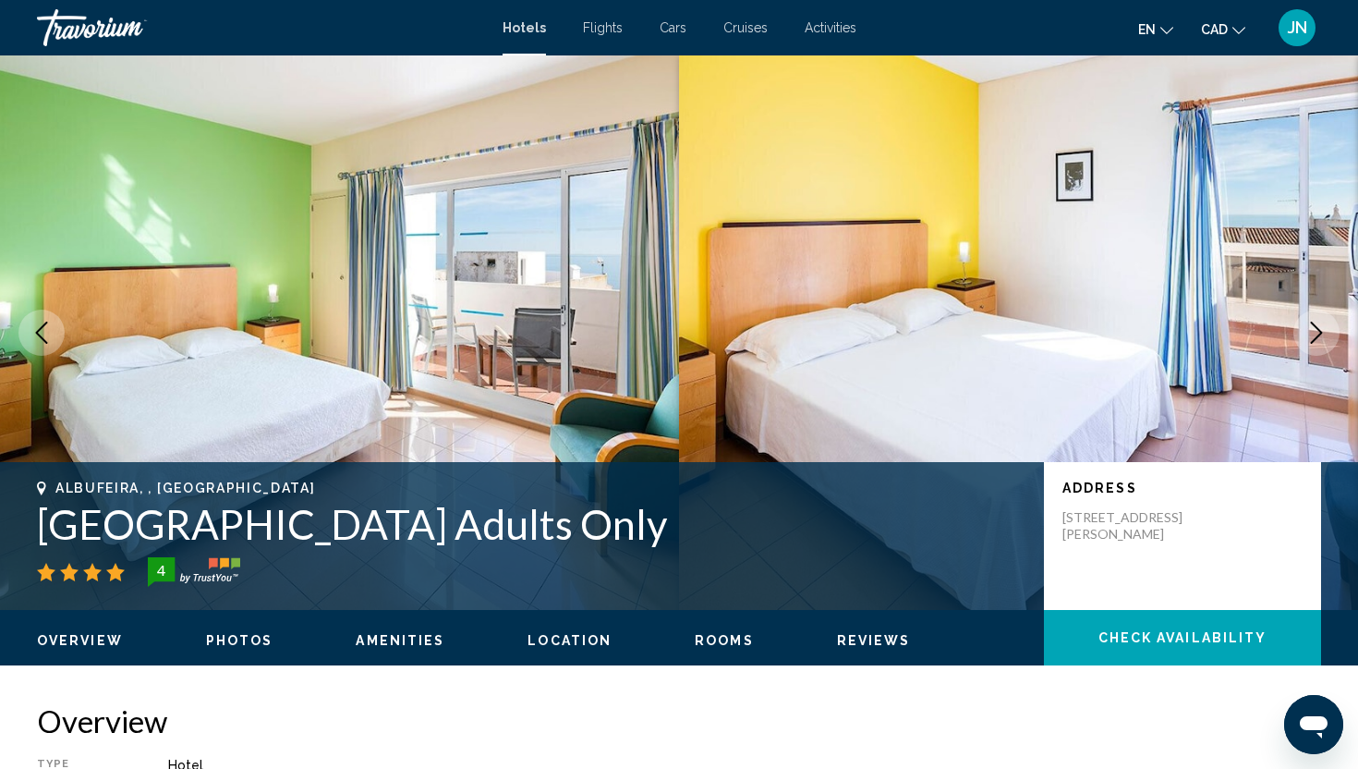
click at [1319, 331] on icon "Next image" at bounding box center [1317, 332] width 12 height 22
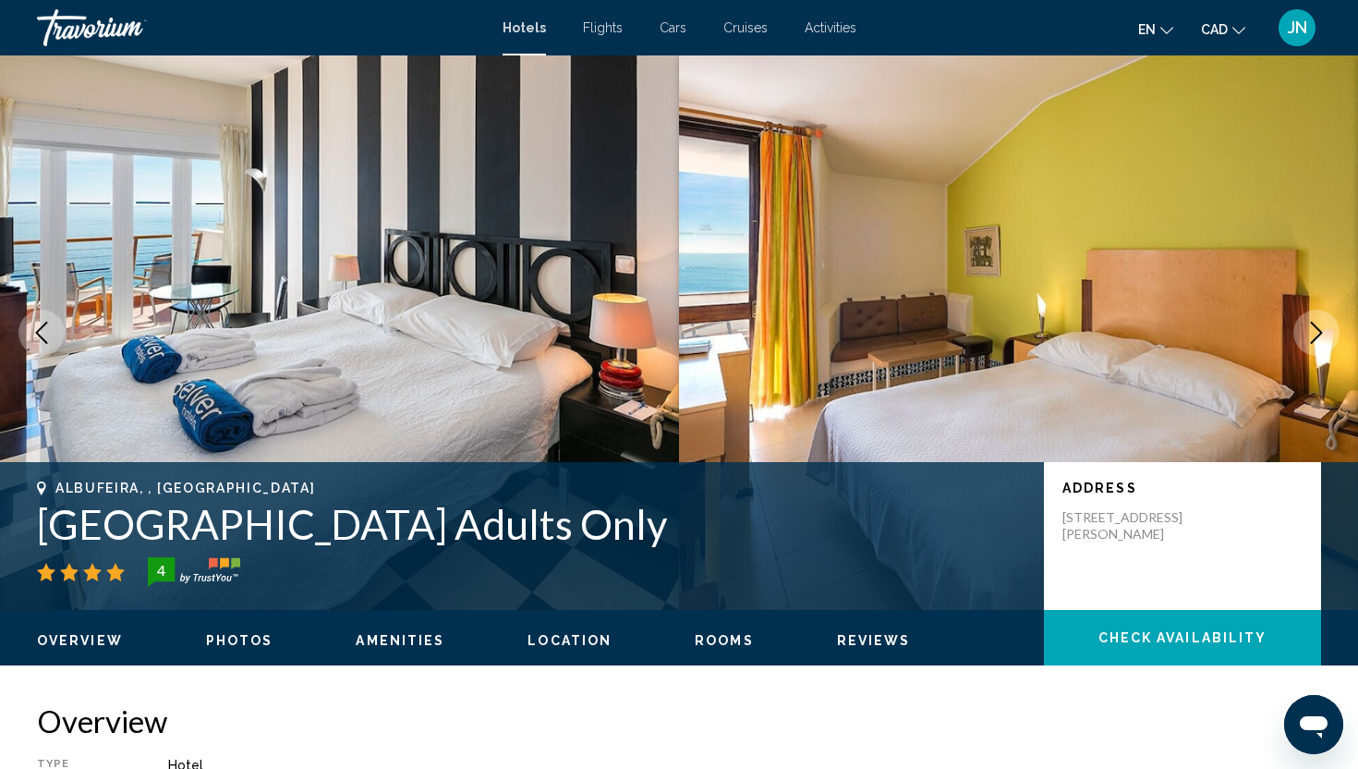
click at [1319, 331] on icon "Next image" at bounding box center [1317, 332] width 12 height 22
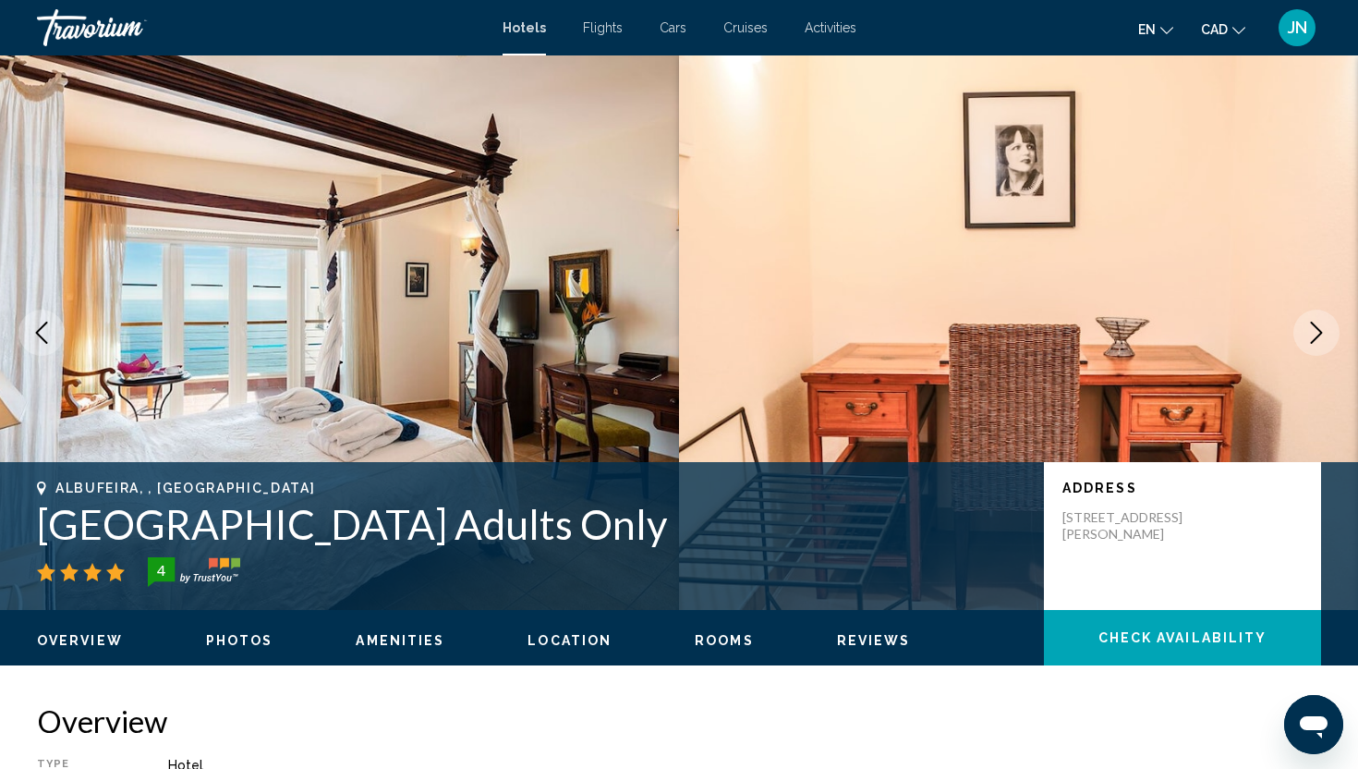
click at [1319, 331] on icon "Next image" at bounding box center [1317, 332] width 12 height 22
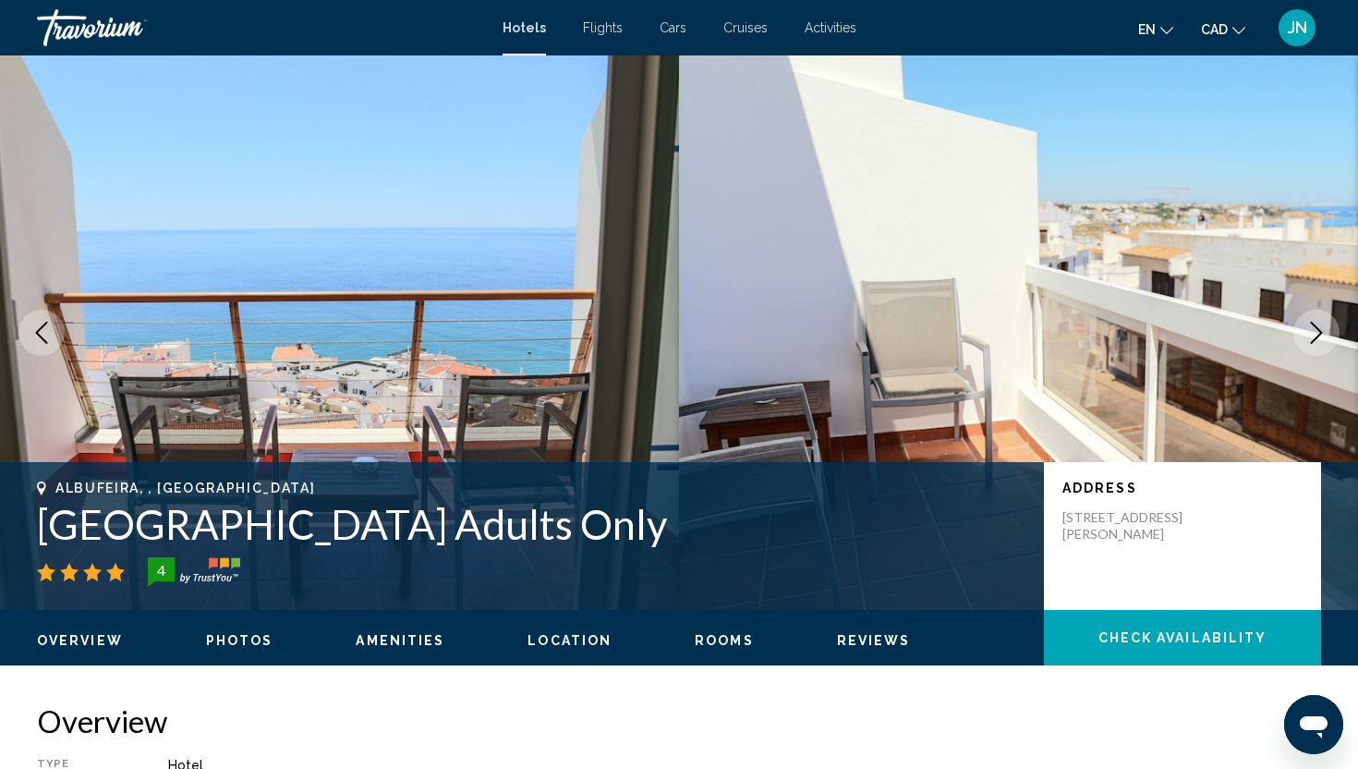
click at [1319, 331] on icon "Next image" at bounding box center [1317, 332] width 12 height 22
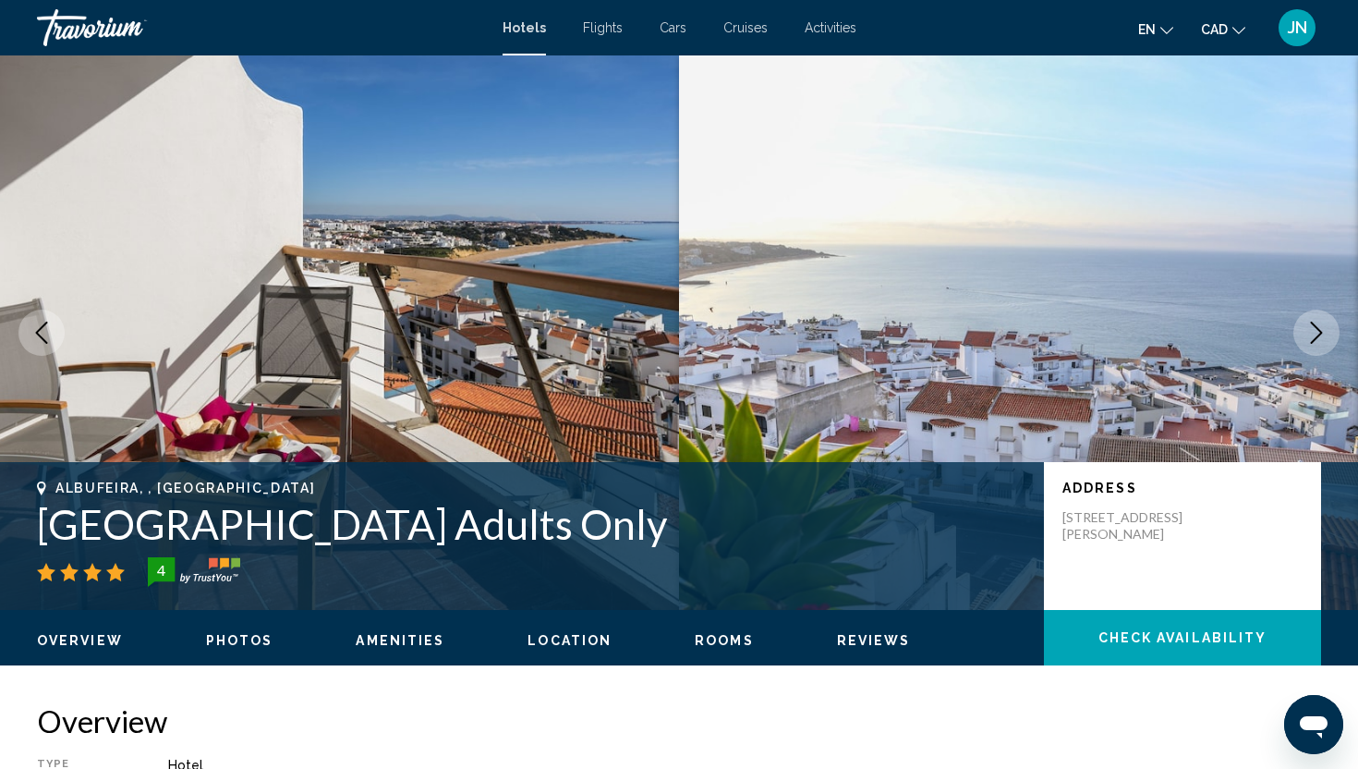
click at [1319, 331] on icon "Next image" at bounding box center [1317, 332] width 12 height 22
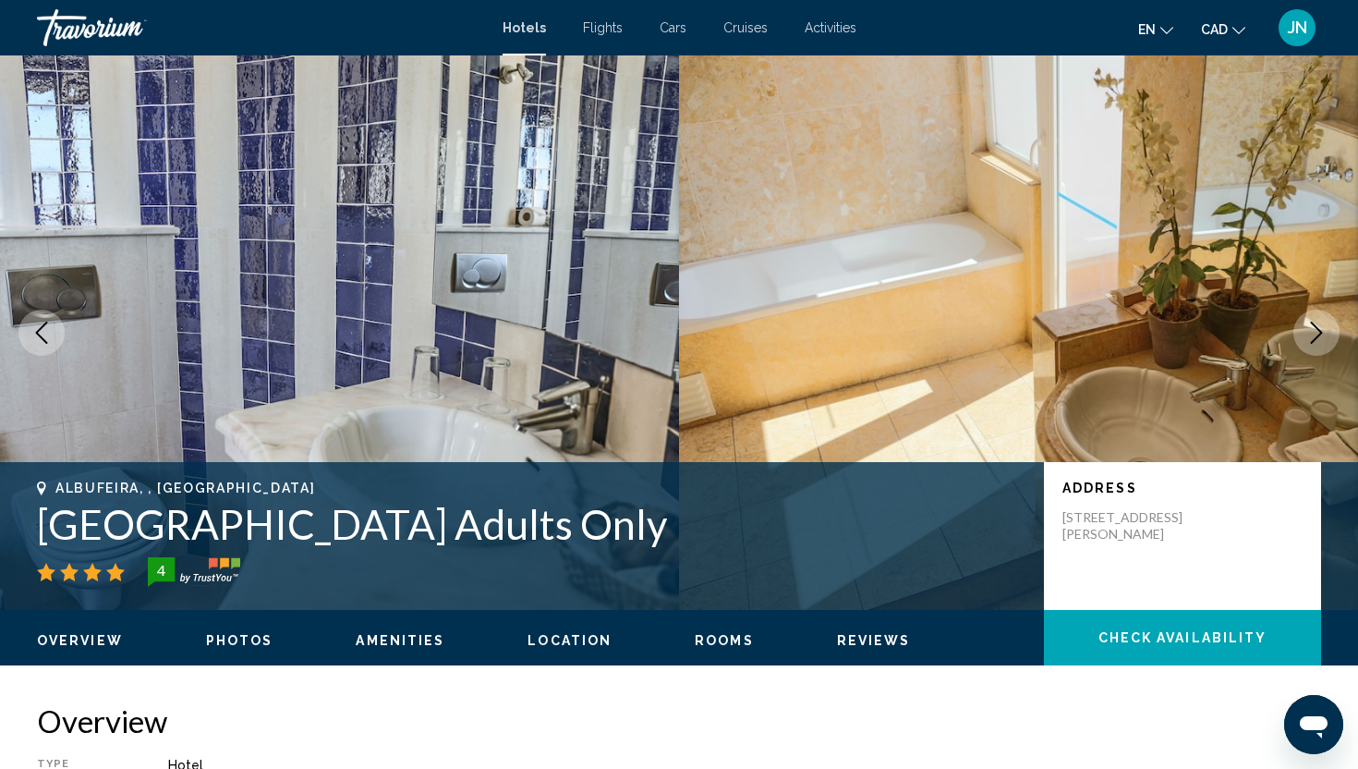
click at [1319, 331] on icon "Next image" at bounding box center [1317, 332] width 12 height 22
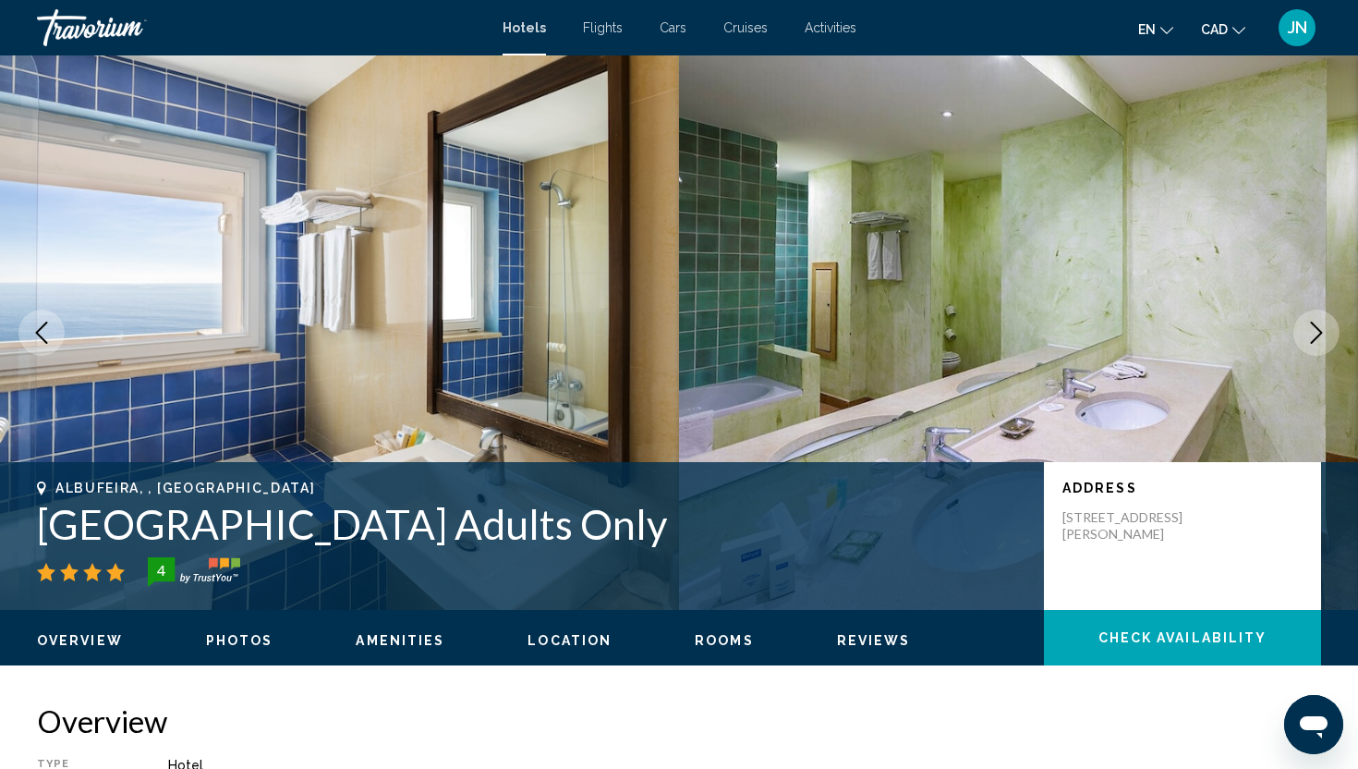
click at [1319, 331] on icon "Next image" at bounding box center [1317, 332] width 12 height 22
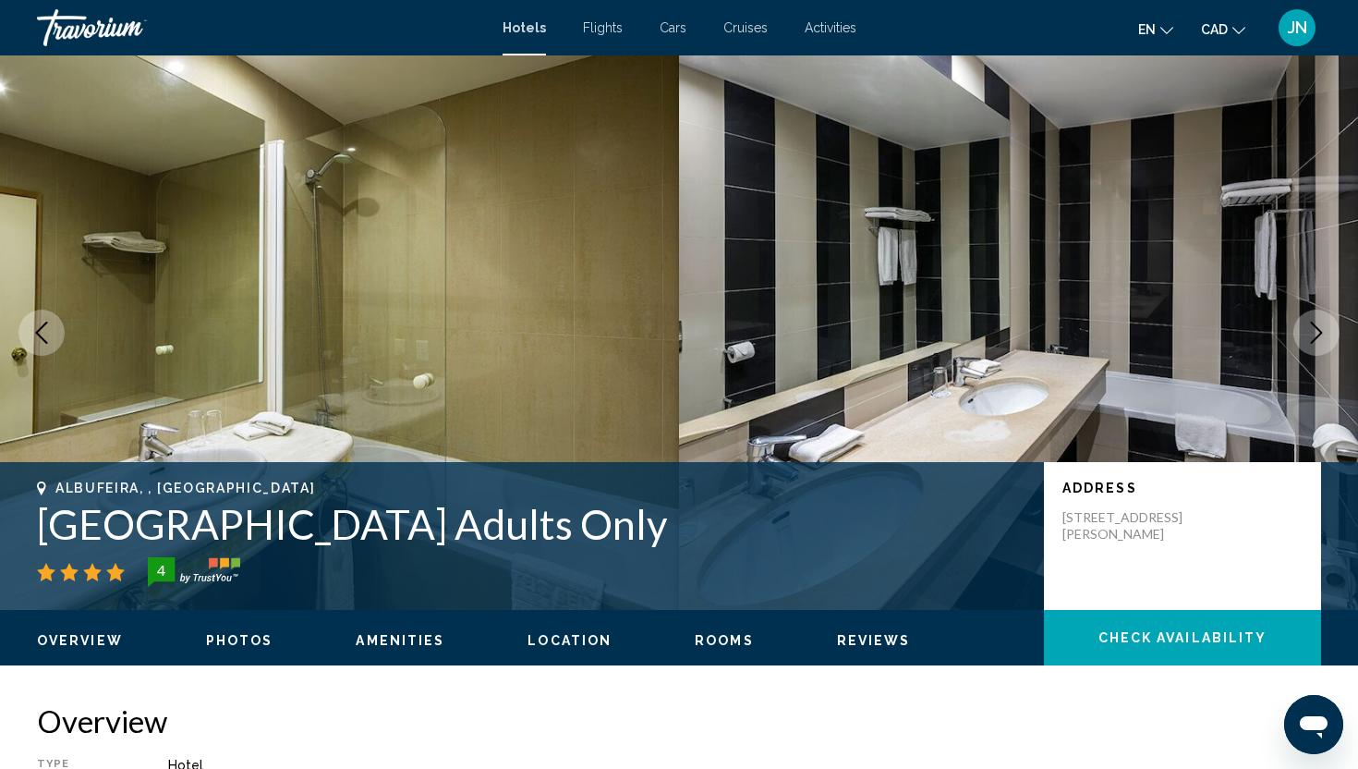
click at [1319, 331] on icon "Next image" at bounding box center [1317, 332] width 12 height 22
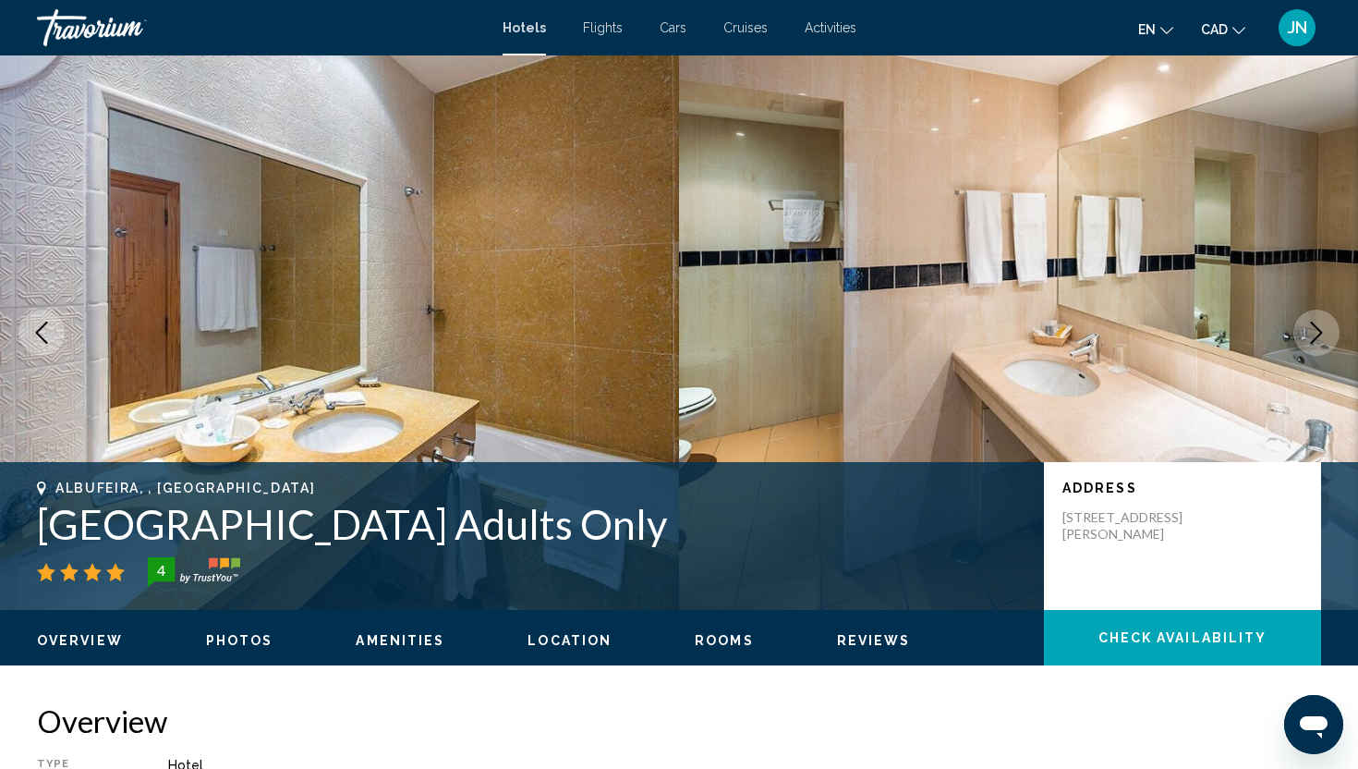
click at [1319, 331] on icon "Next image" at bounding box center [1317, 332] width 12 height 22
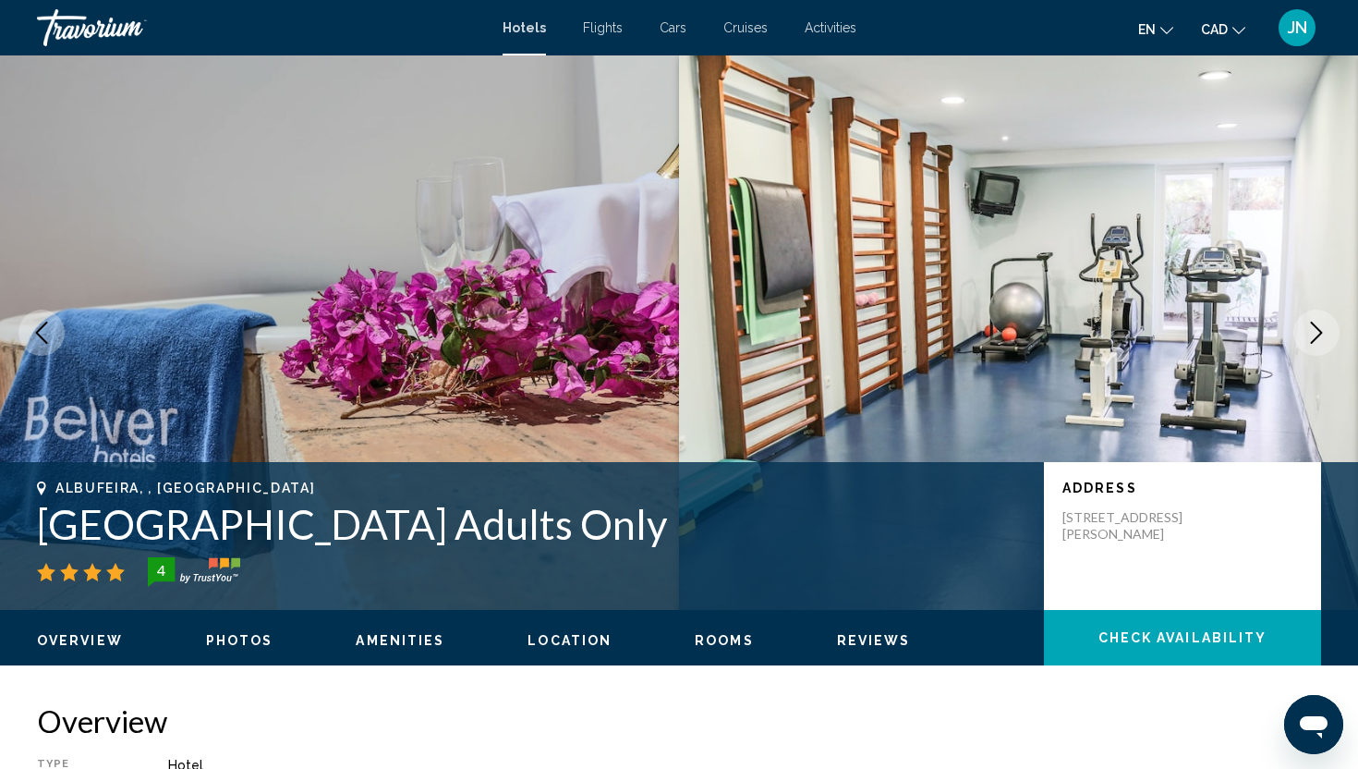
click at [1319, 331] on icon "Next image" at bounding box center [1317, 332] width 12 height 22
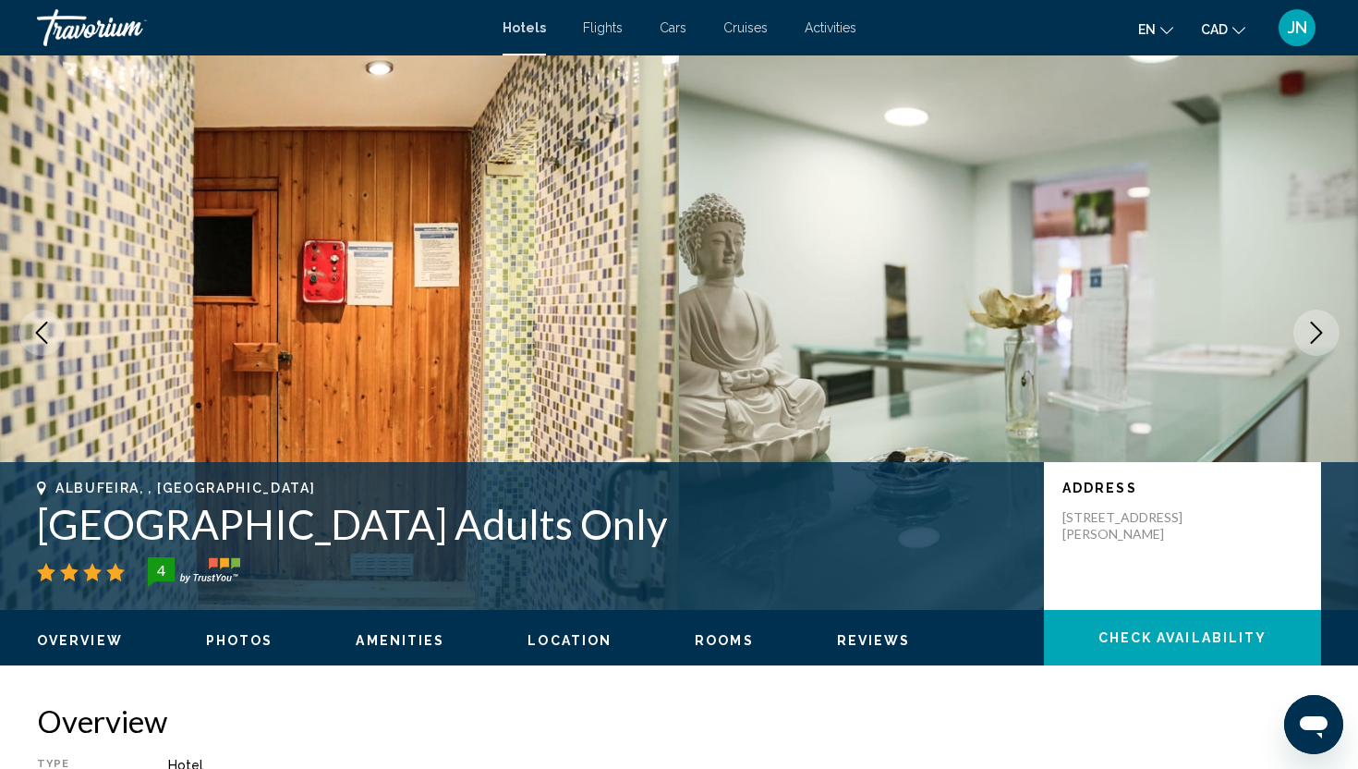
click at [1319, 331] on icon "Next image" at bounding box center [1317, 332] width 12 height 22
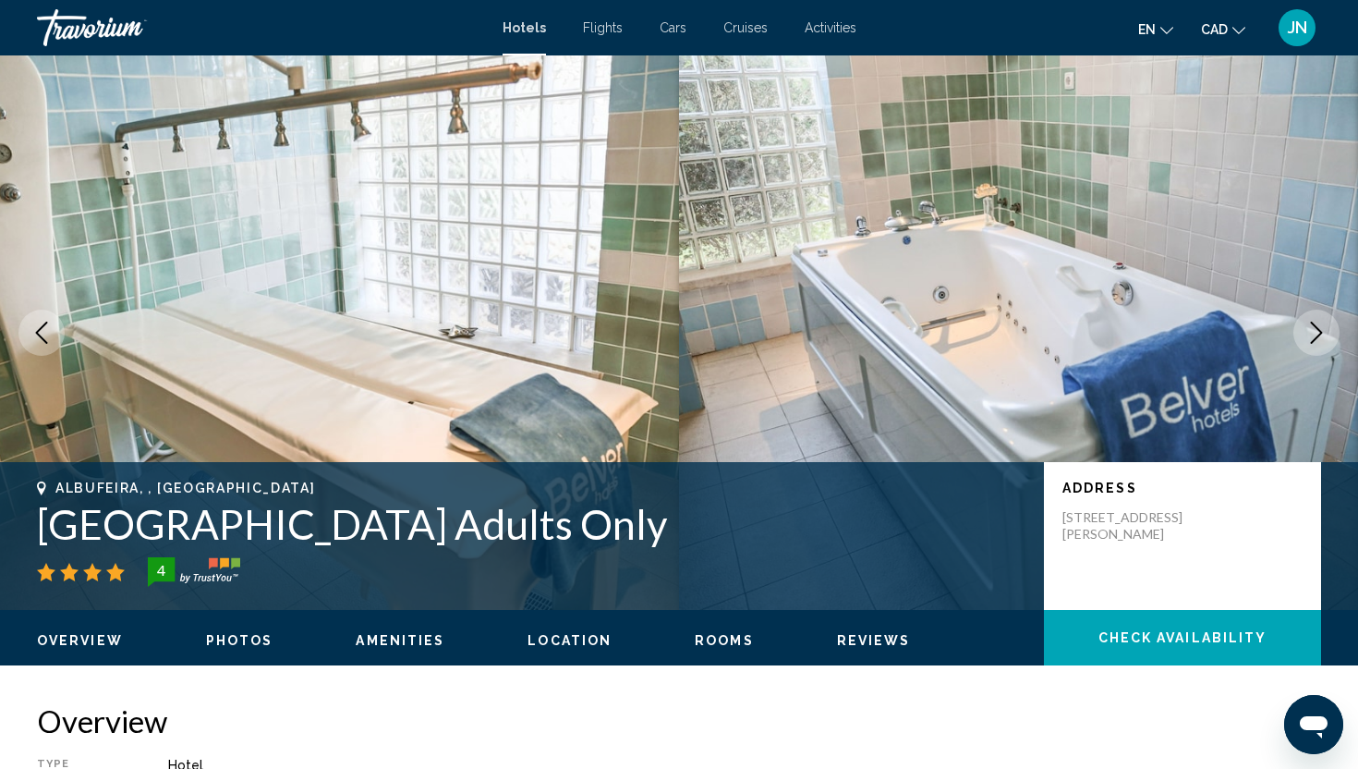
click at [1319, 331] on icon "Next image" at bounding box center [1317, 332] width 12 height 22
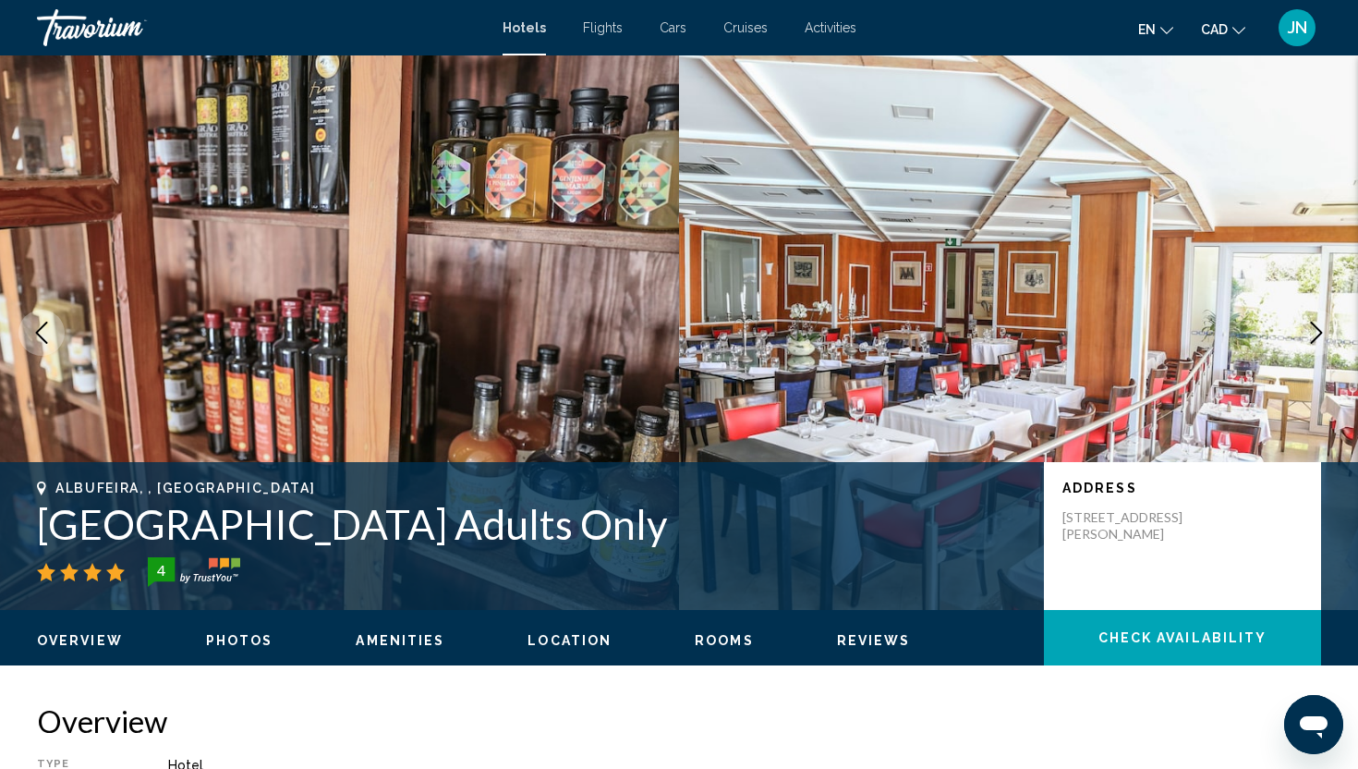
click at [1319, 331] on icon "Next image" at bounding box center [1317, 332] width 12 height 22
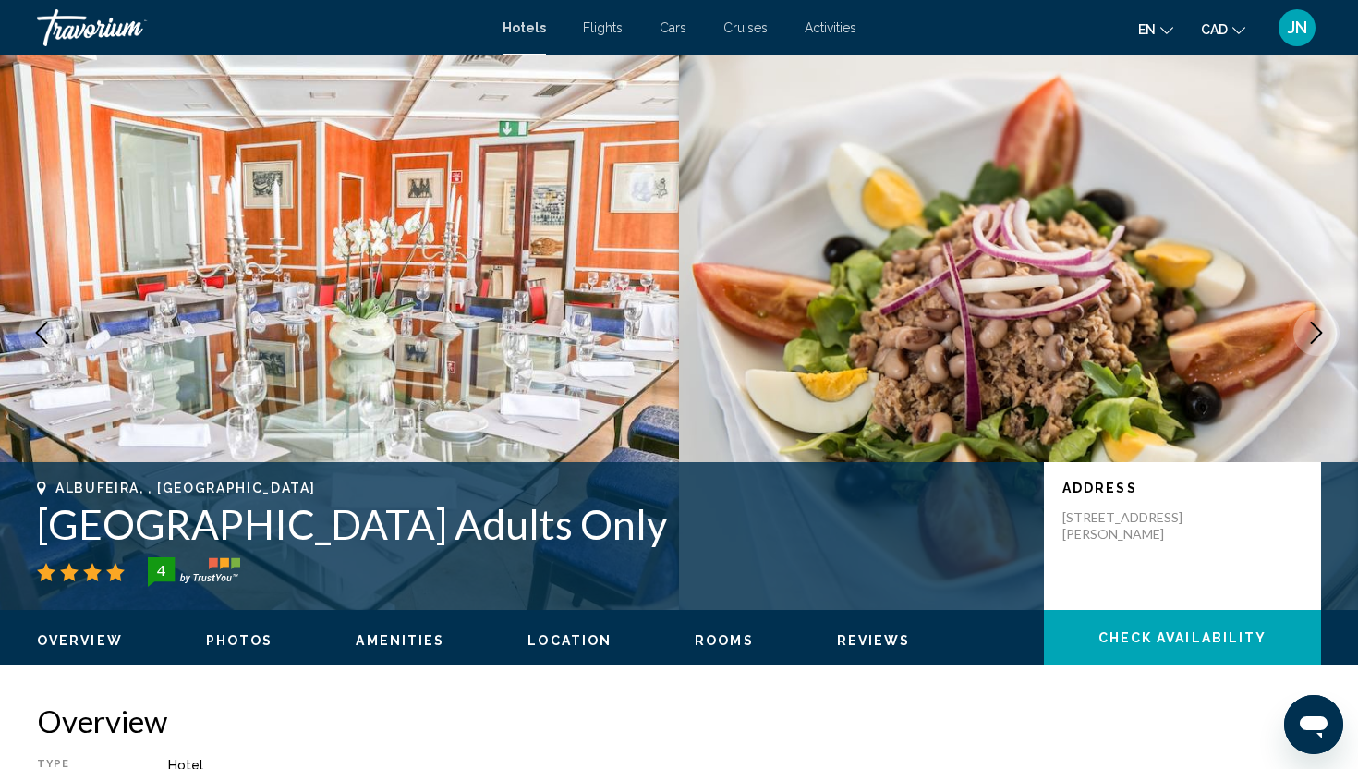
click at [1319, 331] on icon "Next image" at bounding box center [1317, 332] width 12 height 22
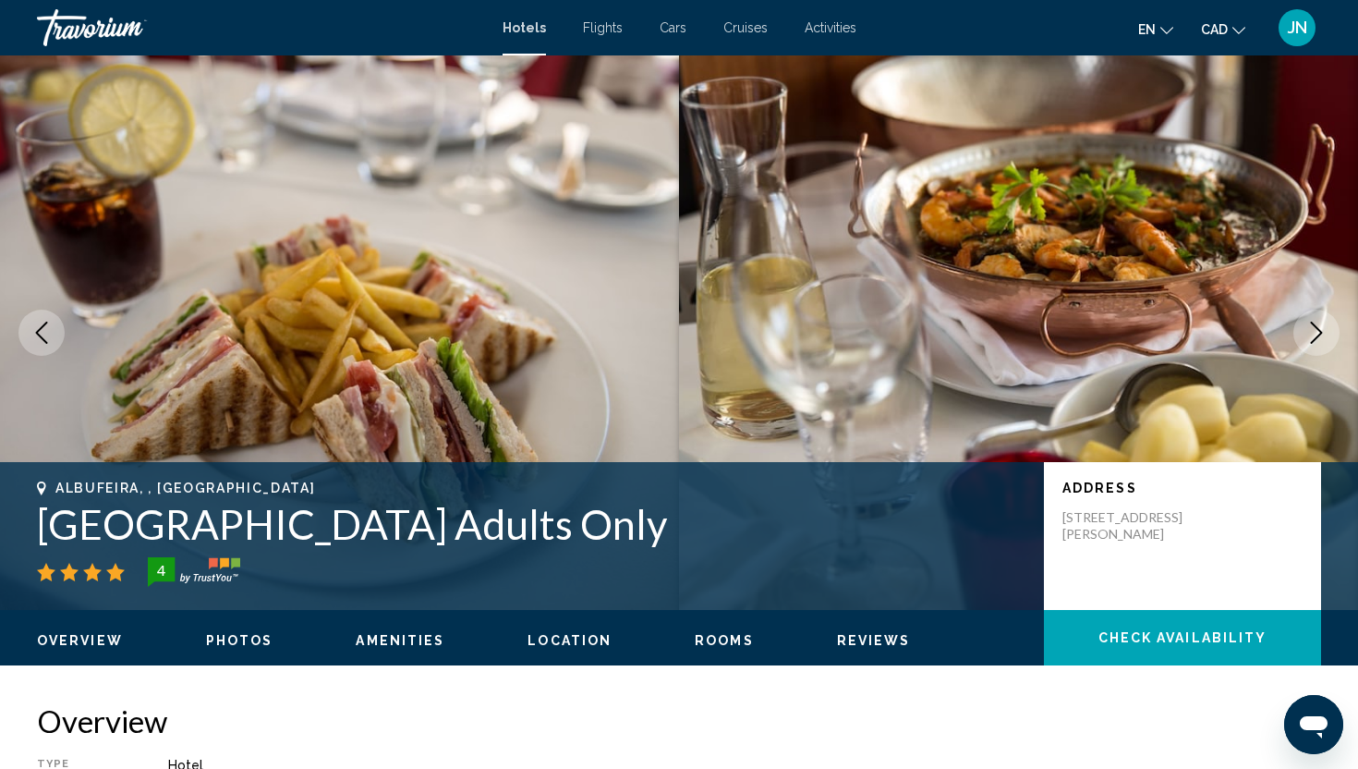
click at [1319, 331] on icon "Next image" at bounding box center [1317, 332] width 12 height 22
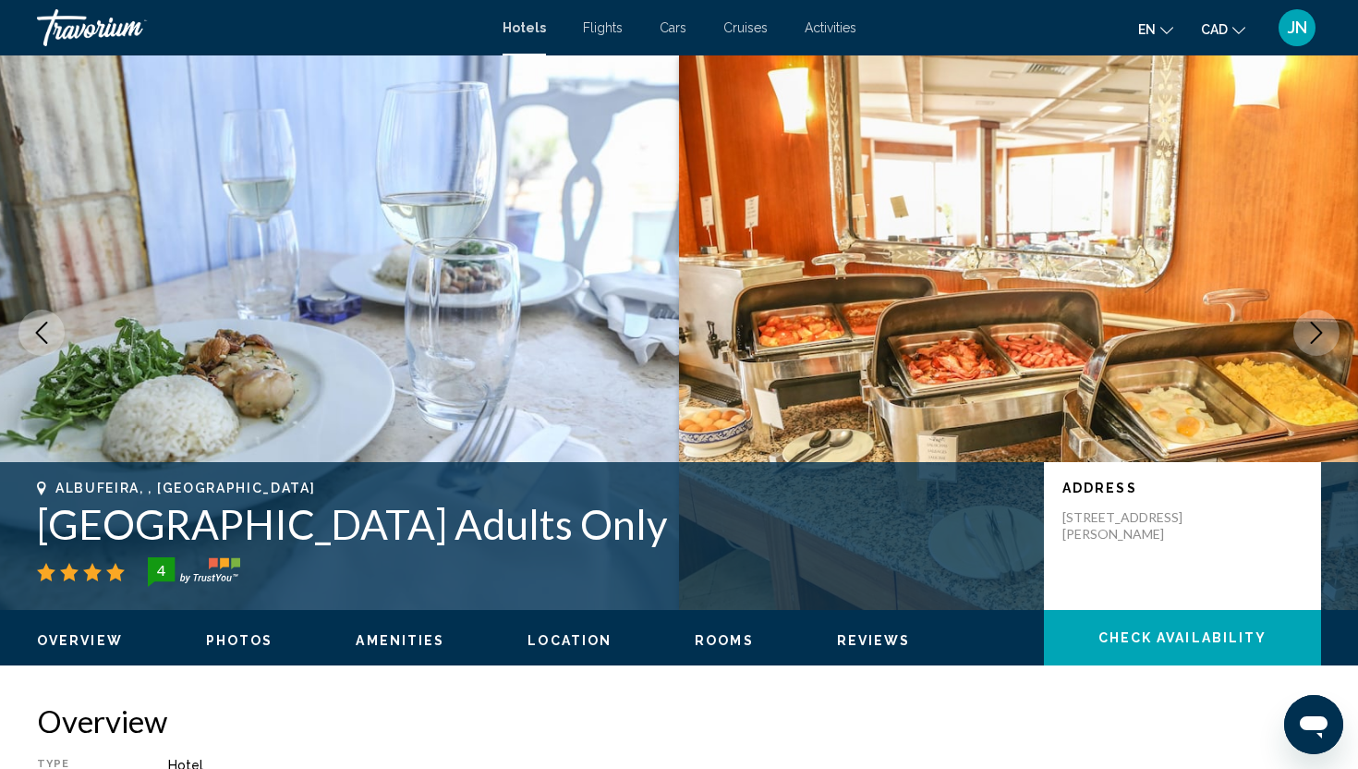
click at [1319, 331] on icon "Next image" at bounding box center [1317, 332] width 12 height 22
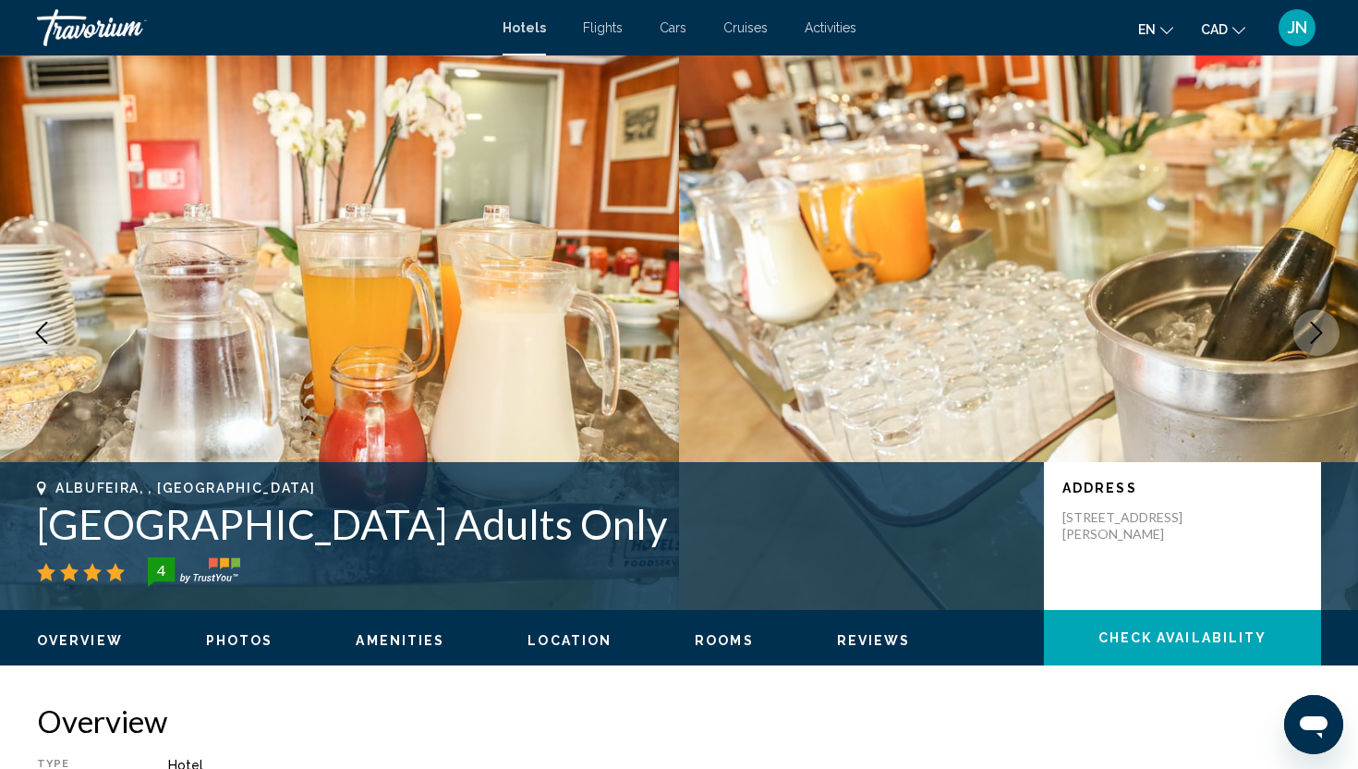
click at [1319, 331] on icon "Next image" at bounding box center [1317, 332] width 12 height 22
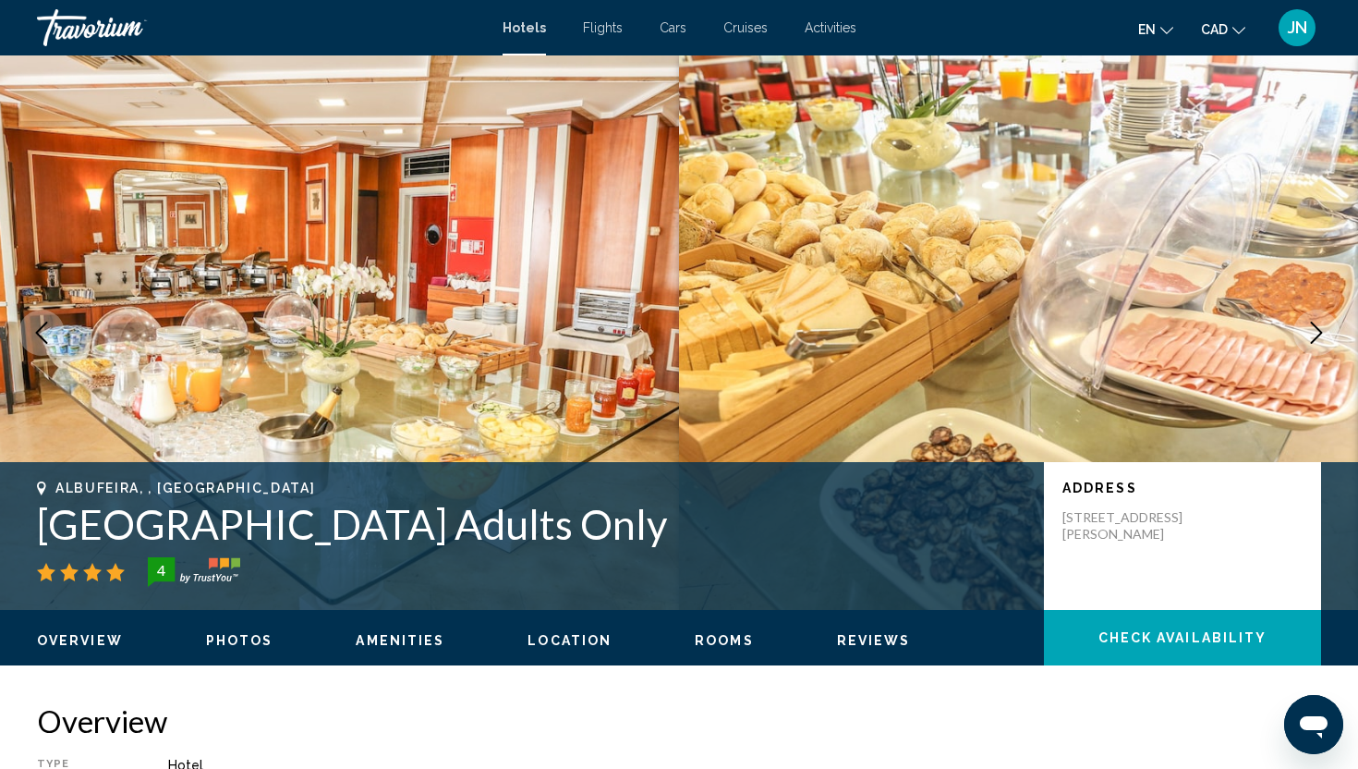
click at [1319, 331] on icon "Next image" at bounding box center [1317, 332] width 12 height 22
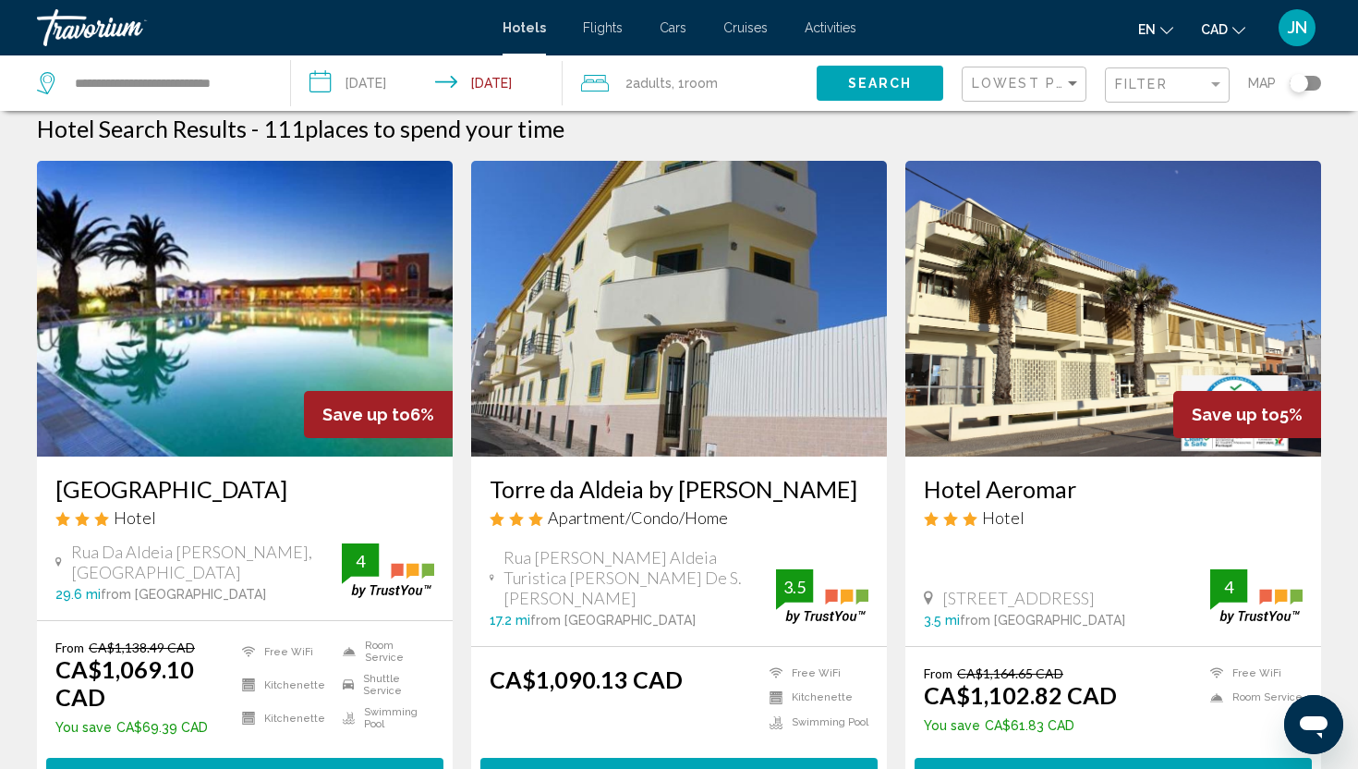
scroll to position [22, 0]
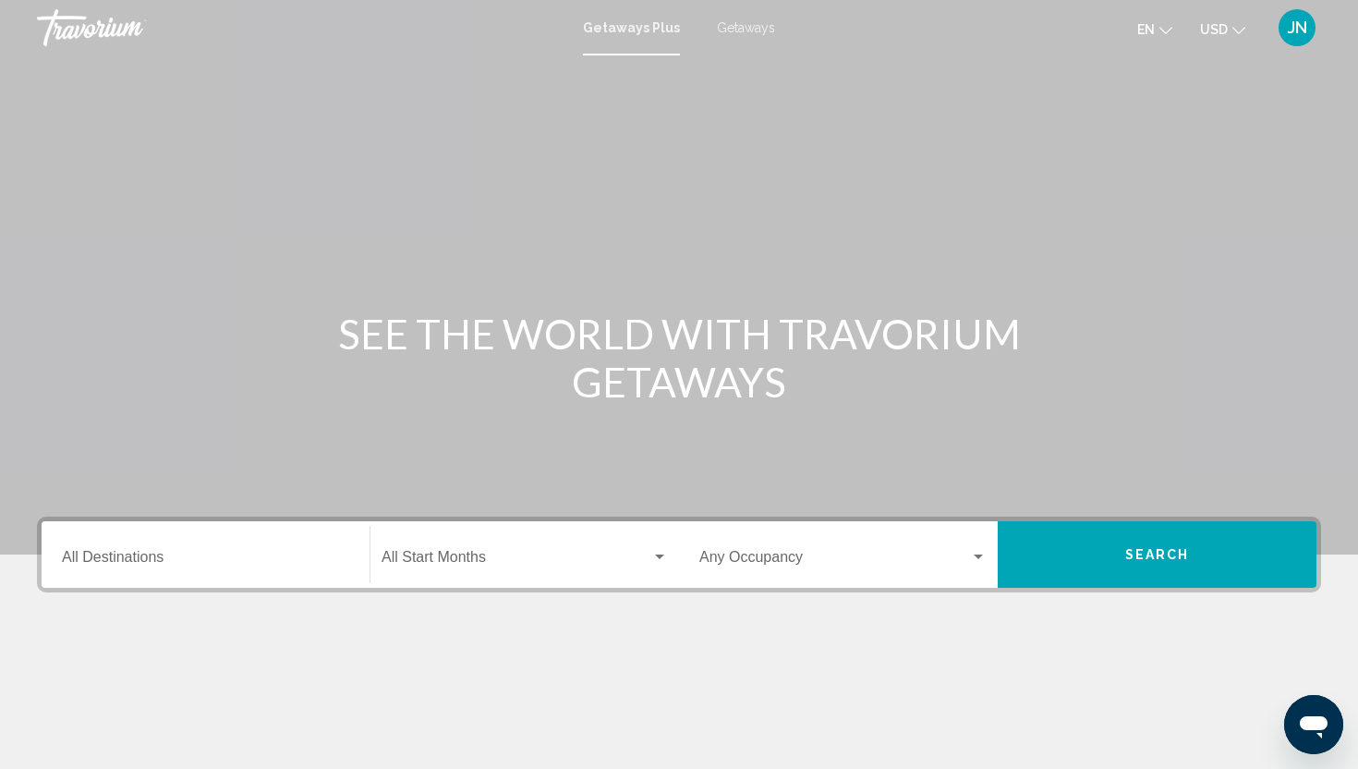
click at [245, 575] on div "Destination All Destinations" at bounding box center [205, 555] width 287 height 58
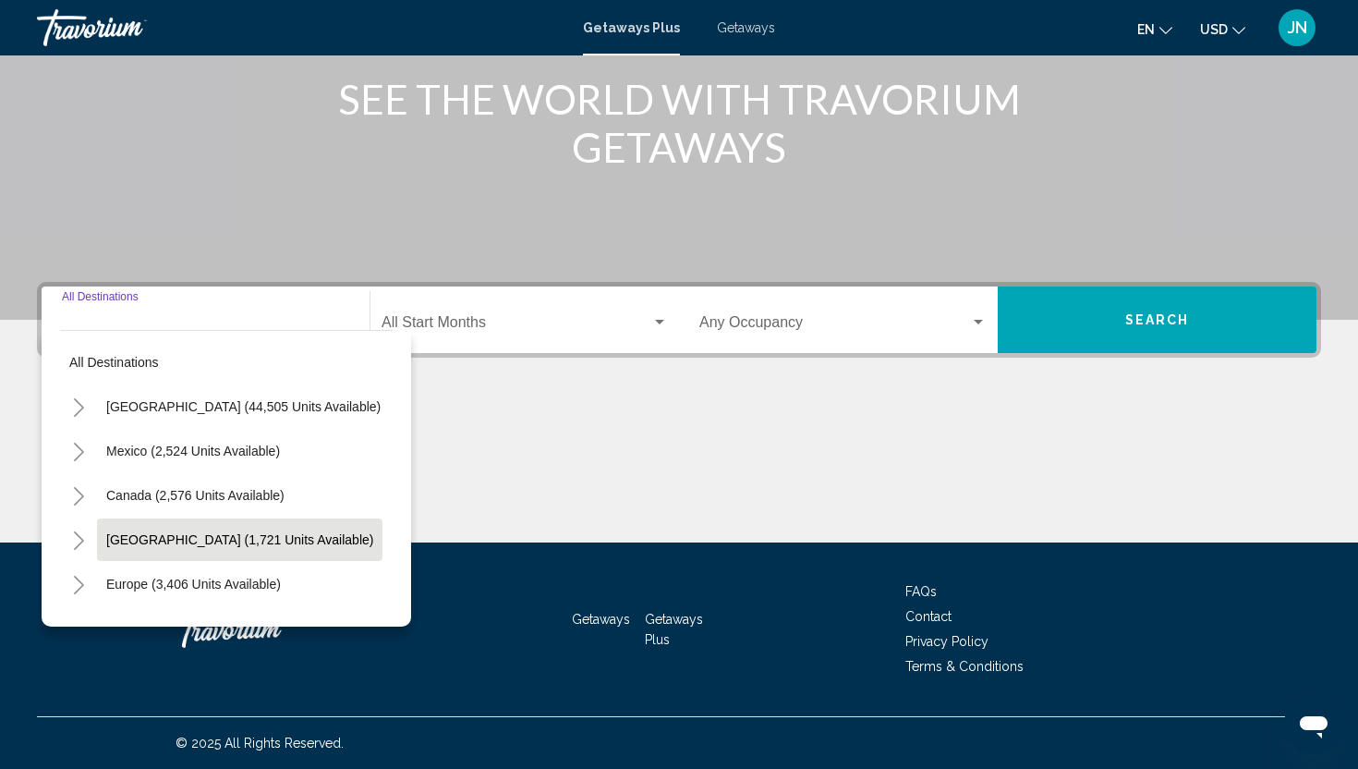
scroll to position [8, 0]
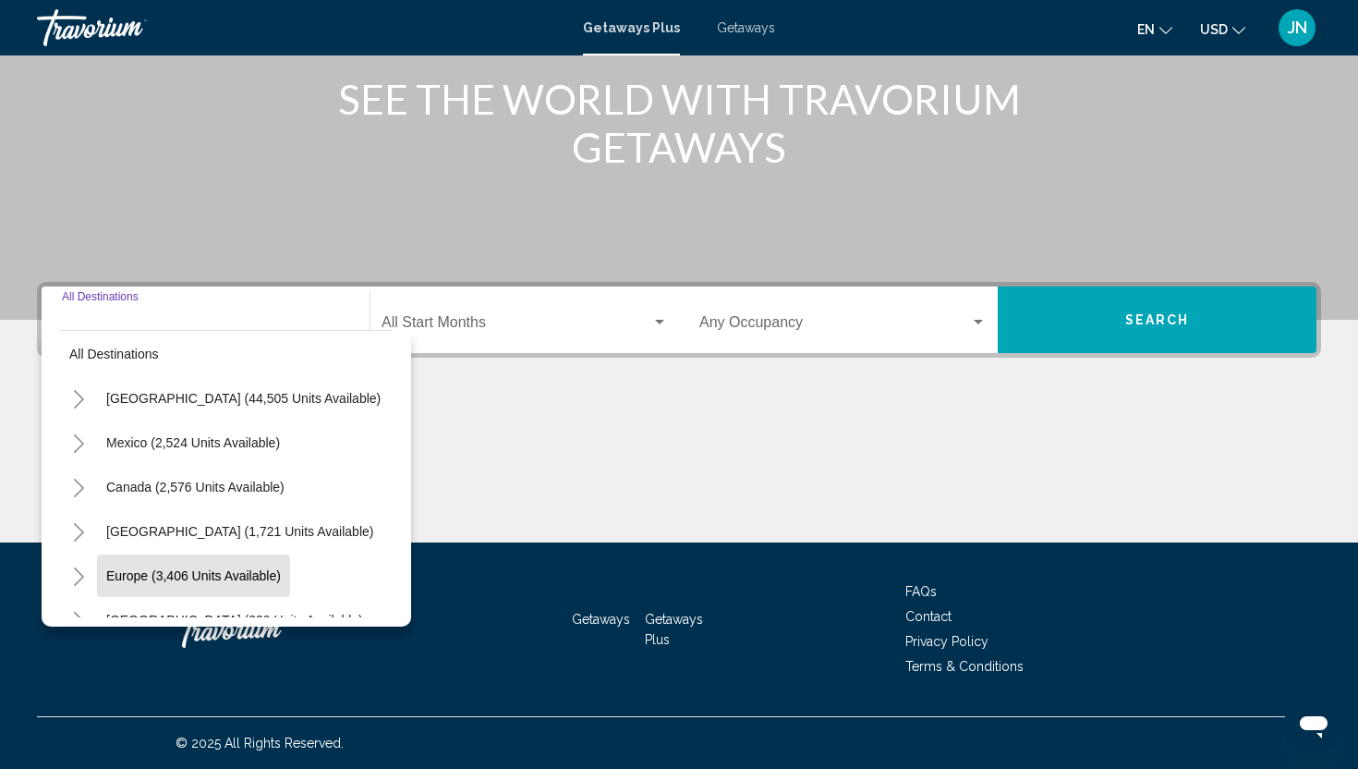
click at [231, 583] on button "Europe (3,406 units available)" at bounding box center [193, 575] width 193 height 42
type input "**********"
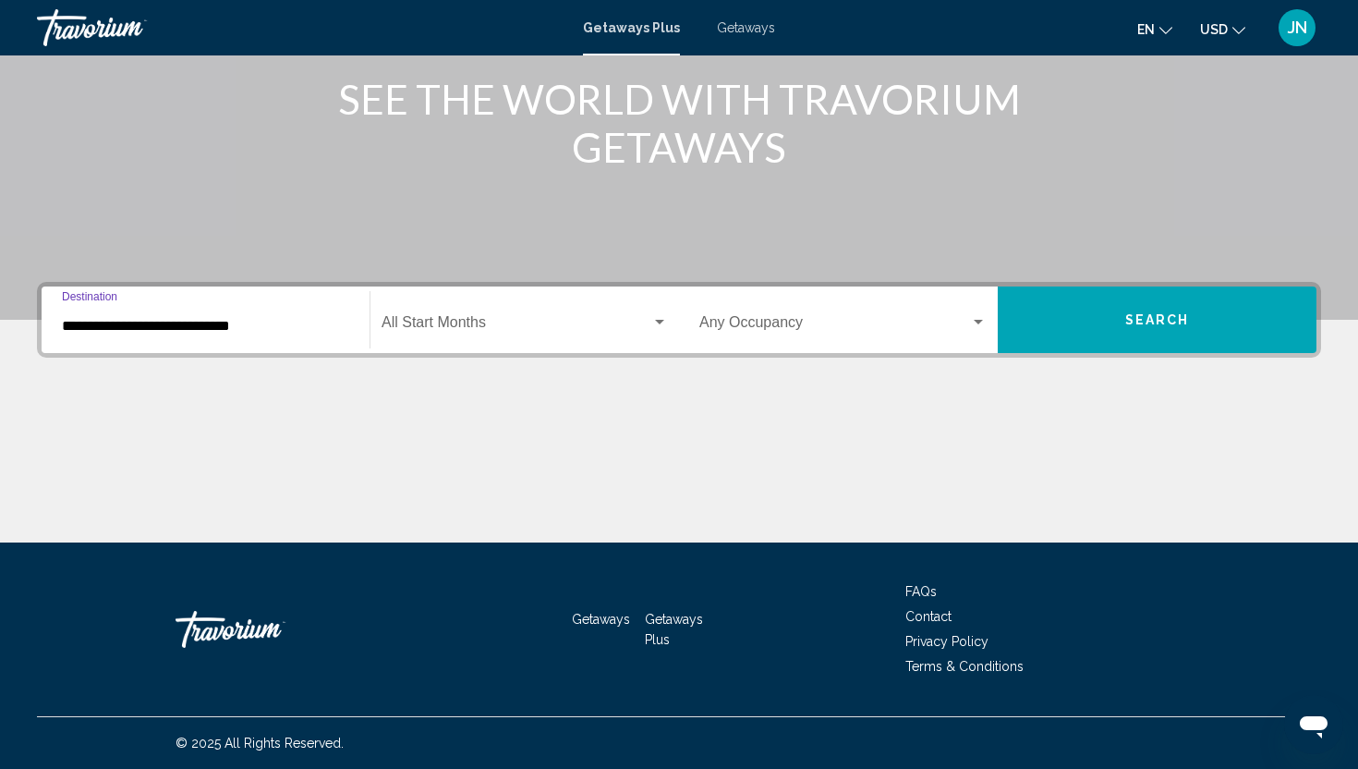
click at [234, 326] on input "**********" at bounding box center [205, 326] width 287 height 17
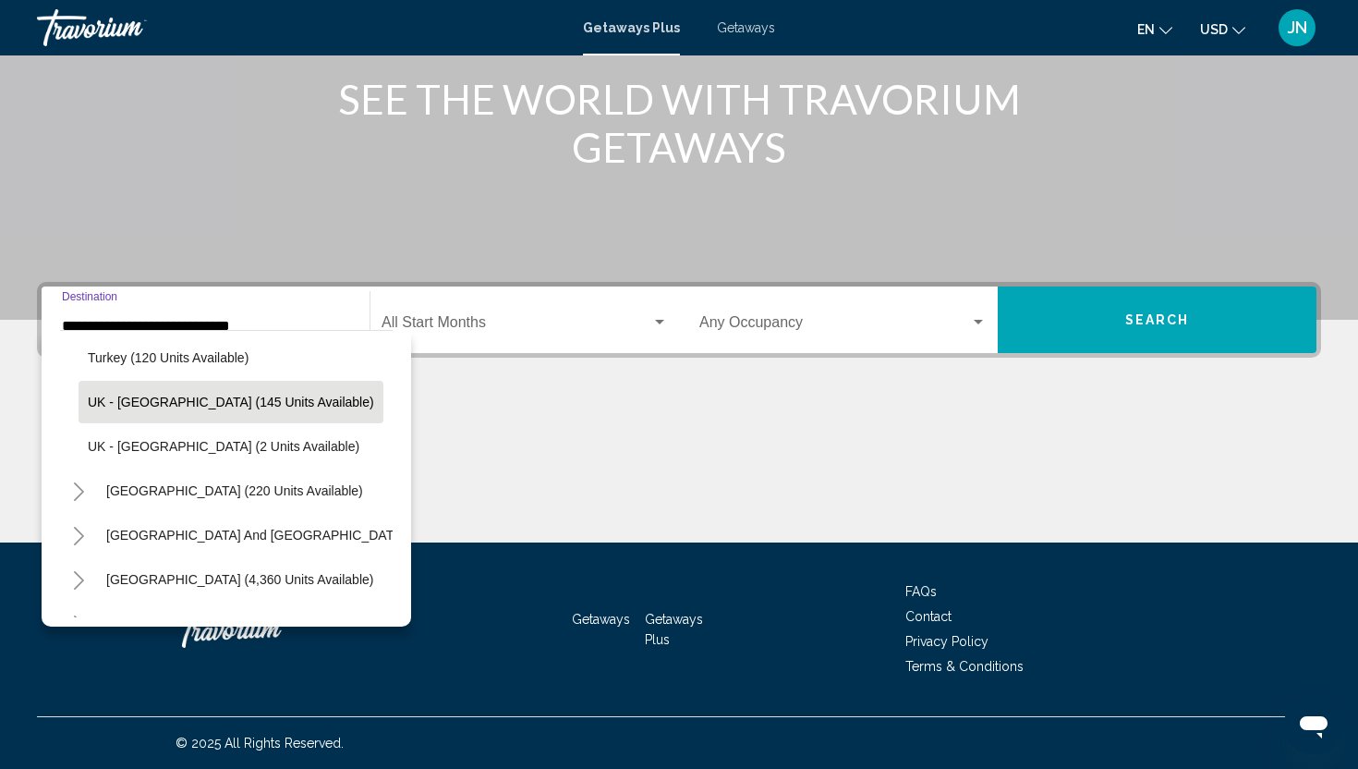
scroll to position [894, 0]
